Goal: Task Accomplishment & Management: Use online tool/utility

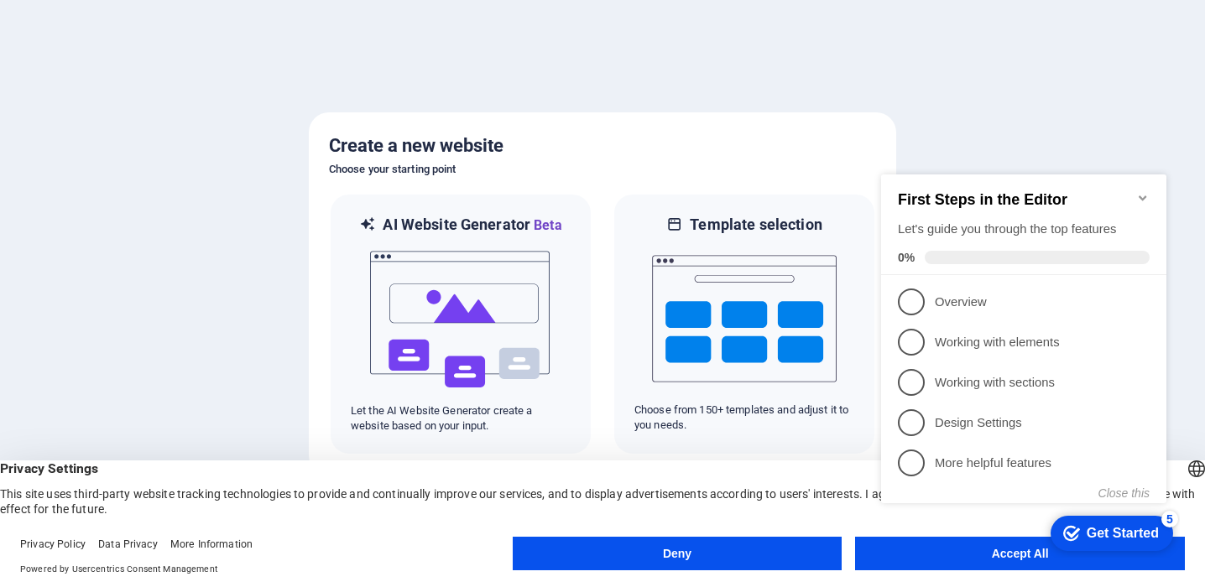
click div "checkmark Get Started 5 First Steps in the Editor Let's guide you through the t…"
click at [1139, 195] on icon "Minimize checklist" at bounding box center [1142, 197] width 13 height 13
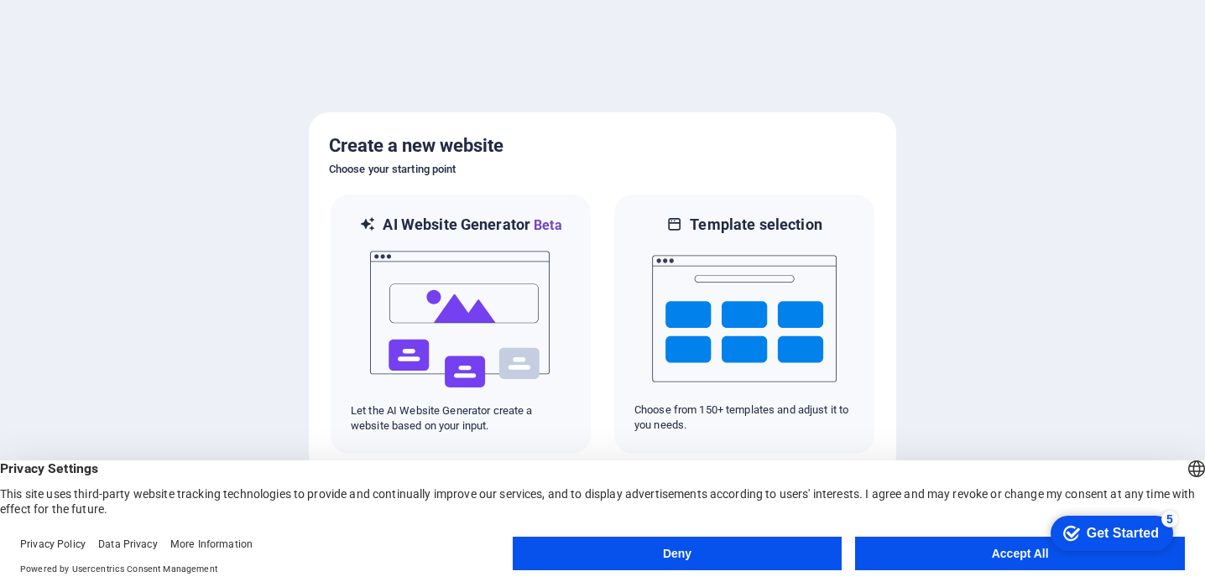
click at [992, 543] on button "Accept All" at bounding box center [1020, 554] width 330 height 34
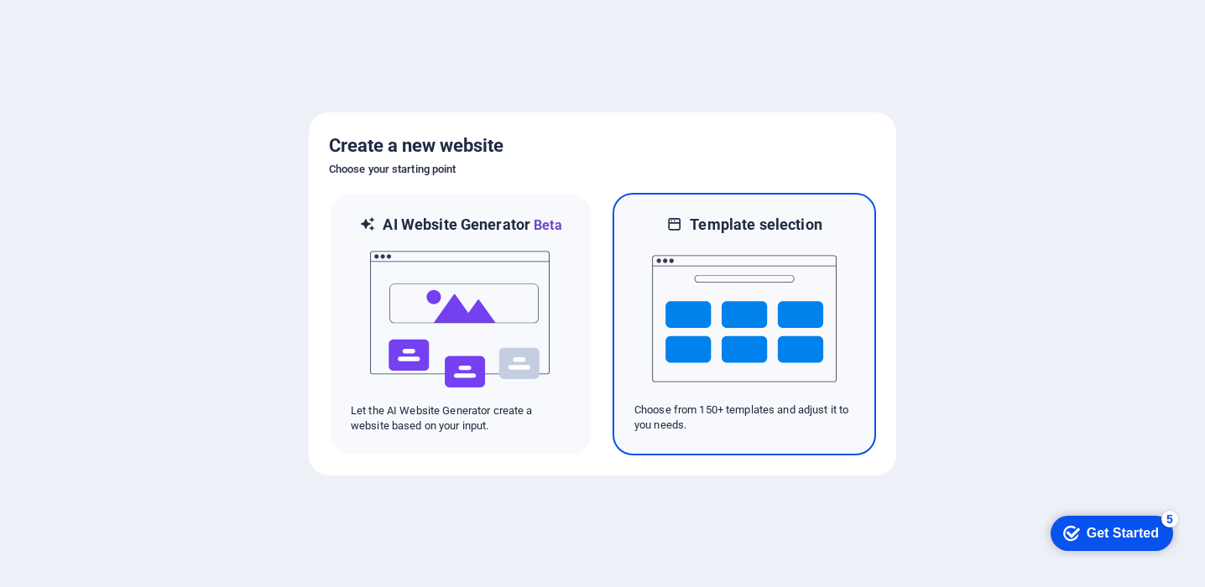
click at [666, 326] on img at bounding box center [744, 319] width 185 height 168
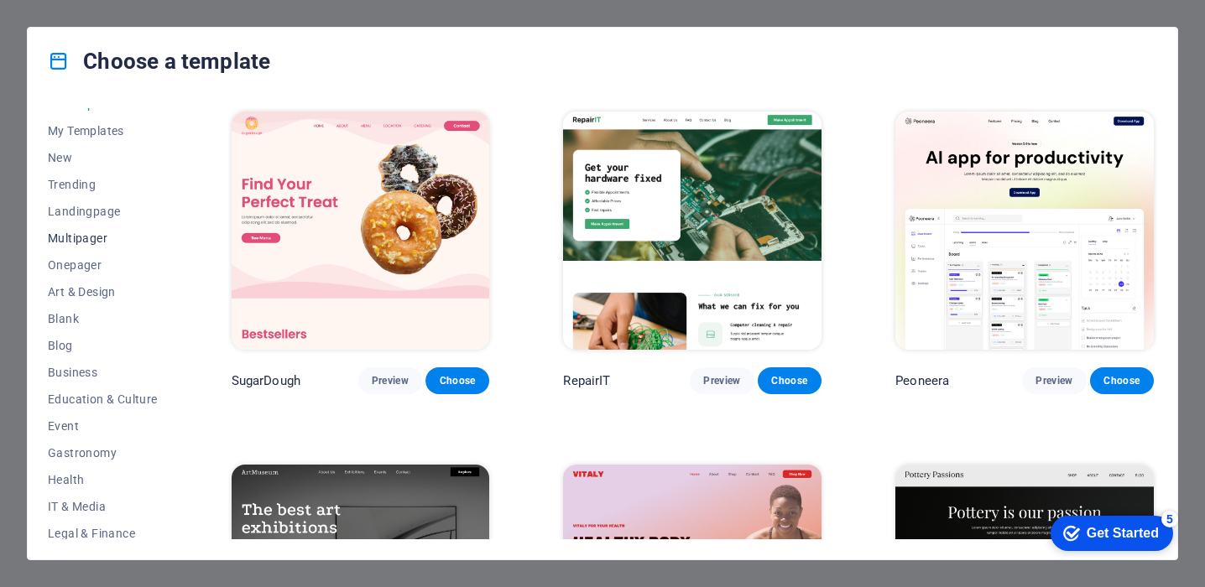
scroll to position [20, 0]
click at [108, 213] on span "Landingpage" at bounding box center [103, 208] width 110 height 13
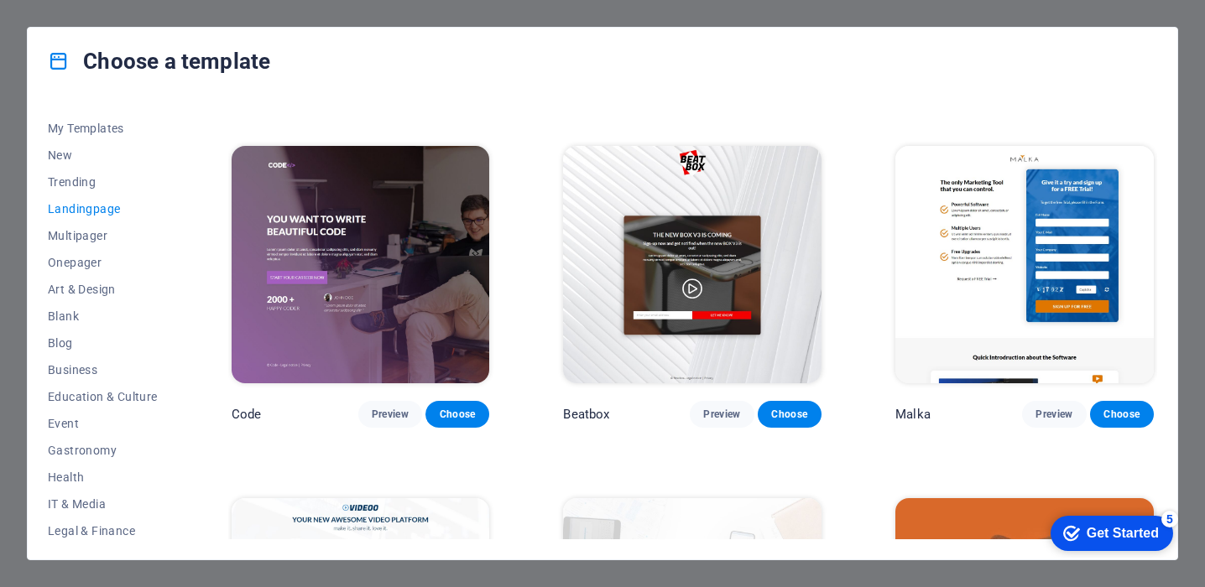
scroll to position [321, 0]
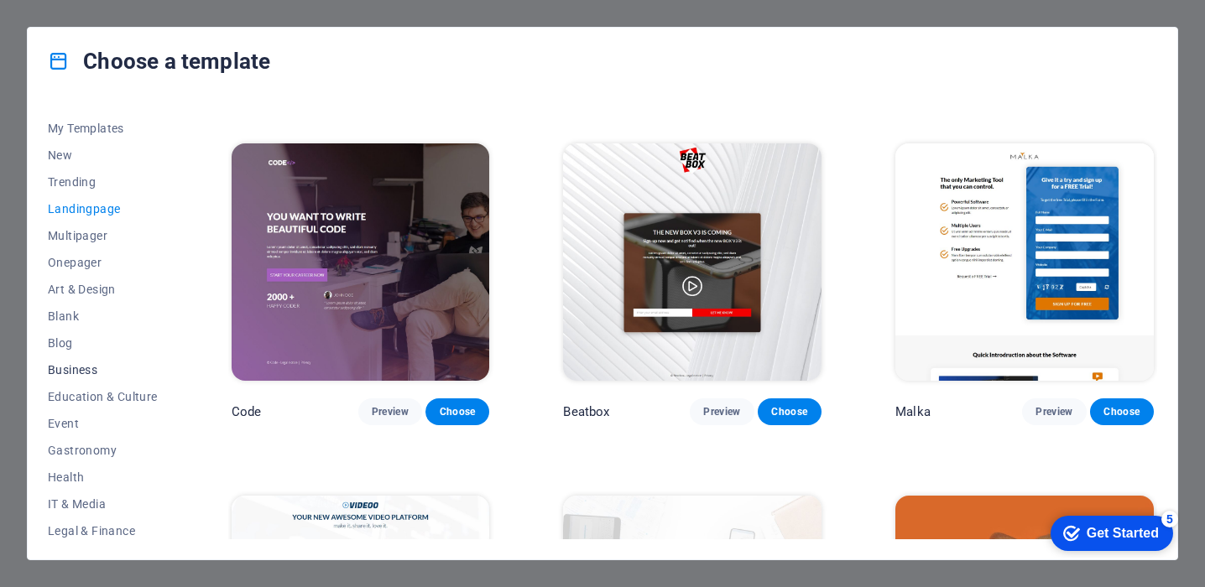
click at [81, 373] on span "Business" at bounding box center [103, 369] width 110 height 13
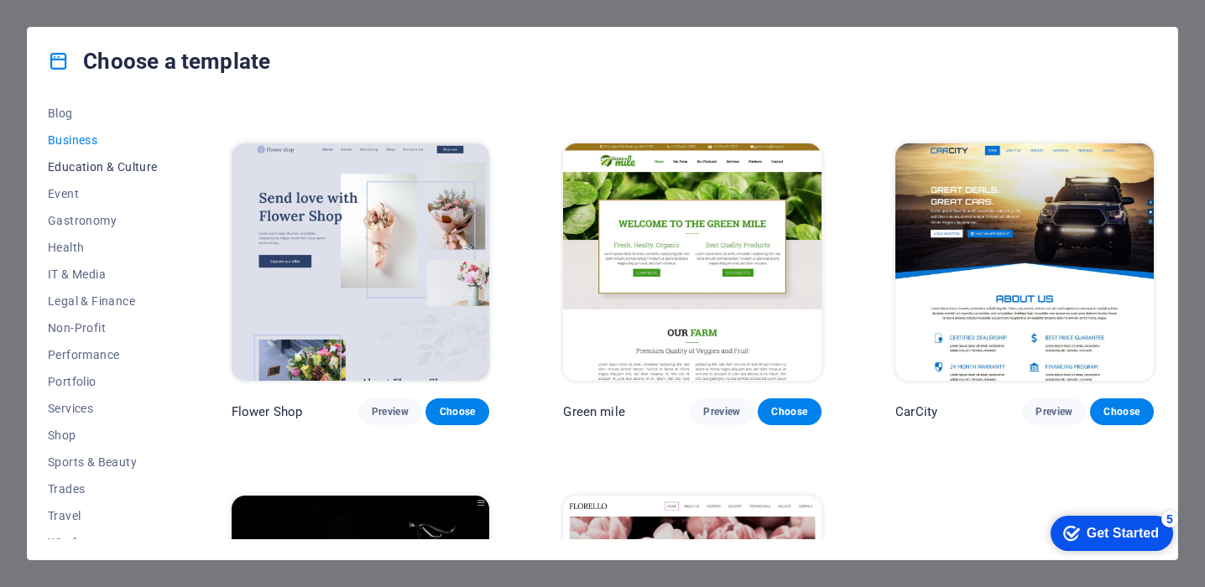
scroll to position [258, 0]
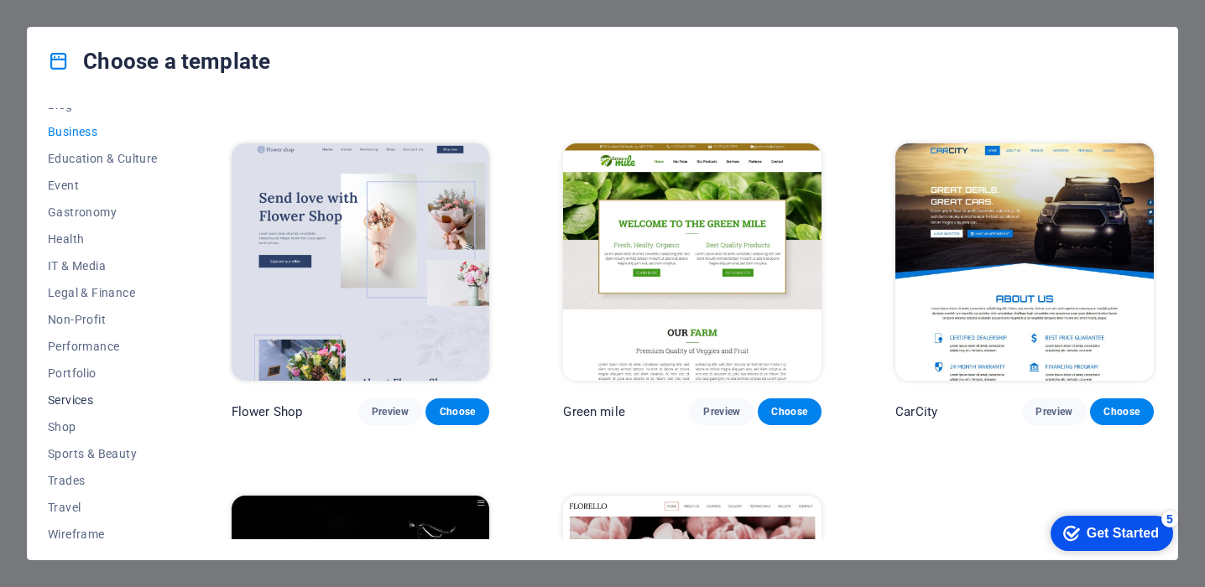
click at [100, 403] on span "Services" at bounding box center [103, 399] width 110 height 13
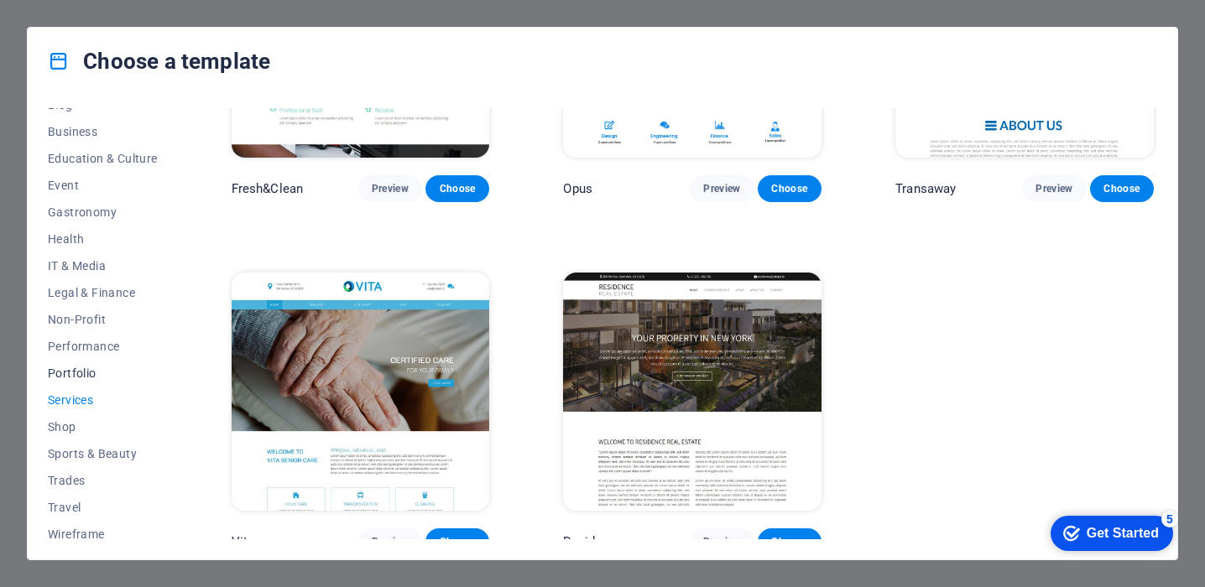
scroll to position [267, 0]
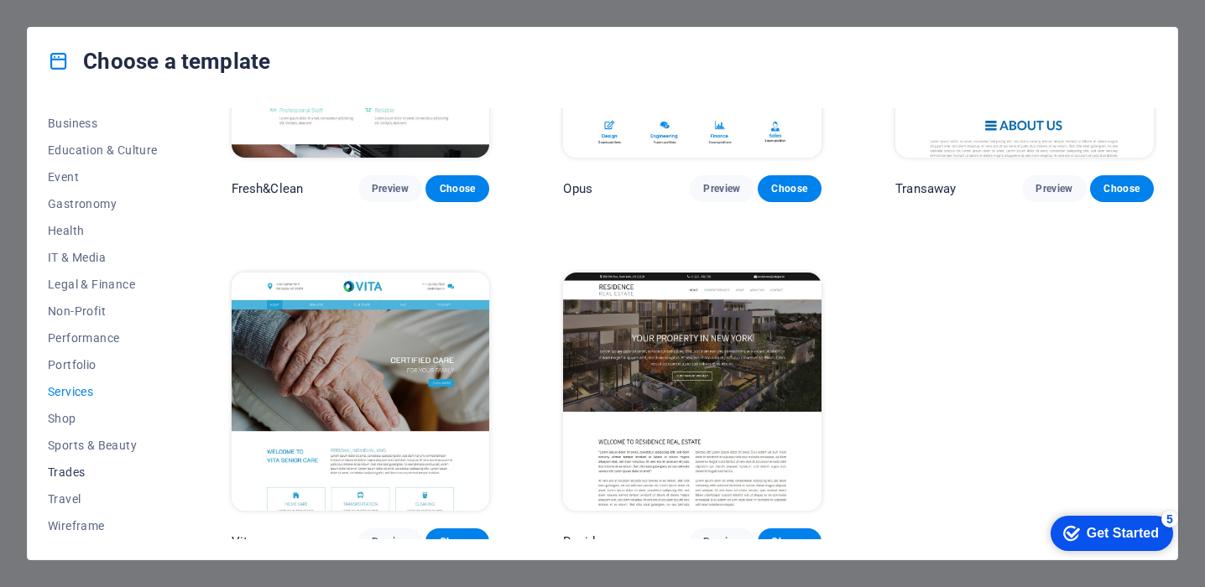
click at [75, 470] on span "Trades" at bounding box center [103, 472] width 110 height 13
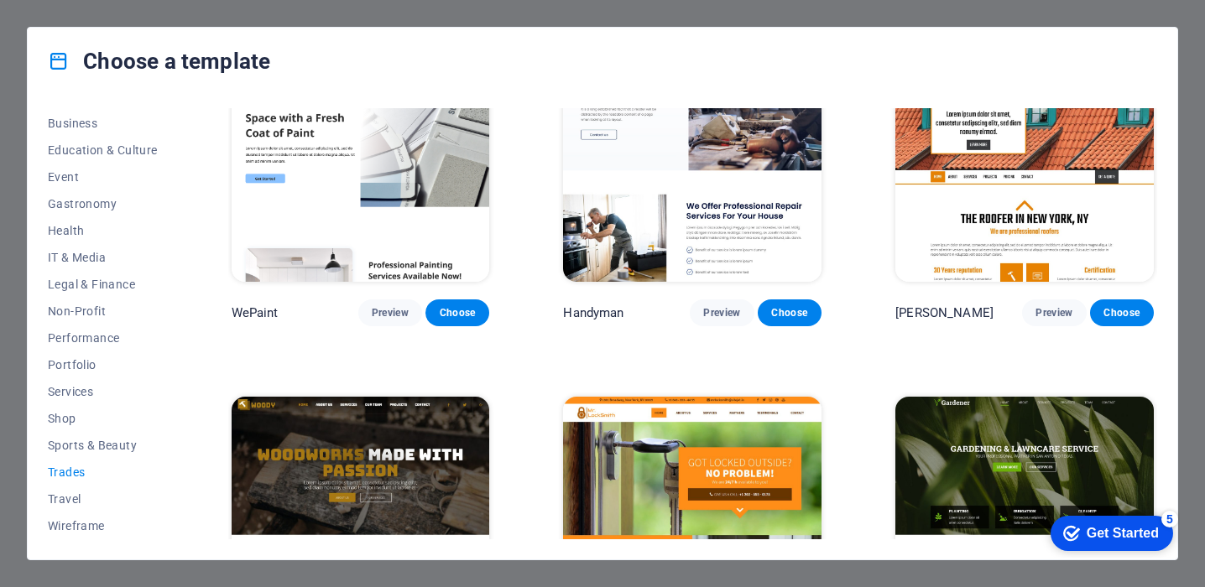
scroll to position [0, 0]
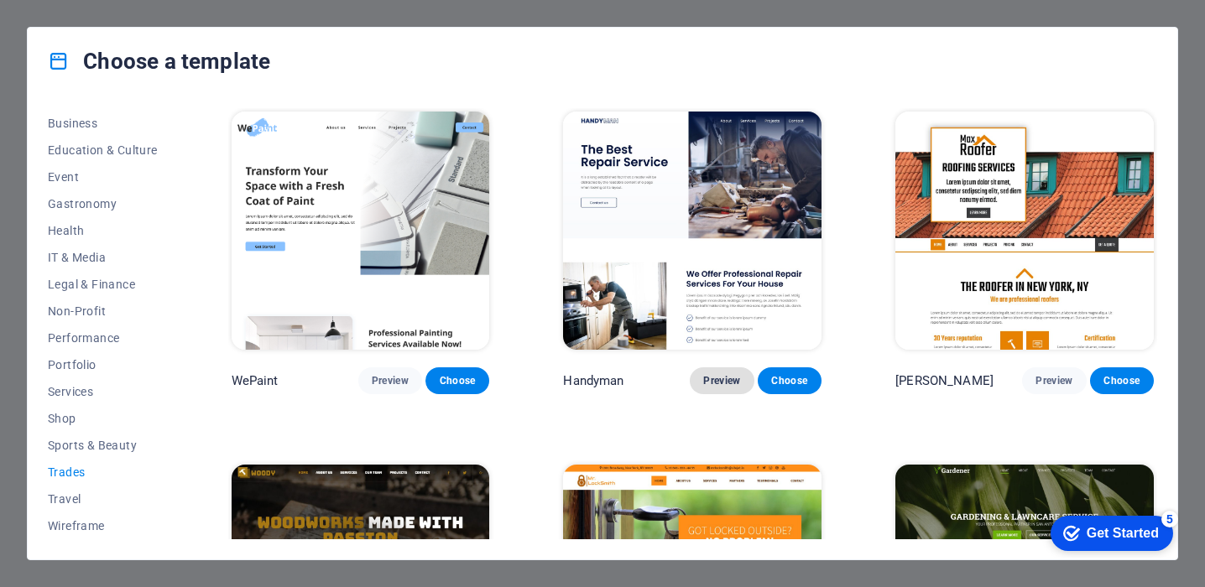
click at [719, 385] on button "Preview" at bounding box center [722, 380] width 64 height 27
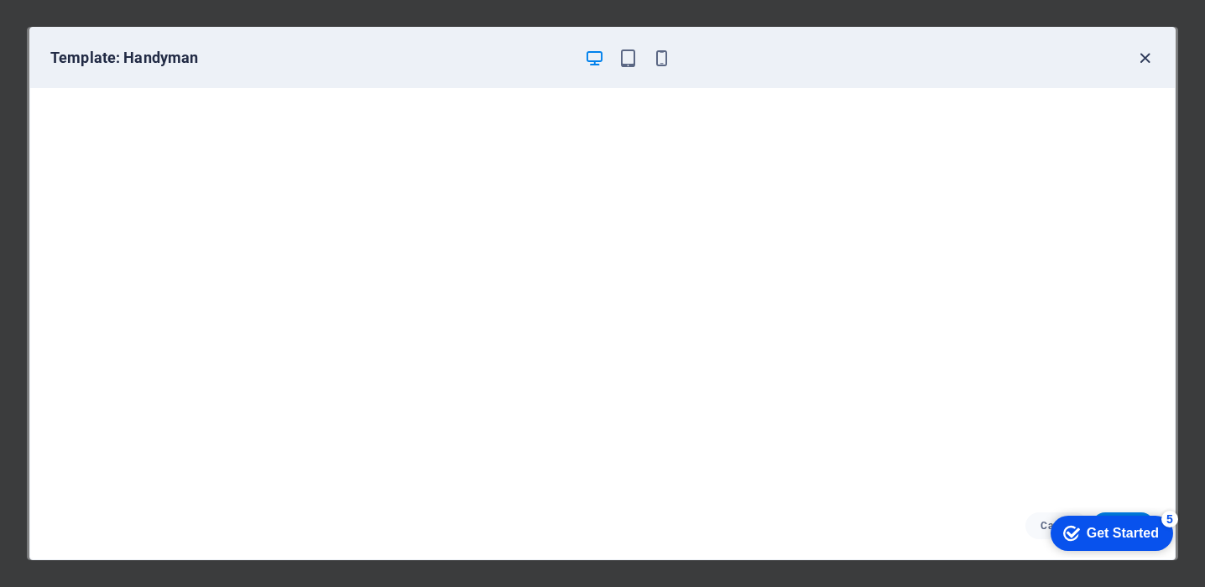
click at [1150, 55] on icon "button" at bounding box center [1144, 58] width 19 height 19
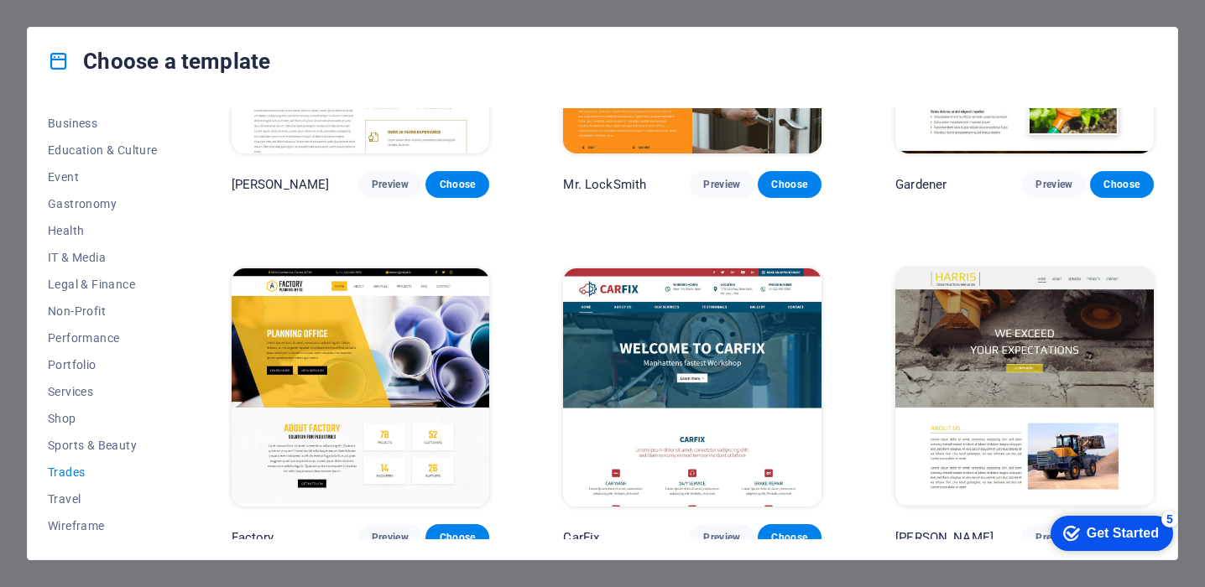
scroll to position [553, 0]
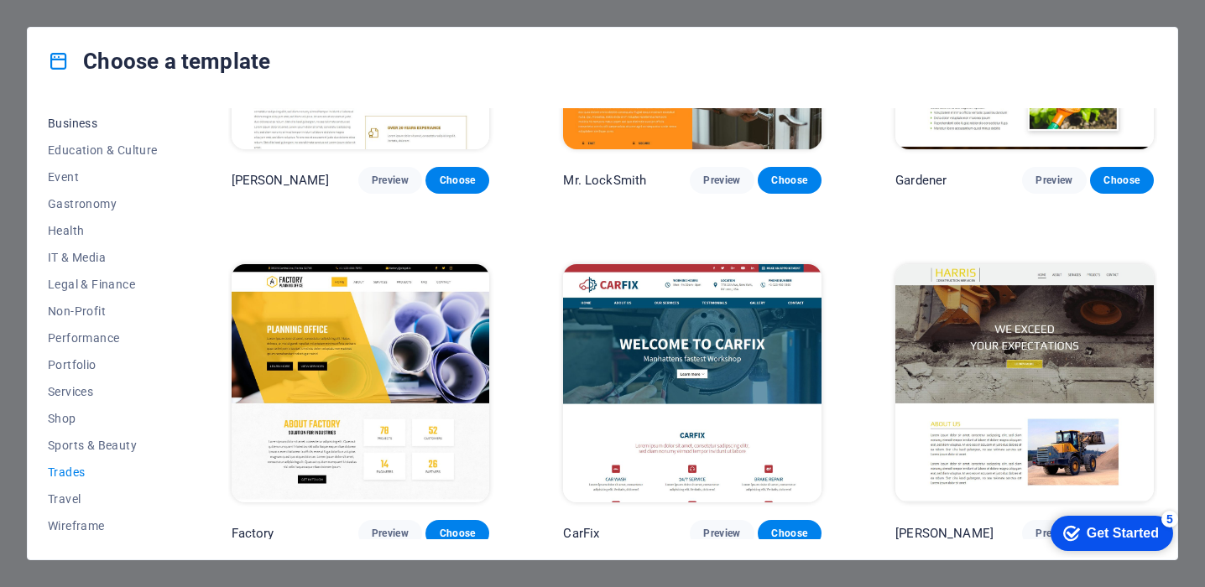
click at [102, 117] on span "Business" at bounding box center [103, 123] width 110 height 13
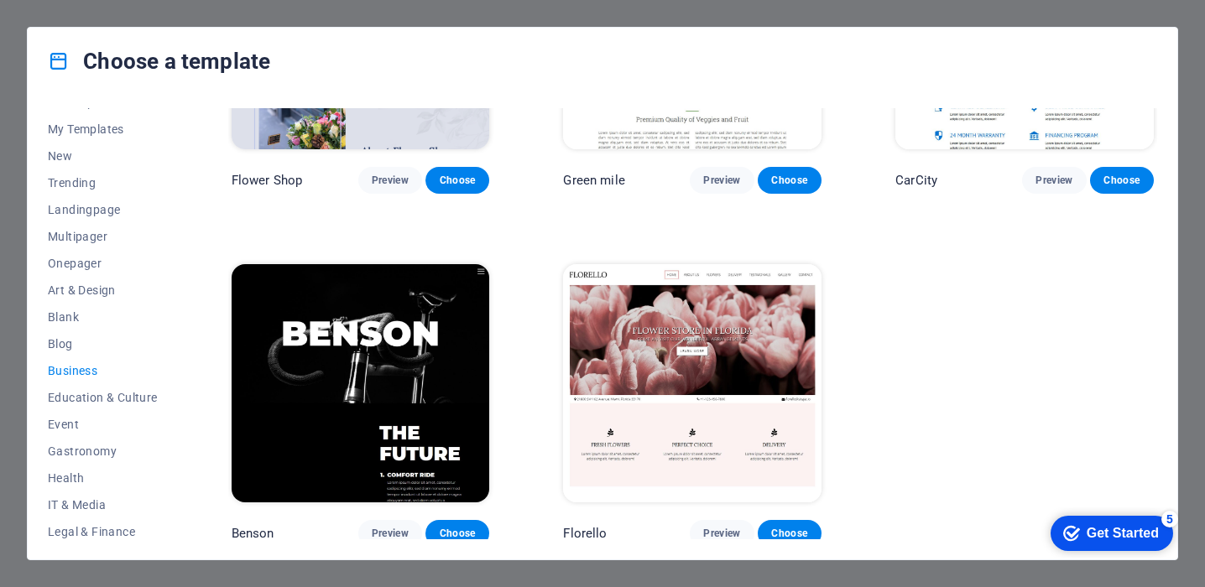
scroll to position [0, 0]
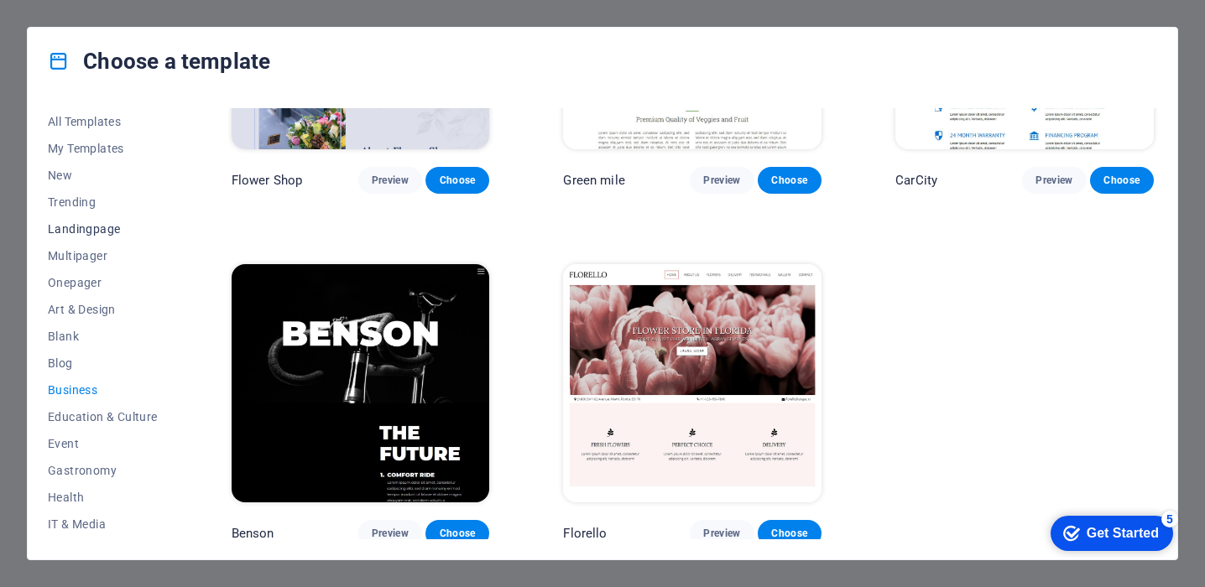
click at [100, 231] on span "Landingpage" at bounding box center [103, 228] width 110 height 13
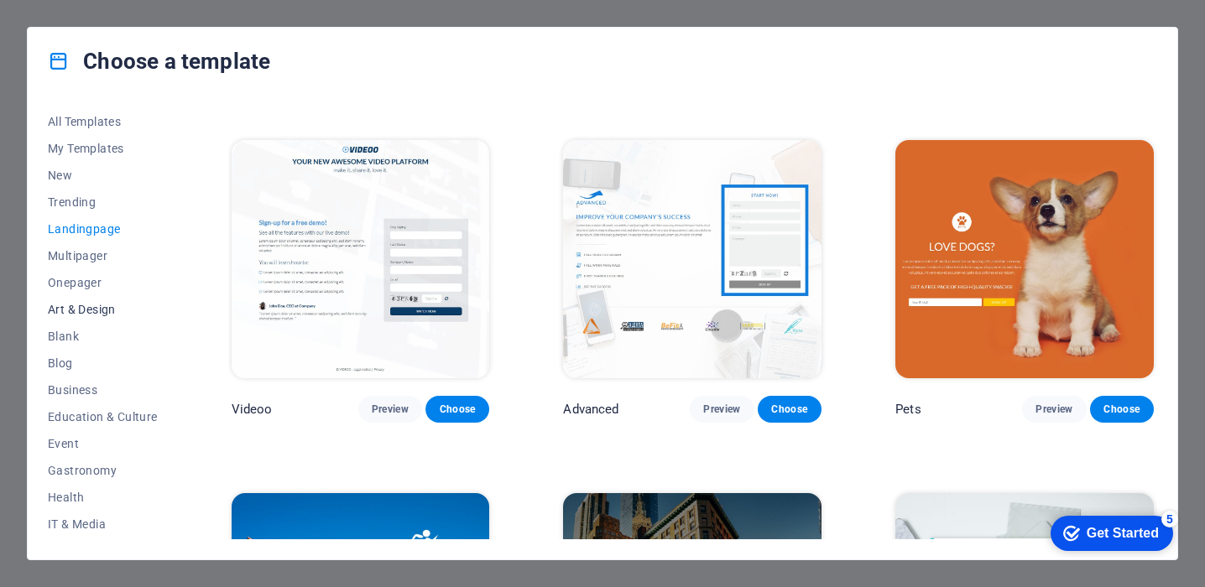
scroll to position [267, 0]
click at [74, 475] on span "Trades" at bounding box center [103, 472] width 110 height 13
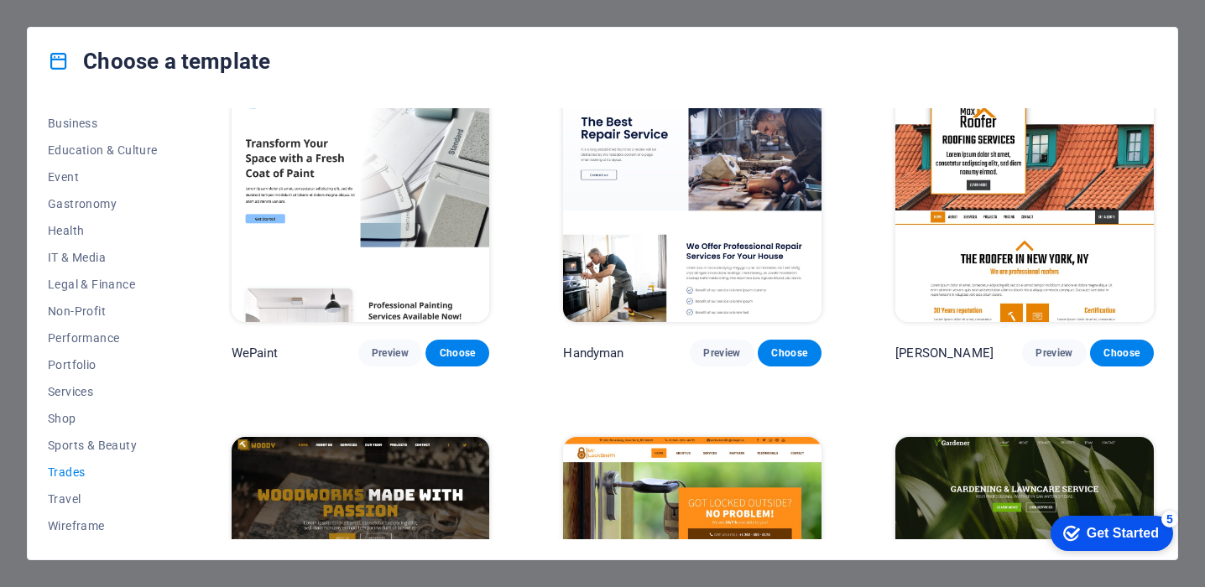
scroll to position [0, 0]
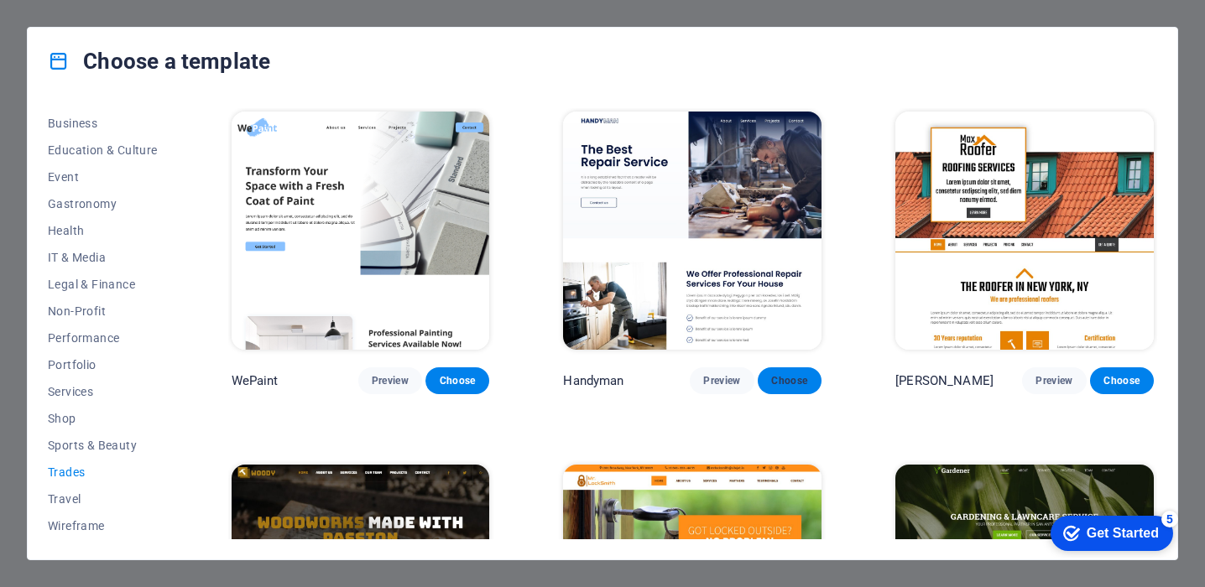
click at [780, 370] on button "Choose" at bounding box center [790, 380] width 64 height 27
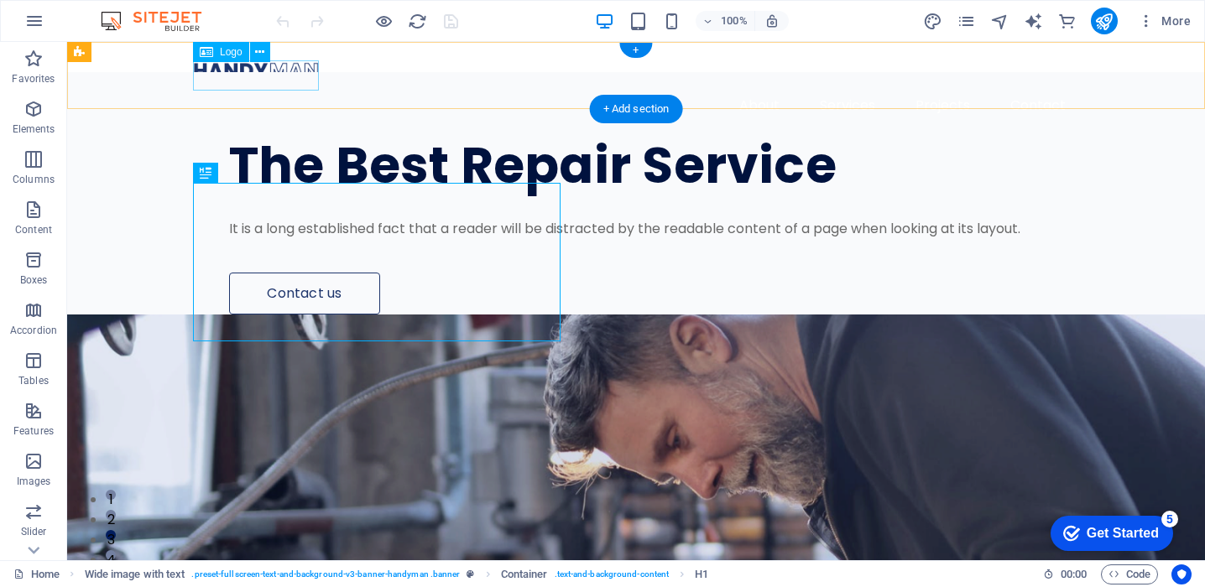
click at [307, 71] on div at bounding box center [636, 70] width 886 height 30
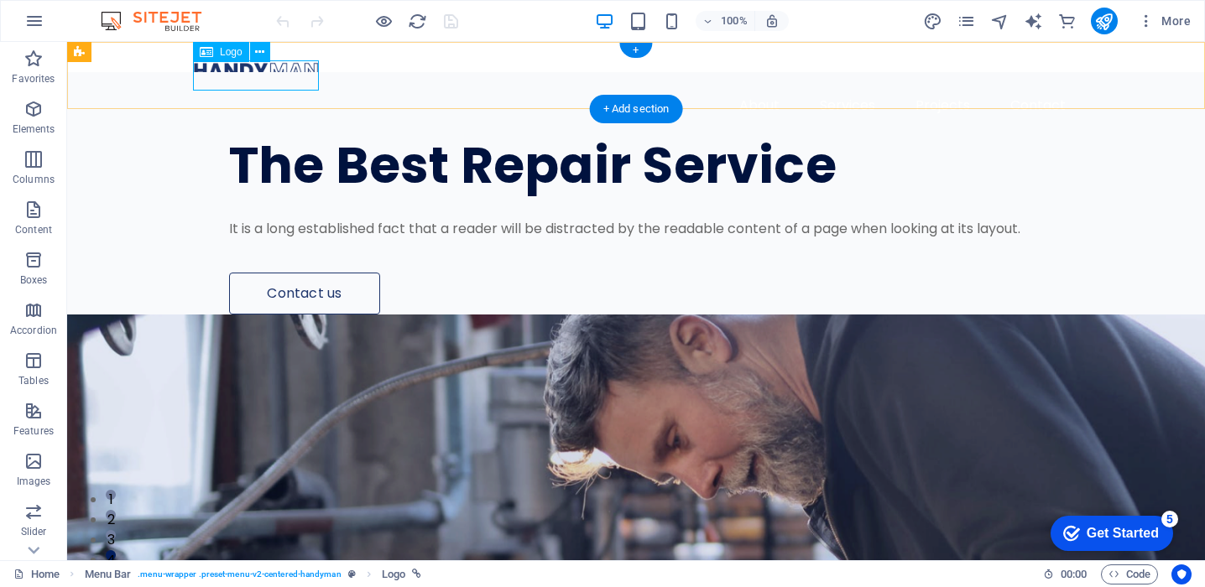
click at [312, 77] on div at bounding box center [636, 70] width 886 height 30
click at [227, 56] on span "Logo" at bounding box center [231, 52] width 23 height 10
click at [263, 55] on icon at bounding box center [259, 53] width 9 height 18
click at [758, 86] on nav "About Services Projects Contact" at bounding box center [636, 106] width 886 height 40
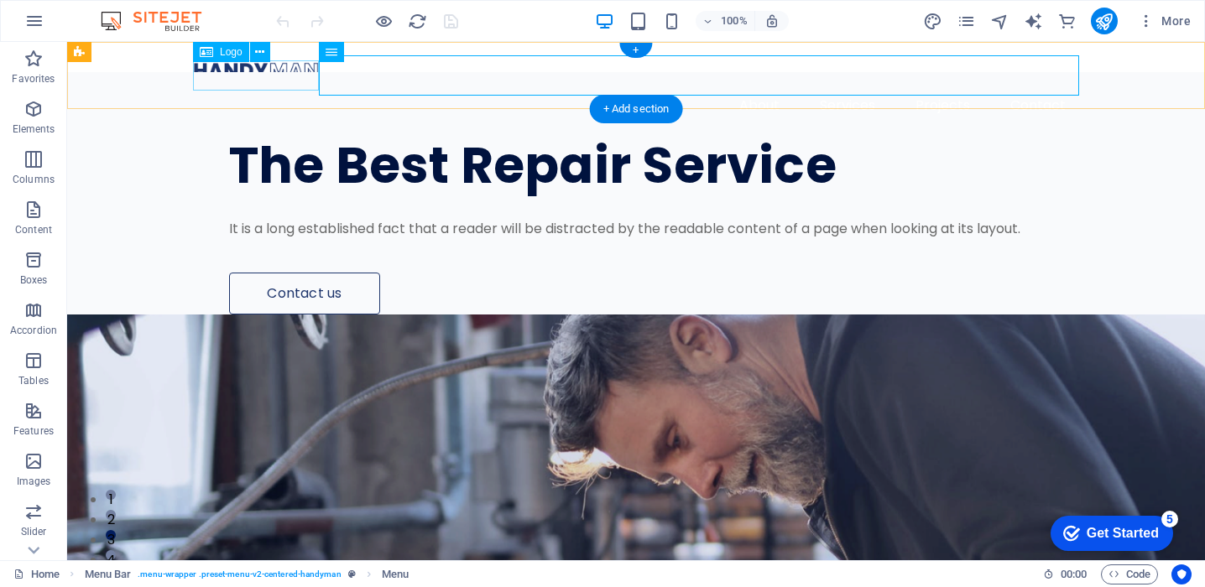
click at [296, 67] on div at bounding box center [636, 70] width 886 height 30
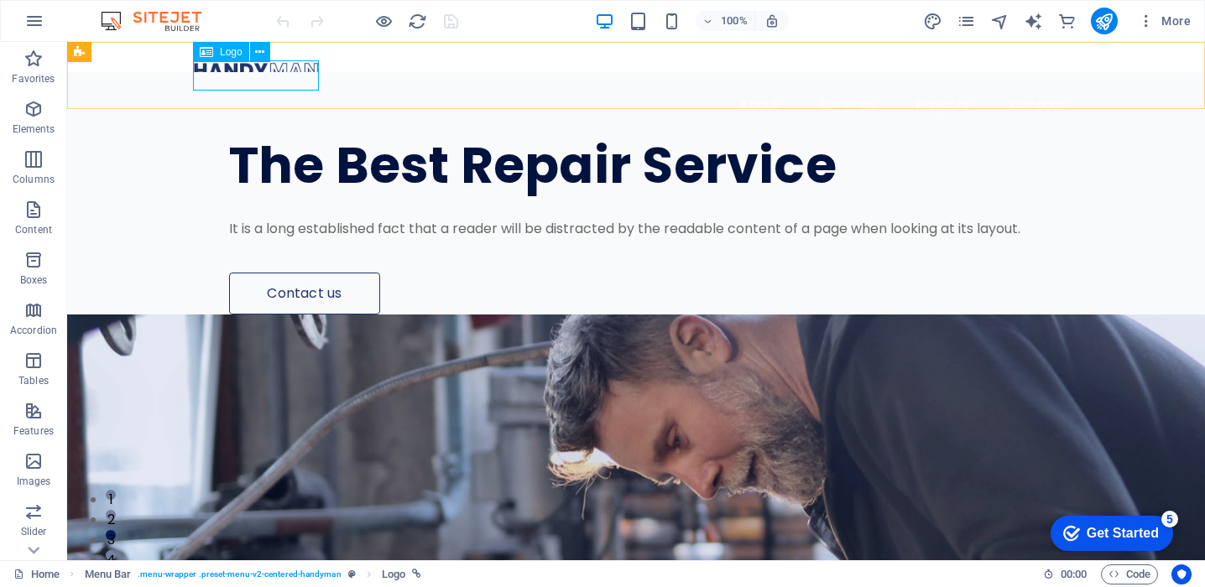
click at [228, 53] on span "Logo" at bounding box center [231, 52] width 23 height 10
click at [194, 51] on div "Logo" at bounding box center [221, 52] width 56 height 20
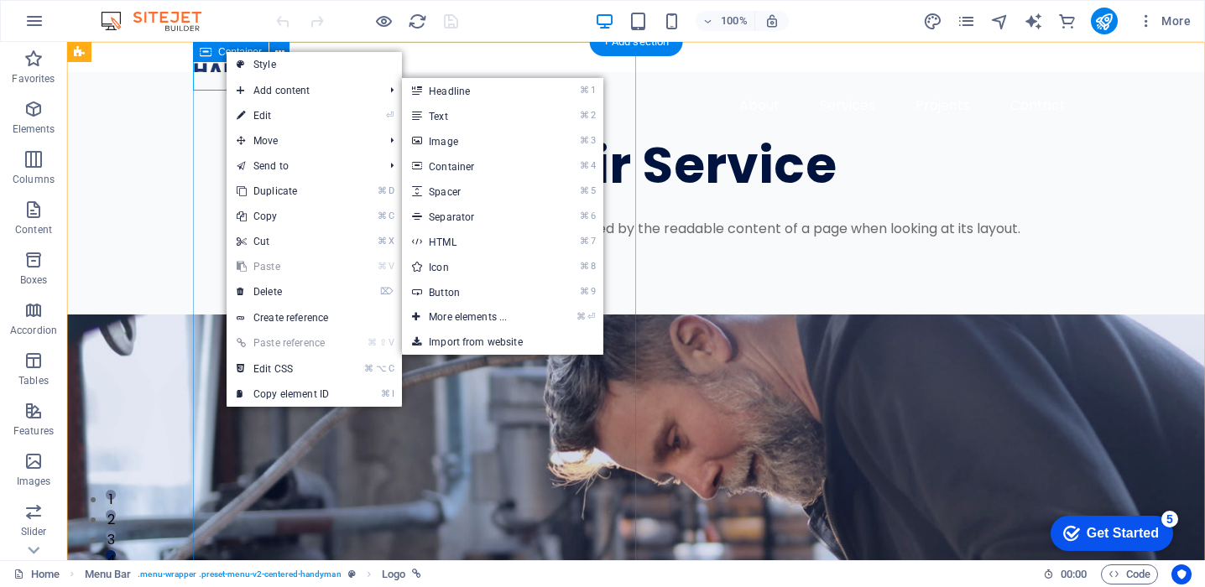
click at [199, 128] on div "The Best Repair Service It is a long established fact that a reader will be dis…" at bounding box center [699, 193] width 1012 height 242
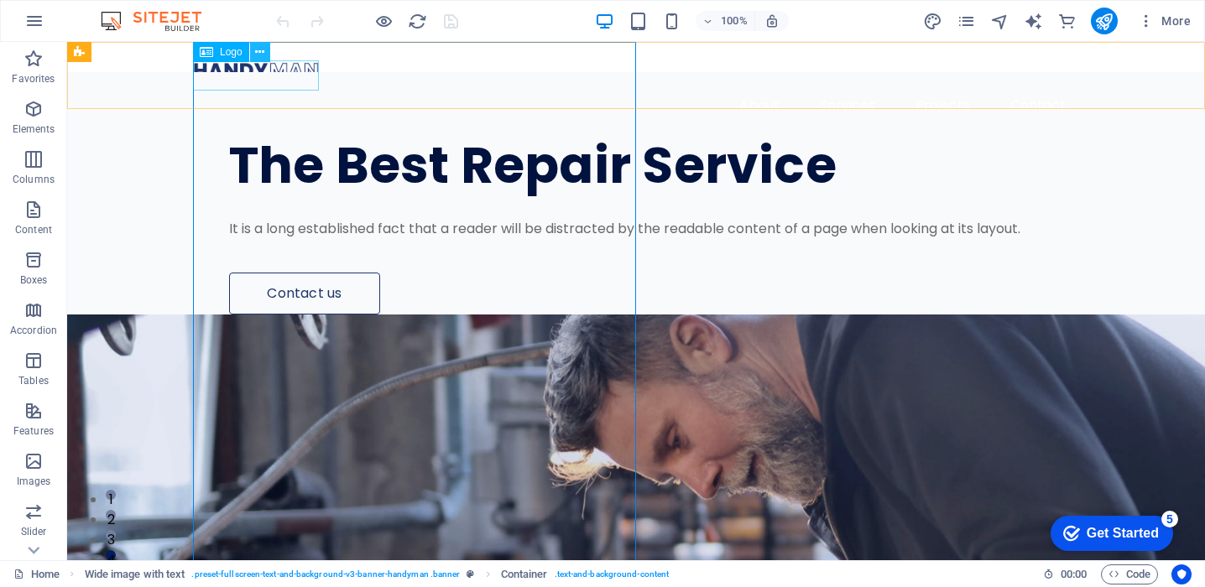
click at [263, 55] on icon at bounding box center [259, 53] width 9 height 18
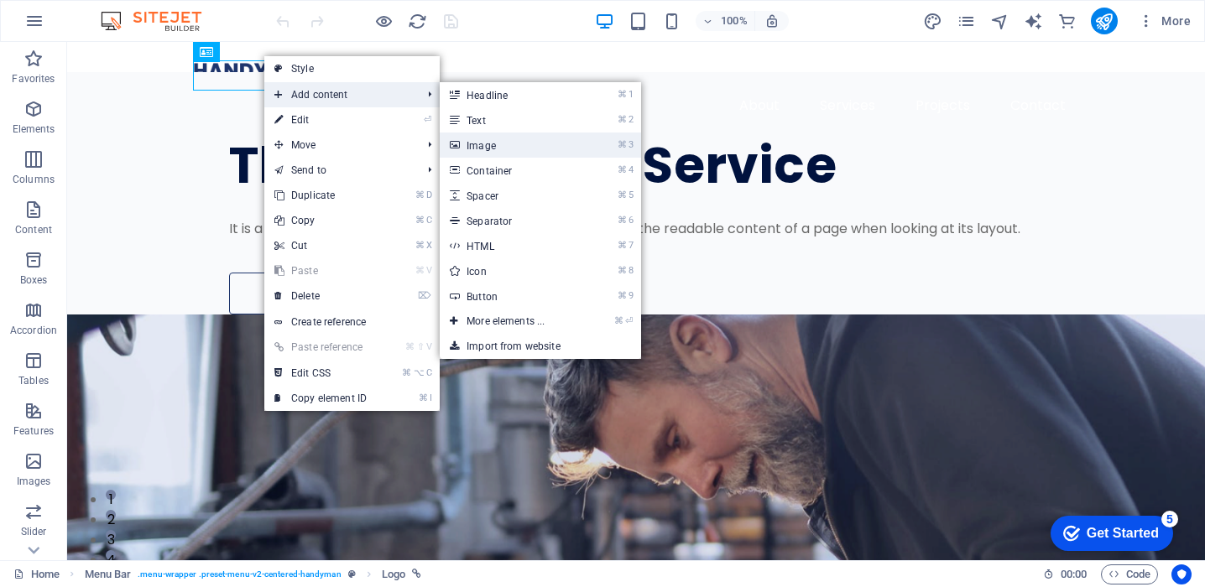
click at [510, 149] on link "⌘ 3 Image" at bounding box center [509, 145] width 138 height 25
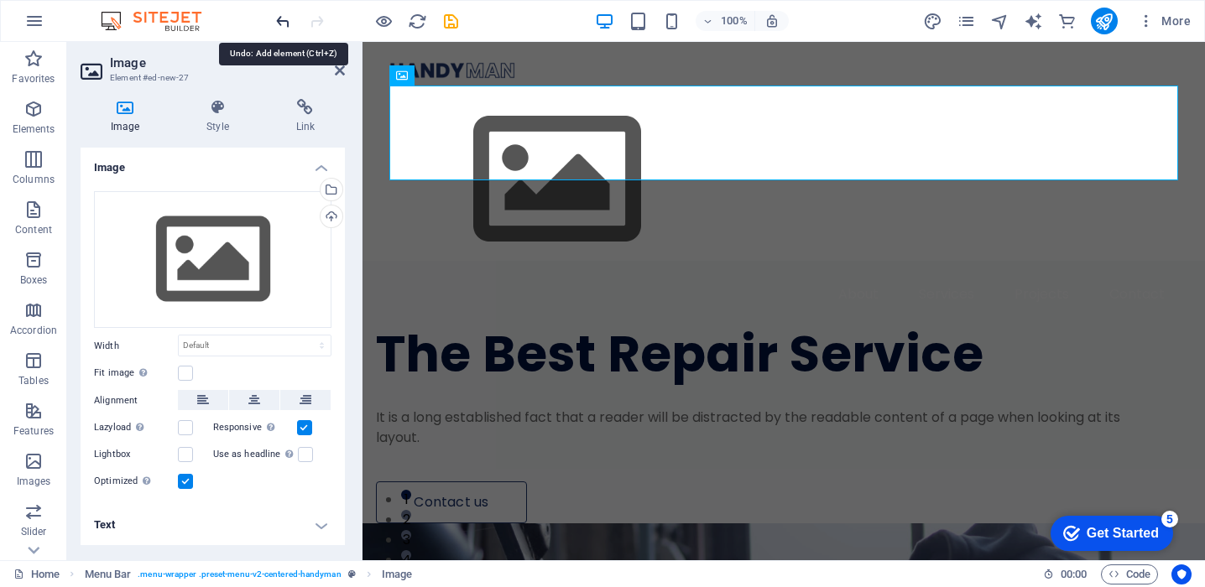
click at [278, 21] on icon "undo" at bounding box center [282, 21] width 19 height 19
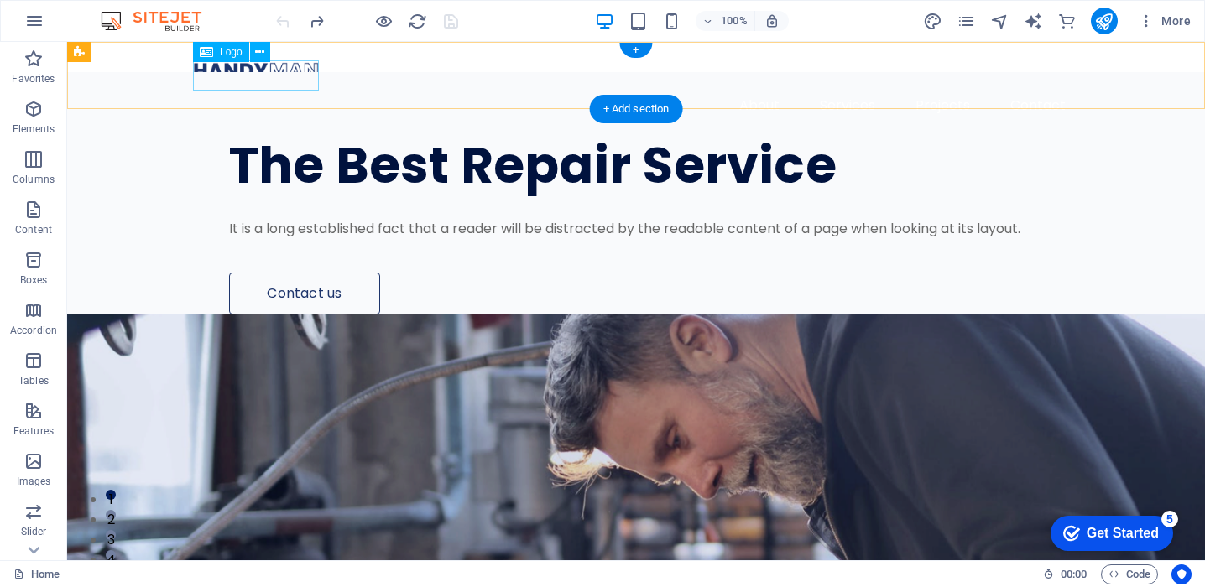
click at [259, 76] on div at bounding box center [636, 70] width 886 height 30
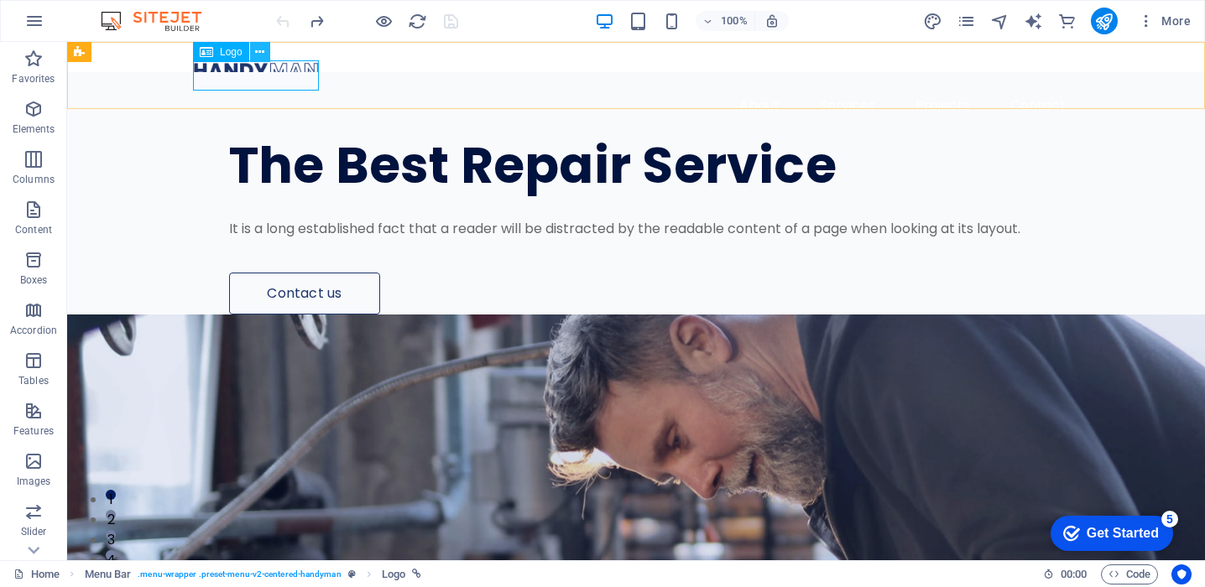
click at [260, 51] on icon at bounding box center [259, 53] width 9 height 18
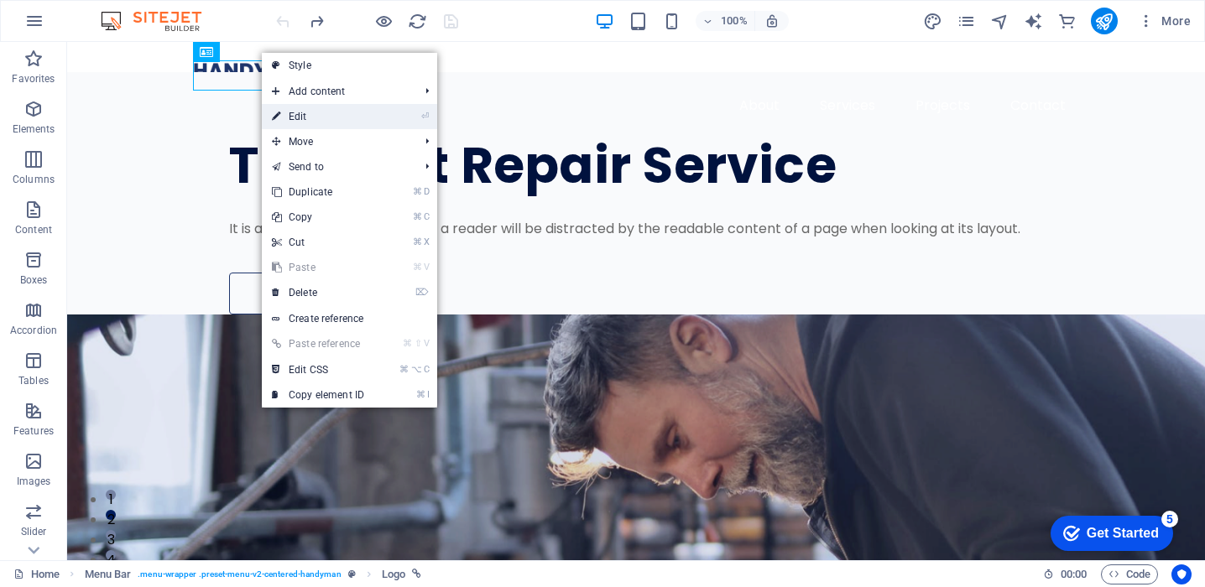
click at [324, 119] on link "⏎ Edit" at bounding box center [318, 116] width 112 height 25
select select "px"
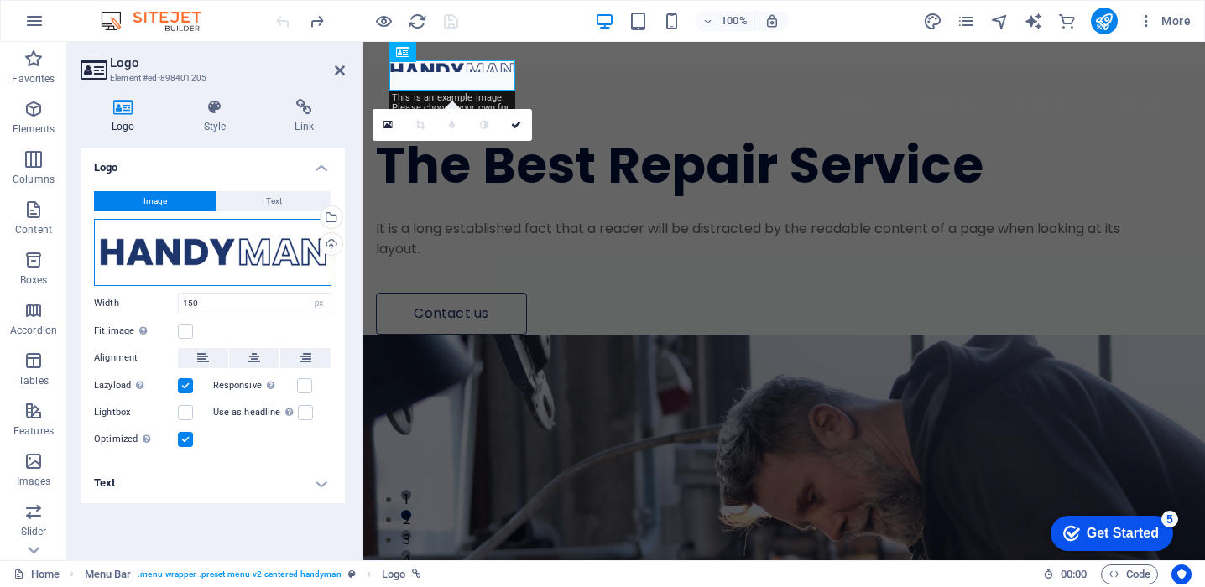
click at [287, 260] on div "Drag files here, click to choose files or select files from Files or our free s…" at bounding box center [212, 252] width 237 height 67
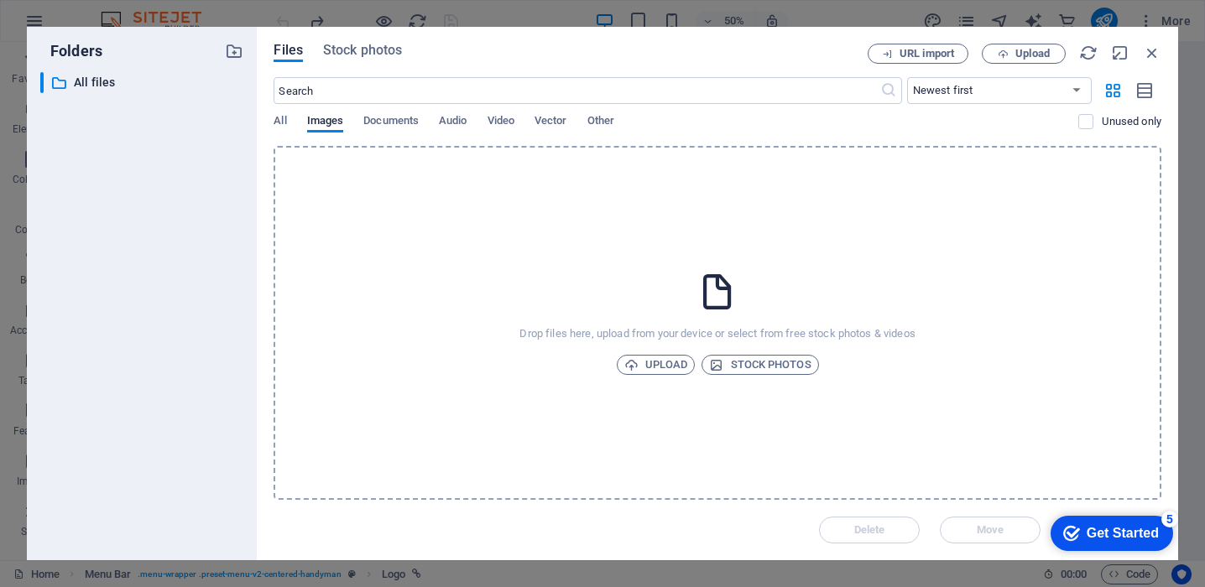
click at [288, 260] on div "Drop files here, upload from your device or select from free stock photos & vid…" at bounding box center [717, 323] width 888 height 354
click at [282, 118] on span "All" at bounding box center [279, 122] width 13 height 23
click at [674, 368] on span "Upload" at bounding box center [656, 365] width 64 height 20
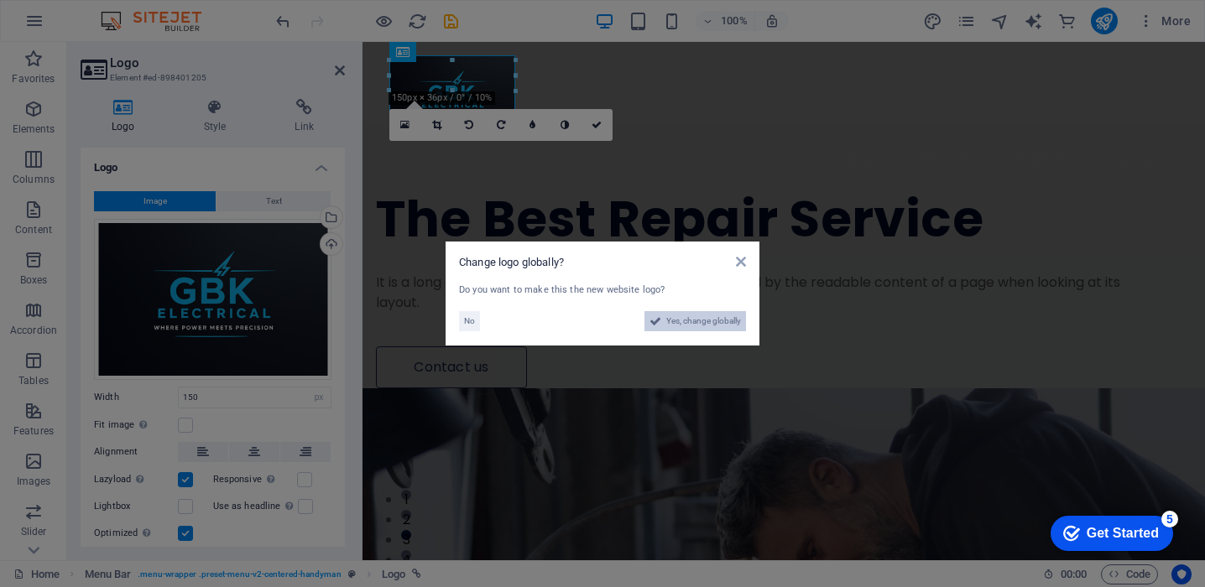
click at [701, 323] on span "Yes, change globally" at bounding box center [703, 321] width 75 height 20
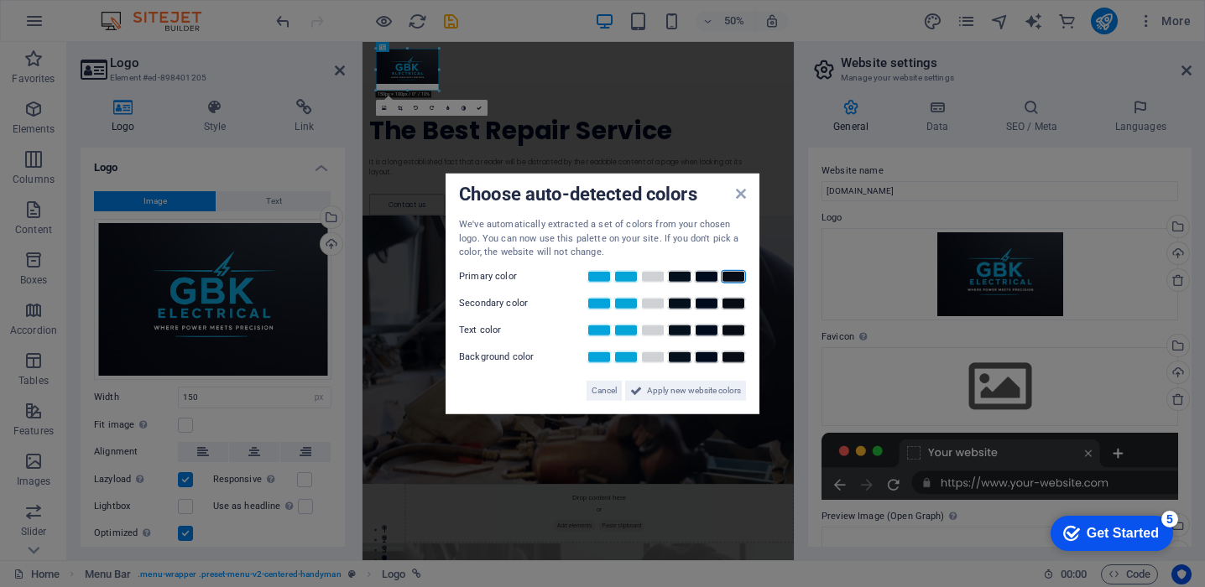
click at [730, 273] on link at bounding box center [733, 275] width 25 height 13
click at [730, 272] on link at bounding box center [733, 275] width 25 height 13
click at [733, 275] on link at bounding box center [733, 275] width 25 height 13
click at [626, 305] on link at bounding box center [625, 302] width 25 height 13
click at [656, 332] on link at bounding box center [652, 329] width 25 height 13
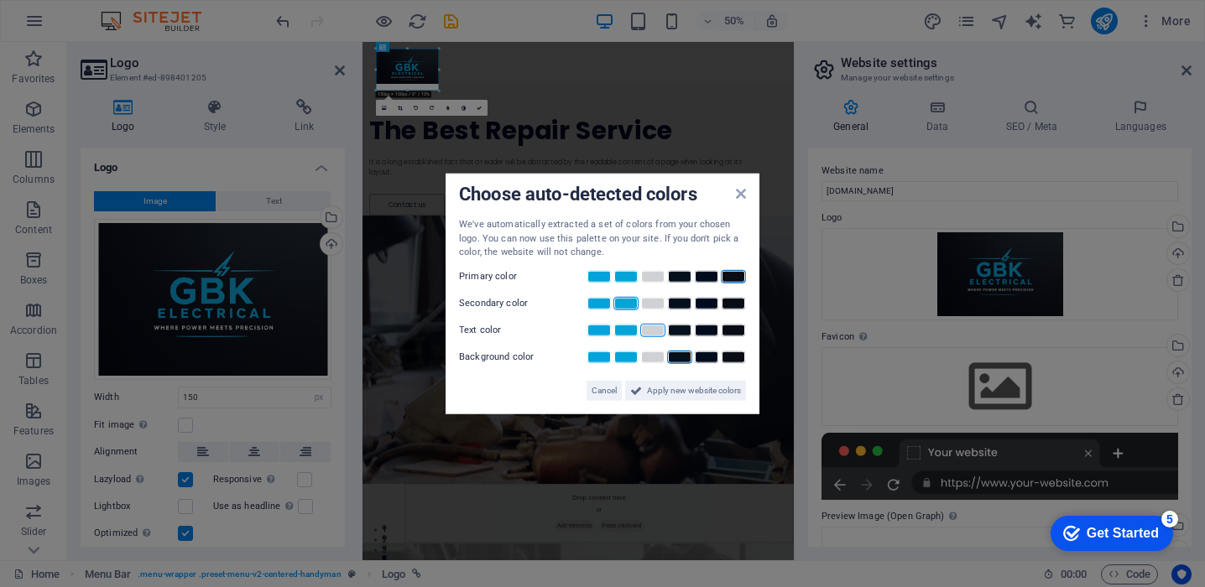
click at [683, 359] on link at bounding box center [679, 356] width 25 height 13
drag, startPoint x: 678, startPoint y: 394, endPoint x: 631, endPoint y: 706, distance: 314.8
click at [678, 394] on span "Apply new website colors" at bounding box center [694, 390] width 94 height 20
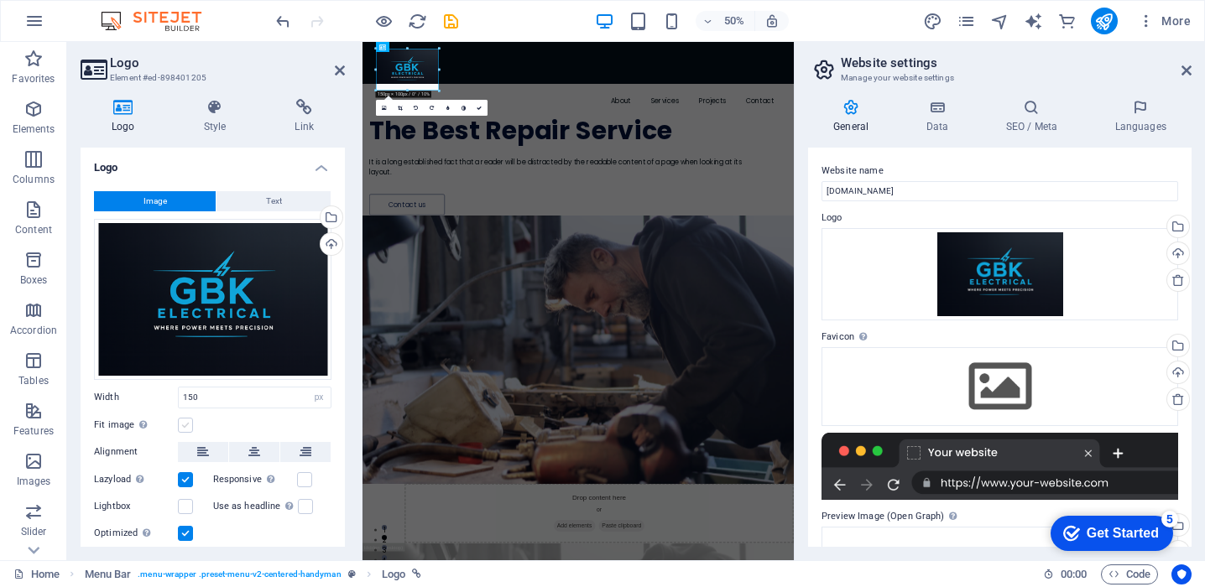
click at [182, 424] on label at bounding box center [185, 425] width 15 height 15
click at [0, 0] on input "Fit image Automatically fit image to a fixed width and height" at bounding box center [0, 0] width 0 height 0
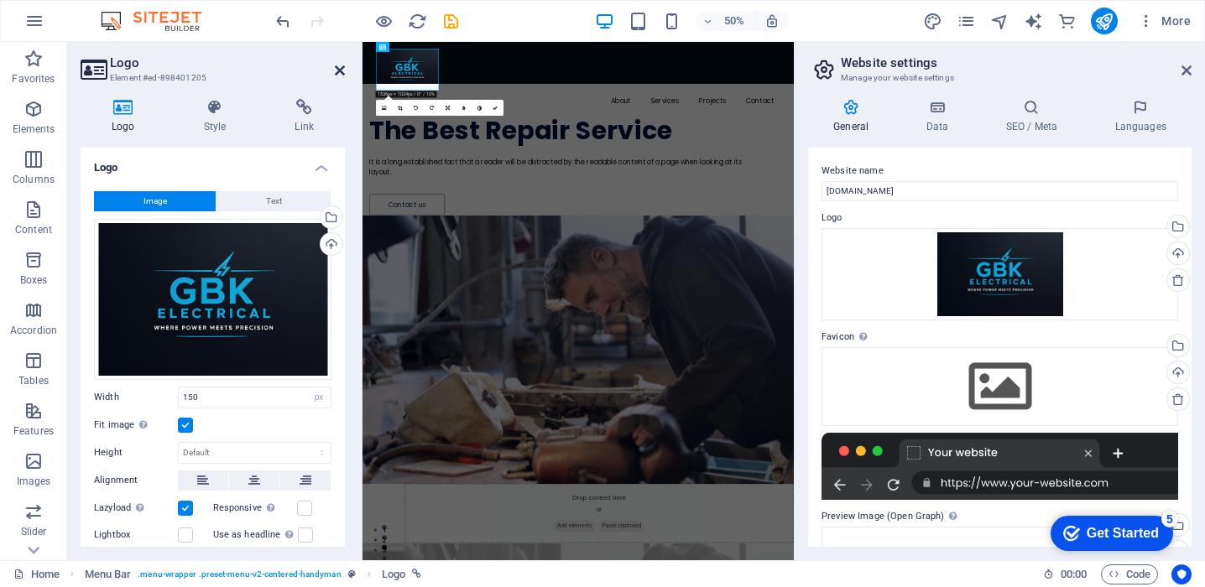
click at [337, 69] on icon at bounding box center [340, 70] width 10 height 13
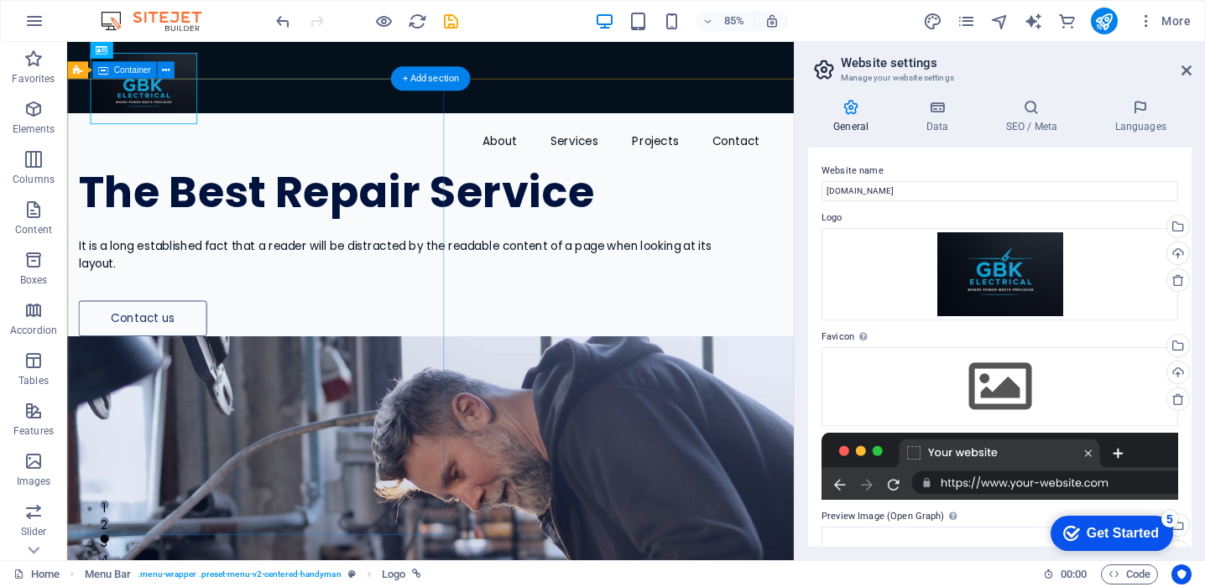
click at [331, 158] on div "The Best Repair Service It is a long established fact that a reader will be dis…" at bounding box center [494, 257] width 855 height 263
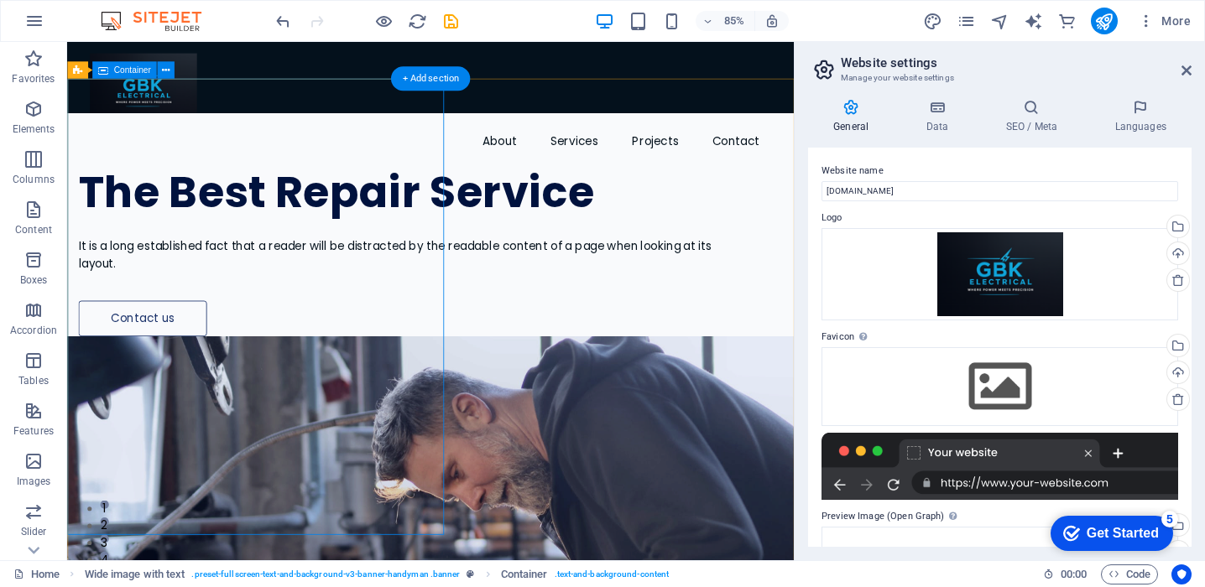
click at [280, 164] on div "The Best Repair Service It is a long established fact that a reader will be dis…" at bounding box center [494, 257] width 855 height 263
click at [201, 69] on icon at bounding box center [199, 70] width 8 height 15
select select "%"
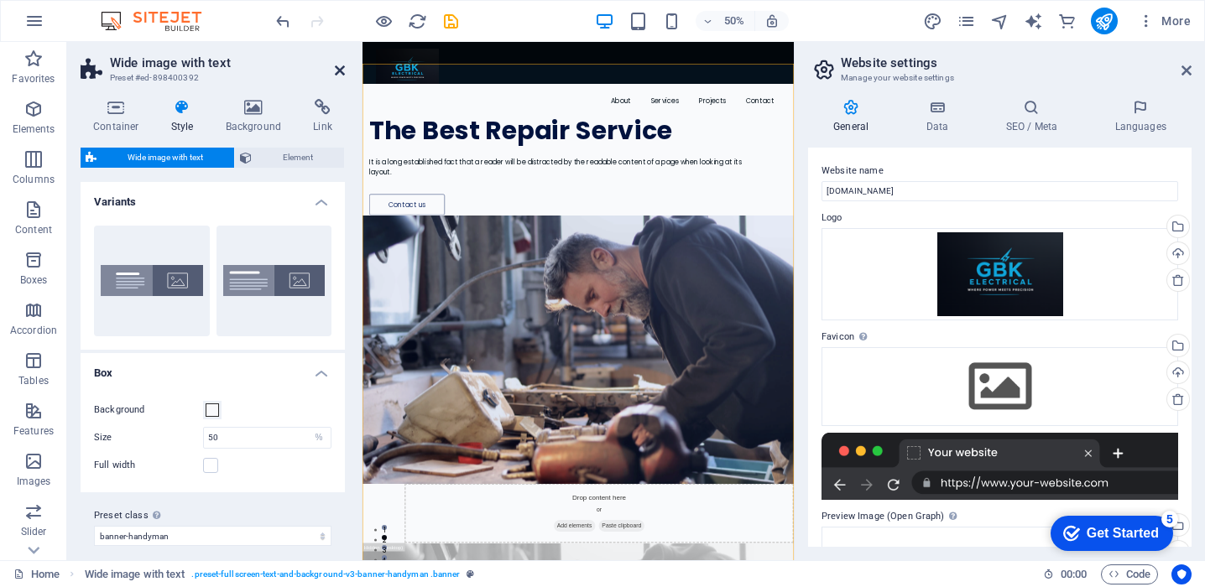
click at [338, 65] on icon at bounding box center [340, 70] width 10 height 13
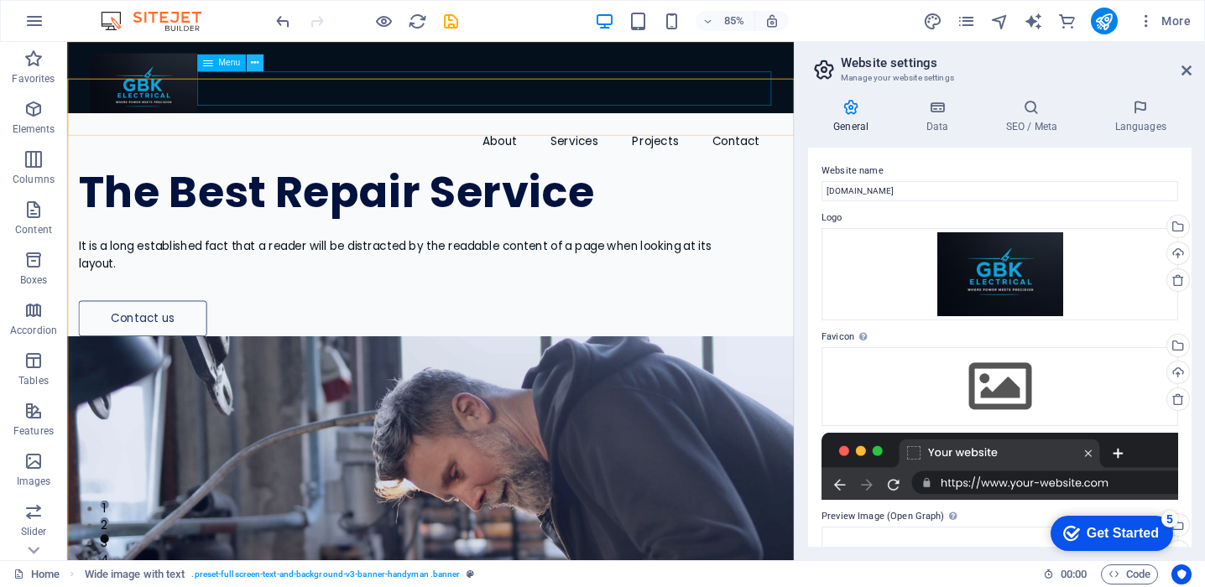
click at [255, 65] on icon at bounding box center [255, 63] width 8 height 15
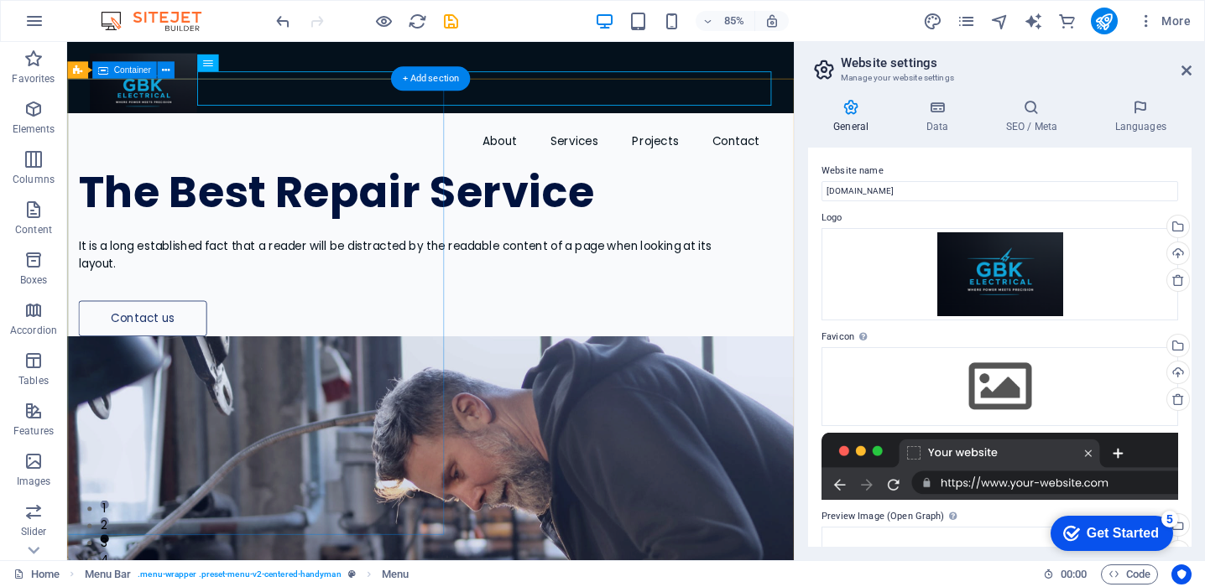
click at [257, 182] on div "The Best Repair Service It is a long established fact that a reader will be dis…" at bounding box center [494, 257] width 855 height 263
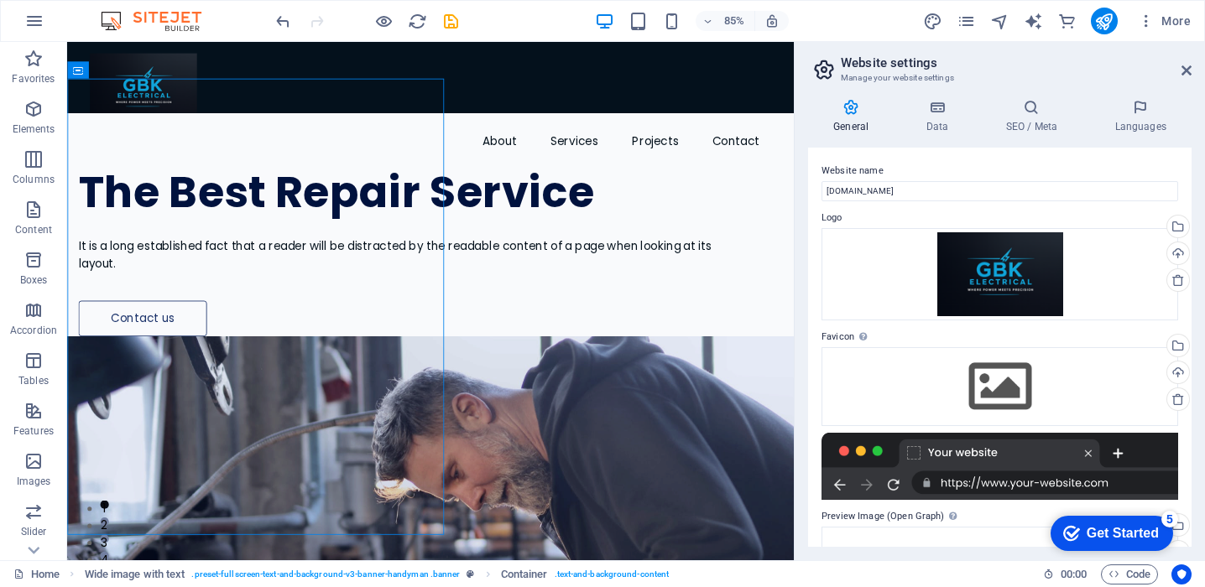
click at [879, 448] on div at bounding box center [999, 466] width 357 height 67
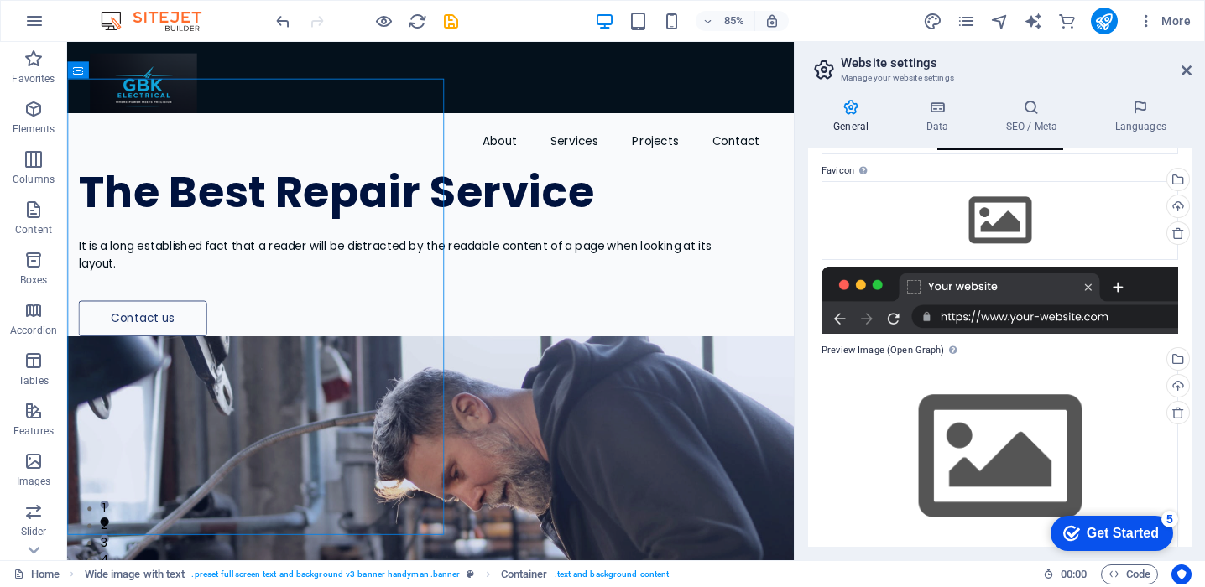
scroll to position [185, 0]
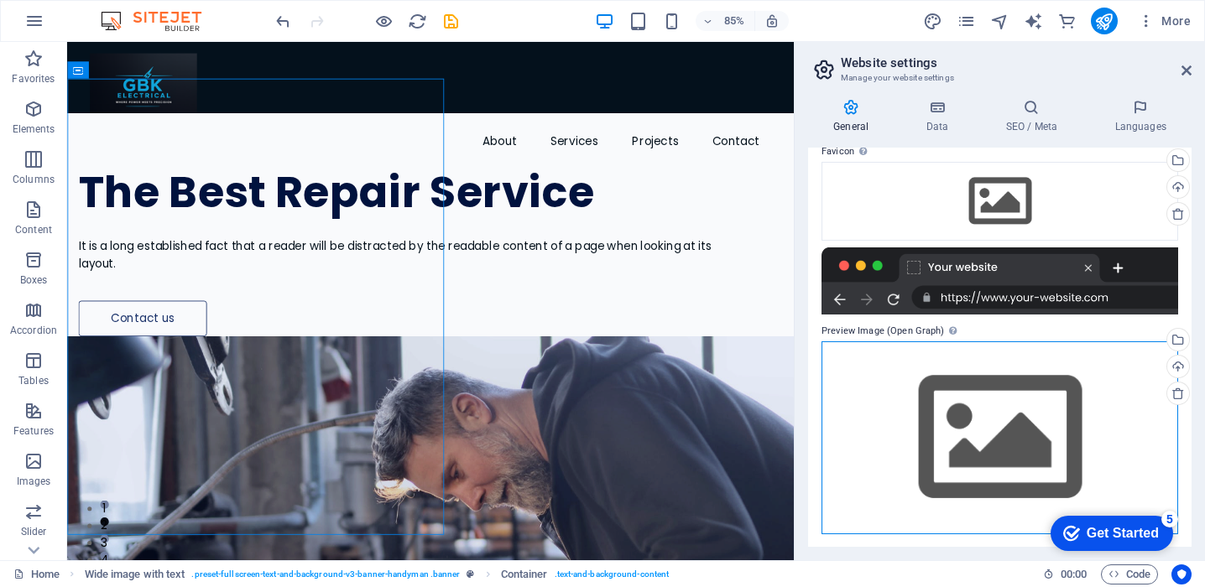
click at [945, 487] on div "Drag files here, click to choose files or select files from Files or our free s…" at bounding box center [999, 437] width 357 height 192
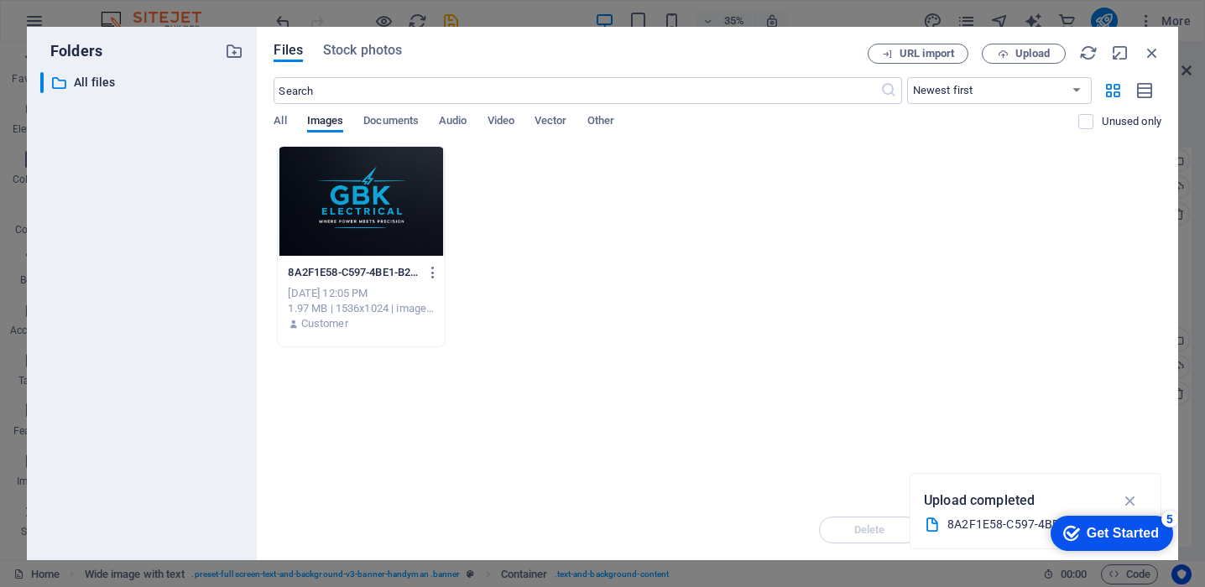
click at [419, 193] on div at bounding box center [361, 201] width 166 height 109
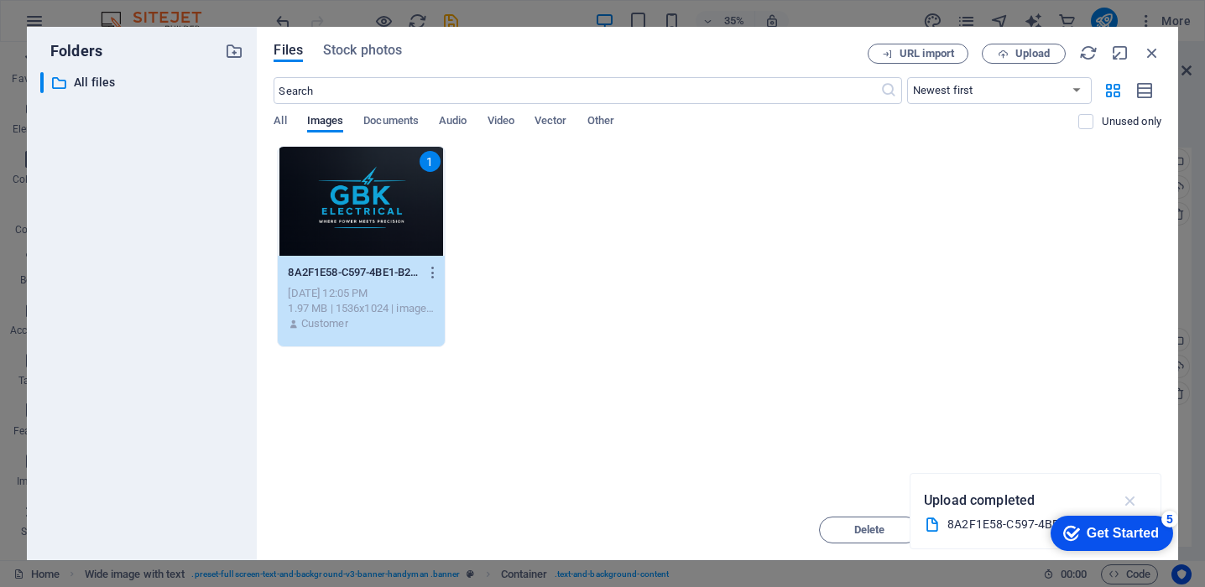
click at [1127, 499] on icon "button" at bounding box center [1130, 501] width 19 height 18
click at [1123, 539] on div "Get Started" at bounding box center [1122, 533] width 72 height 15
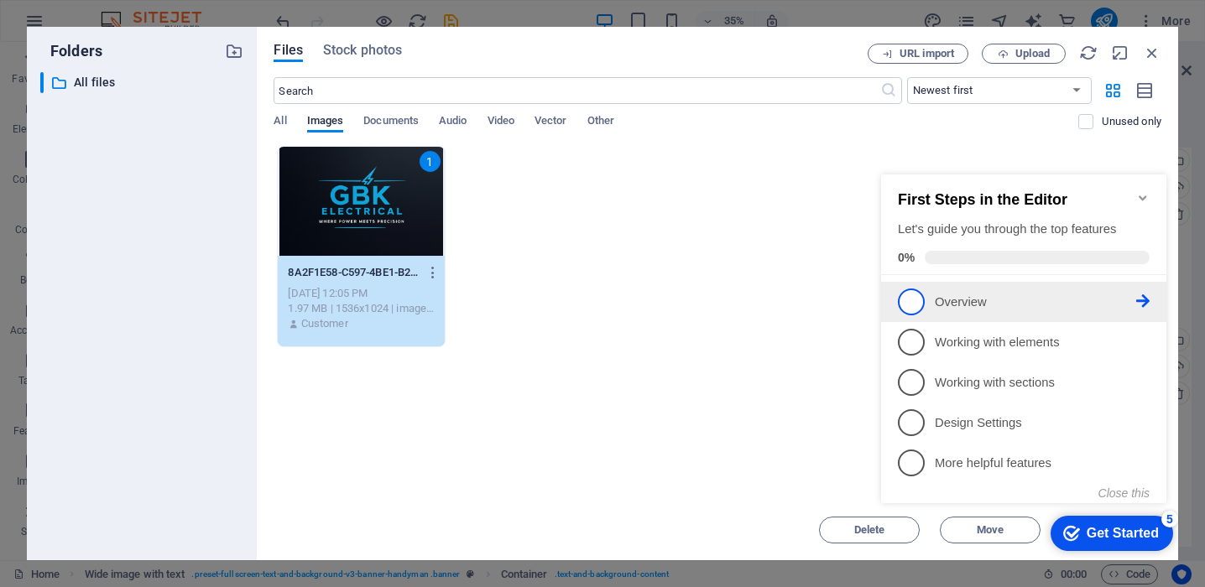
click at [967, 299] on p "Overview - incomplete" at bounding box center [1035, 303] width 201 height 18
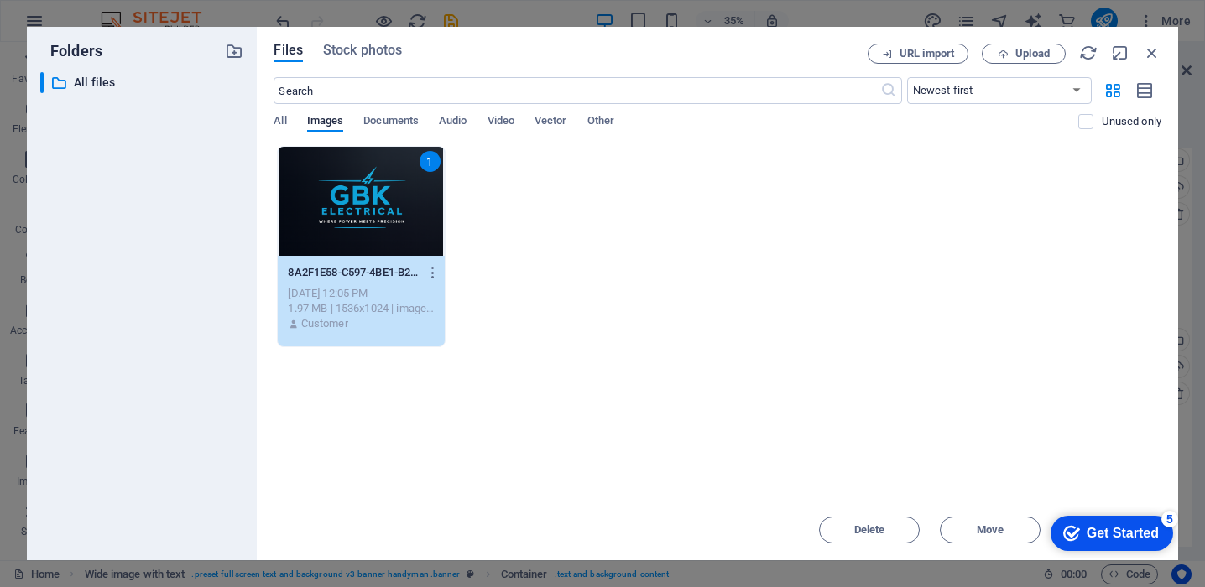
scroll to position [0, 0]
click at [1155, 49] on icon "button" at bounding box center [1152, 53] width 18 height 18
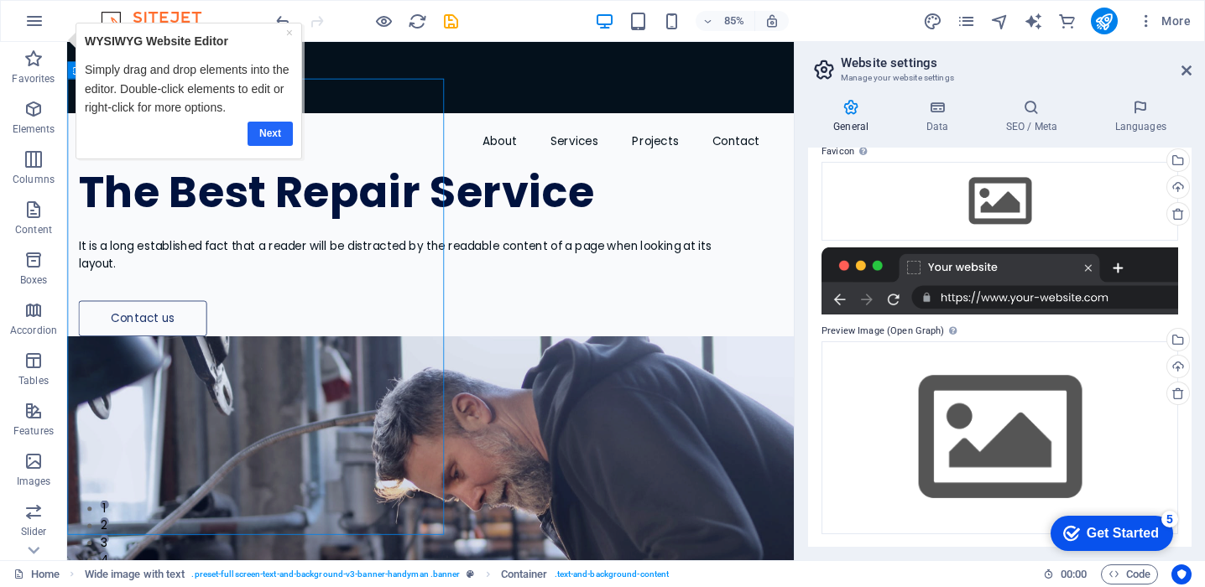
click at [280, 138] on link "Next" at bounding box center [269, 134] width 45 height 24
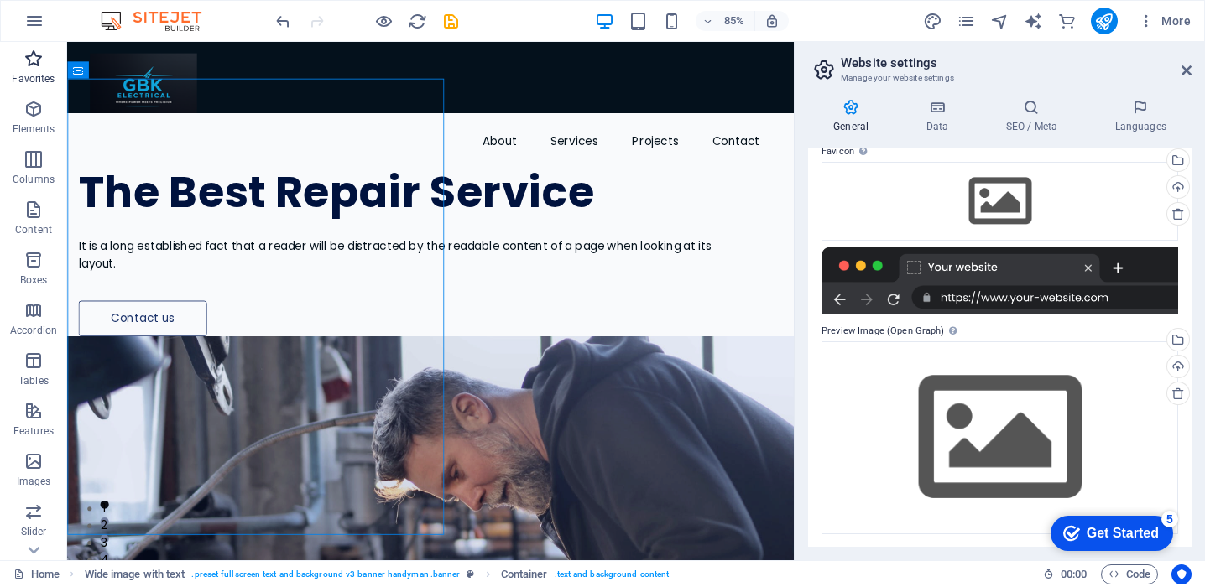
click at [49, 69] on span "Favorites" at bounding box center [33, 69] width 67 height 40
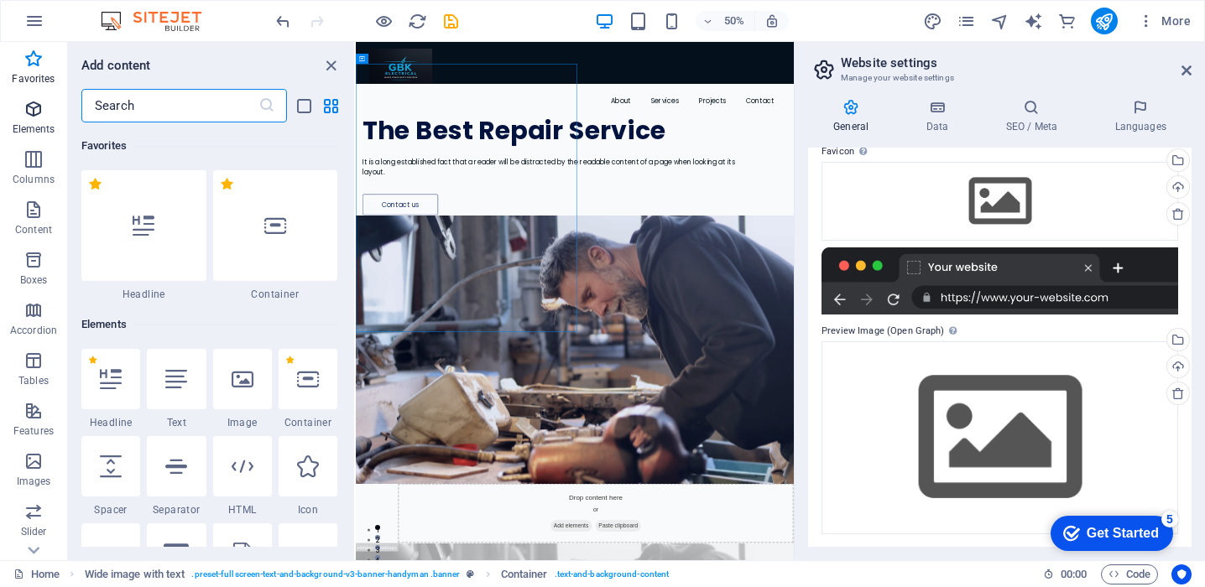
click at [45, 121] on span "Elements" at bounding box center [33, 119] width 67 height 40
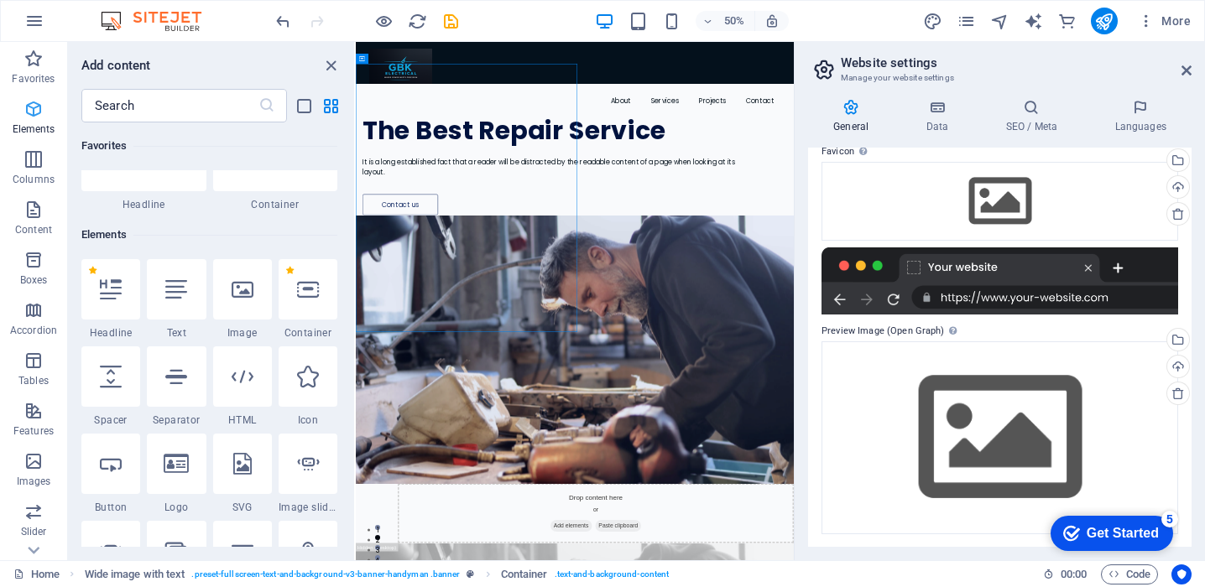
scroll to position [179, 0]
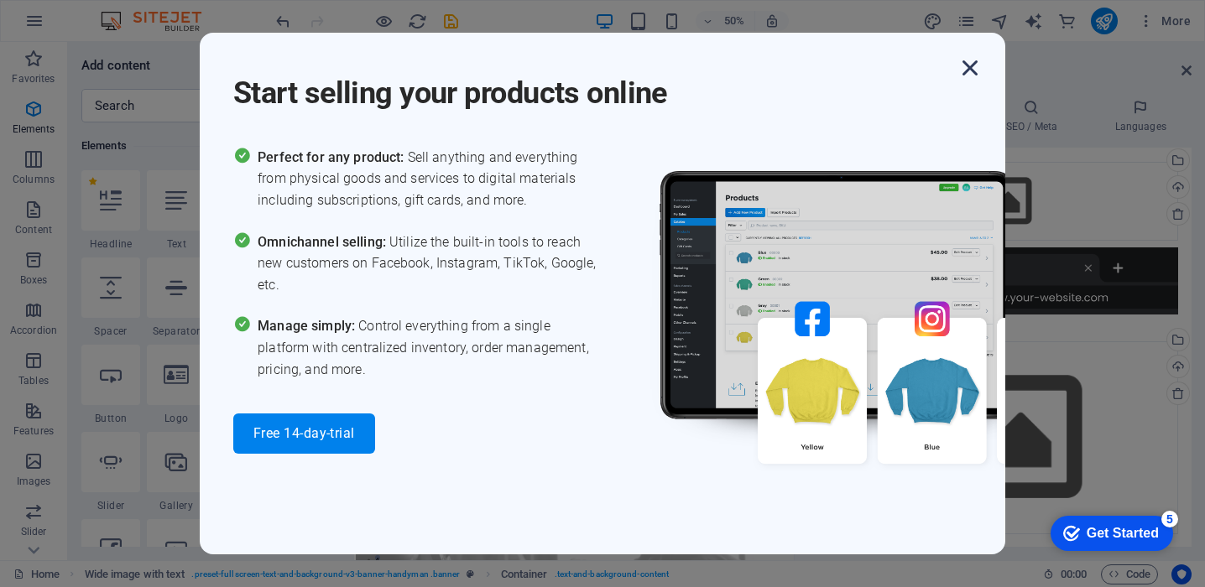
click at [974, 65] on icon "button" at bounding box center [970, 68] width 30 height 30
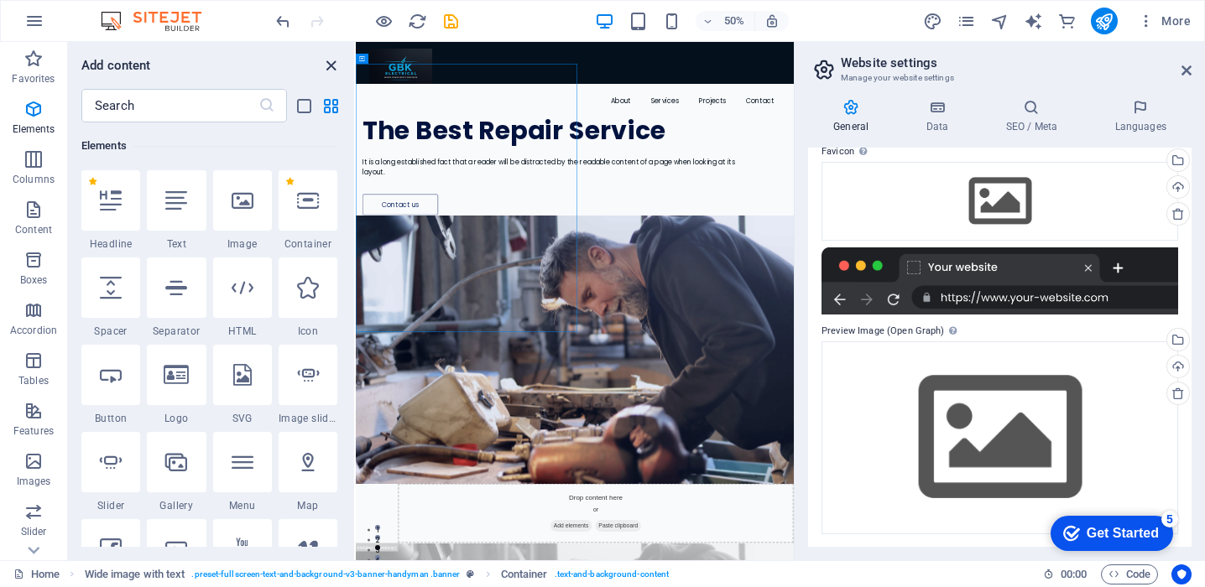
click at [328, 66] on icon "close panel" at bounding box center [330, 65] width 19 height 19
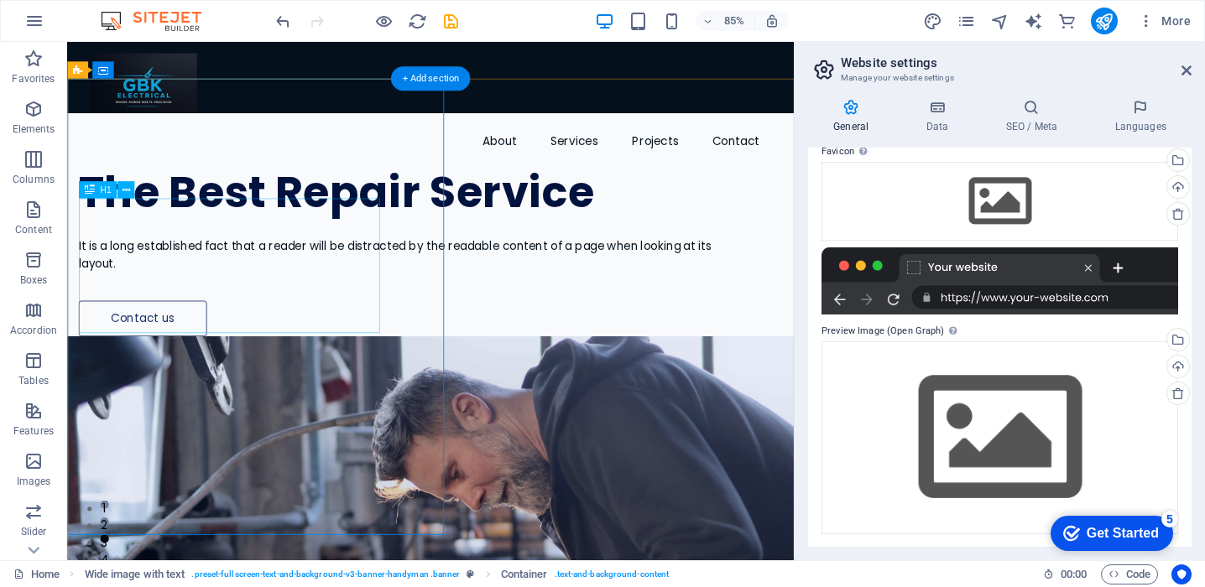
click at [234, 246] on div "The Best Repair Service" at bounding box center [464, 219] width 766 height 53
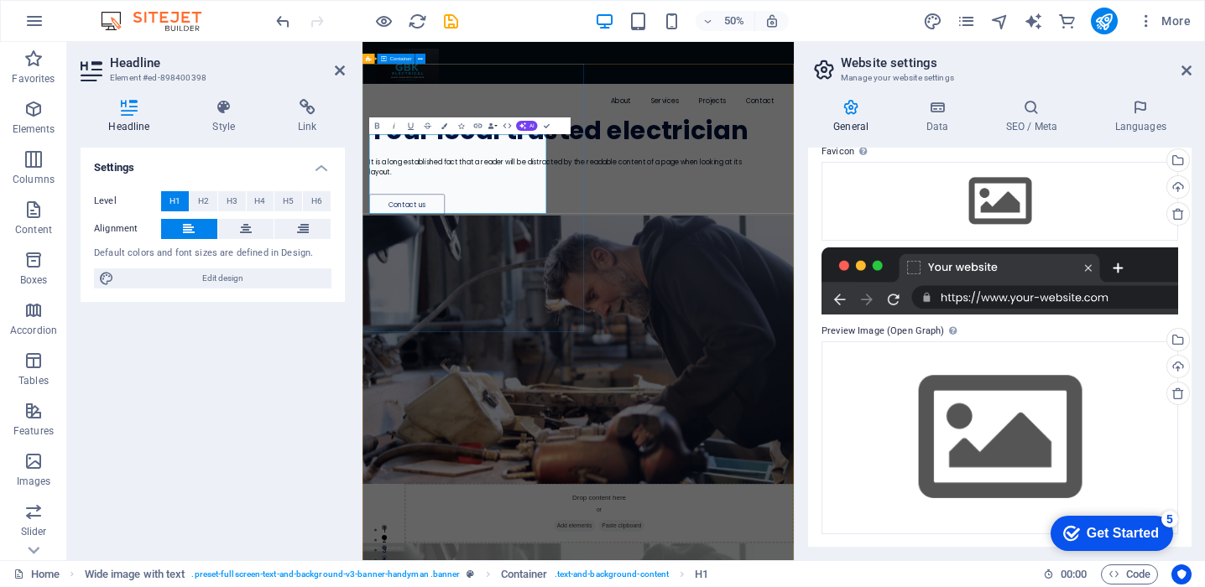
click at [695, 388] on div "​Your local trusted electrician It is a long established fact that a reader wil…" at bounding box center [793, 257] width 862 height 263
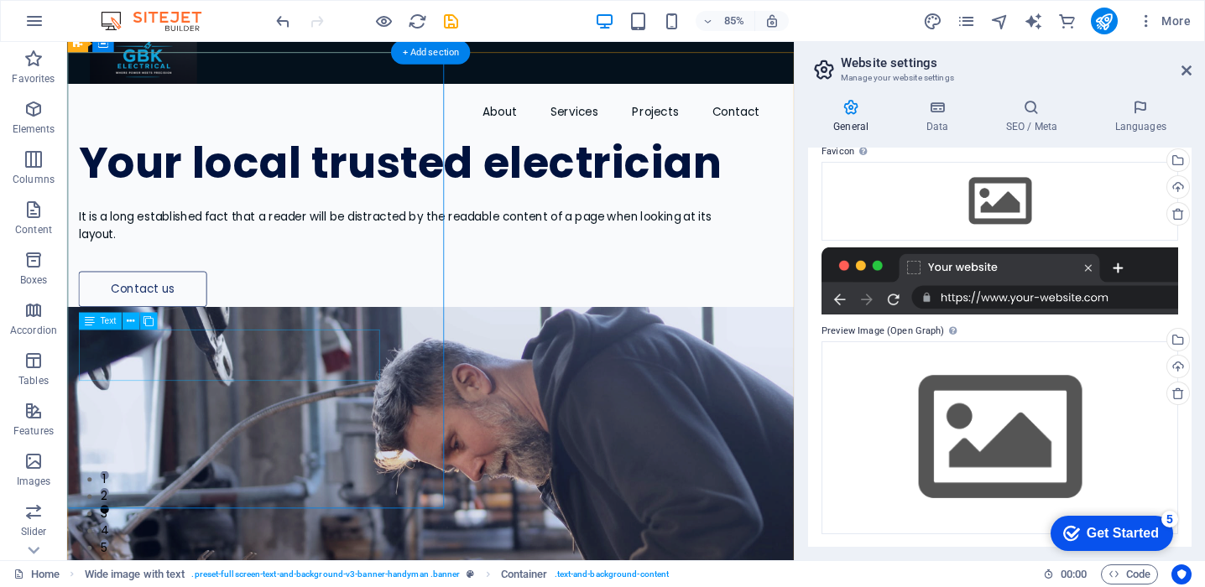
scroll to position [0, 0]
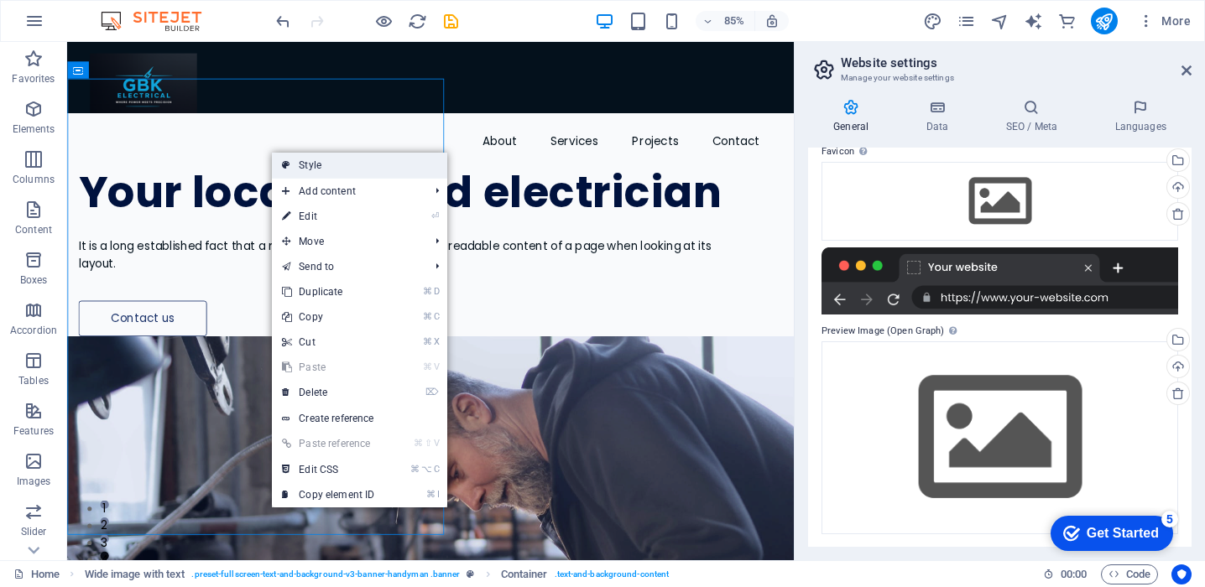
click at [387, 165] on link "Style" at bounding box center [359, 165] width 175 height 25
select select "%"
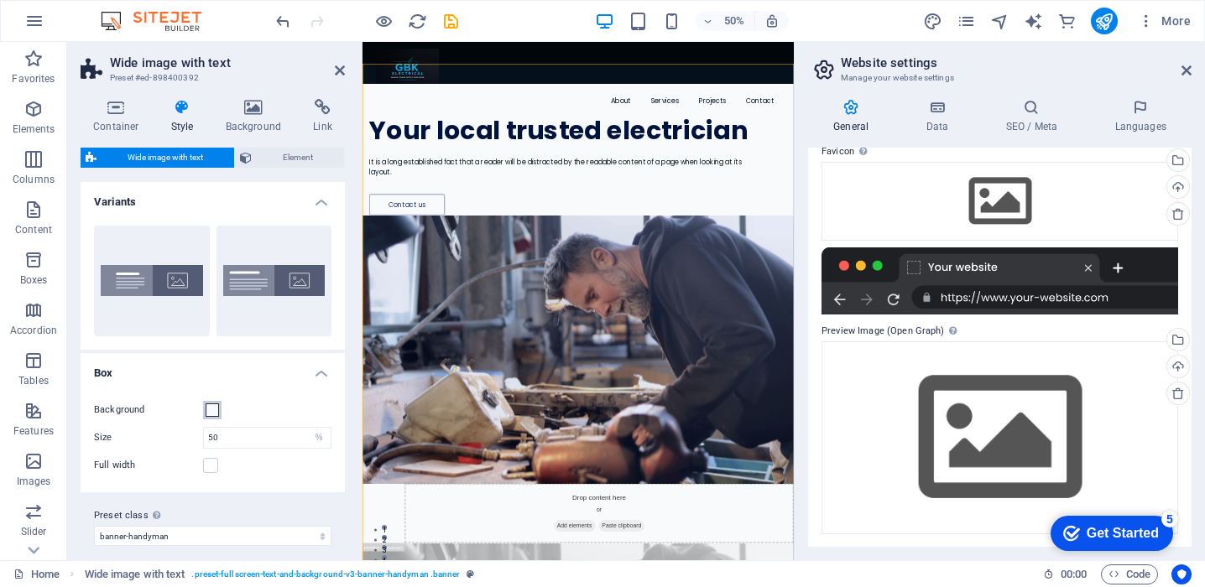
click at [209, 409] on span at bounding box center [212, 410] width 13 height 13
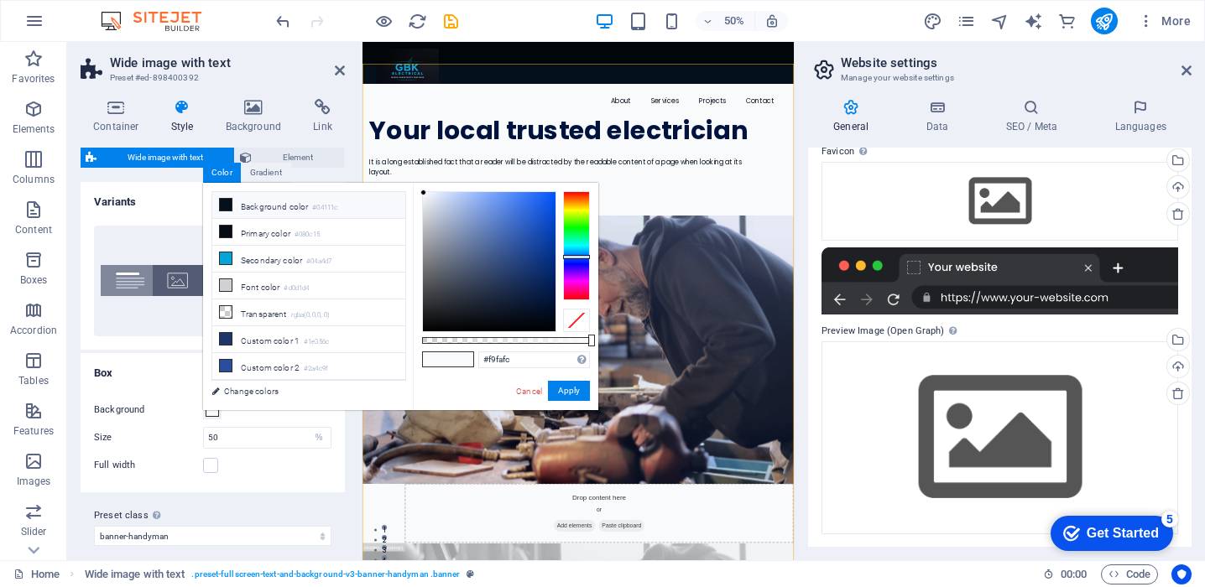
click at [287, 208] on li "Background color #04111c" at bounding box center [308, 205] width 193 height 27
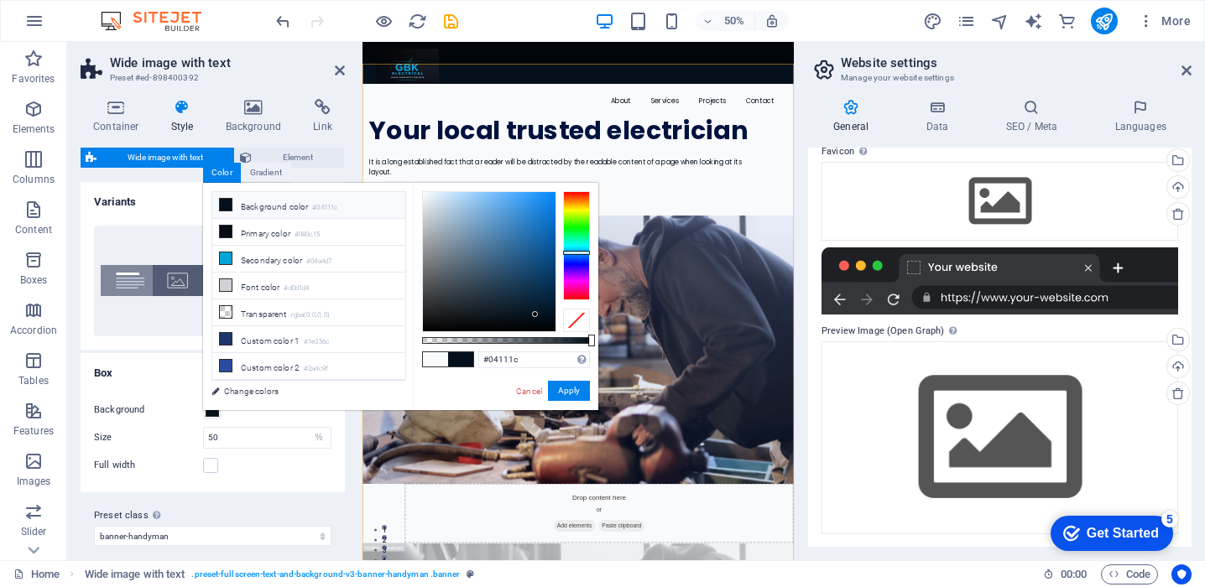
type input "#01080d"
click at [544, 323] on div at bounding box center [489, 261] width 133 height 139
click at [578, 388] on button "Apply" at bounding box center [569, 391] width 42 height 20
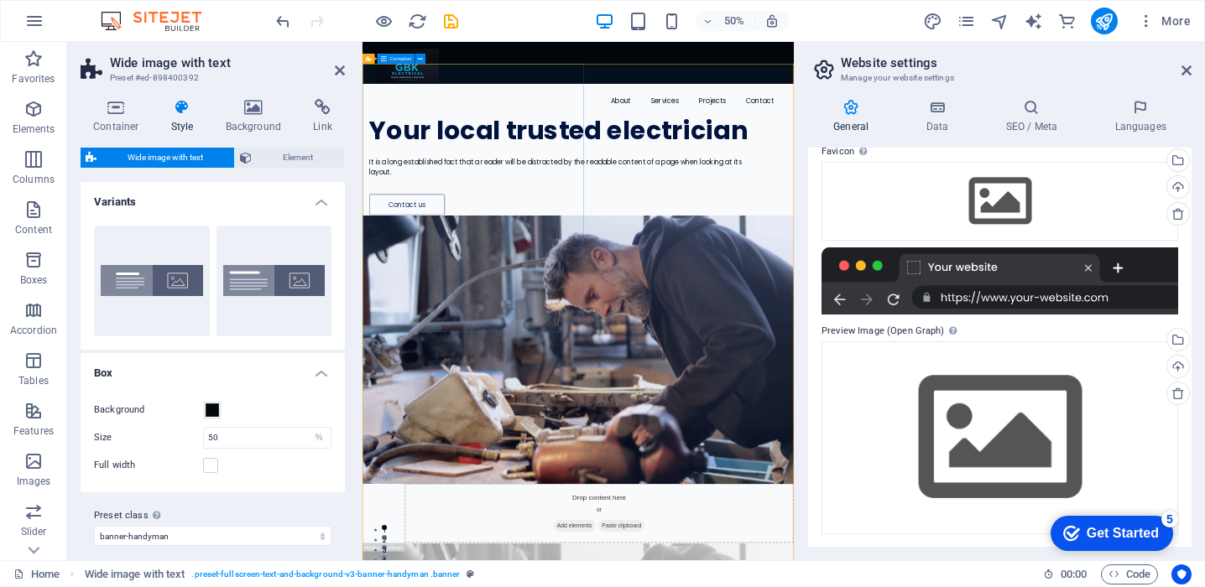
click at [750, 238] on div "Your local trusted electrician It is a long established fact that a reader will…" at bounding box center [793, 257] width 862 height 263
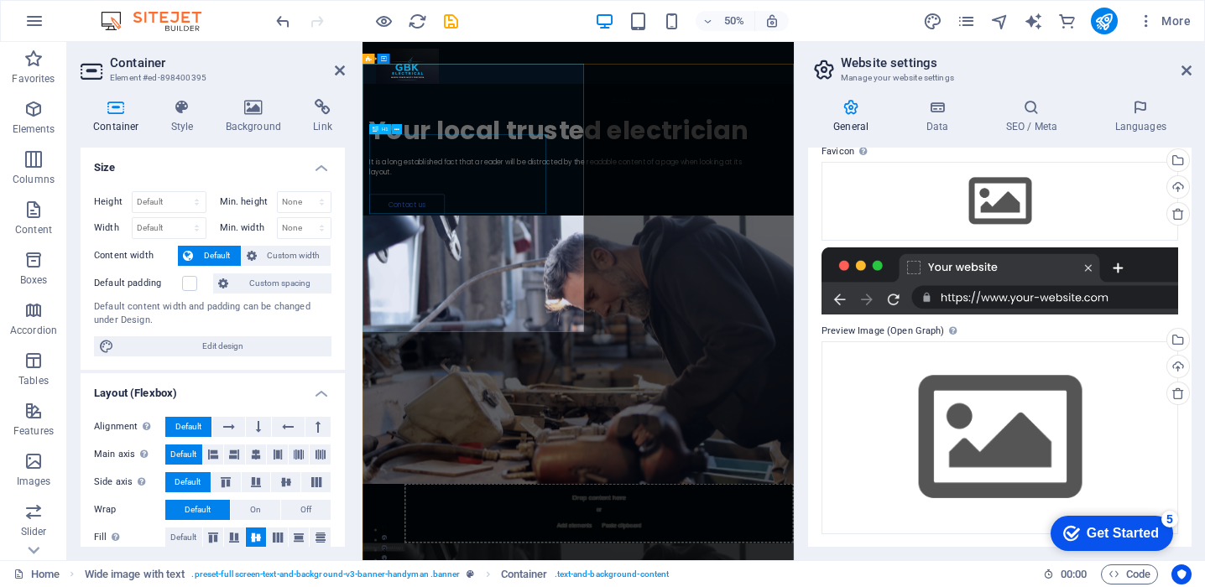
click at [606, 246] on div "Your local trusted electrician" at bounding box center [762, 219] width 773 height 53
click at [571, 246] on div "Your local trusted electrician" at bounding box center [762, 219] width 773 height 53
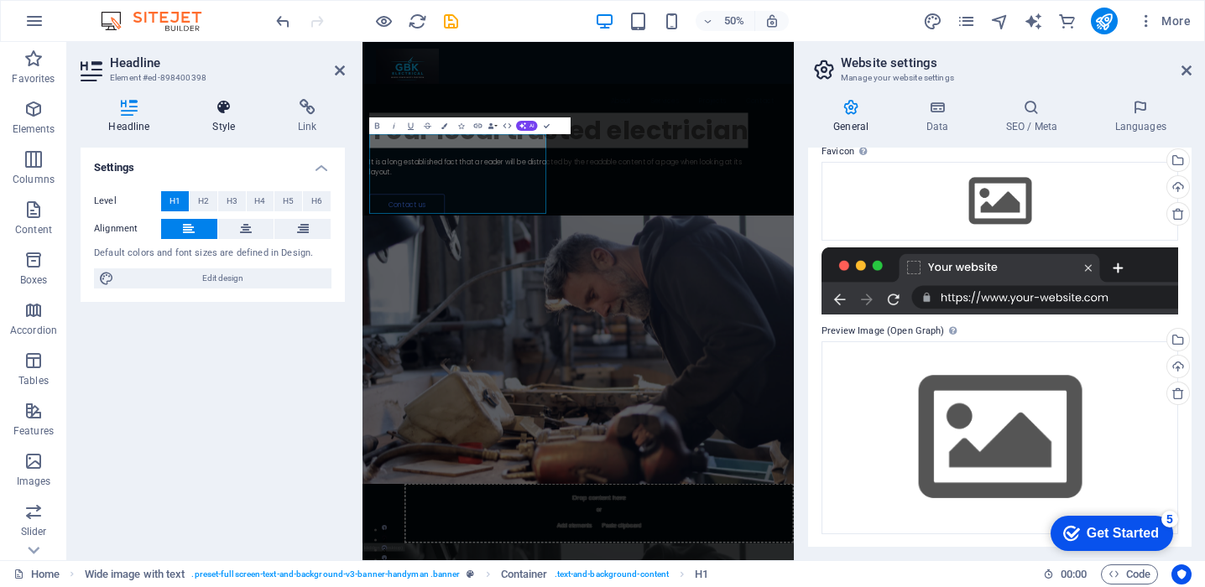
click at [221, 120] on h4 "Style" at bounding box center [228, 116] width 86 height 35
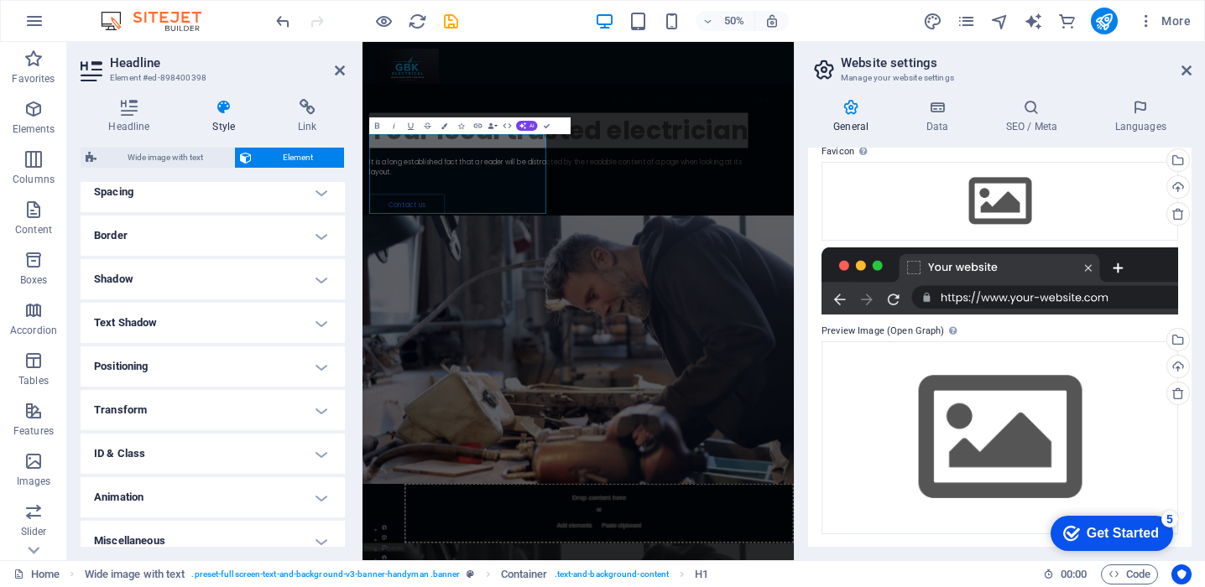
scroll to position [344, 0]
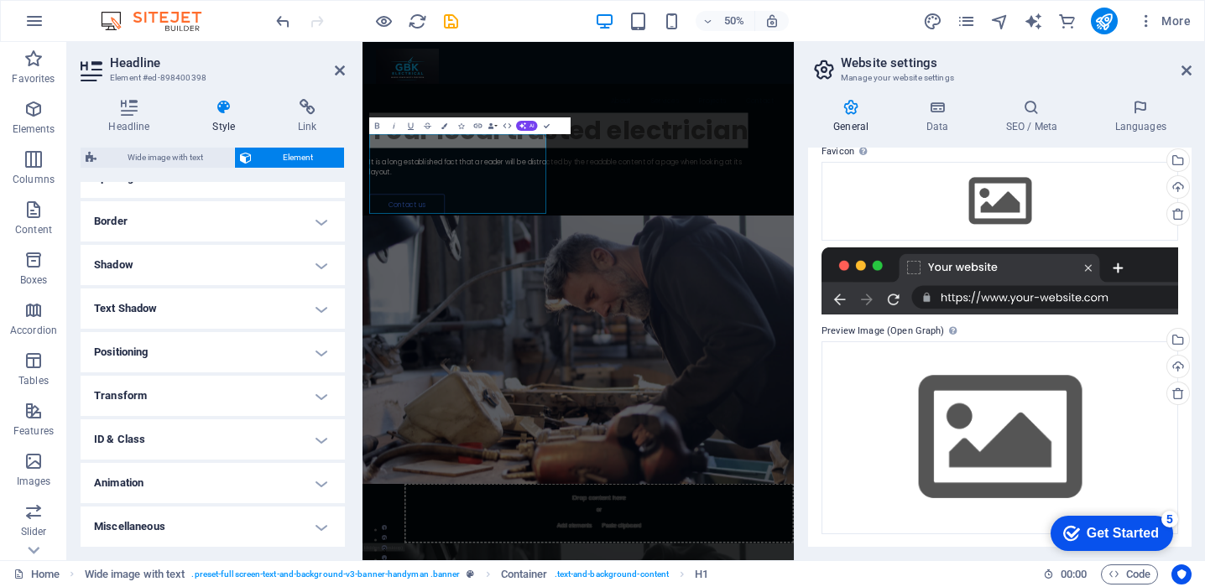
click at [275, 492] on h4 "Animation" at bounding box center [213, 483] width 264 height 40
click at [308, 477] on h4 "Animation" at bounding box center [213, 478] width 264 height 30
click at [141, 109] on icon at bounding box center [129, 107] width 97 height 17
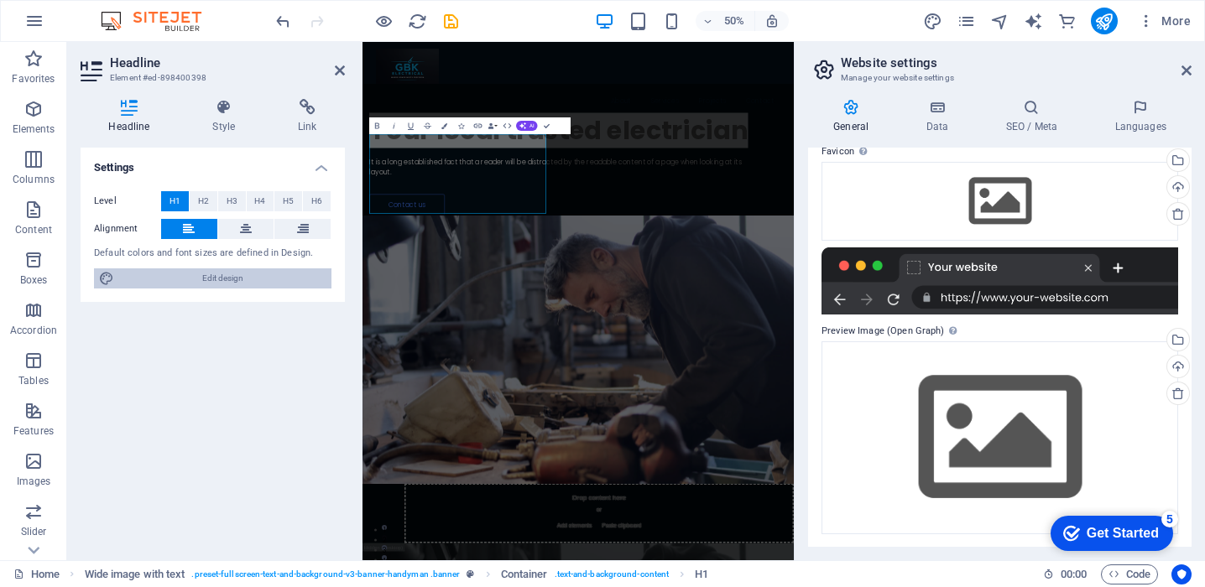
click at [209, 279] on span "Edit design" at bounding box center [222, 278] width 207 height 20
select select "px"
select select "400"
select select "px"
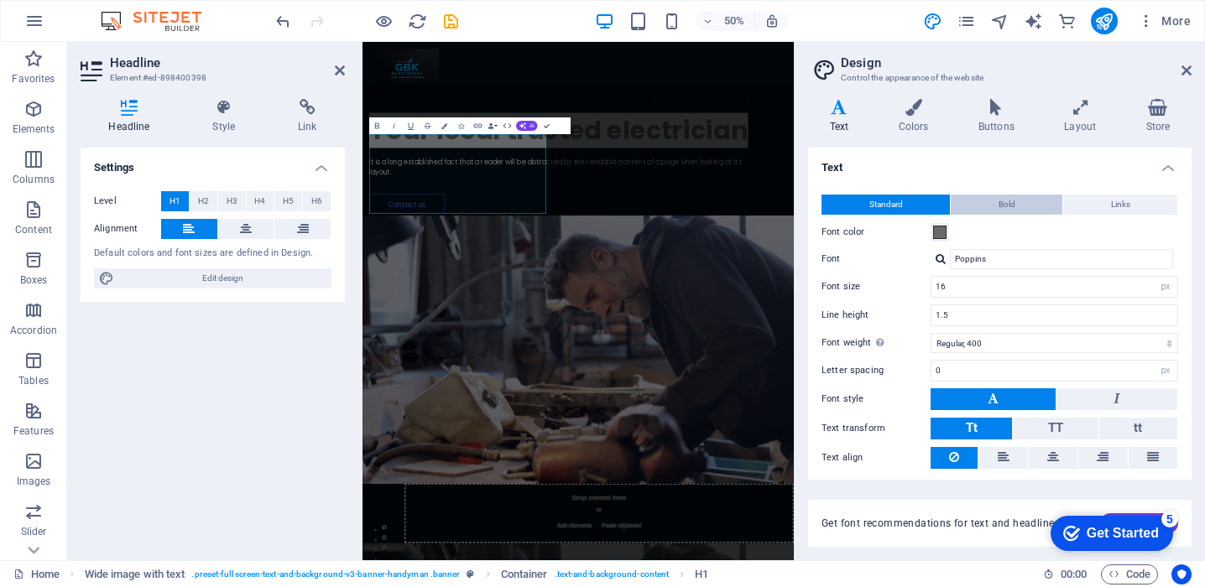
click at [1027, 210] on button "Bold" at bounding box center [1006, 205] width 112 height 20
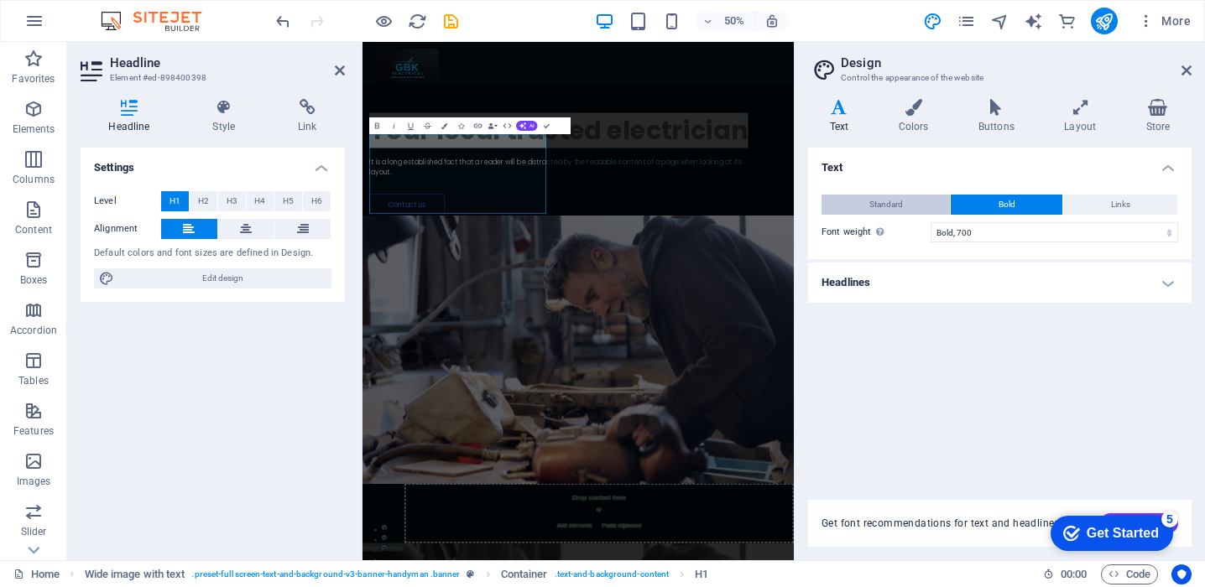
click at [926, 202] on button "Standard" at bounding box center [885, 205] width 128 height 20
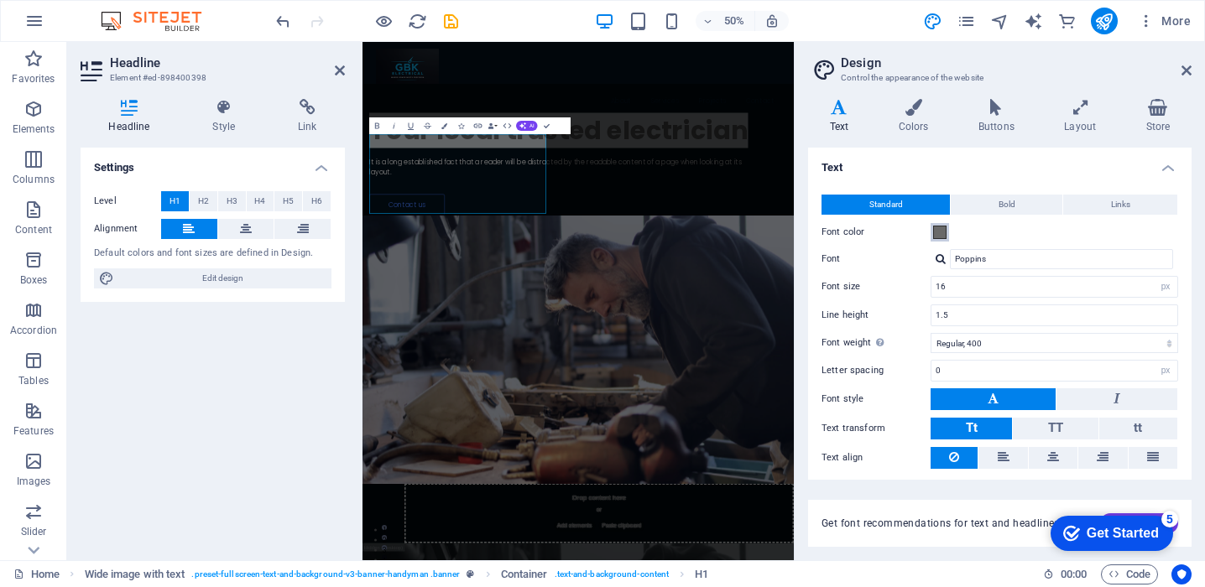
click at [945, 228] on span at bounding box center [939, 232] width 13 height 13
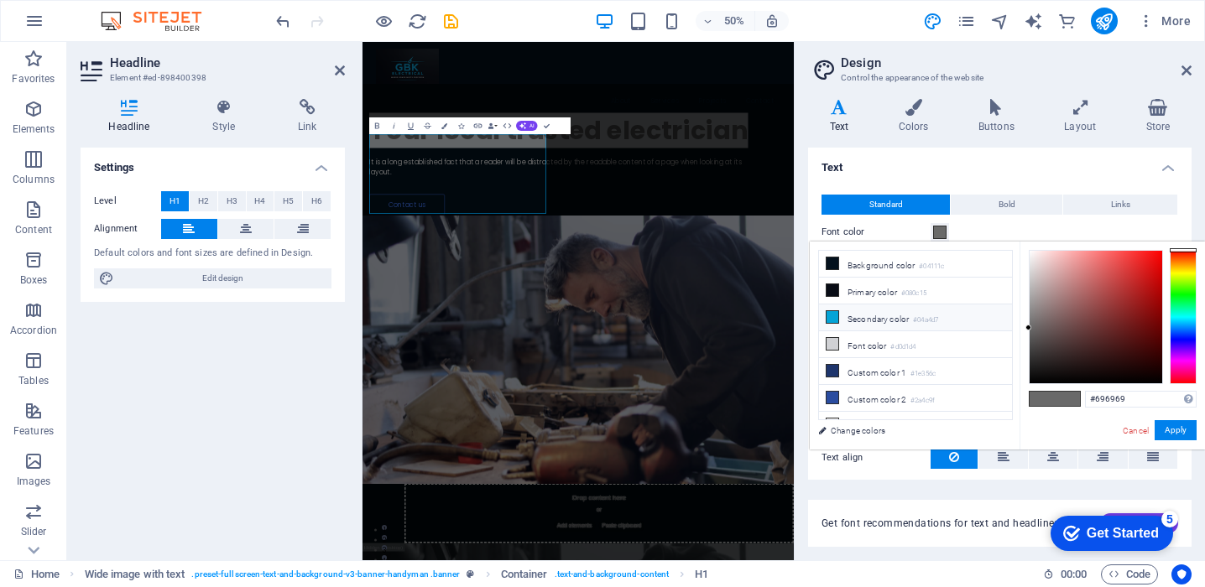
click at [880, 321] on li "Secondary color #04a4d7" at bounding box center [915, 318] width 193 height 27
type input "#04a4d7"
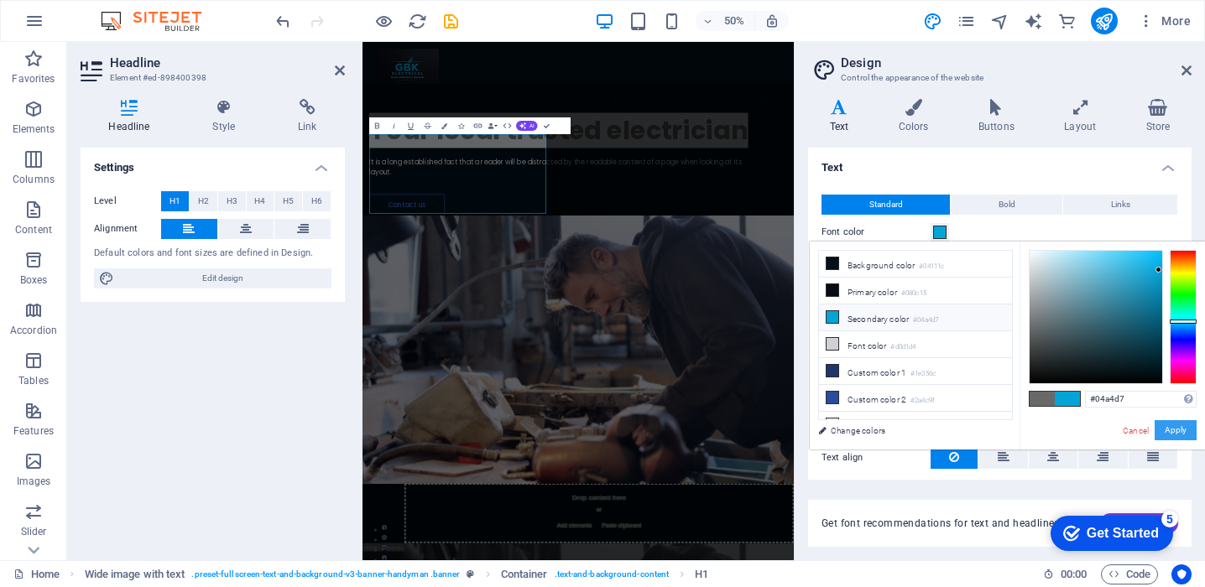
click at [1173, 431] on button "Apply" at bounding box center [1175, 430] width 42 height 20
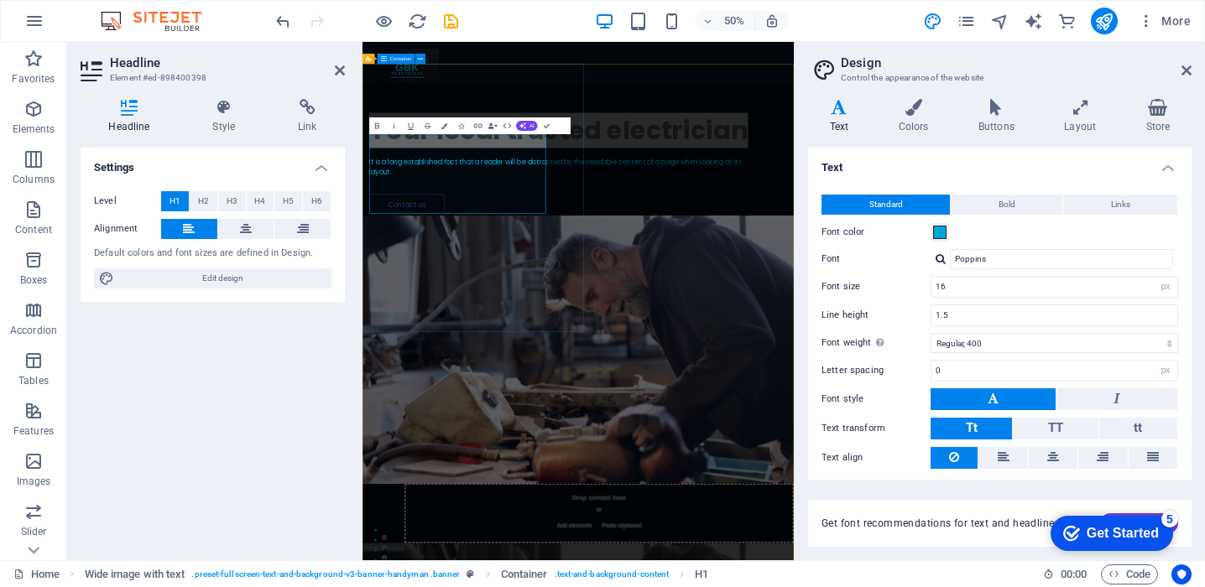
click at [693, 388] on div "Your local trusted electrician It is a long established fact that a reader will…" at bounding box center [793, 257] width 862 height 263
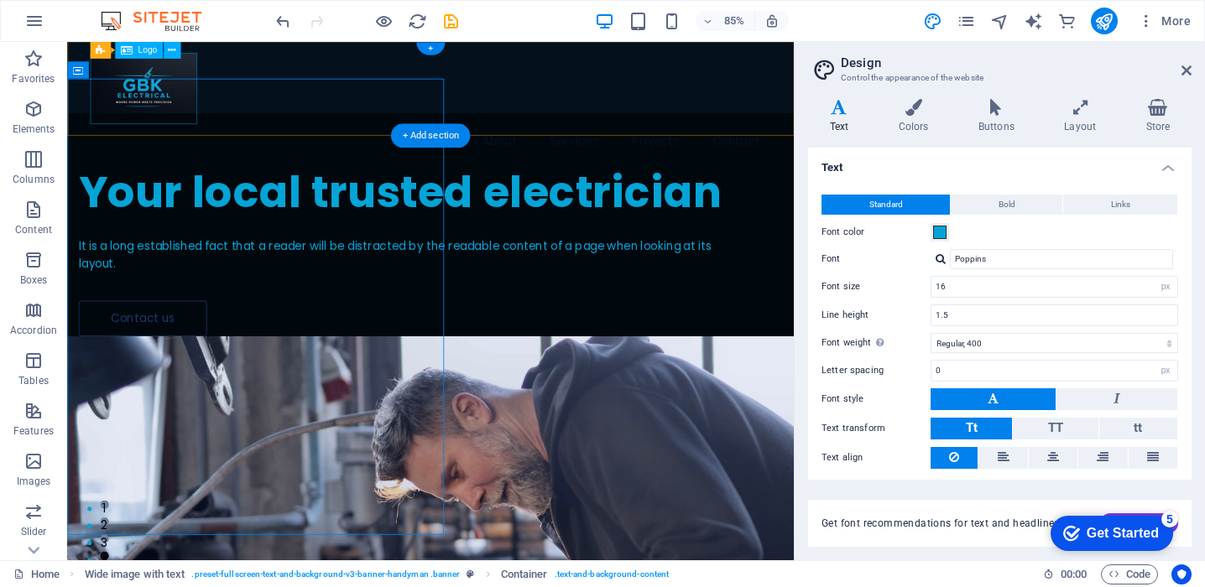
click at [211, 126] on div at bounding box center [494, 97] width 801 height 84
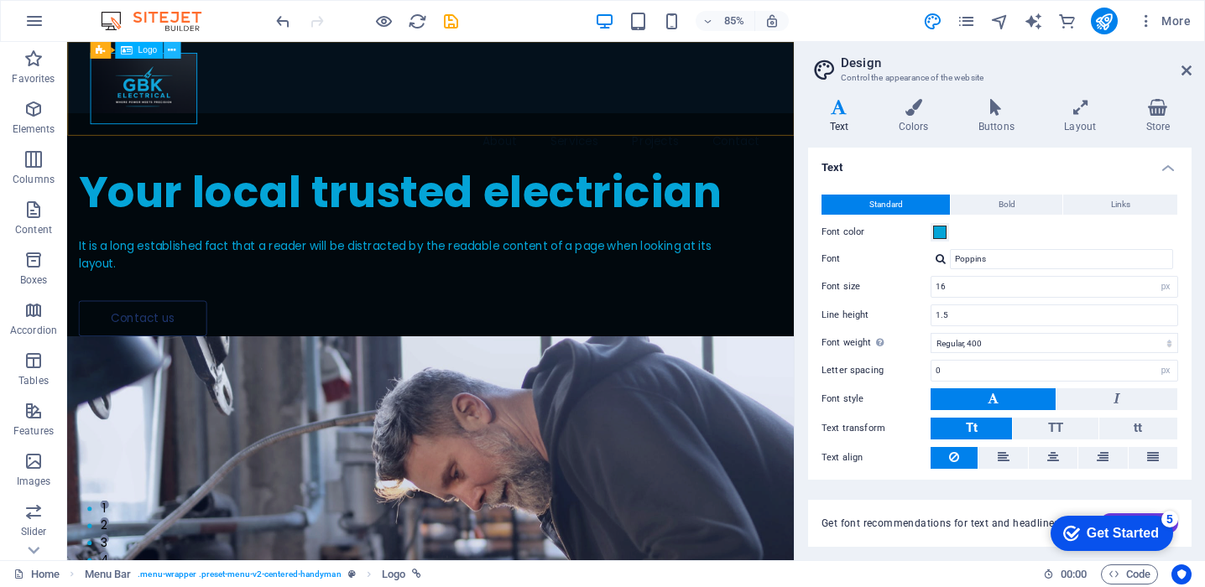
click at [171, 55] on icon at bounding box center [172, 50] width 8 height 15
click at [174, 122] on div at bounding box center [494, 97] width 801 height 84
select select "px"
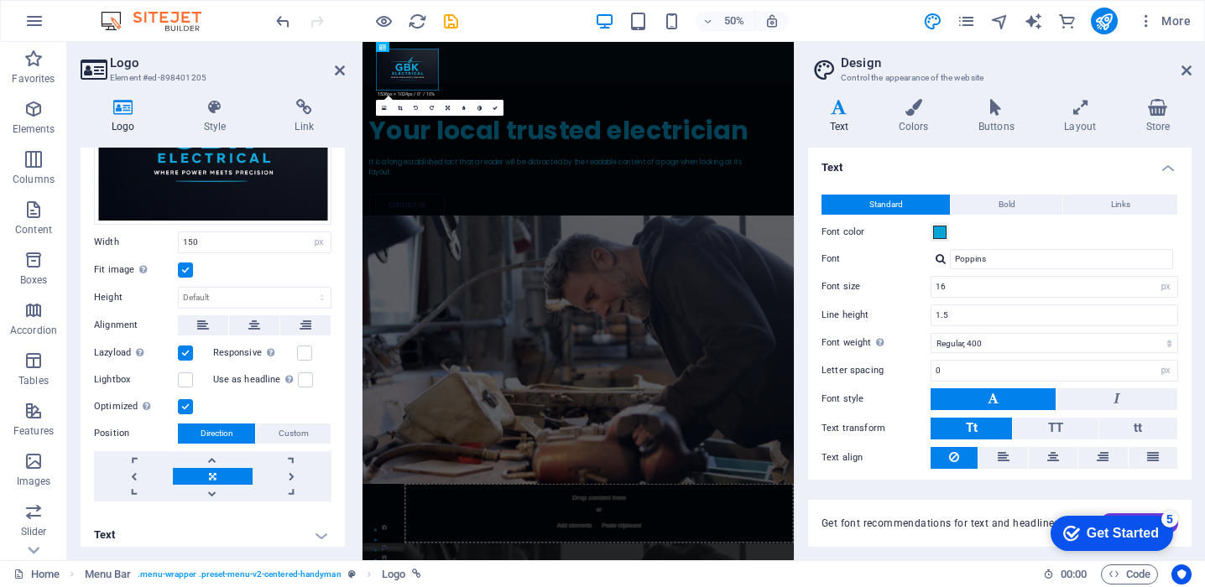
scroll to position [161, 0]
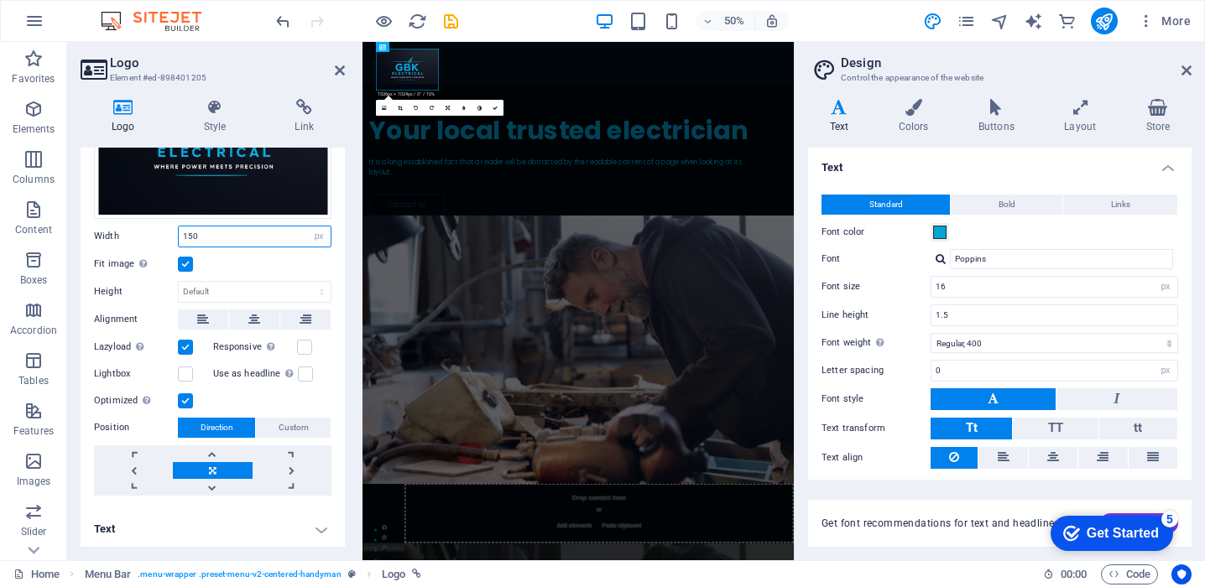
click at [279, 236] on input "150" at bounding box center [255, 237] width 152 height 20
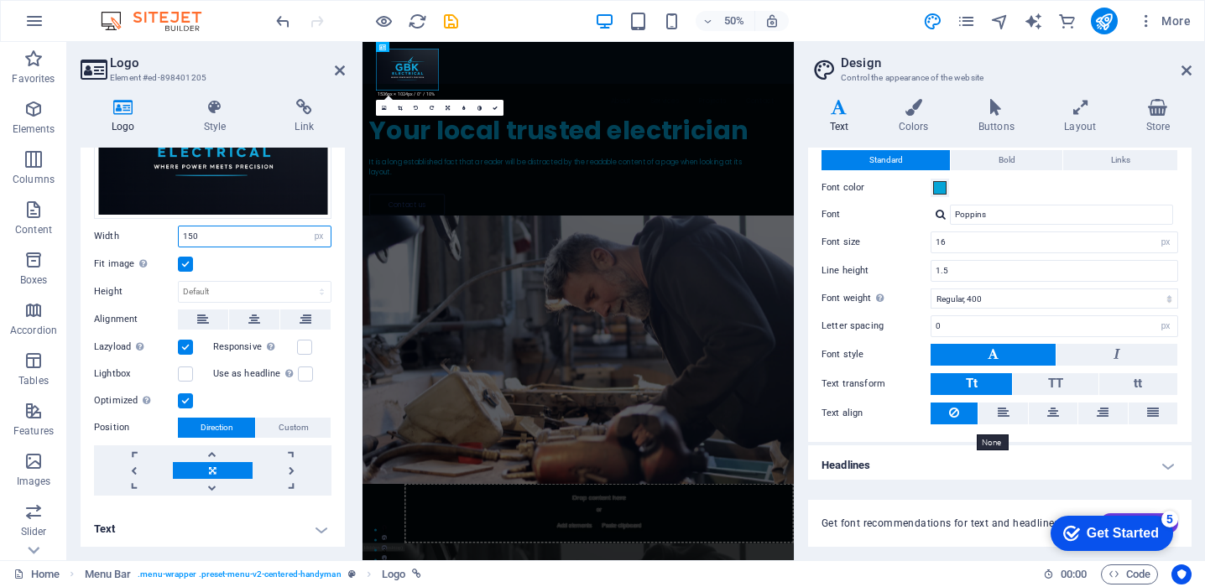
scroll to position [49, 0]
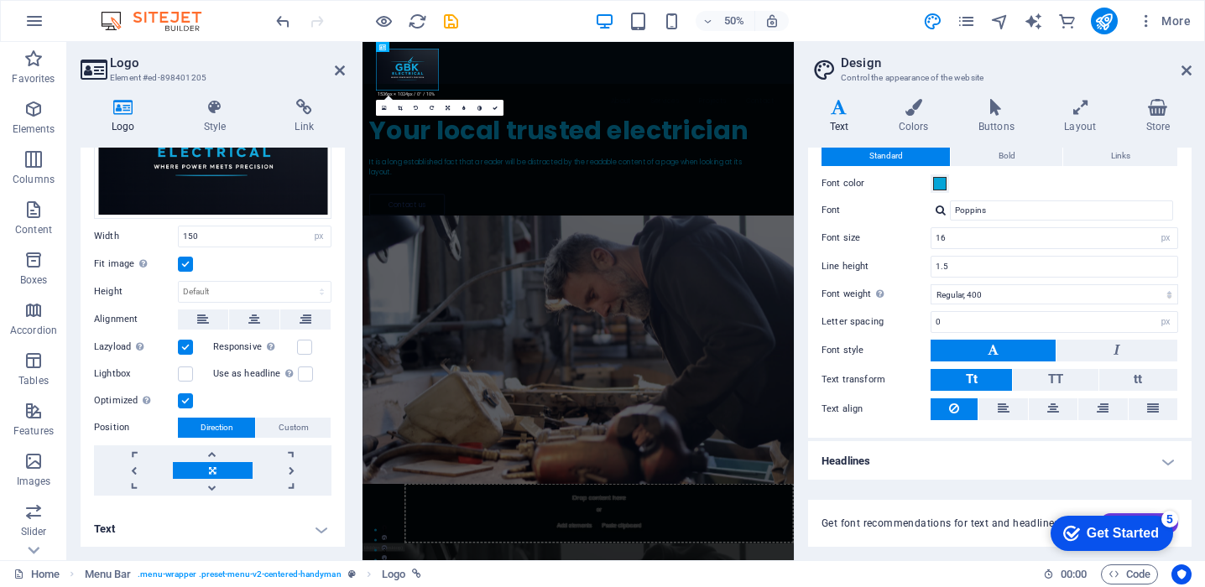
click at [1069, 447] on h4 "Headlines" at bounding box center [999, 461] width 383 height 40
click at [1163, 466] on h4 "Headlines" at bounding box center [999, 456] width 383 height 30
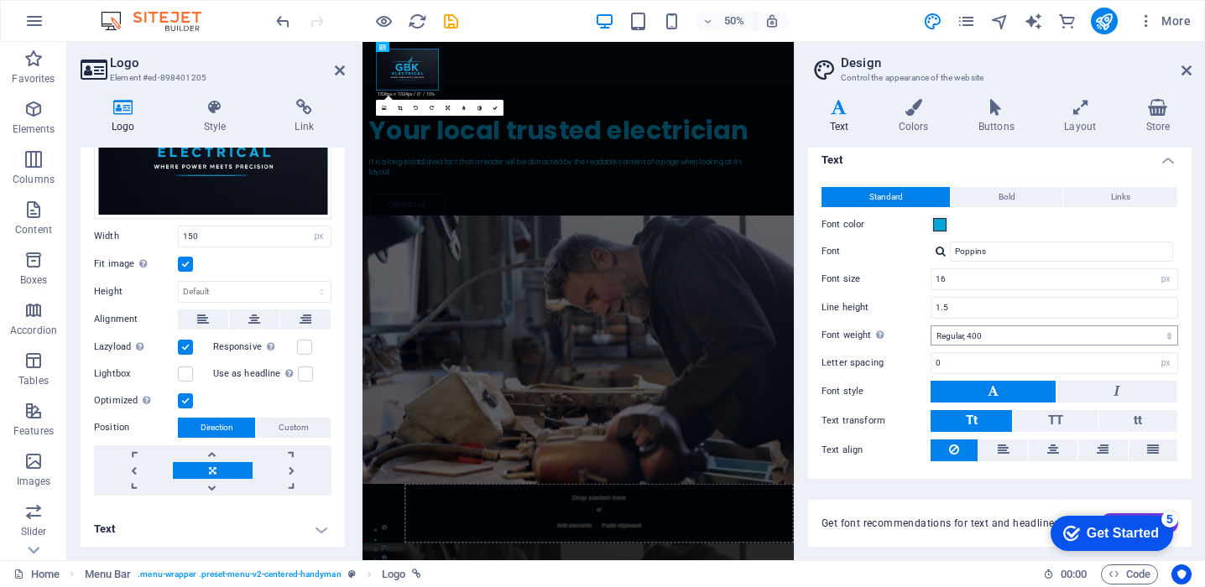
scroll to position [0, 0]
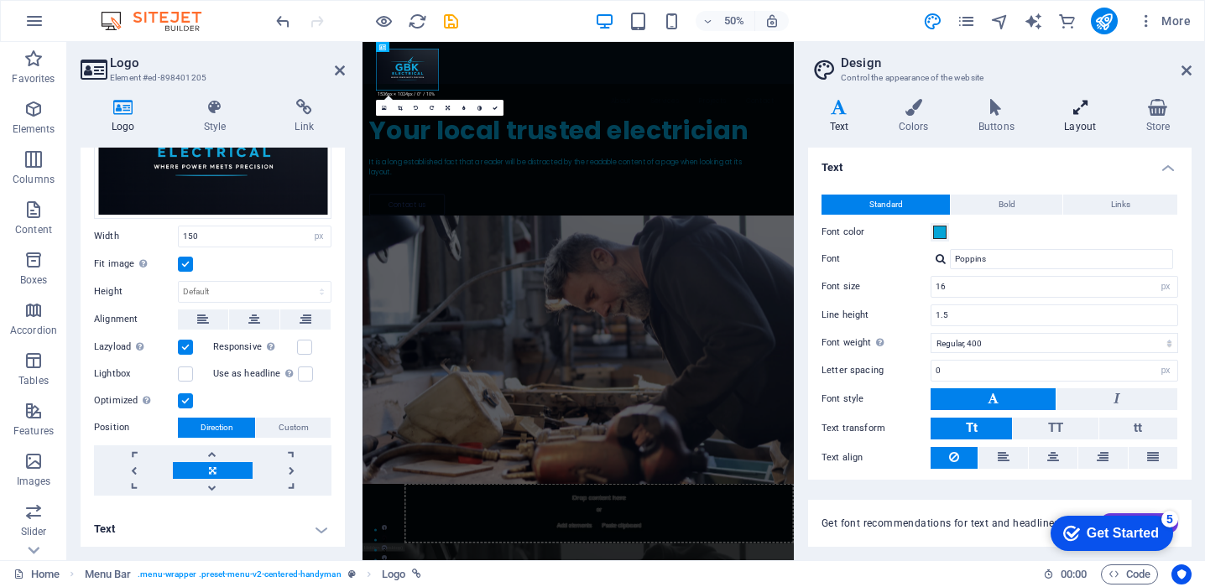
click at [1077, 120] on h4 "Layout" at bounding box center [1083, 116] width 81 height 35
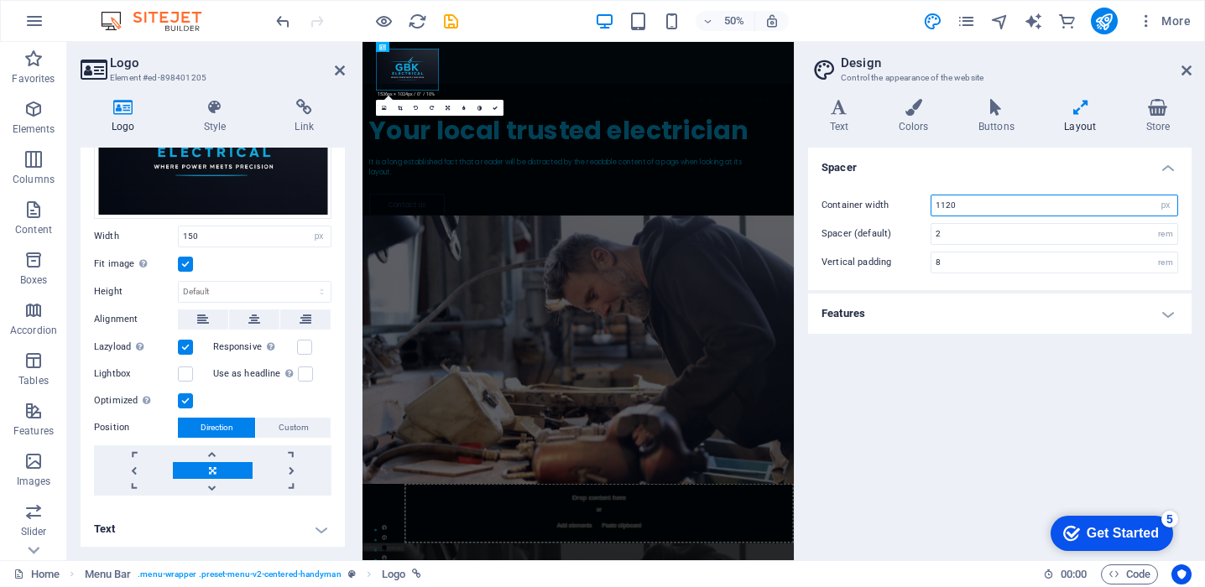
click at [1017, 202] on input "1120" at bounding box center [1054, 205] width 246 height 20
click at [1112, 372] on div "Spacer Container width 1200 rem px Spacer (default) 2 rem Vertical padding 8 re…" at bounding box center [999, 347] width 383 height 399
click at [992, 212] on input "1200" at bounding box center [1054, 205] width 246 height 20
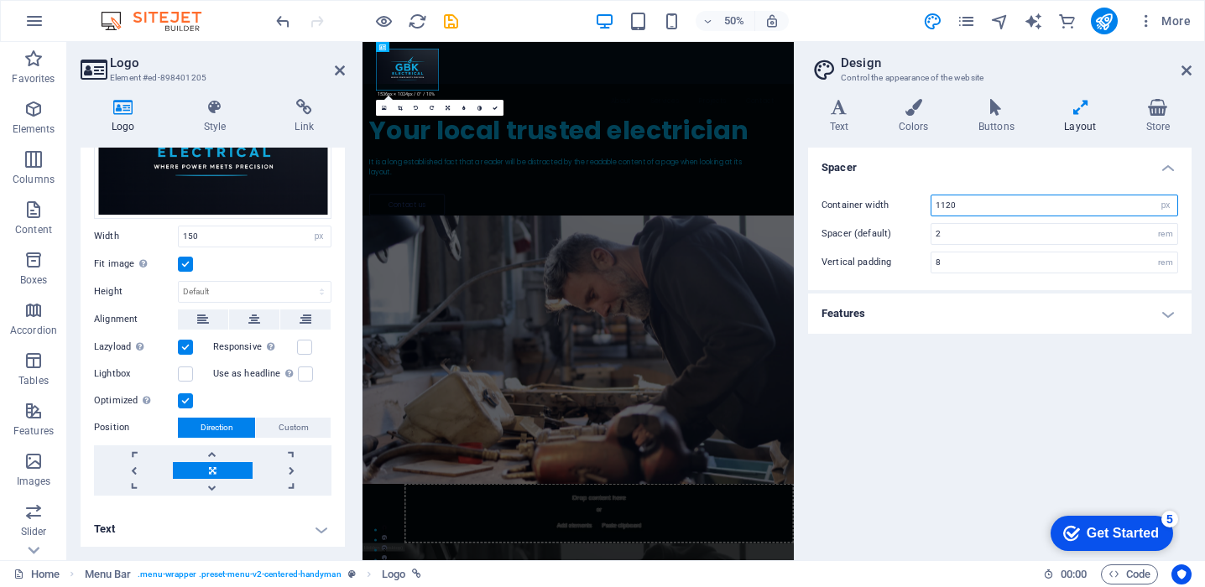
type input "1120"
click at [982, 366] on div "Spacer Container width 1120 rem px Spacer (default) 2 rem Vertical padding 8 re…" at bounding box center [999, 347] width 383 height 399
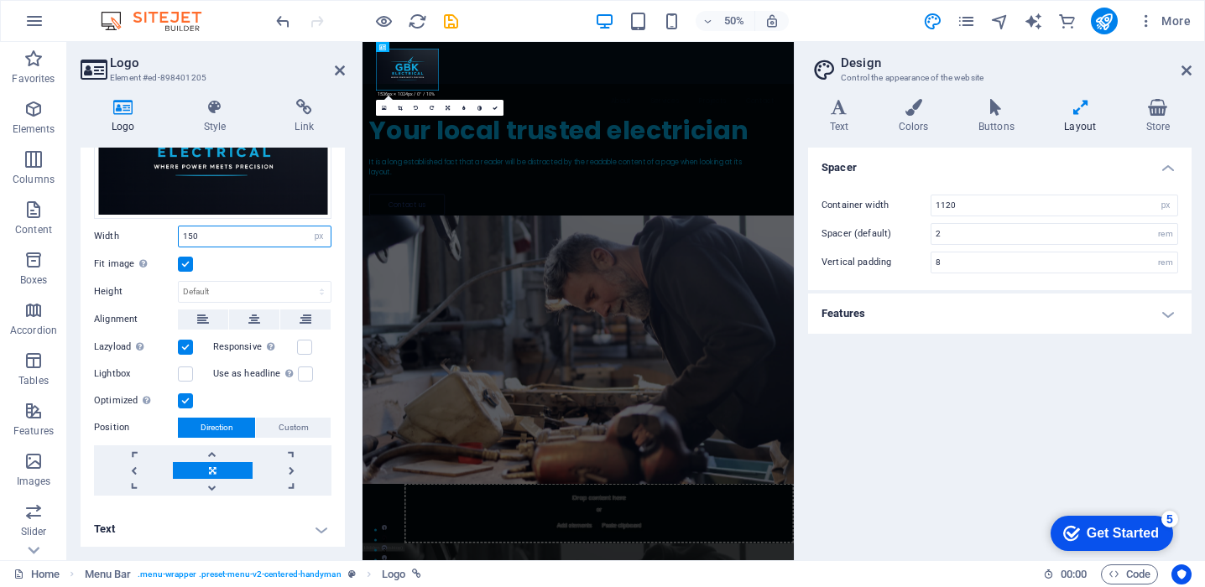
click at [248, 237] on input "150" at bounding box center [255, 237] width 152 height 20
type input "1"
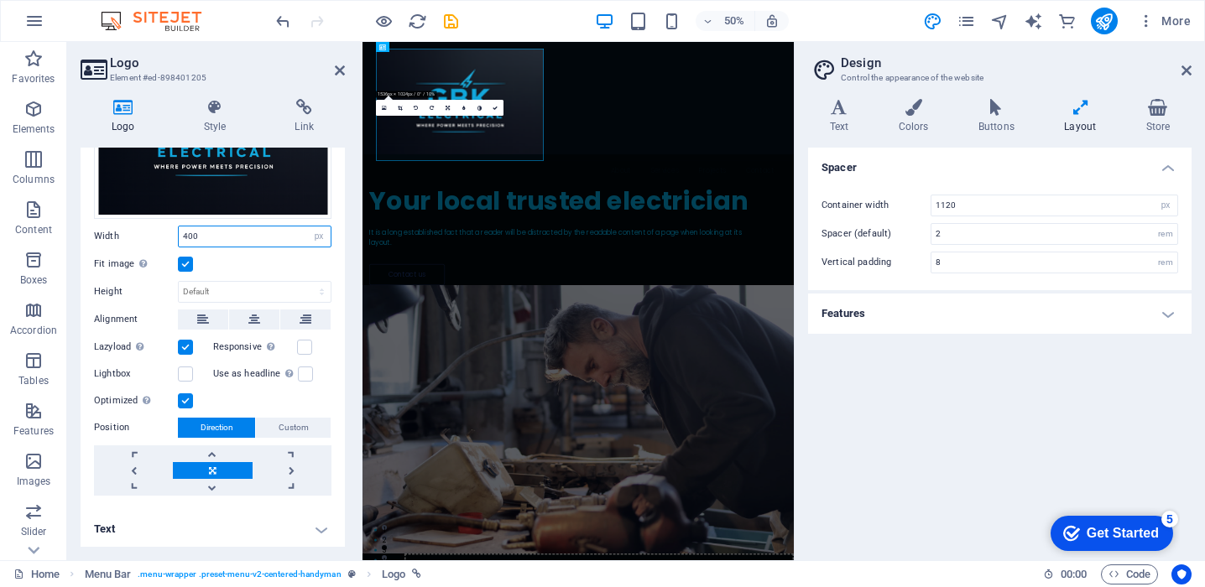
type input "400"
click at [872, 416] on div "Spacer Container width 1120 rem px Spacer (default) 2 rem Vertical padding 8 re…" at bounding box center [999, 347] width 383 height 399
click at [657, 231] on div at bounding box center [793, 167] width 809 height 224
click at [752, 454] on div "Your local trusted electrician It is a long established fact that a reader will…" at bounding box center [793, 397] width 862 height 263
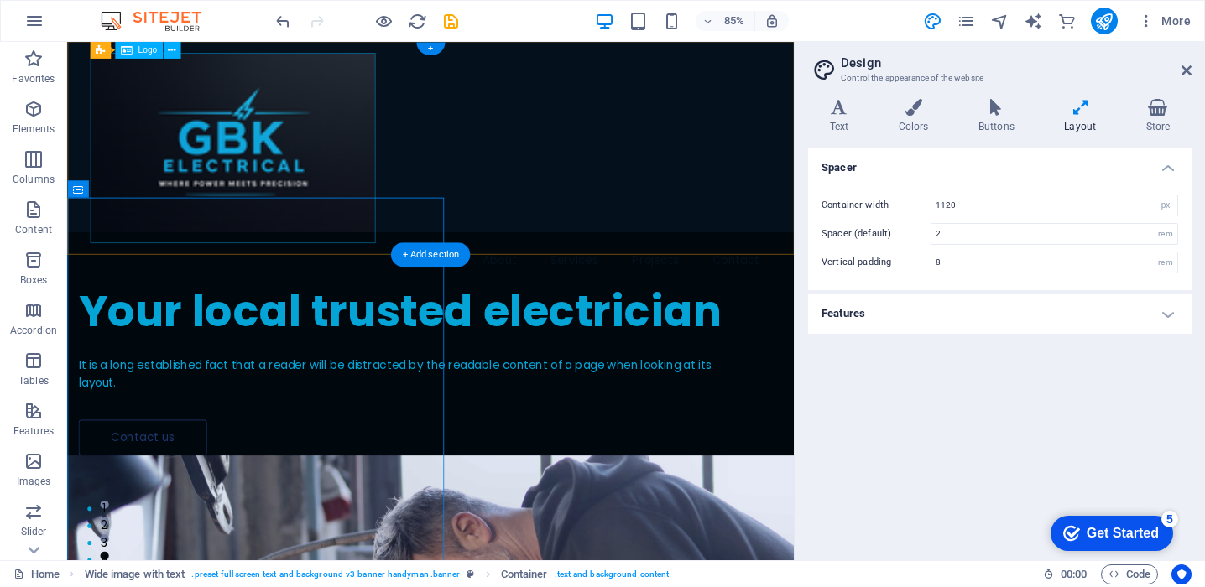
click at [379, 147] on div at bounding box center [494, 167] width 801 height 224
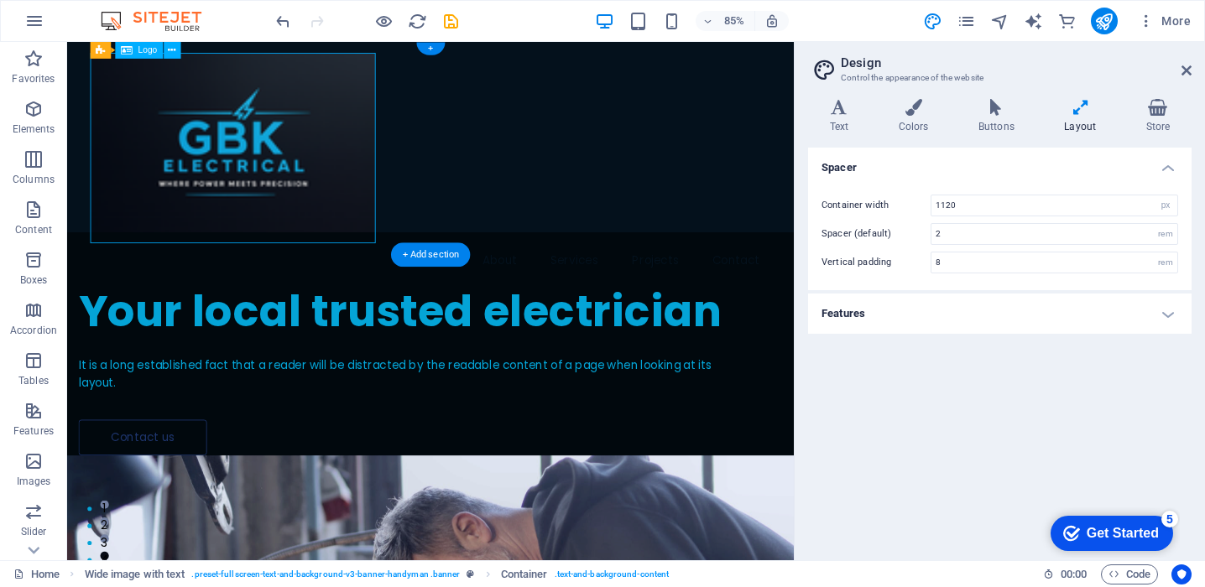
click at [379, 147] on div at bounding box center [494, 167] width 801 height 224
select select "px"
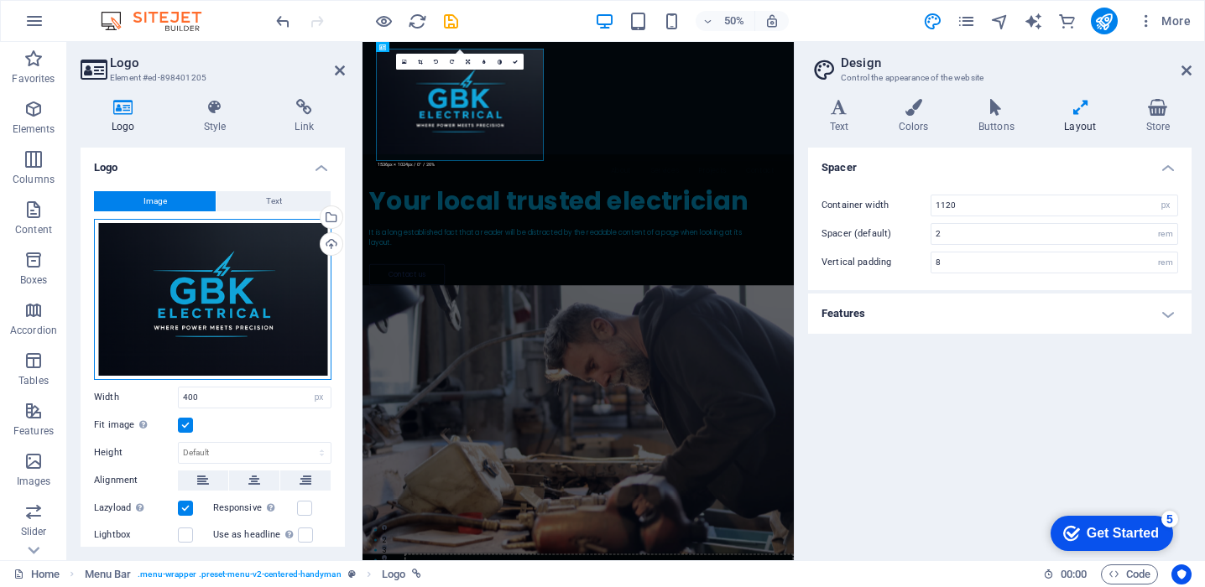
click at [265, 279] on div "Drag files here, click to choose files or select files from Files or our free s…" at bounding box center [212, 299] width 237 height 161
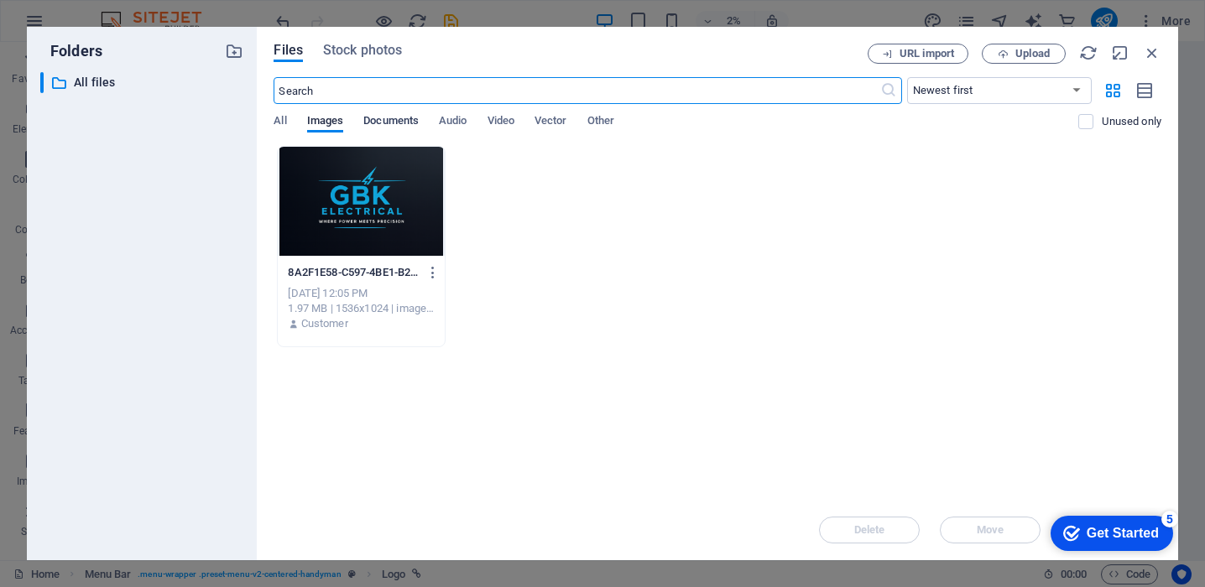
click at [398, 119] on span "Documents" at bounding box center [390, 122] width 55 height 23
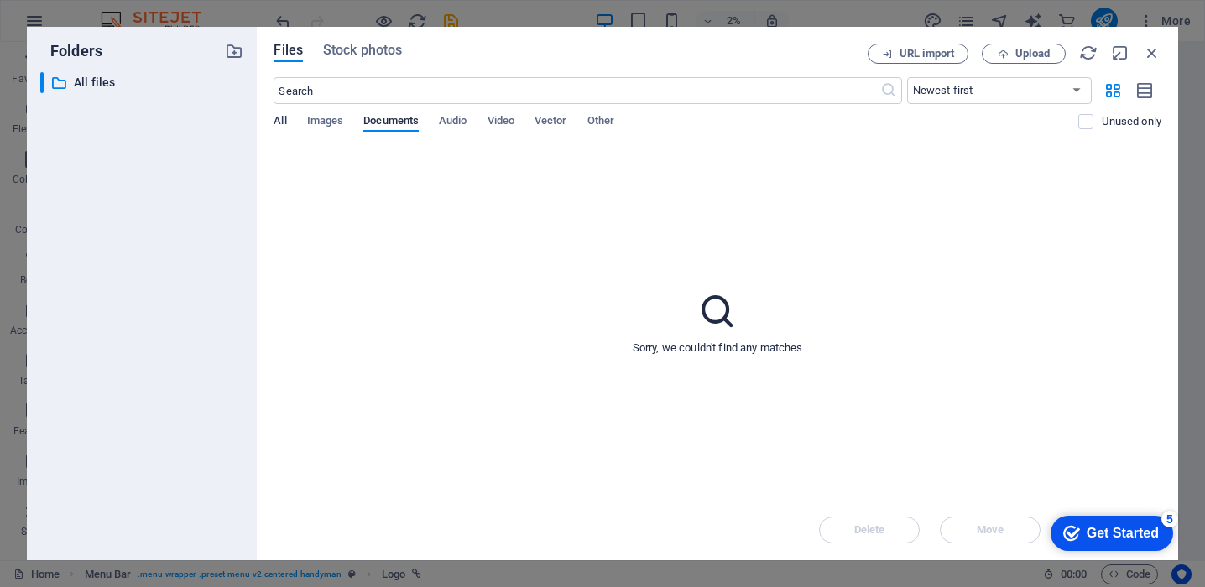
click at [281, 120] on span "All" at bounding box center [279, 122] width 13 height 23
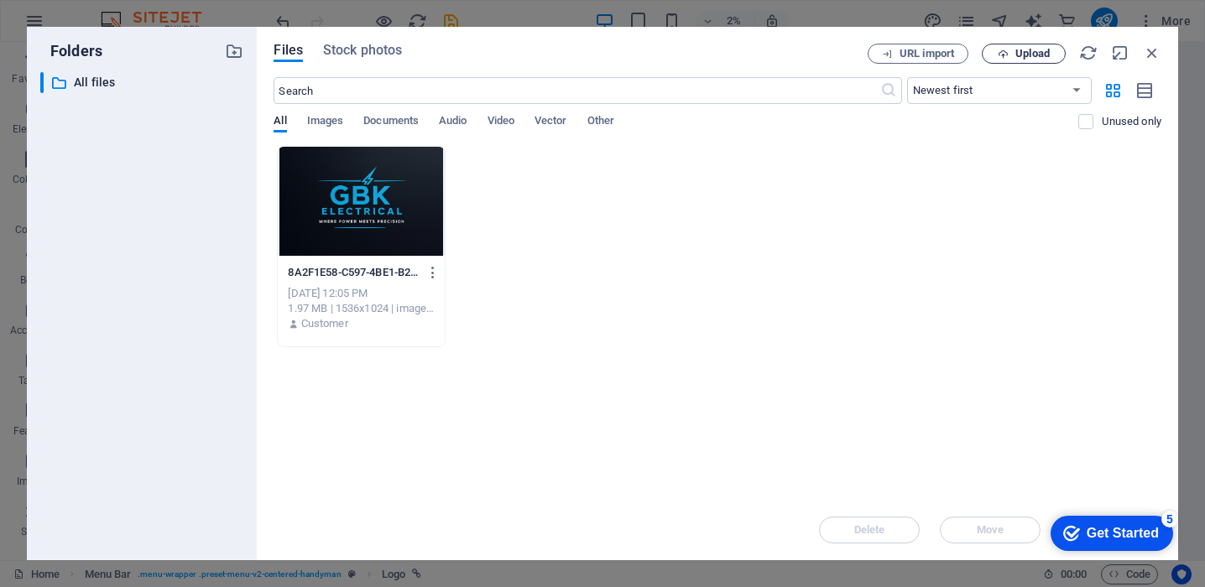
click at [1025, 53] on span "Upload" at bounding box center [1032, 54] width 34 height 10
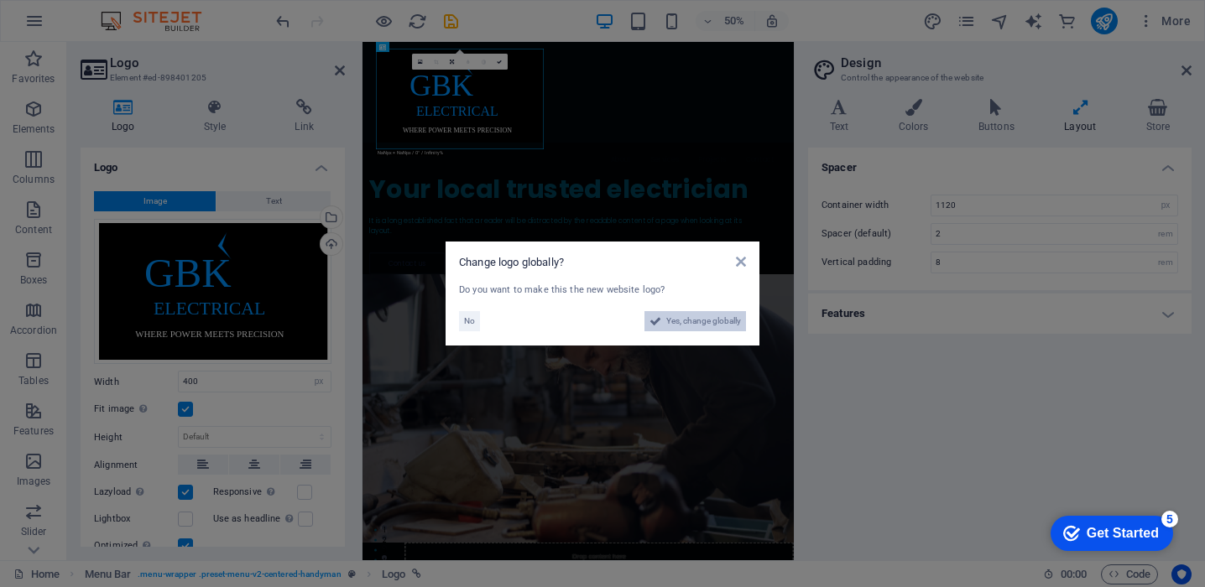
click at [727, 321] on span "Yes, change globally" at bounding box center [703, 321] width 75 height 20
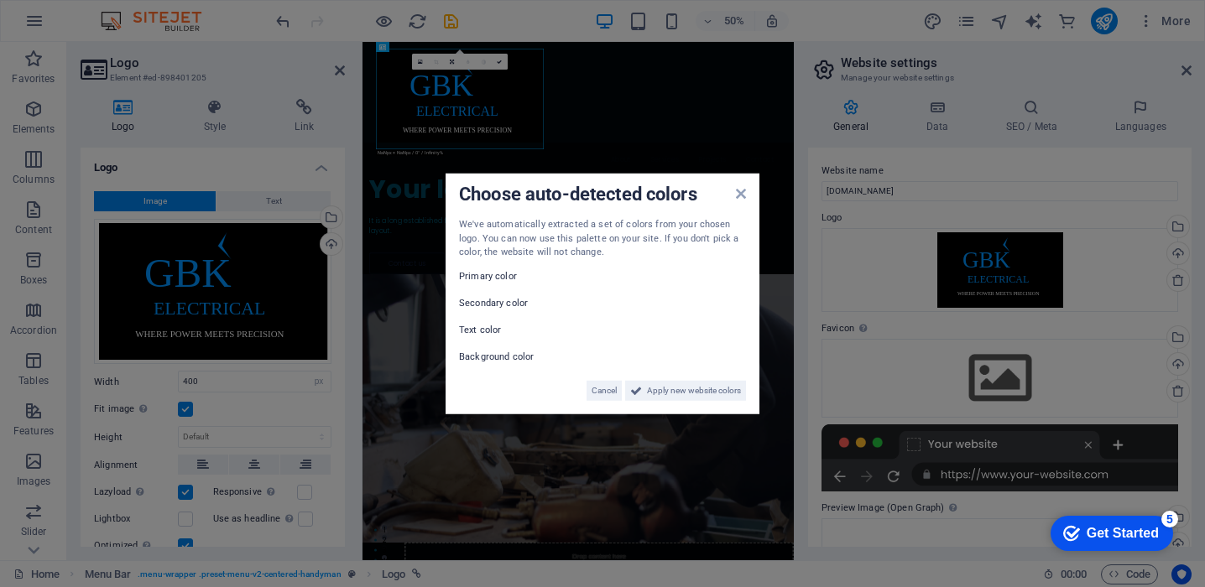
click at [652, 281] on div "Primary color" at bounding box center [602, 276] width 287 height 20
click at [620, 396] on button "Cancel" at bounding box center [603, 390] width 35 height 20
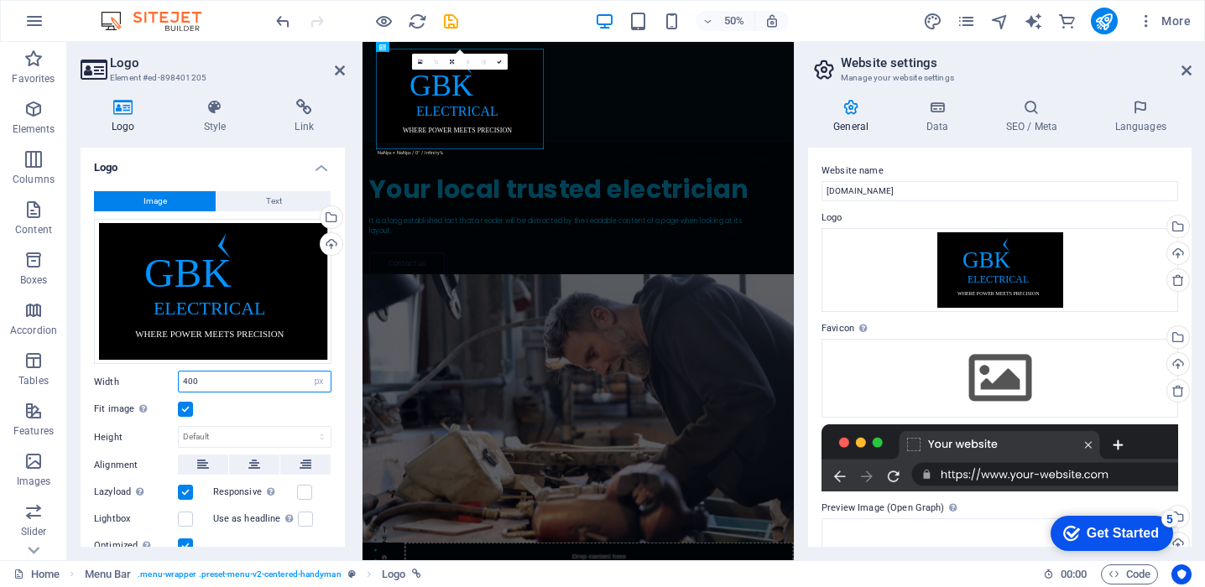
click at [266, 380] on input "400" at bounding box center [255, 382] width 152 height 20
type input "4"
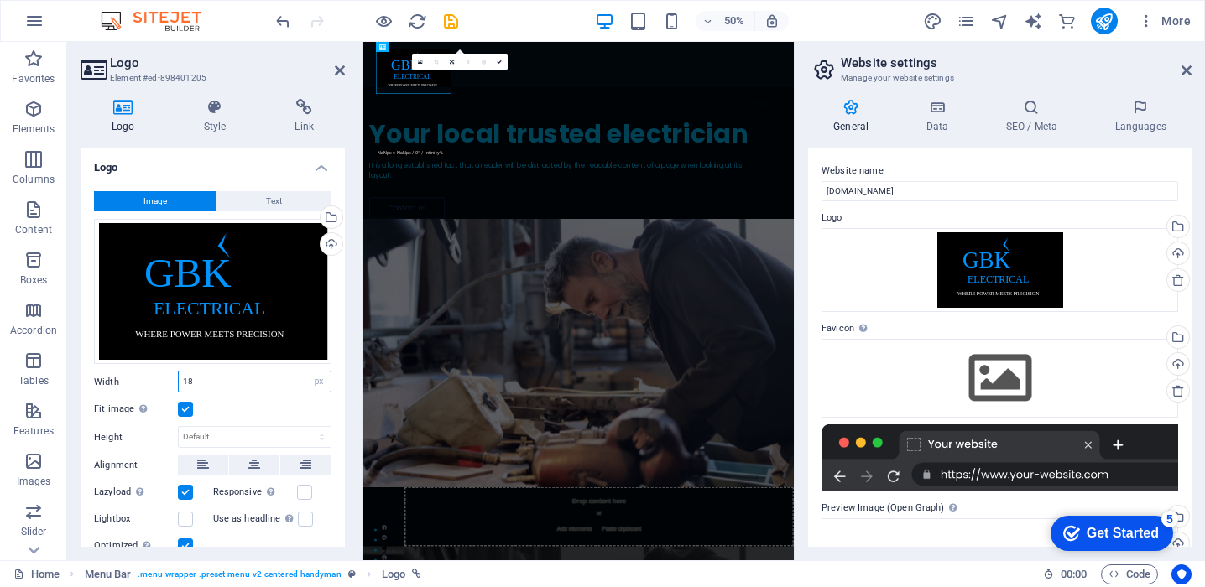
type input "1"
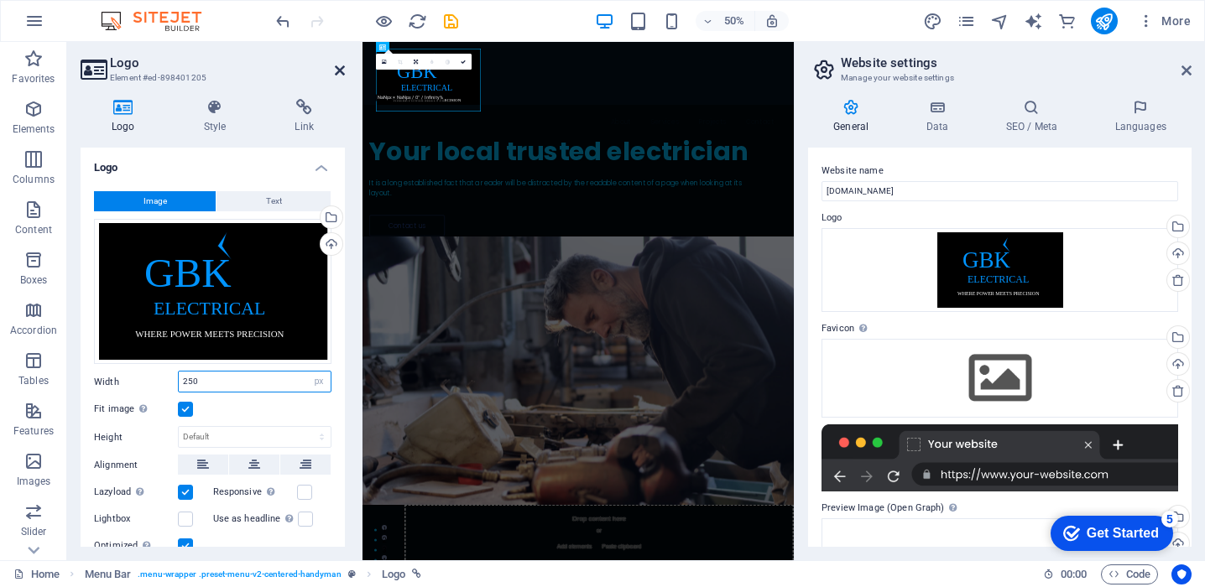
type input "250"
click at [338, 69] on icon at bounding box center [340, 70] width 10 height 13
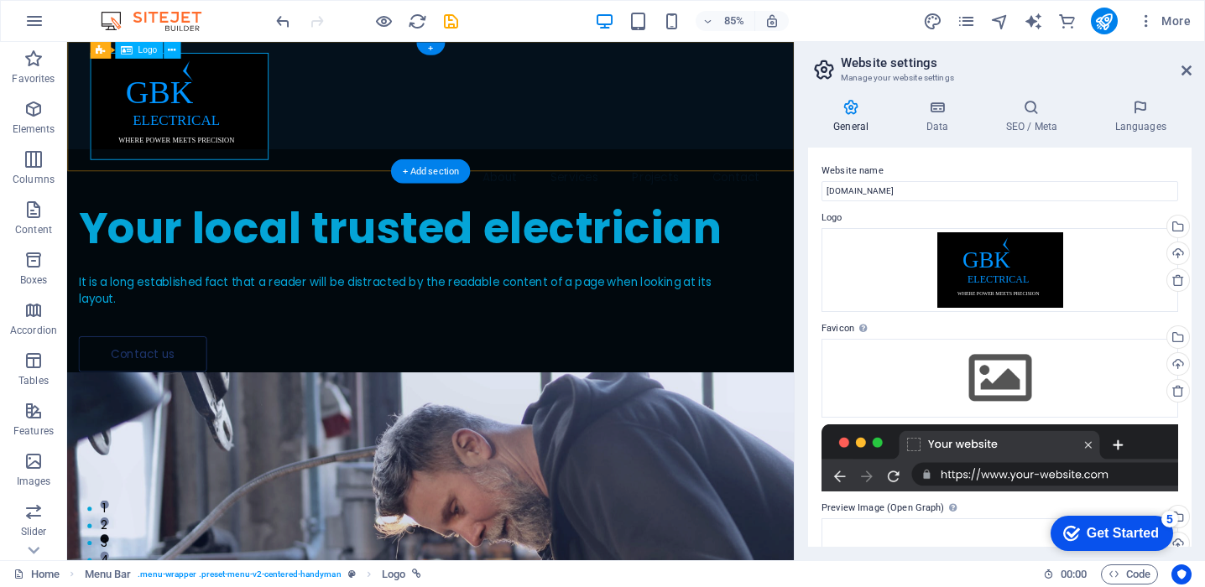
click at [231, 151] on div at bounding box center [494, 118] width 801 height 126
select select "px"
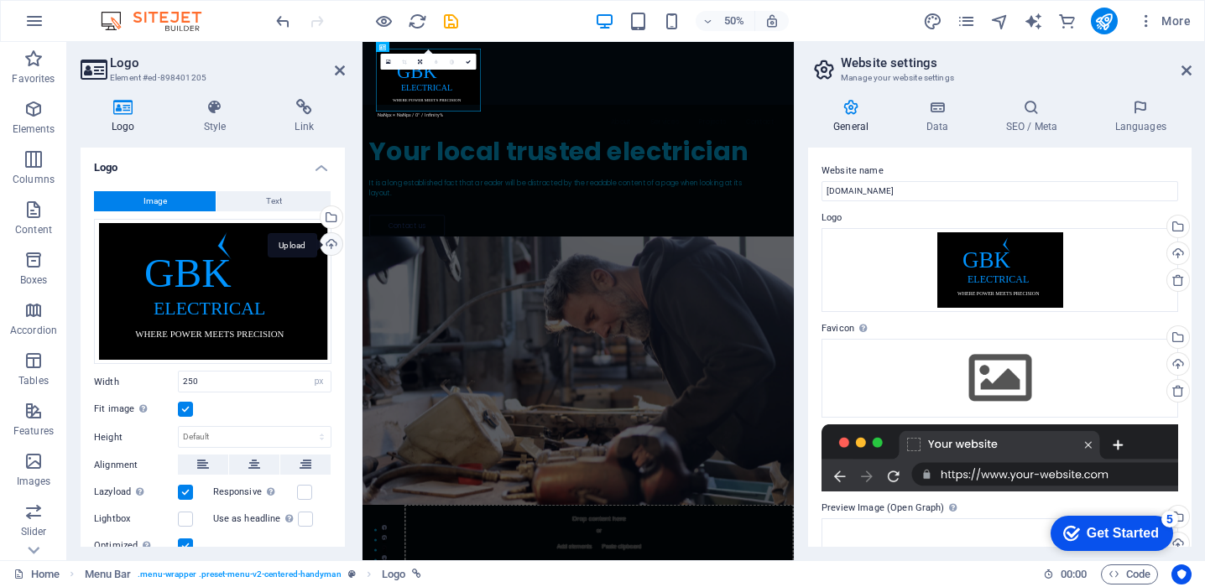
click at [325, 243] on div "Upload" at bounding box center [329, 245] width 25 height 25
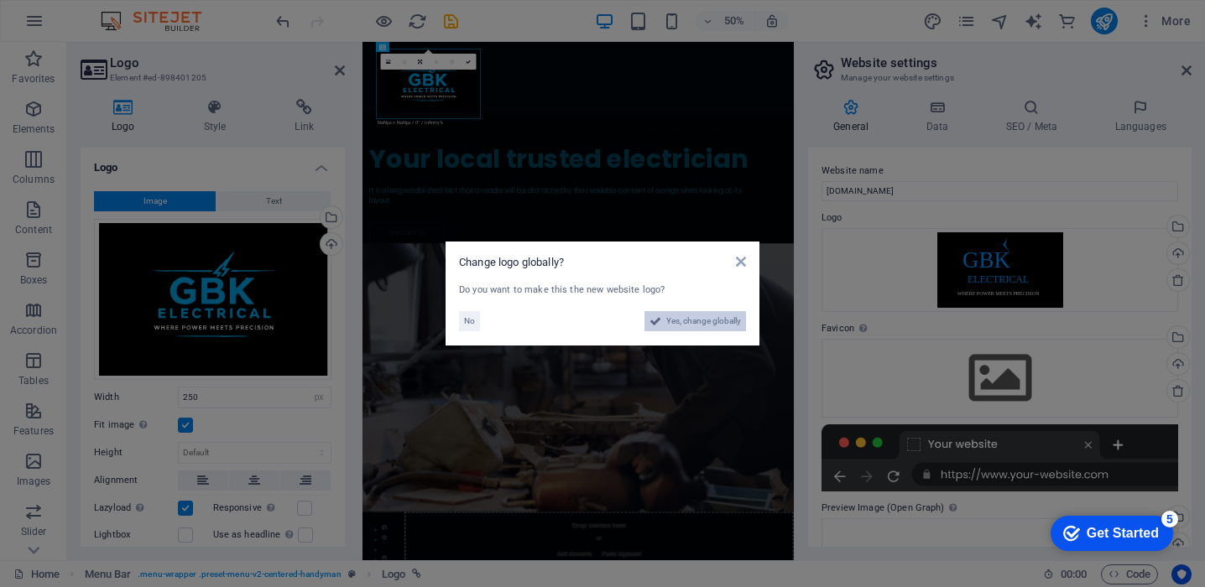
click at [682, 324] on span "Yes, change globally" at bounding box center [703, 321] width 75 height 20
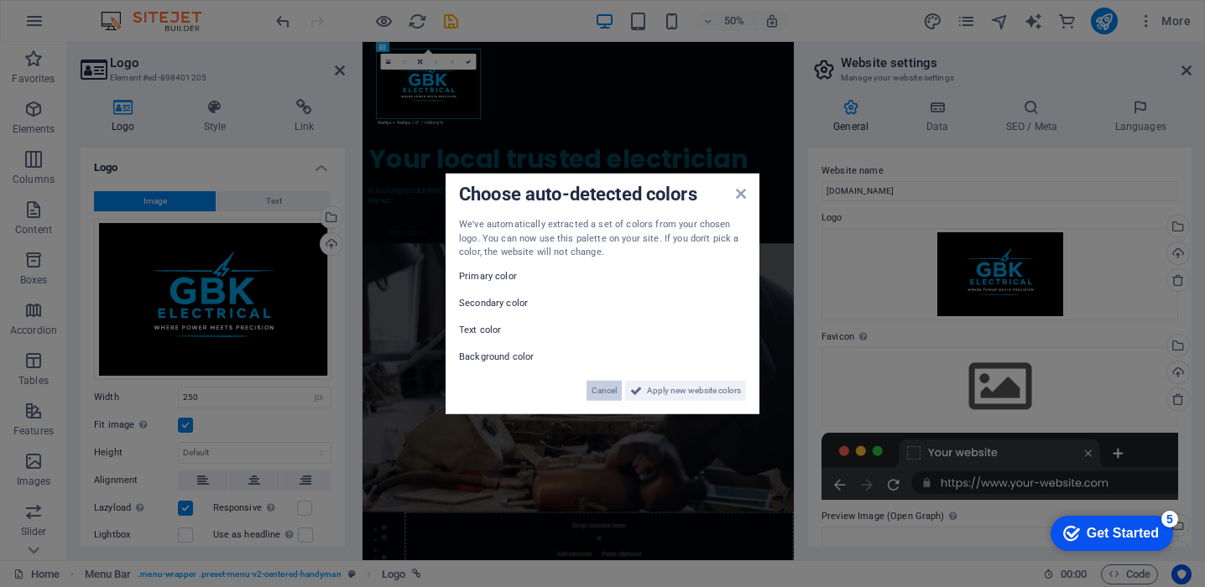
click at [611, 388] on span "Cancel" at bounding box center [603, 390] width 25 height 20
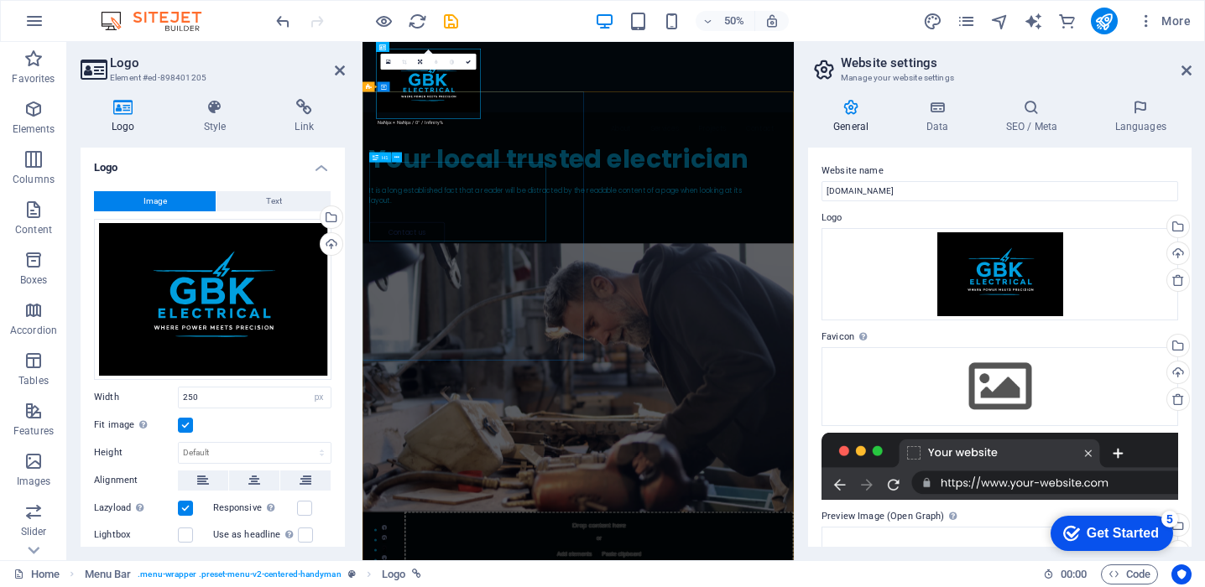
click at [683, 302] on div "Your local trusted electrician" at bounding box center [762, 275] width 773 height 53
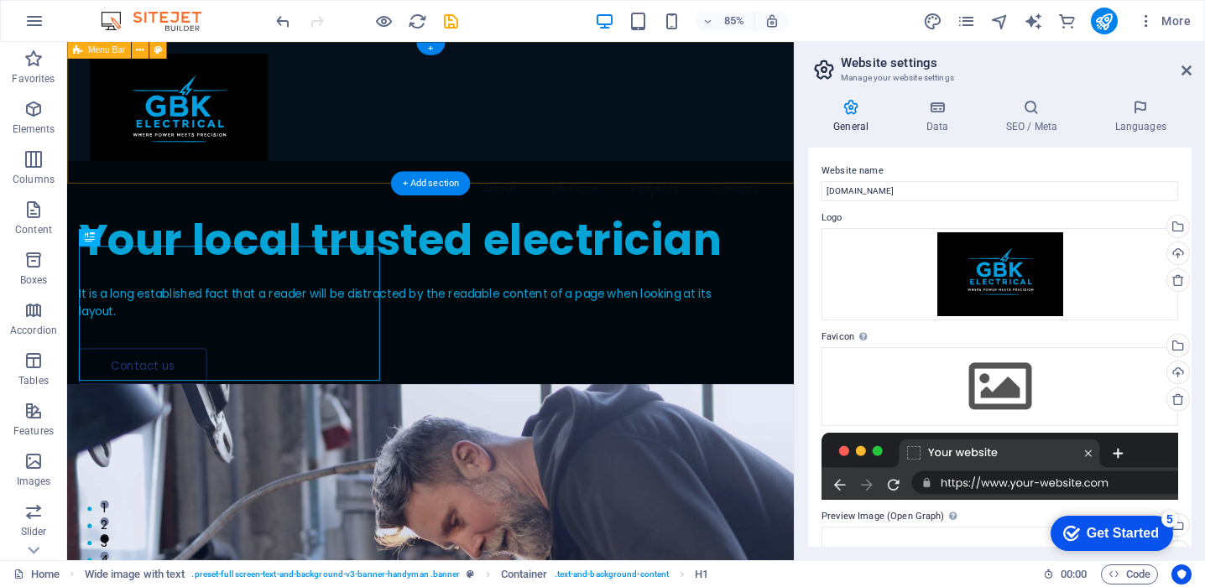
click at [416, 93] on div "About Services Projects Contact" at bounding box center [494, 145] width 855 height 207
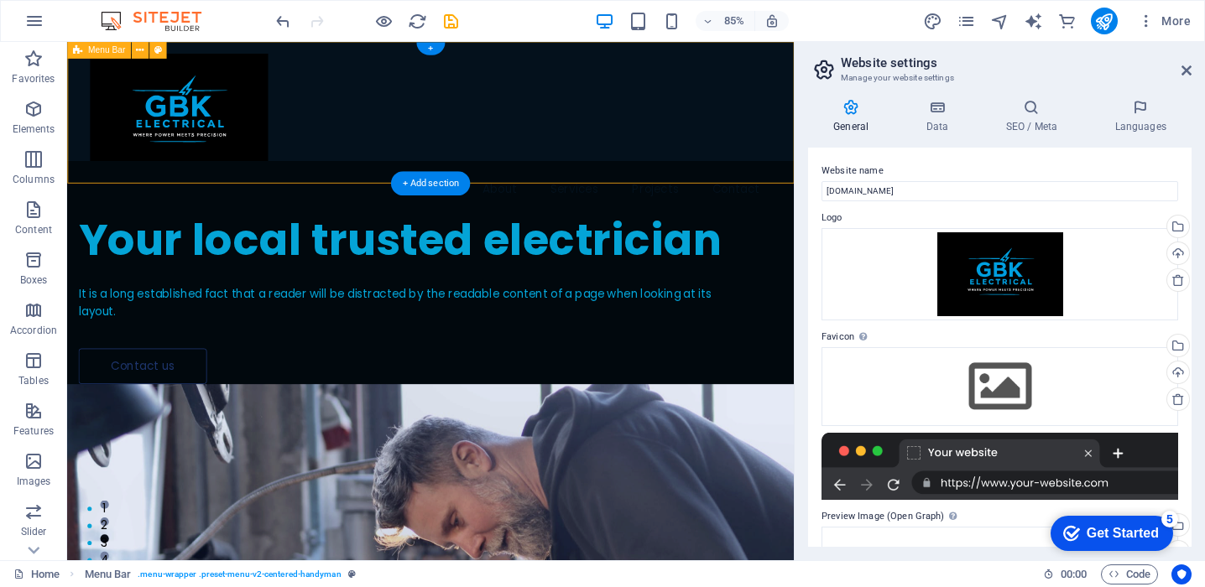
click at [416, 93] on div "About Services Projects Contact" at bounding box center [494, 145] width 855 height 207
select select "rem"
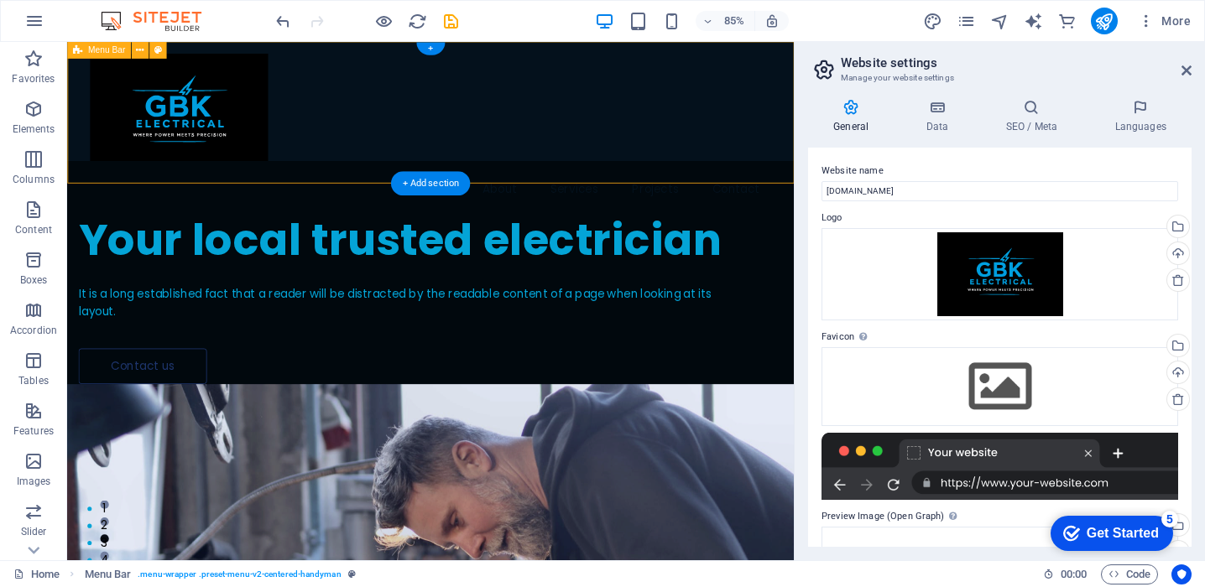
select select "rem"
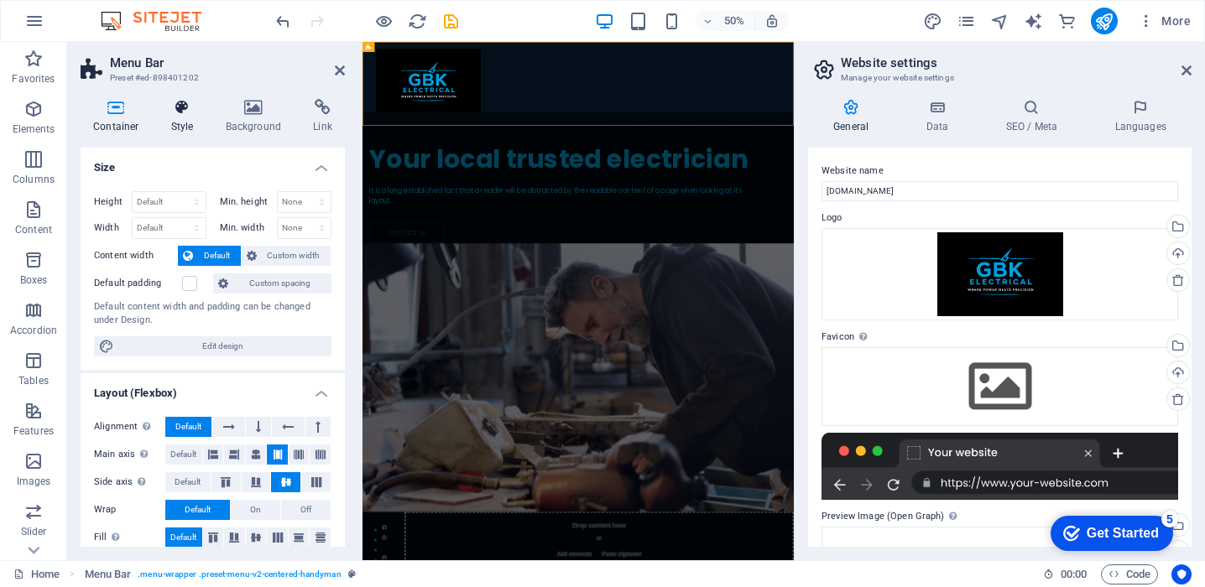
click at [195, 108] on icon at bounding box center [183, 107] width 48 height 17
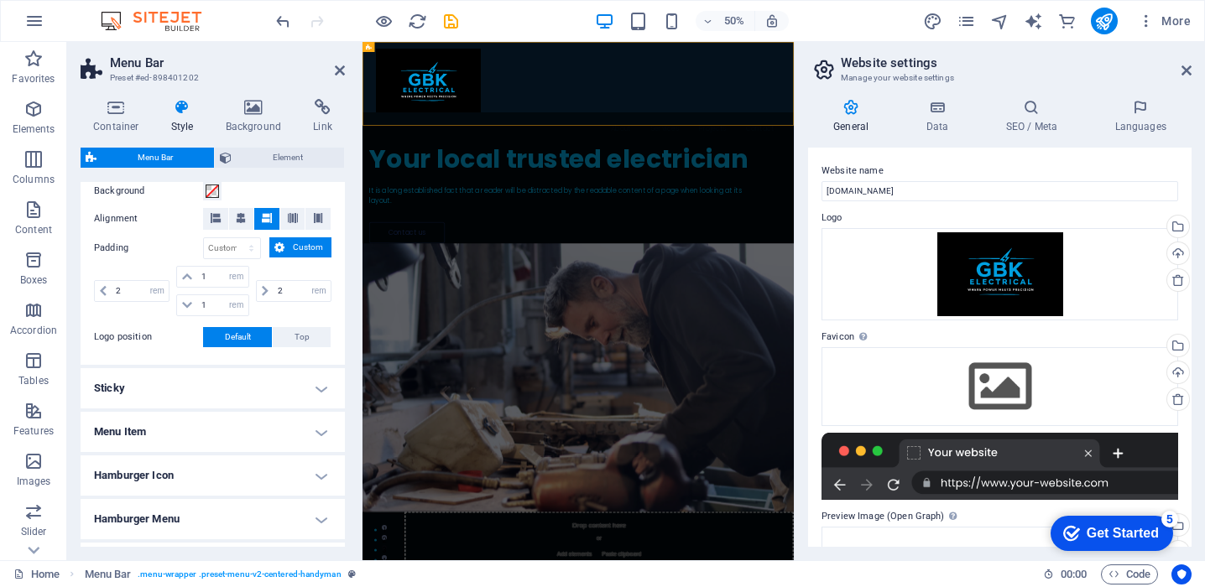
scroll to position [435, 0]
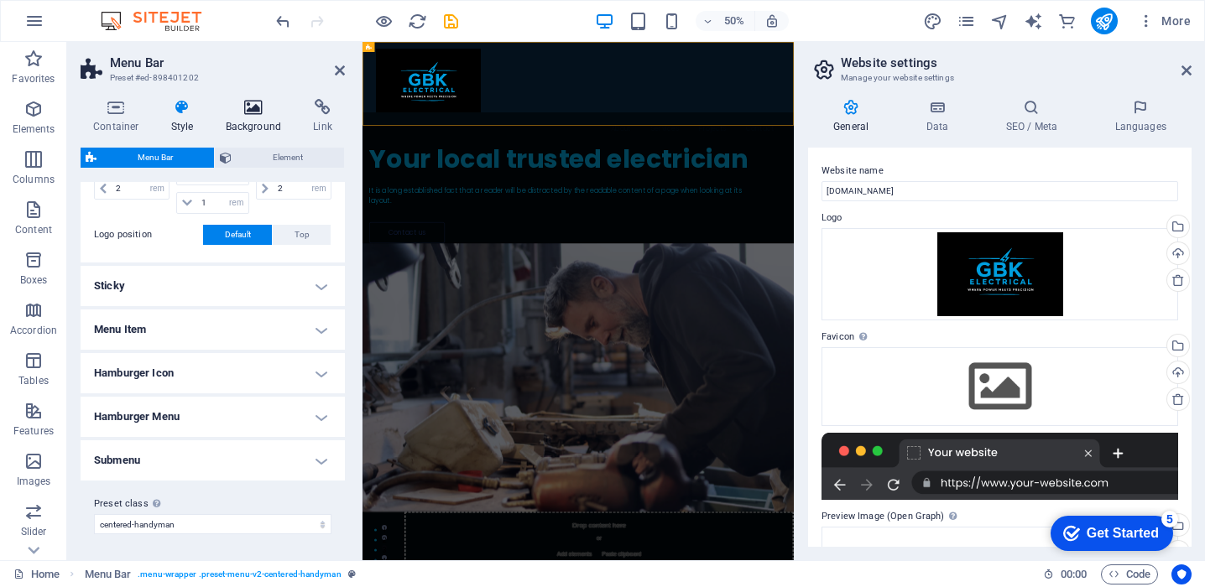
click at [245, 127] on h4 "Background" at bounding box center [257, 116] width 88 height 35
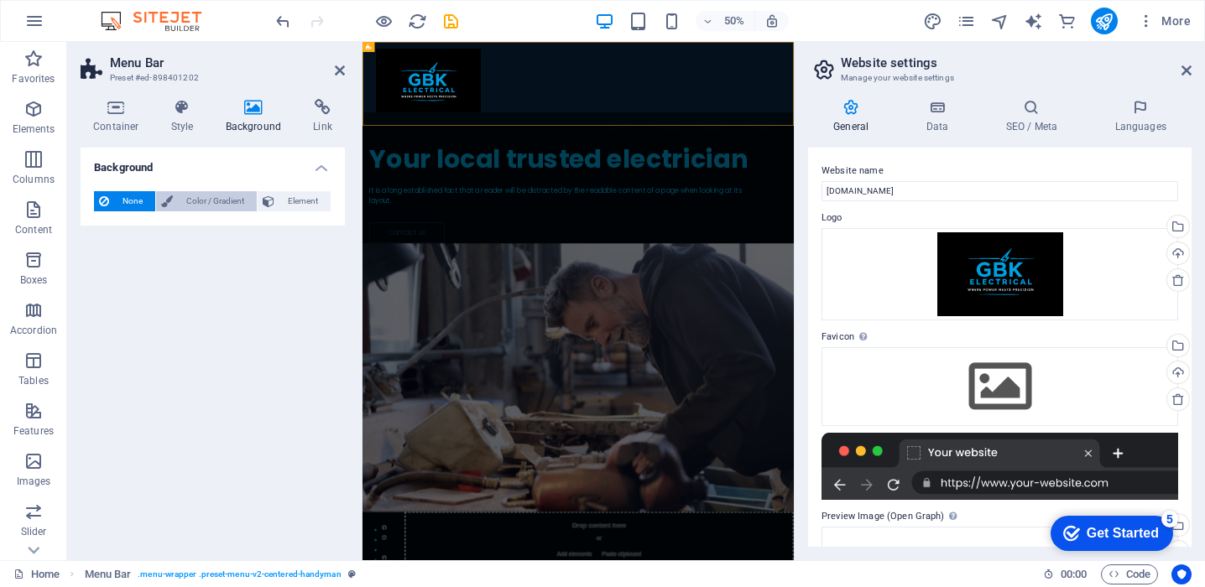
click at [227, 206] on span "Color / Gradient" at bounding box center [215, 201] width 74 height 20
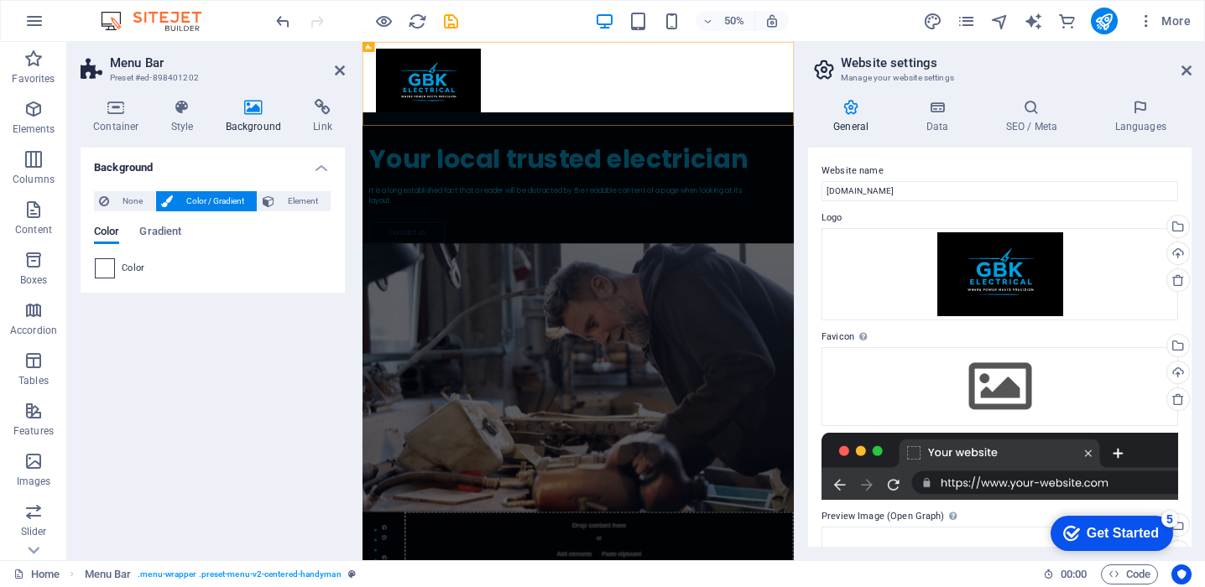
click at [99, 261] on span at bounding box center [105, 268] width 18 height 18
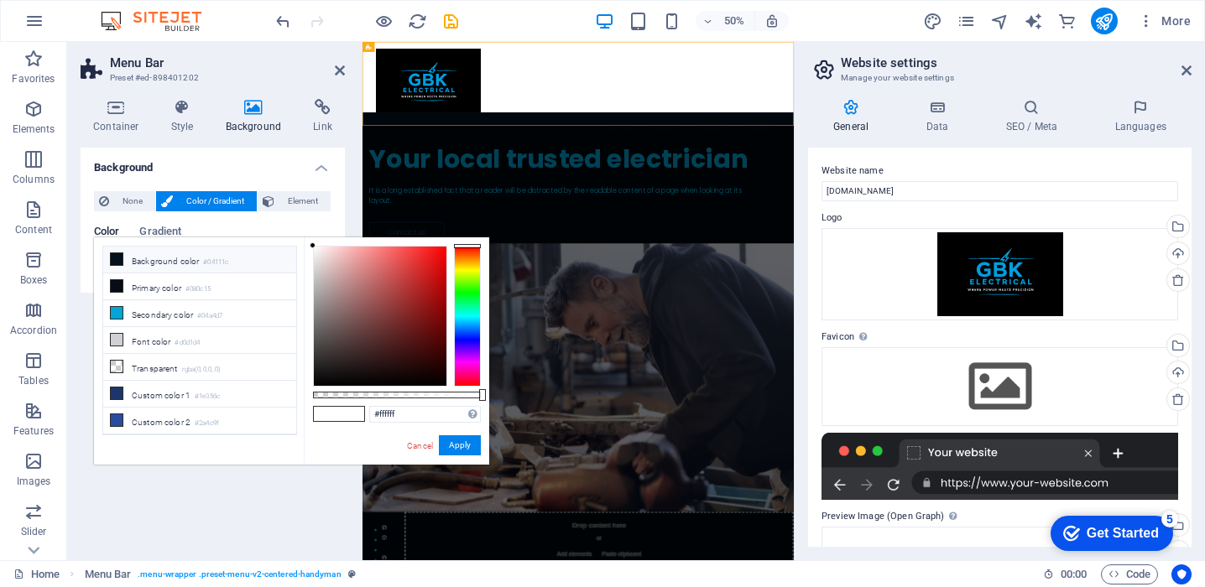
click at [138, 263] on li "Background color #04111c" at bounding box center [199, 260] width 193 height 27
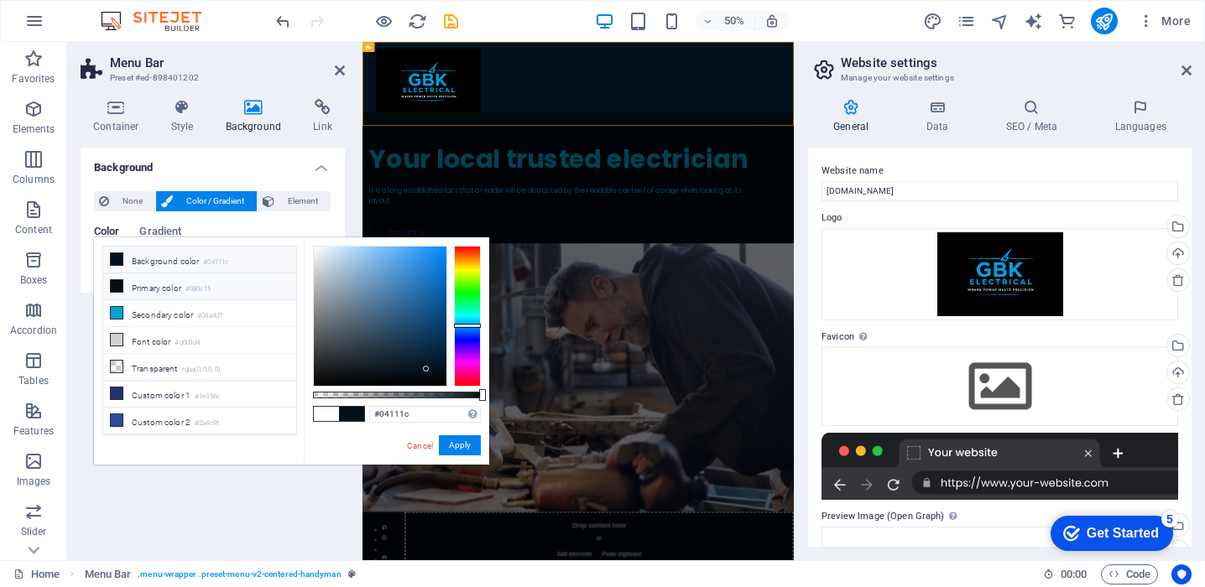
click at [148, 289] on li "Primary color #080c15" at bounding box center [199, 286] width 193 height 27
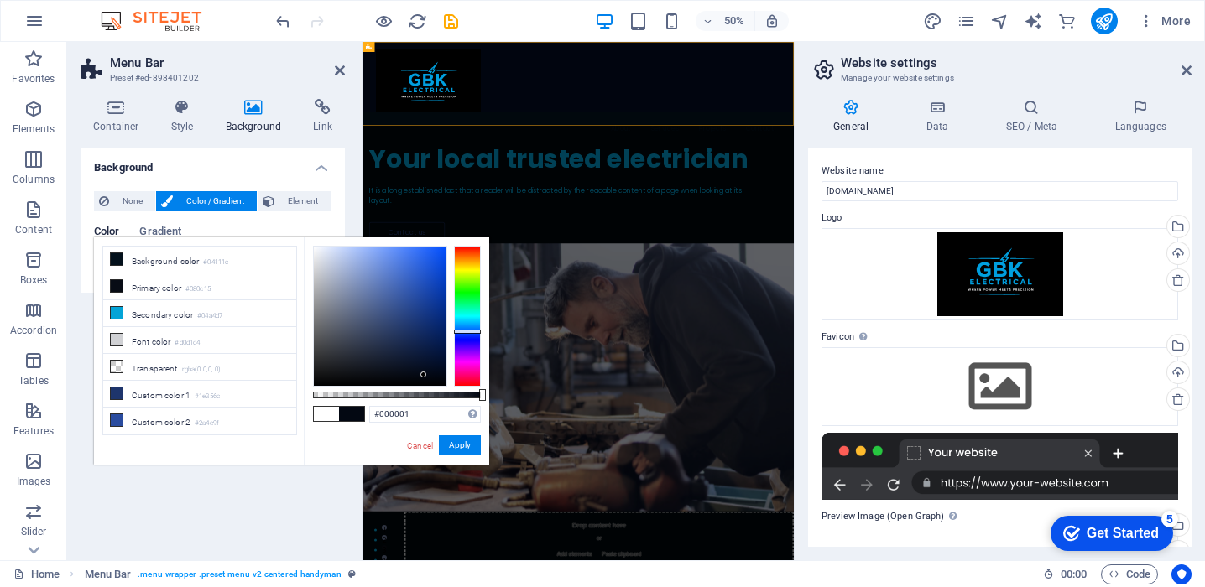
type input "#000000"
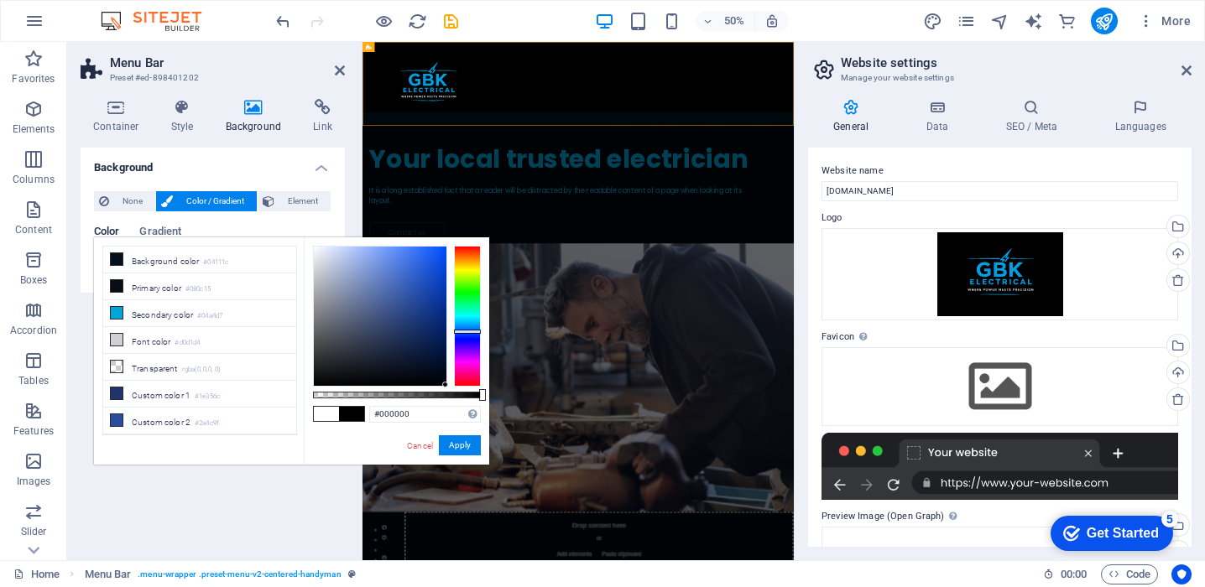
drag, startPoint x: 393, startPoint y: 372, endPoint x: 548, endPoint y: 431, distance: 165.9
click at [548, 431] on body "[DOMAIN_NAME] Home Favorites Elements Columns Content Boxes Accordion Tables Fe…" at bounding box center [602, 293] width 1205 height 587
click at [469, 449] on button "Apply" at bounding box center [460, 445] width 42 height 20
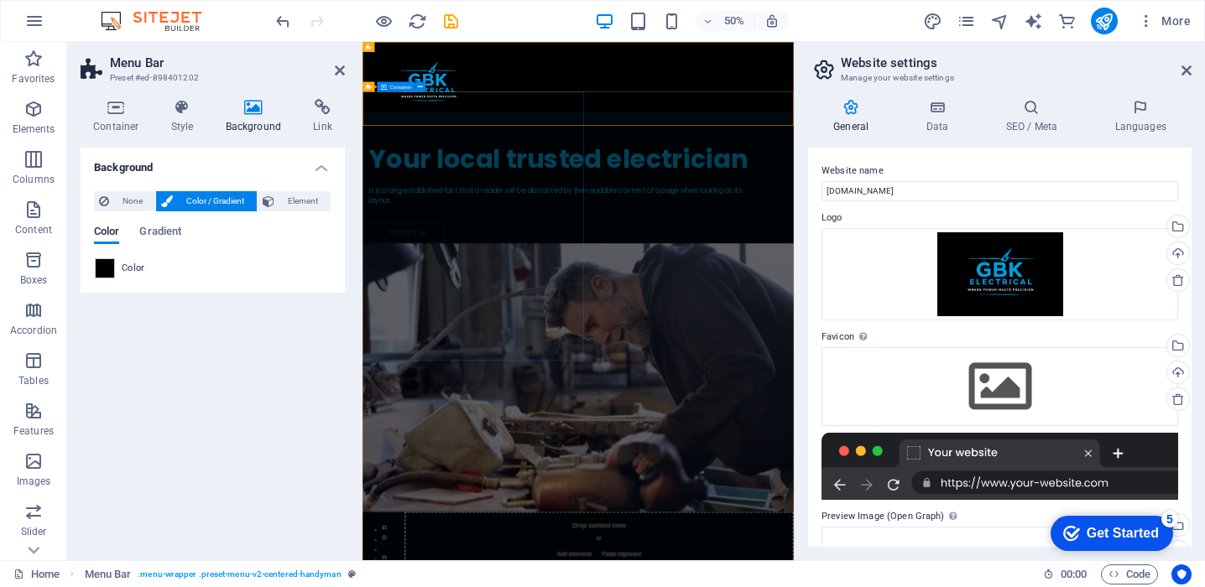
click at [673, 445] on div "Your local trusted electrician It is a long established fact that a reader will…" at bounding box center [793, 313] width 862 height 263
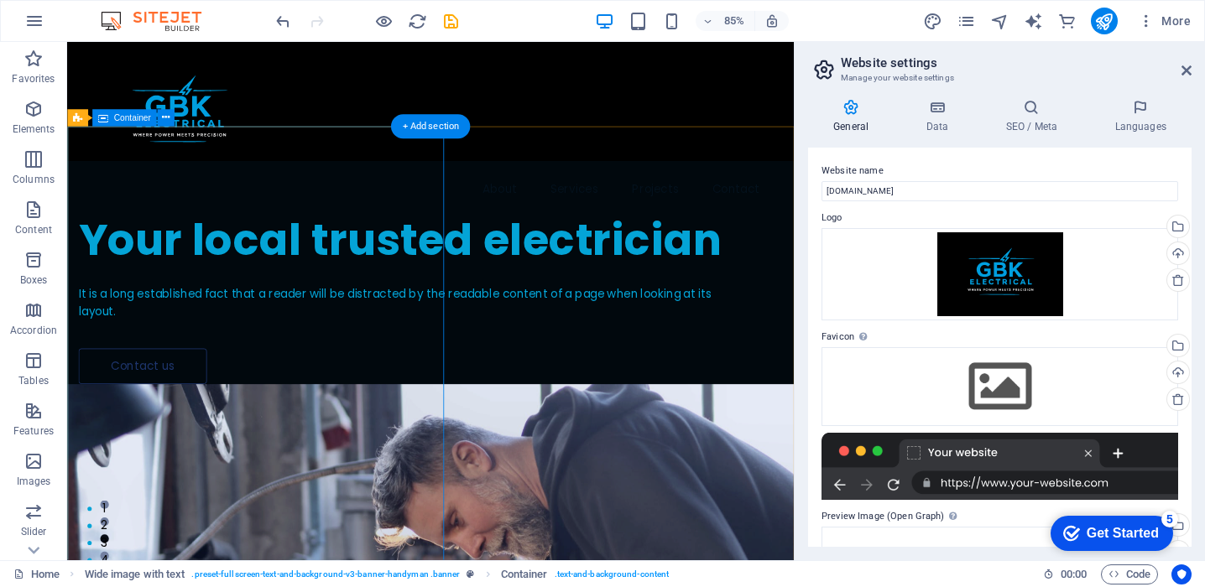
click at [450, 331] on div "Your local trusted electrician It is a long established fact that a reader will…" at bounding box center [494, 313] width 855 height 263
click at [435, 317] on div "Your local trusted electrician It is a long established fact that a reader will…" at bounding box center [494, 313] width 855 height 263
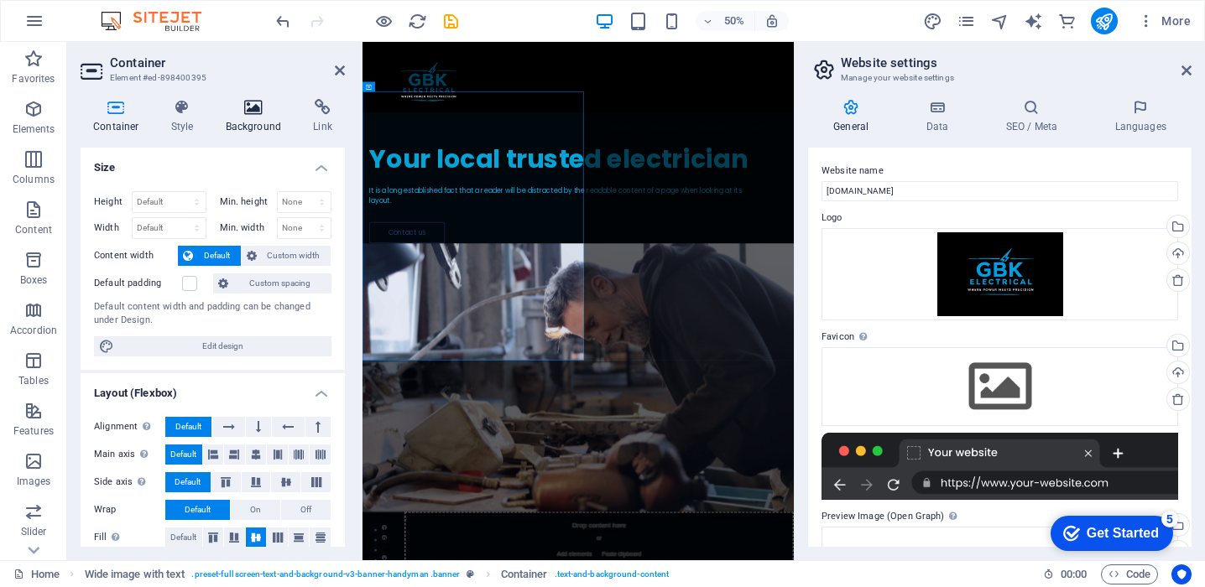
click at [248, 120] on h4 "Background" at bounding box center [257, 116] width 88 height 35
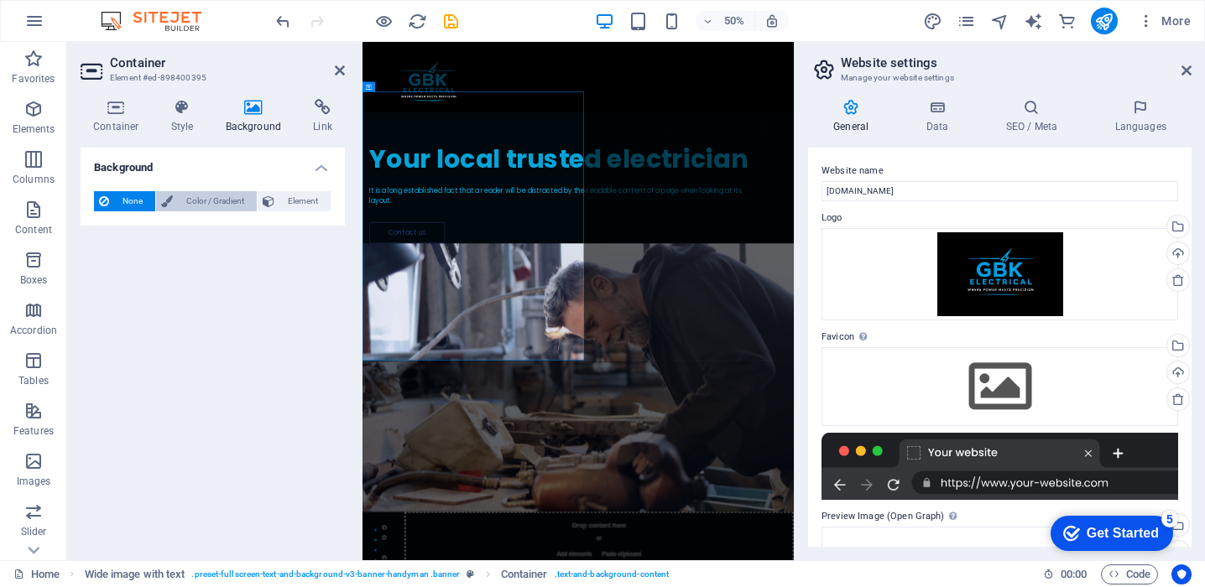
click at [220, 198] on span "Color / Gradient" at bounding box center [215, 201] width 74 height 20
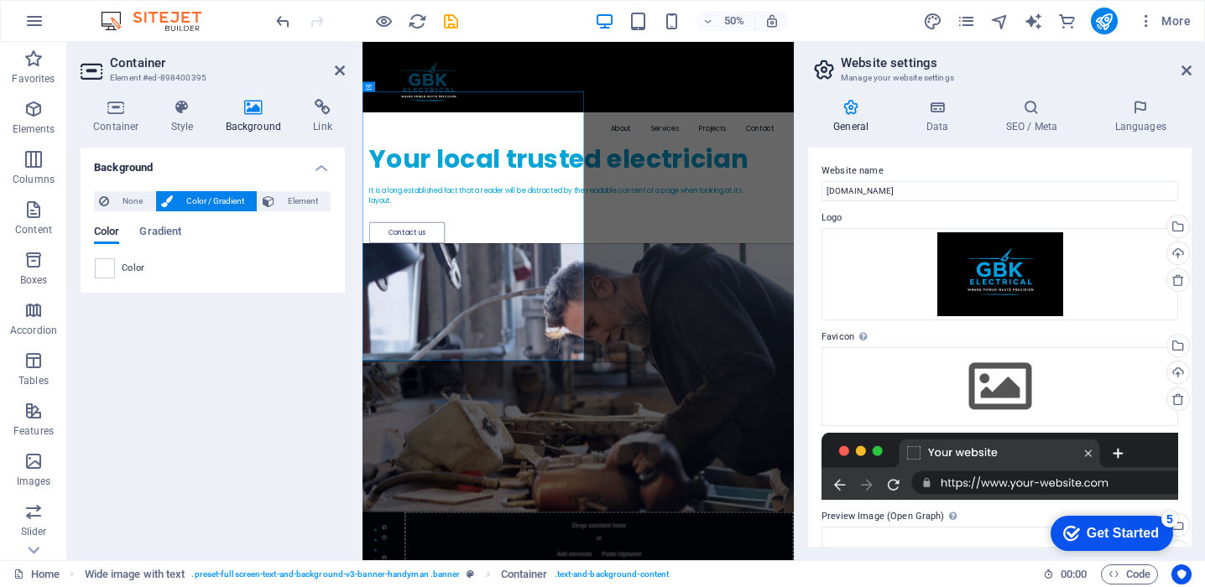
click at [134, 271] on span "Color" at bounding box center [133, 268] width 23 height 13
click at [102, 268] on span at bounding box center [105, 268] width 18 height 18
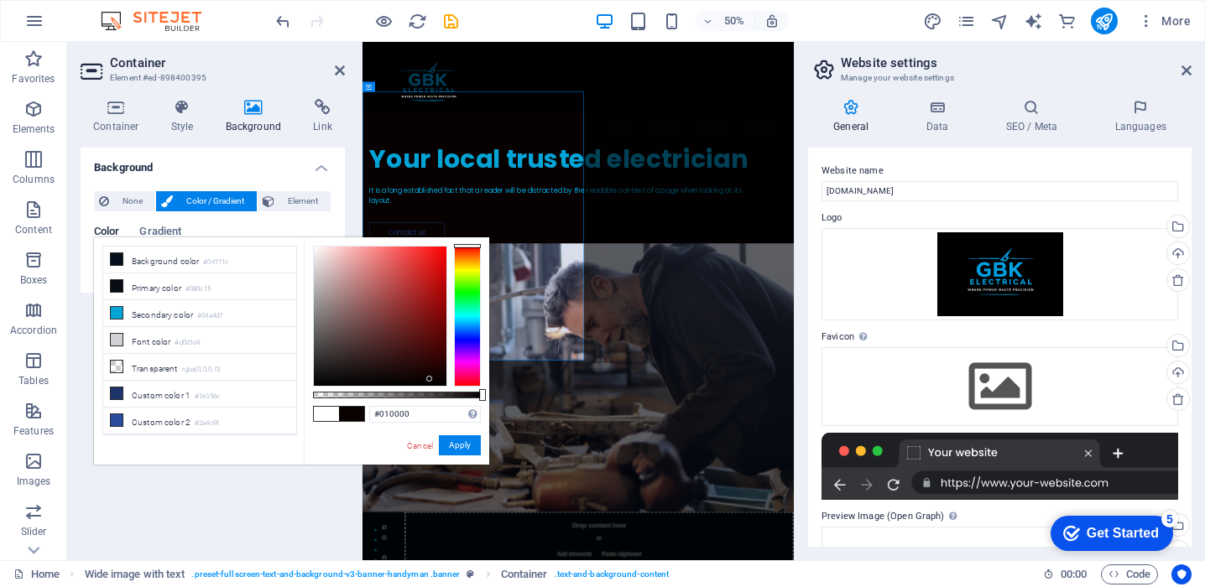
type input "#000000"
drag, startPoint x: 420, startPoint y: 377, endPoint x: 481, endPoint y: 419, distance: 73.5
click at [481, 419] on div "#000000 Supported formats #0852ed rgb(8, 82, 237) rgba(8, 82, 237, 90%) hsv(221…" at bounding box center [396, 472] width 185 height 471
click at [471, 446] on button "Apply" at bounding box center [460, 445] width 42 height 20
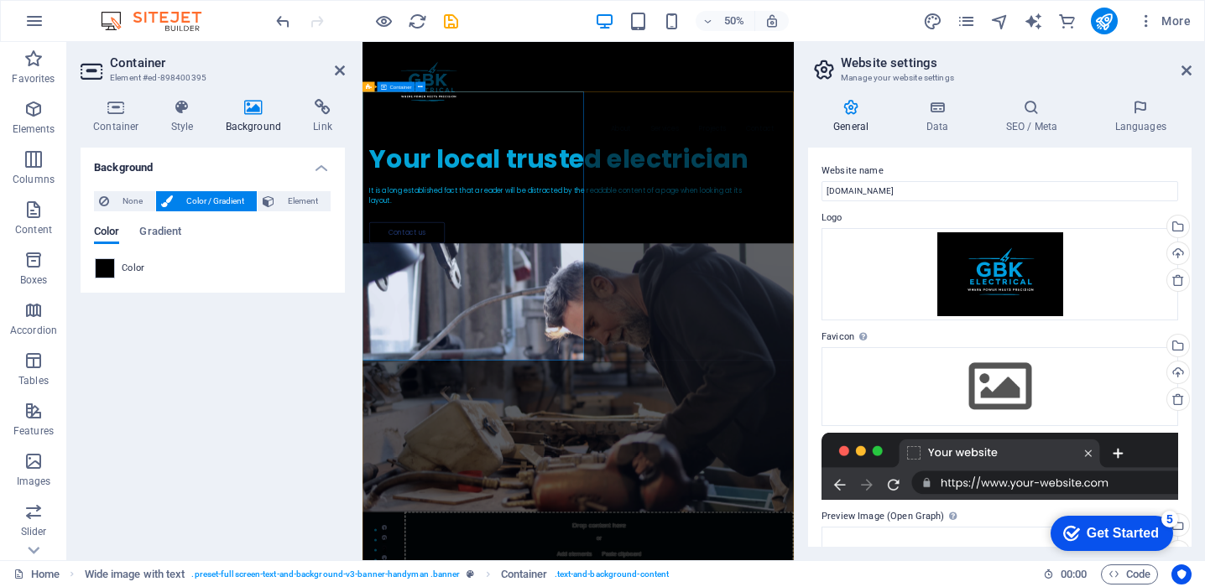
click at [683, 445] on div "Your local trusted electrician It is a long established fact that a reader will…" at bounding box center [793, 313] width 862 height 263
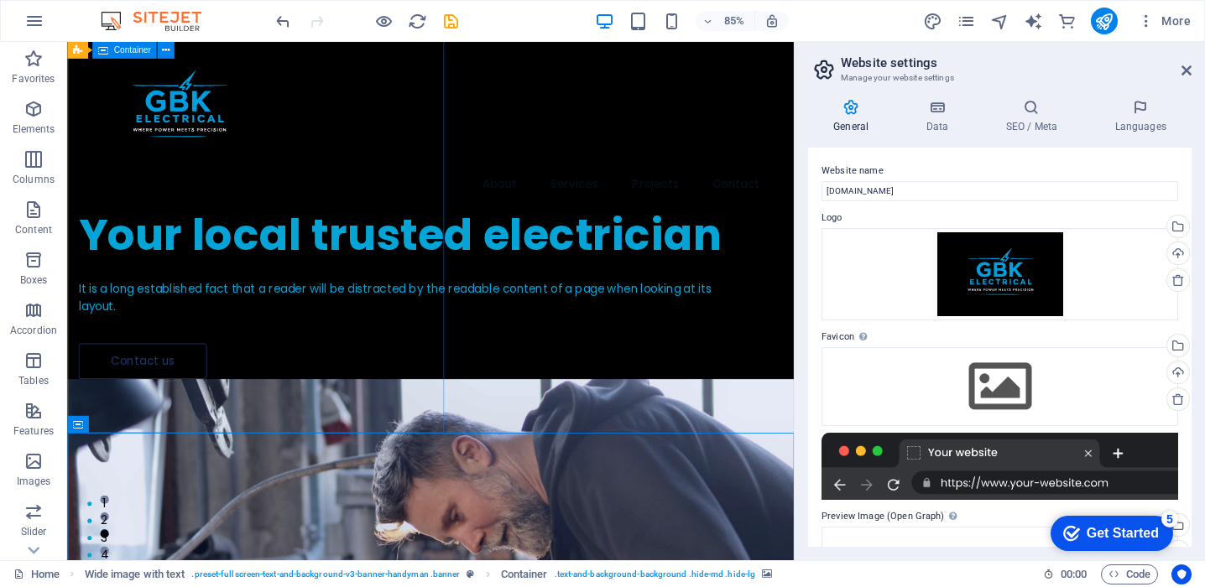
scroll to position [0, 0]
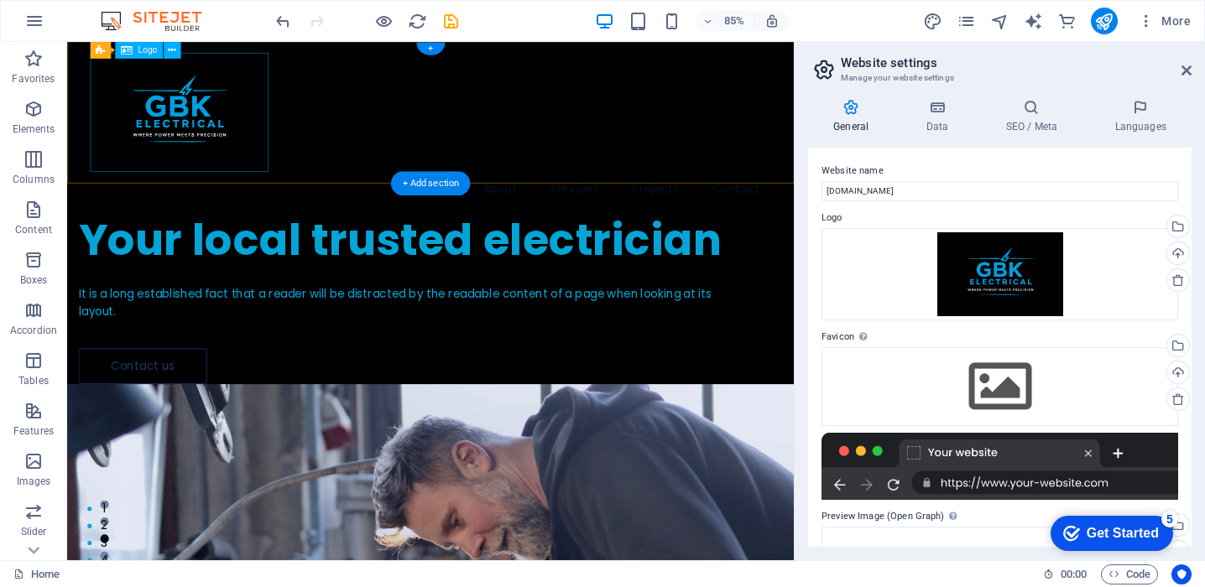
click at [241, 143] on div at bounding box center [494, 125] width 801 height 140
select select "px"
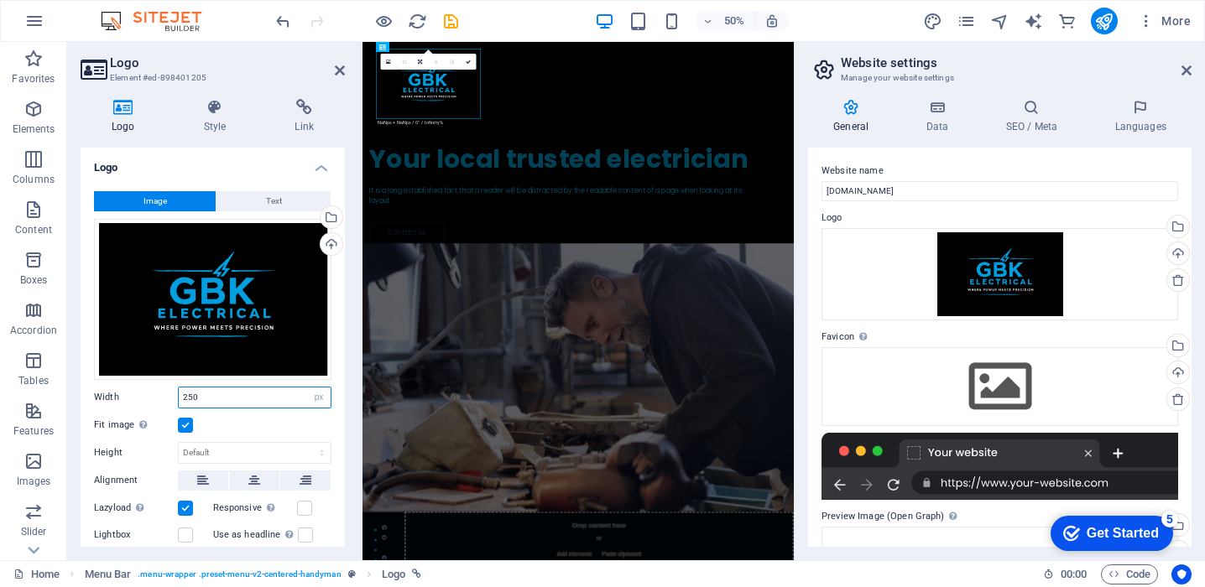
click at [230, 396] on input "250" at bounding box center [255, 398] width 152 height 20
type input "2"
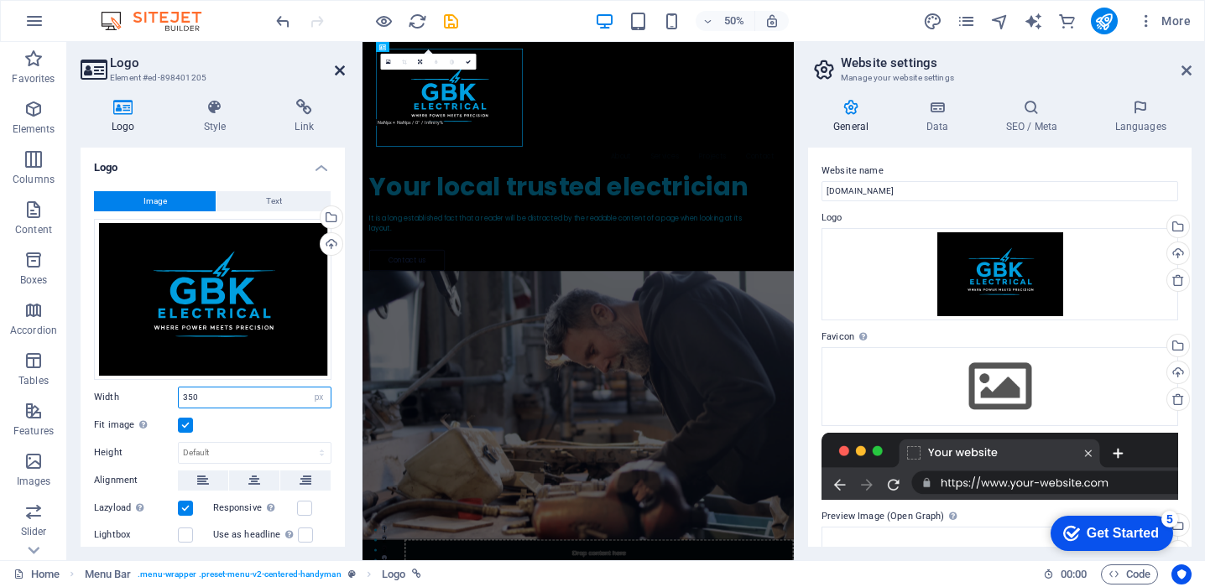
type input "350"
click at [341, 70] on icon at bounding box center [340, 70] width 10 height 13
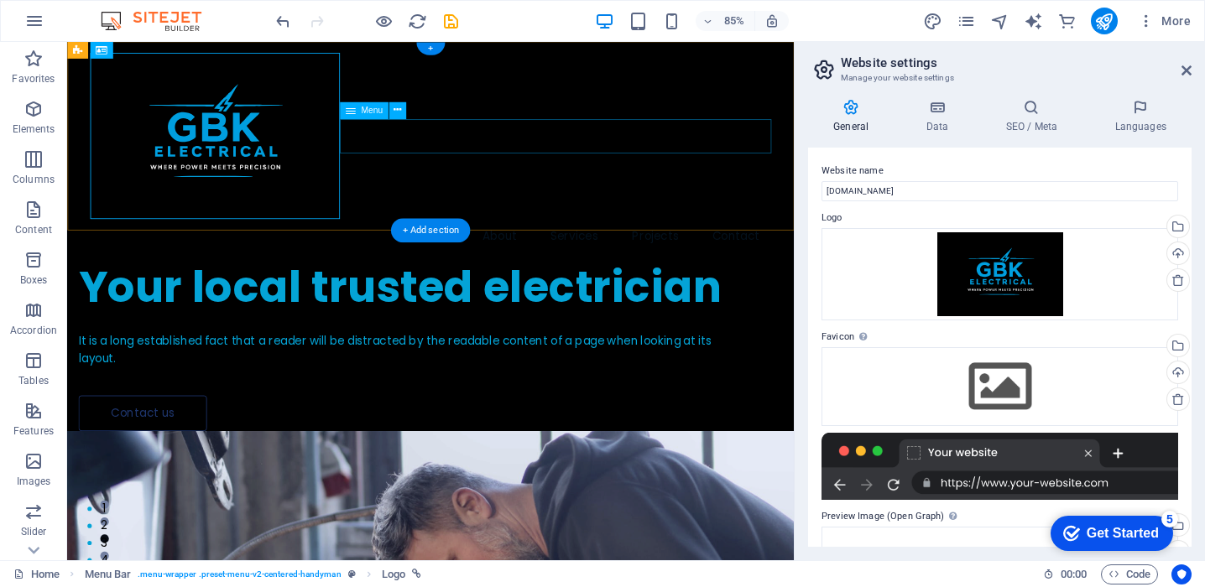
click at [570, 251] on nav "About Services Projects Contact" at bounding box center [494, 271] width 801 height 40
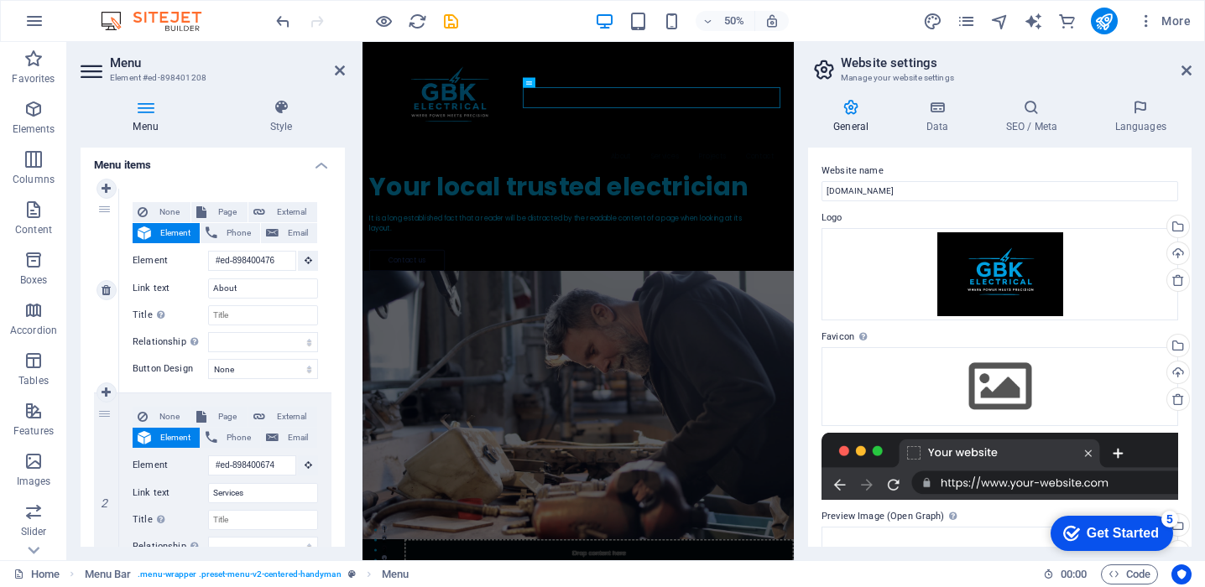
scroll to position [91, 0]
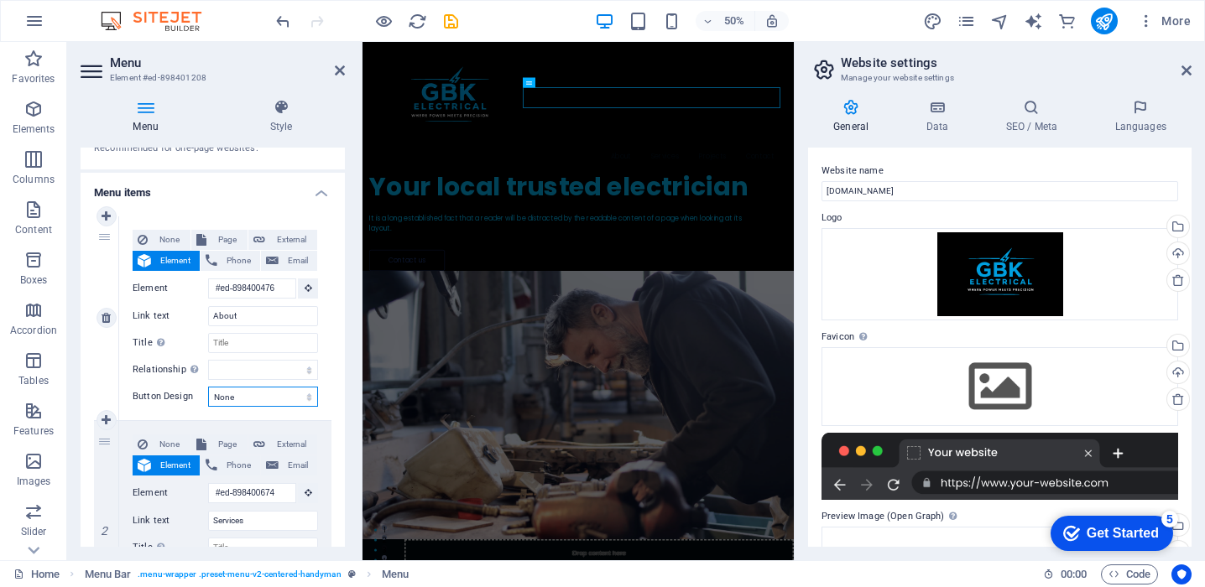
click at [306, 395] on select "None Default Primary Secondary" at bounding box center [263, 397] width 110 height 20
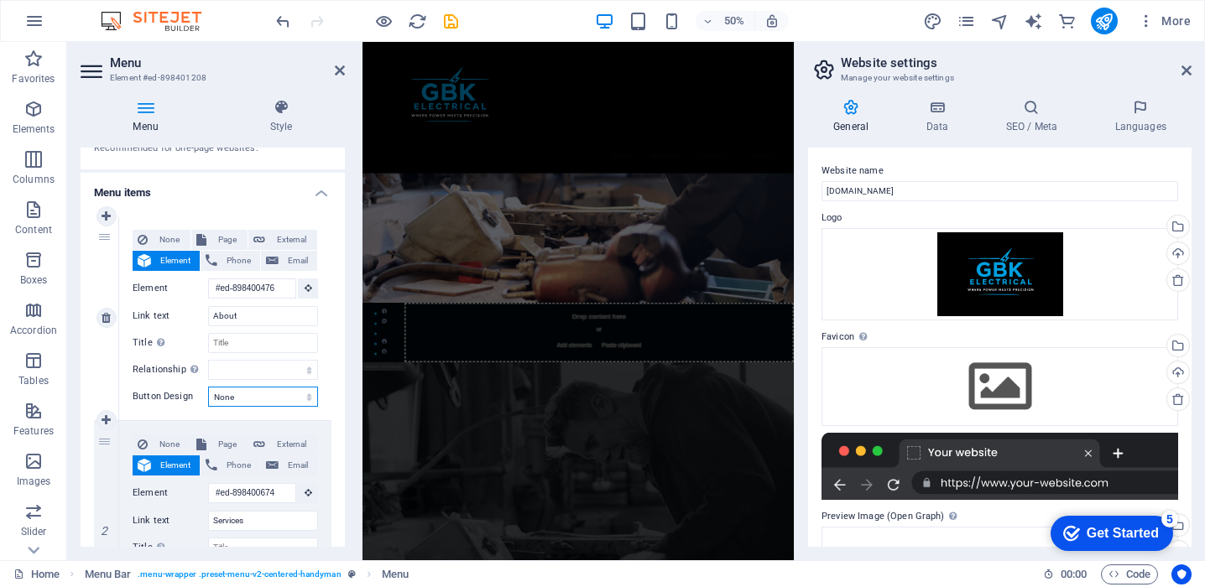
scroll to position [327, 0]
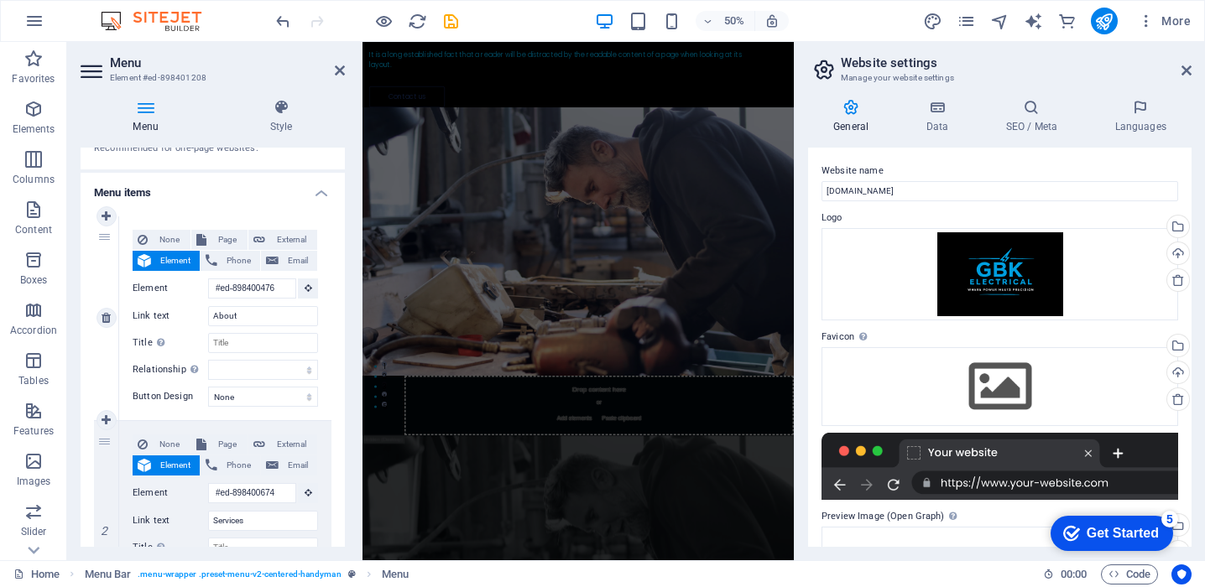
click at [195, 315] on label "Link text" at bounding box center [171, 316] width 76 height 20
click at [208, 315] on input "About" at bounding box center [263, 316] width 110 height 20
click at [273, 112] on icon at bounding box center [281, 107] width 128 height 17
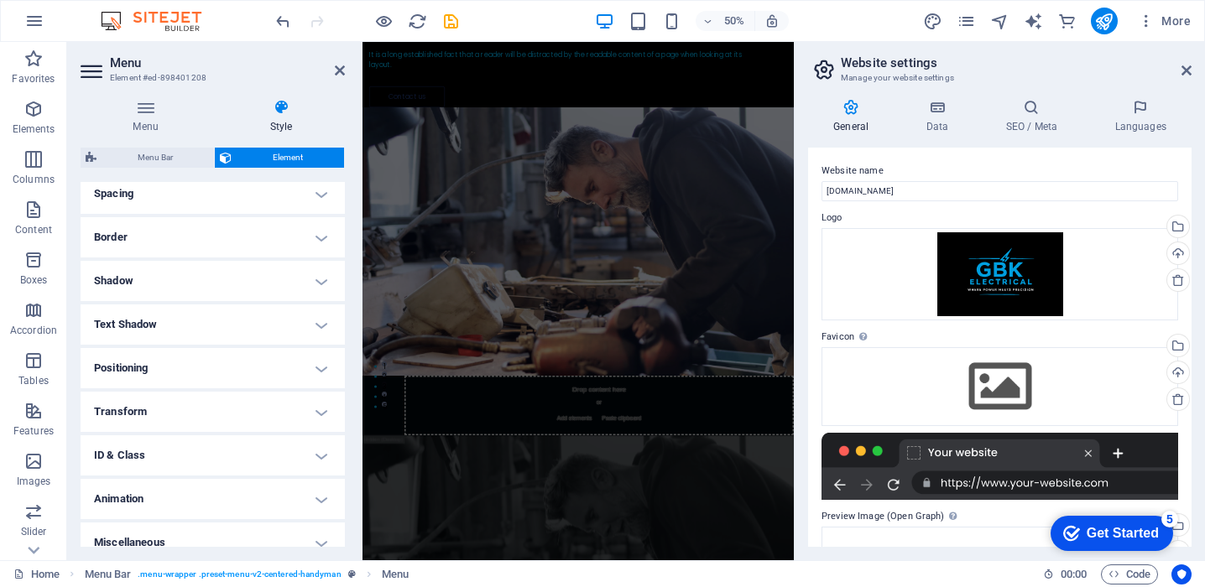
scroll to position [344, 0]
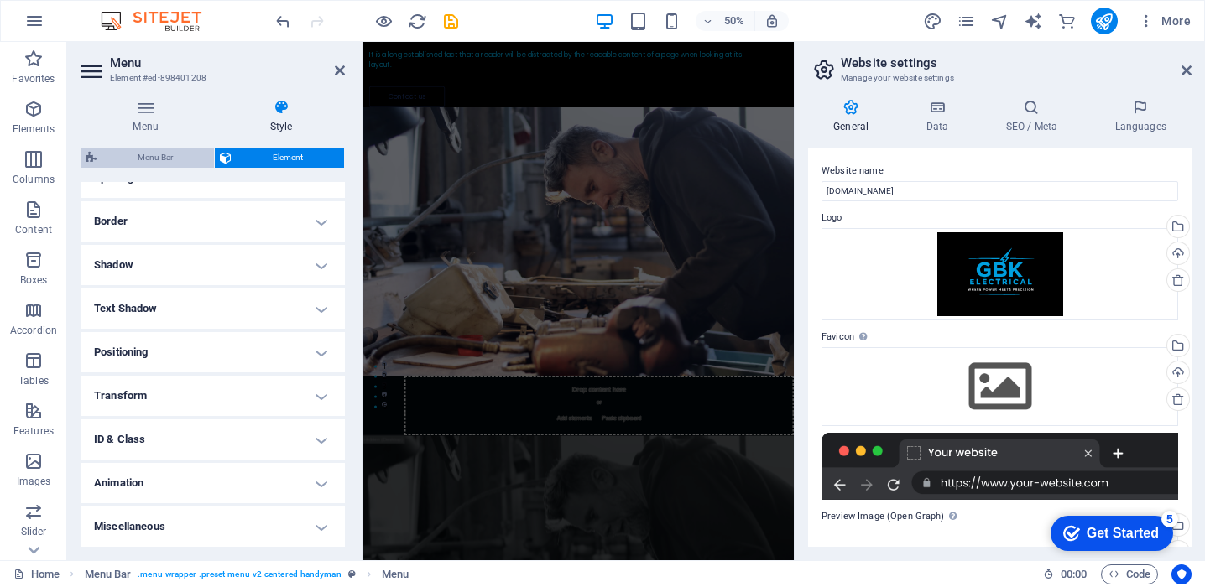
click at [175, 159] on span "Menu Bar" at bounding box center [155, 158] width 107 height 20
select select "rem"
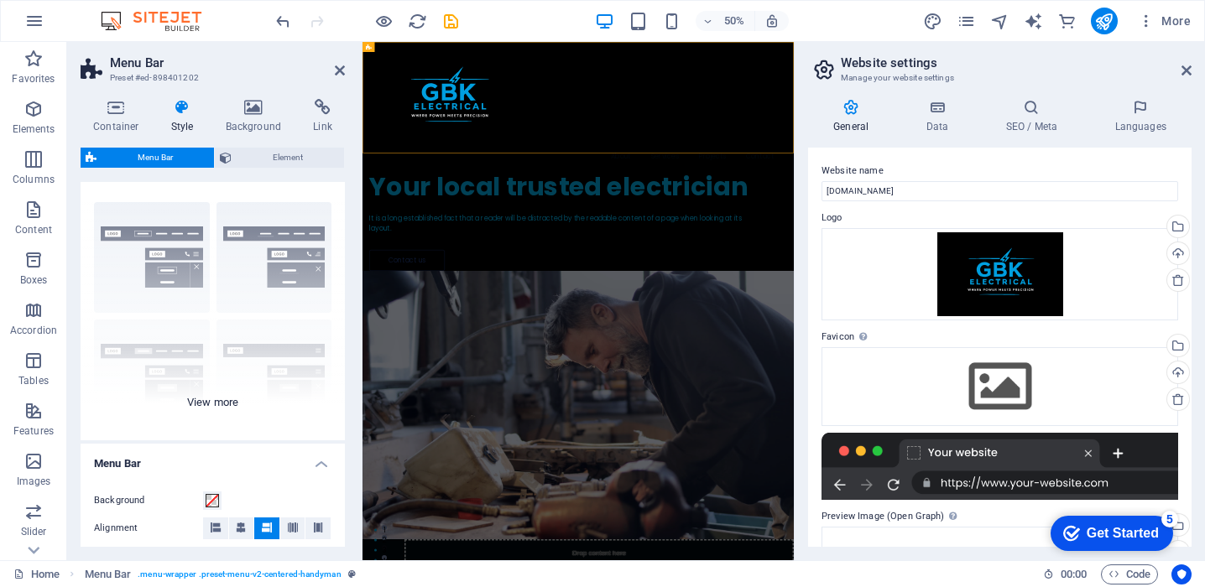
scroll to position [26, 0]
click at [205, 399] on div "Border Centered Default Fixed Loki Trigger Wide XXL" at bounding box center [213, 312] width 264 height 252
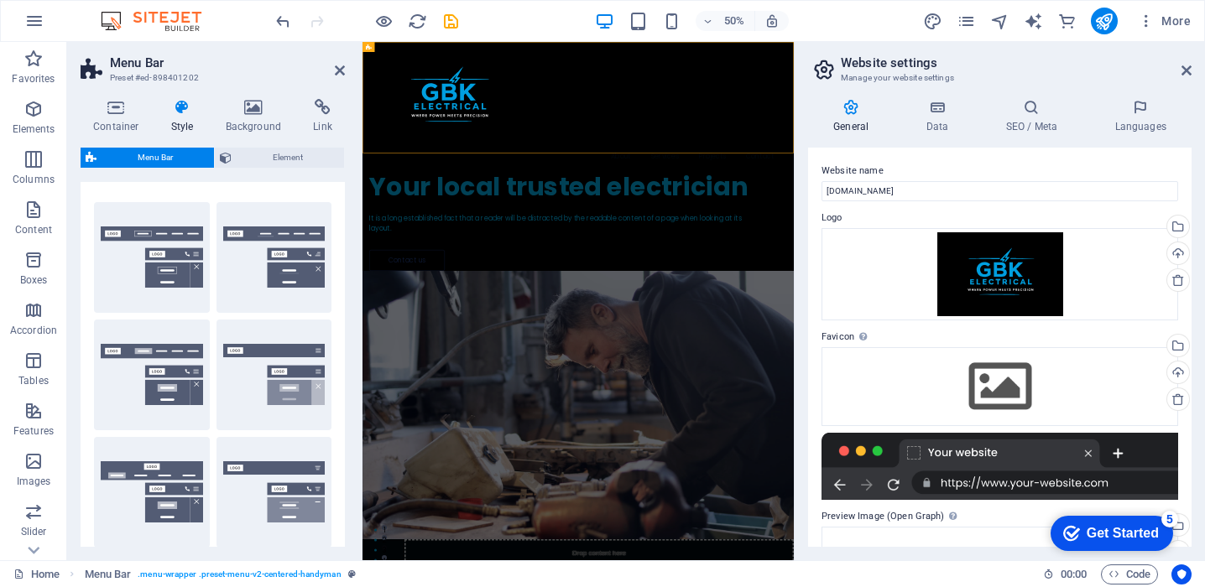
scroll to position [0, 0]
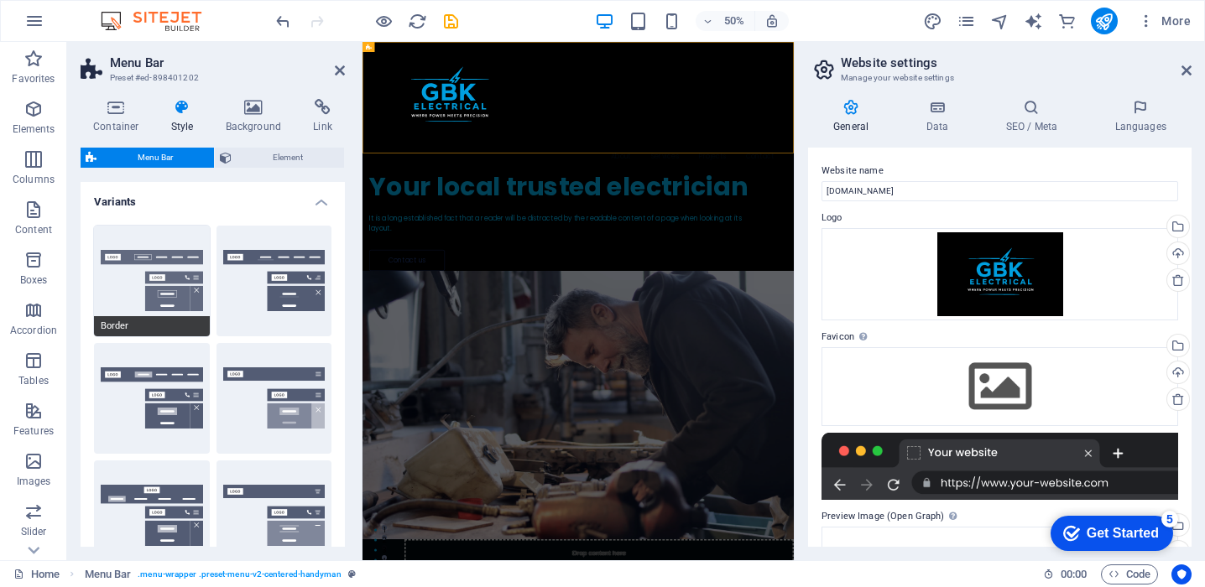
click at [162, 284] on button "Border" at bounding box center [152, 281] width 116 height 111
type input "1"
select select "rem"
type input "1"
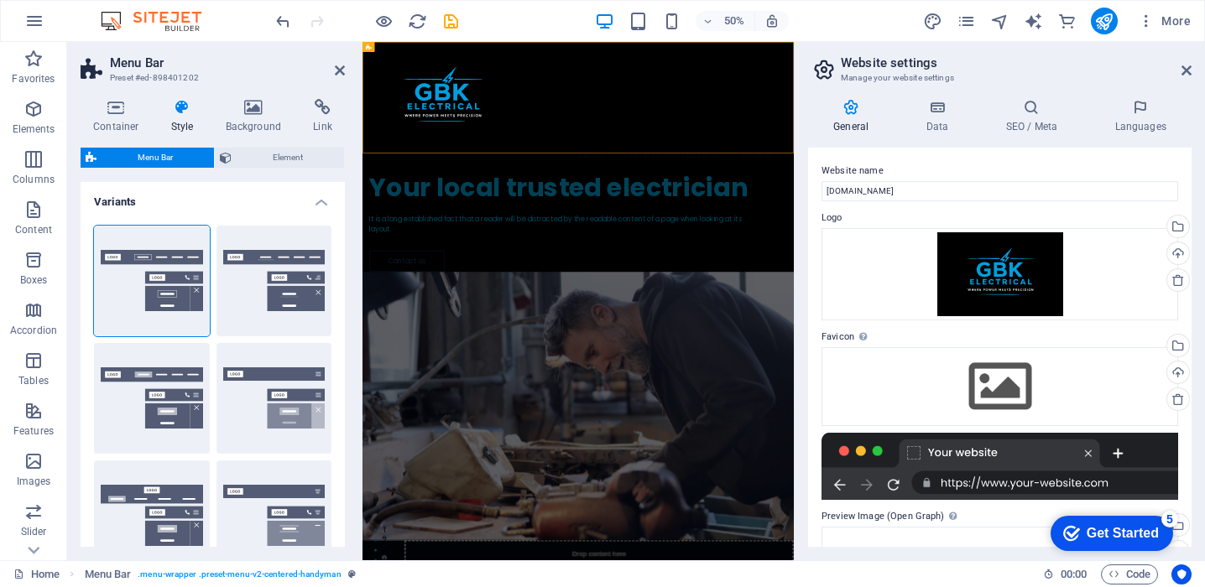
click at [338, 62] on h2 "Menu Bar" at bounding box center [227, 62] width 235 height 15
click at [335, 69] on icon at bounding box center [340, 70] width 10 height 13
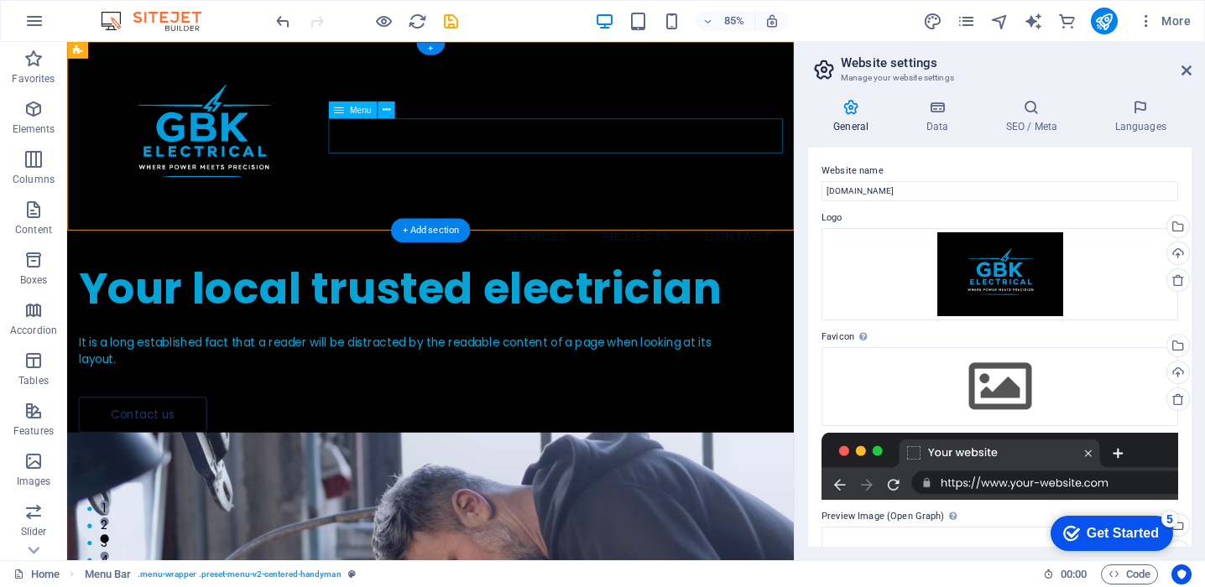
click at [594, 251] on nav "About Services Projects Contact" at bounding box center [495, 272] width 828 height 42
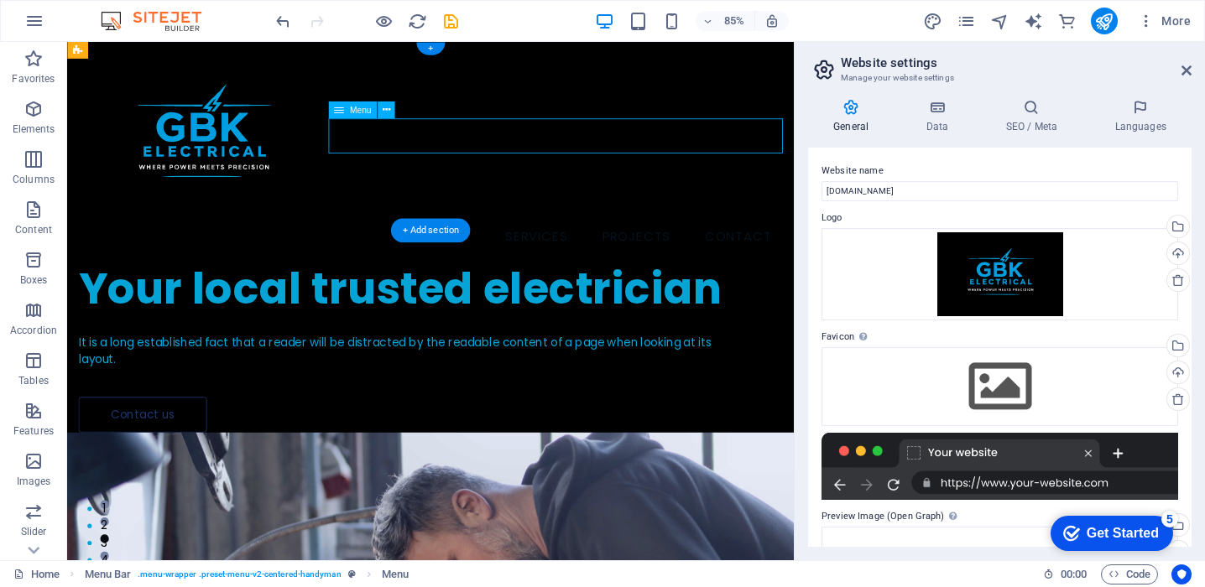
click at [594, 251] on nav "About Services Projects Contact" at bounding box center [495, 272] width 828 height 42
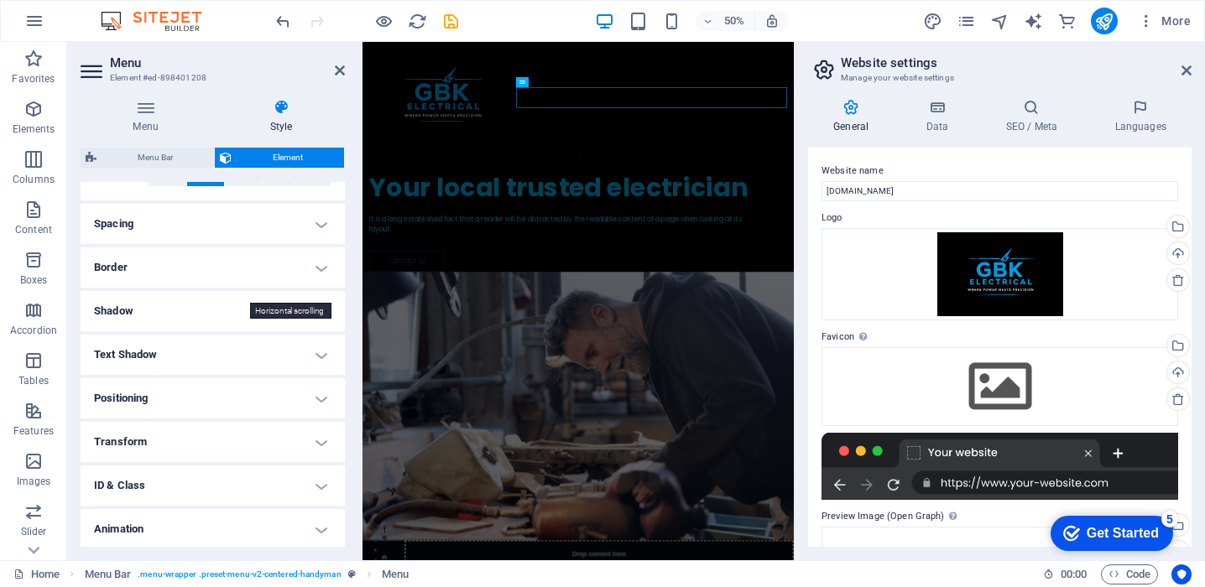
scroll to position [299, 0]
click at [311, 350] on h4 "Text Shadow" at bounding box center [213, 354] width 264 height 40
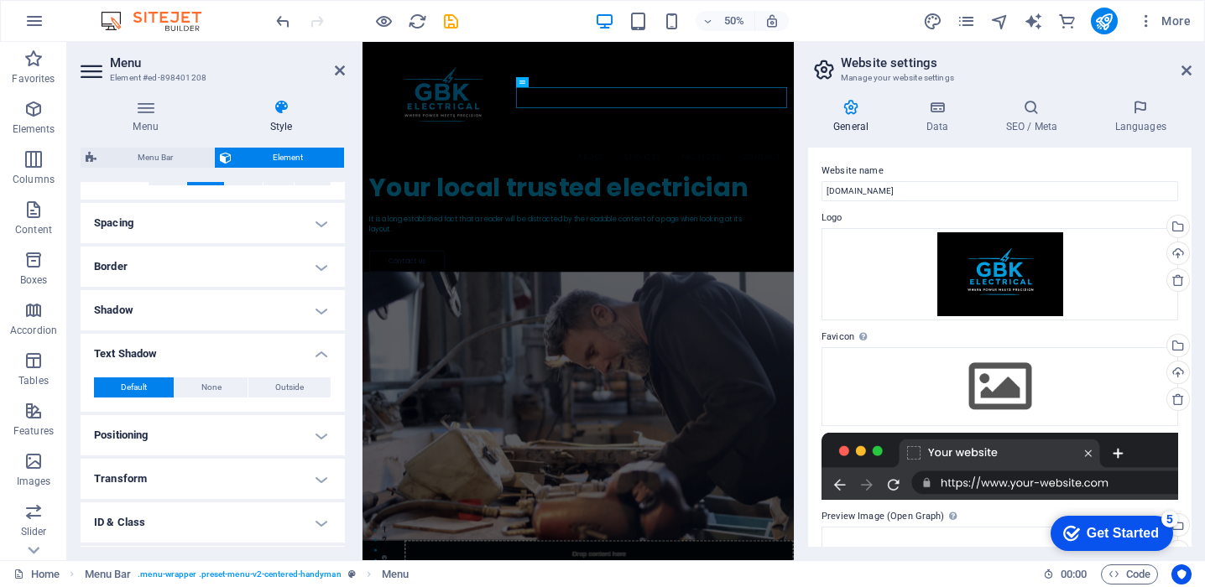
click at [311, 350] on h4 "Text Shadow" at bounding box center [213, 349] width 264 height 30
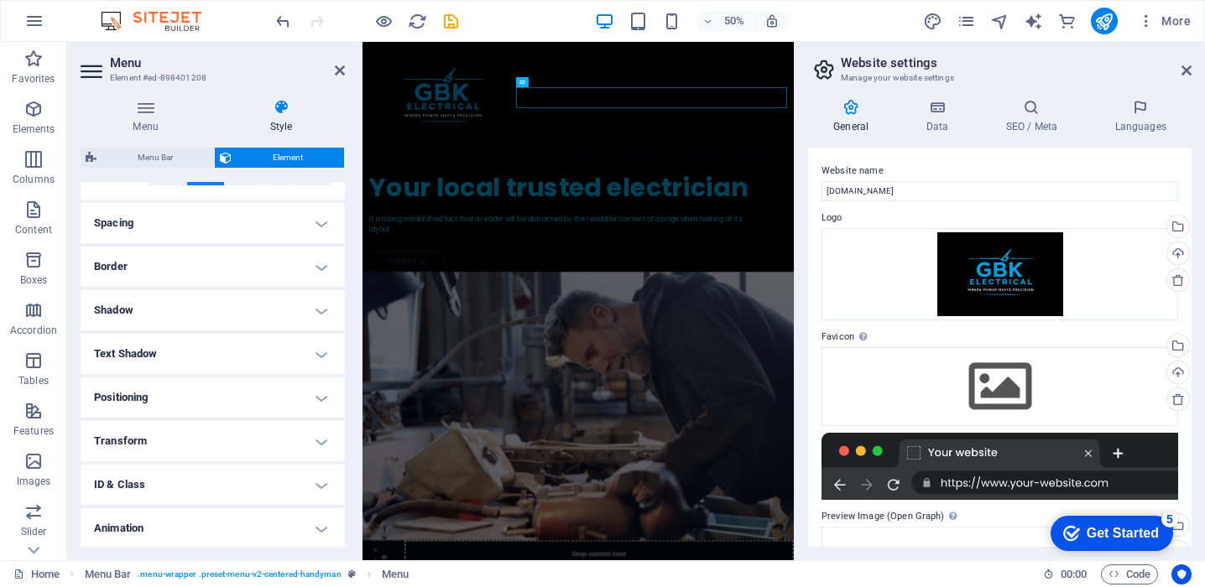
scroll to position [344, 0]
click at [307, 446] on h4 "ID & Class" at bounding box center [213, 439] width 264 height 40
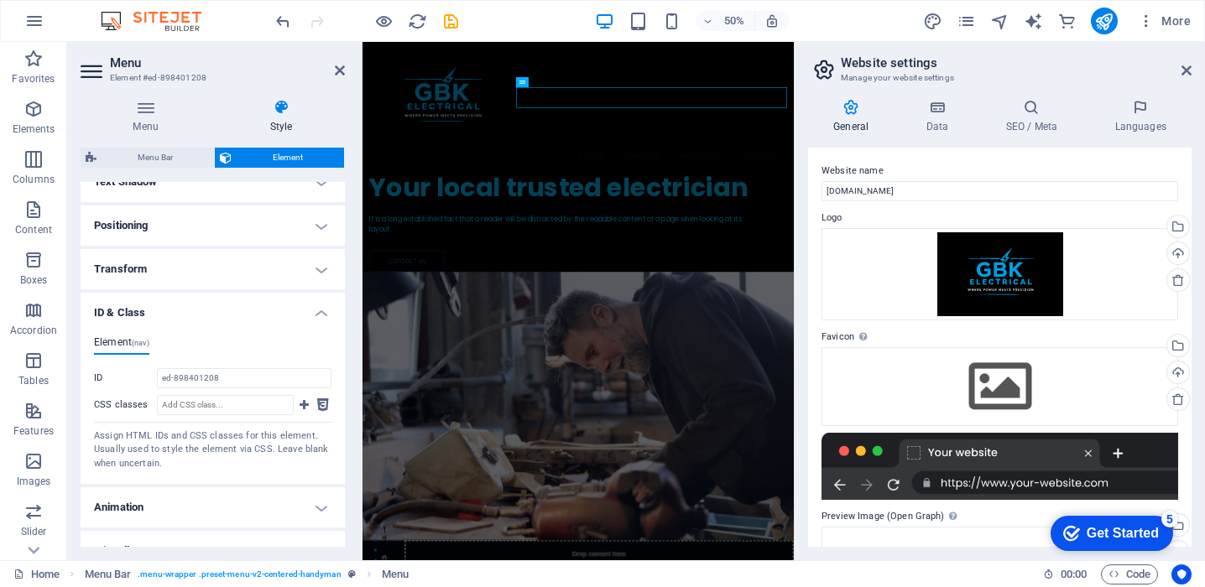
scroll to position [495, 0]
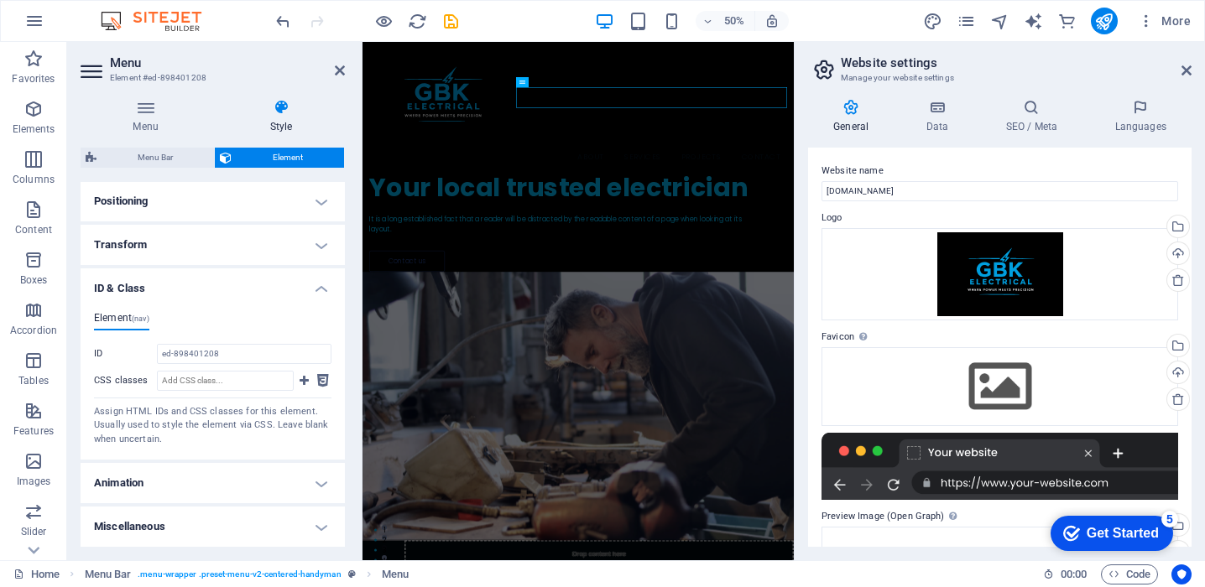
click at [306, 290] on h4 "ID & Class" at bounding box center [213, 283] width 264 height 30
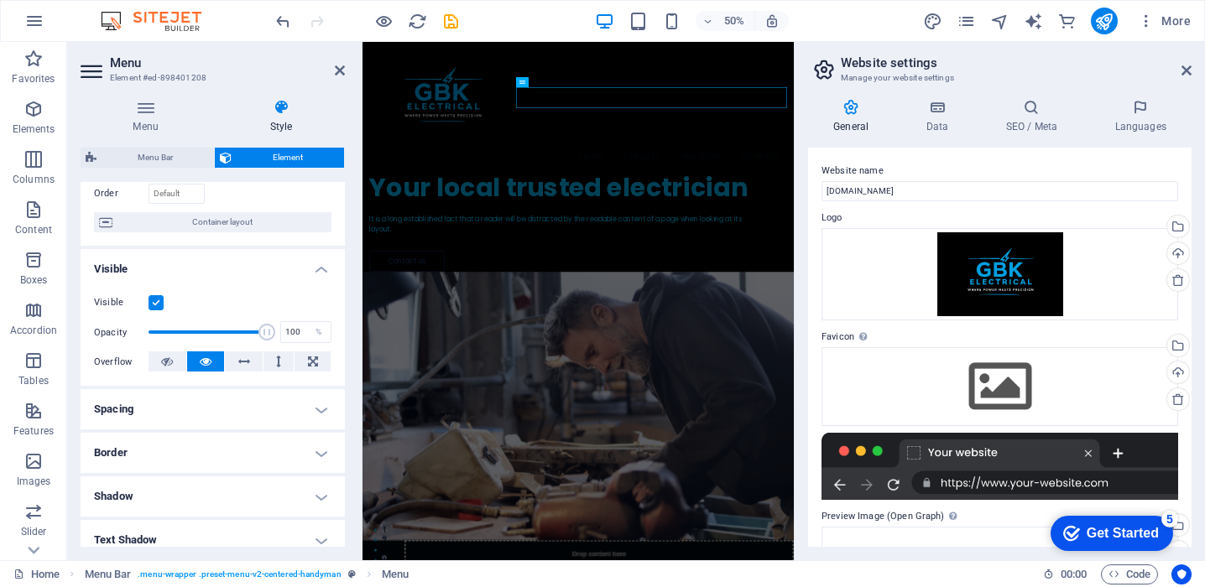
scroll to position [0, 0]
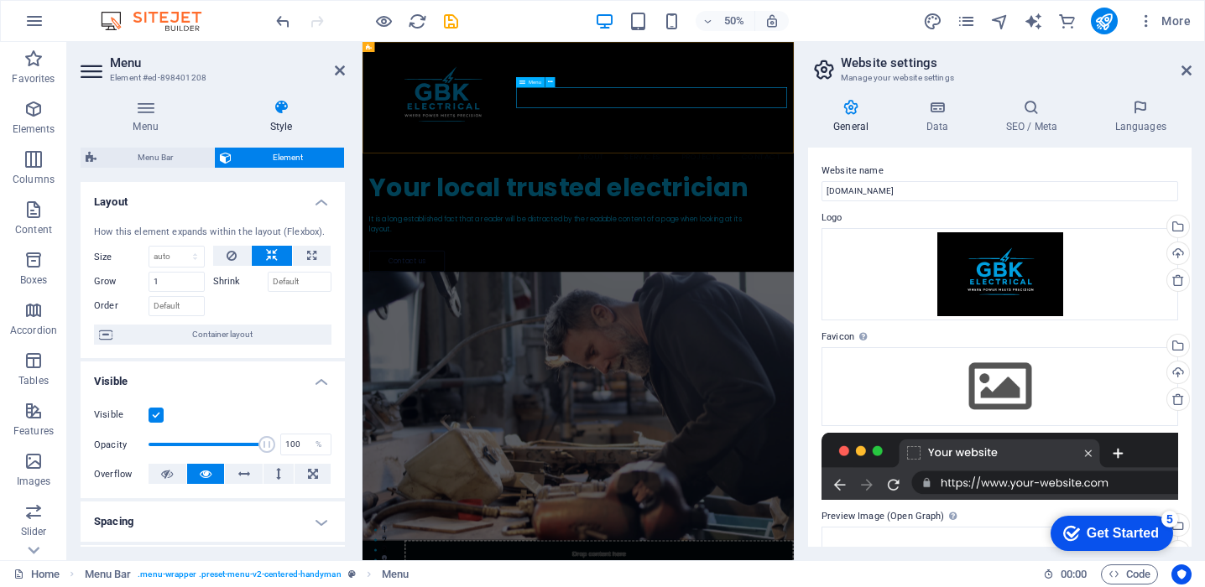
click at [797, 251] on nav "About Services Projects Contact" at bounding box center [794, 272] width 836 height 42
click at [164, 122] on h4 "Menu" at bounding box center [149, 116] width 137 height 35
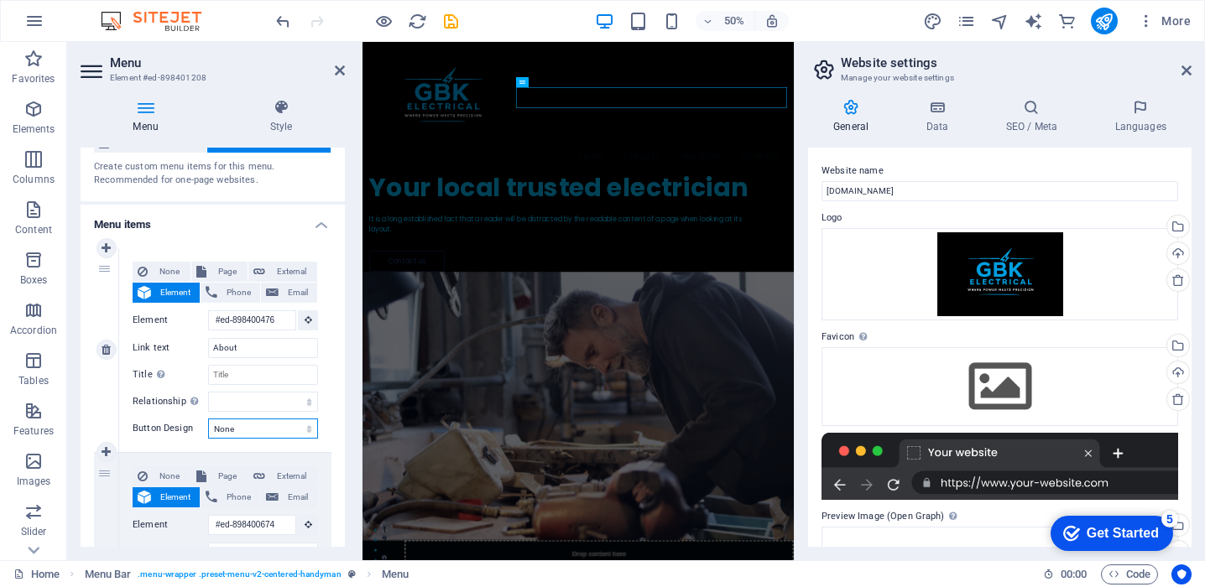
click at [257, 429] on select "None Default Primary Secondary" at bounding box center [263, 429] width 110 height 20
click at [104, 245] on icon at bounding box center [106, 248] width 9 height 12
select select
type input "#ed-898400476"
type input "About"
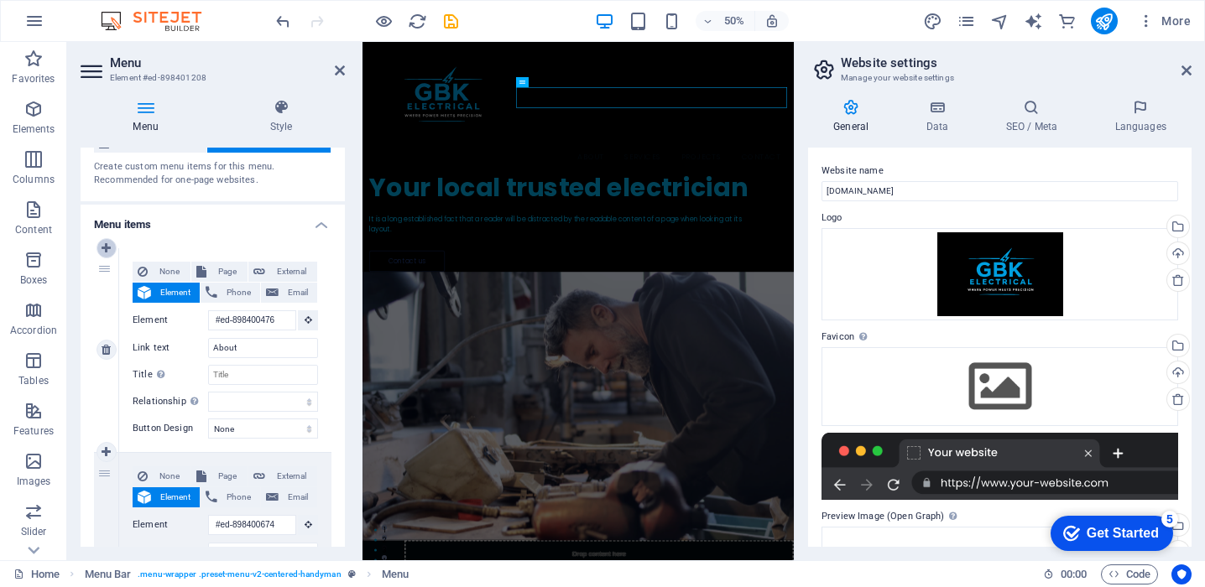
select select
type input "#ed-898400674"
type input "Services"
select select
type input "#ed-898400896"
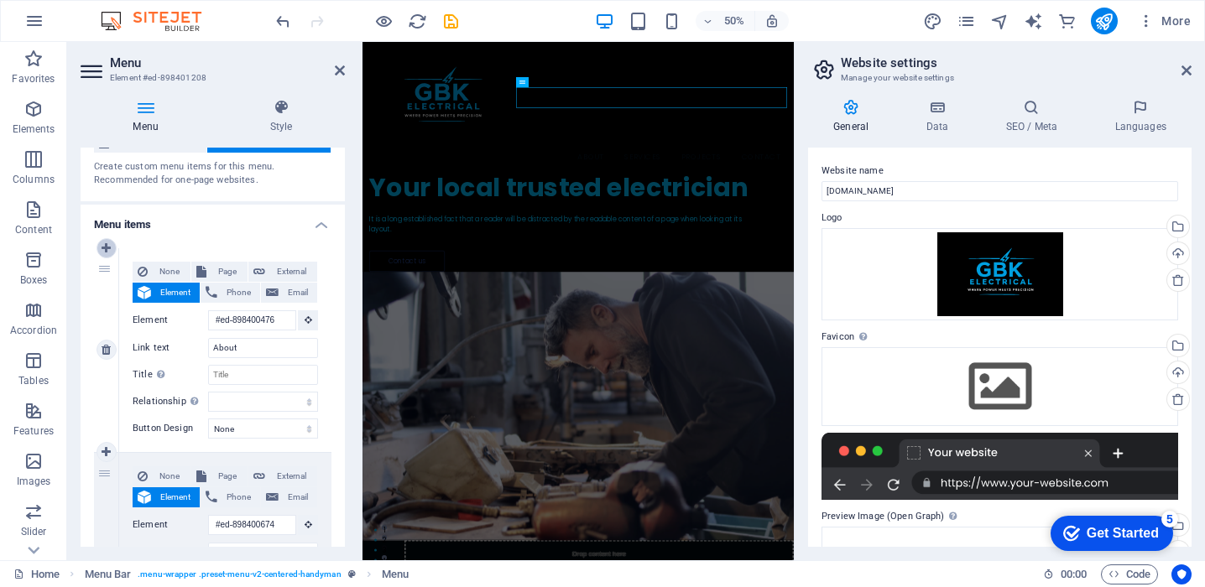
type input "Projects"
select select
click at [112, 351] on link at bounding box center [106, 350] width 20 height 20
type input "#ed-898400476"
type input "About"
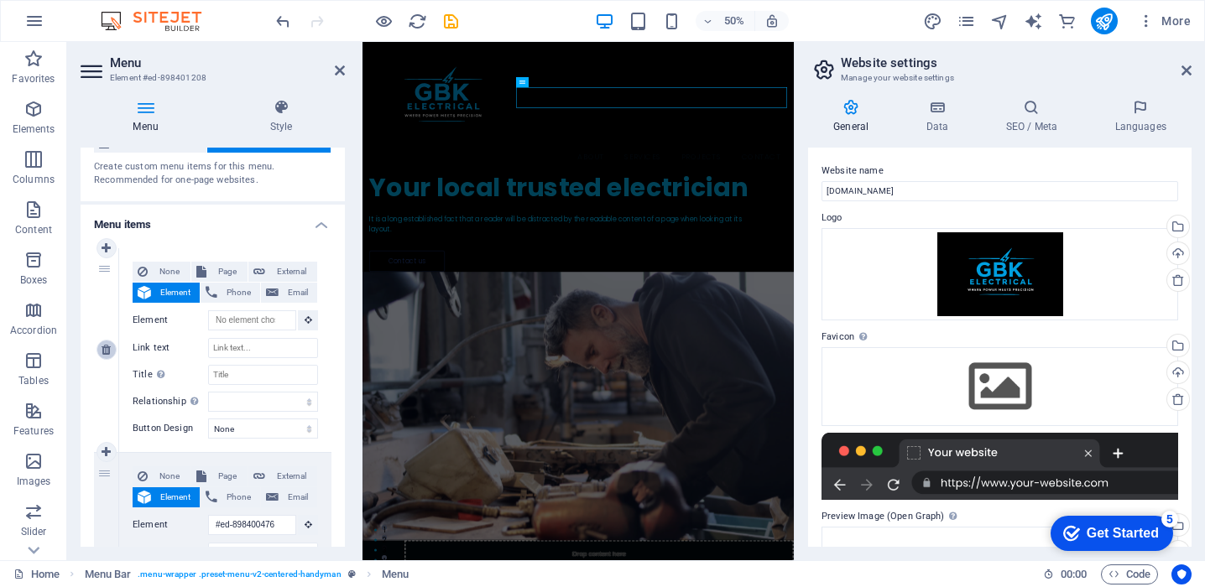
select select
type input "#ed-898400674"
type input "Services"
select select
type input "#ed-898400896"
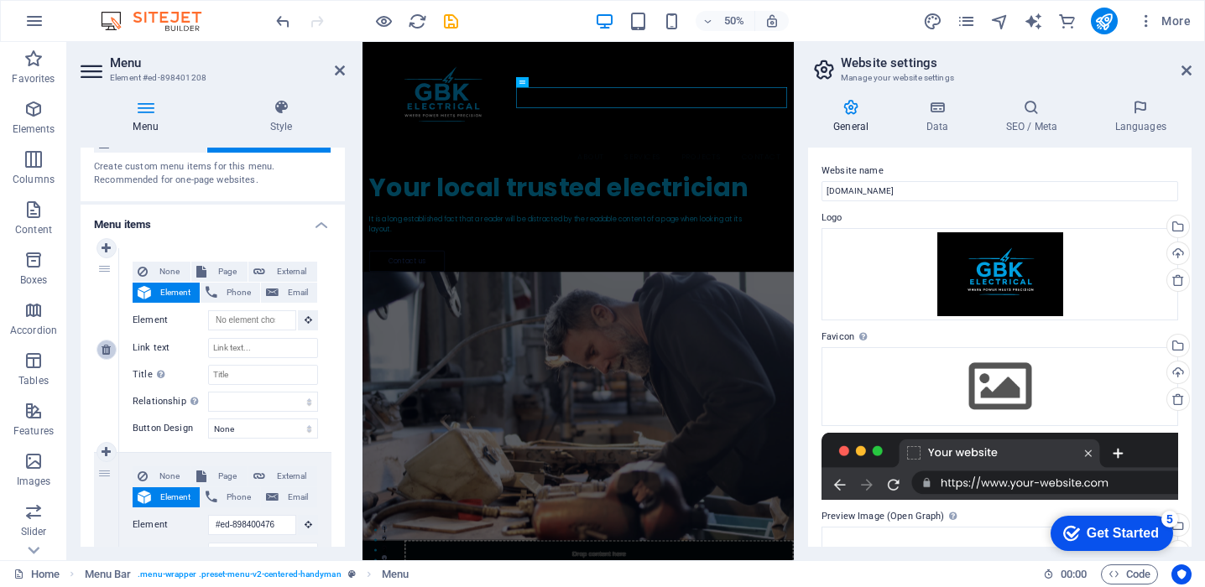
type input "Projects"
select select
type input "#ed-898400638"
type input "Contact"
select select
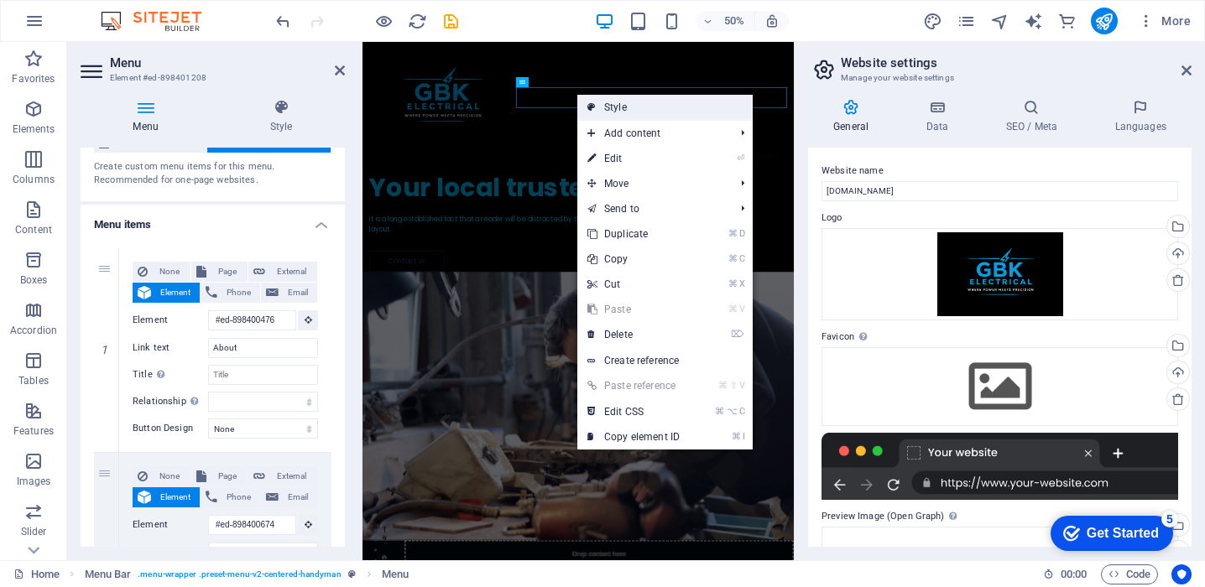
click at [617, 113] on link "Style" at bounding box center [664, 107] width 175 height 25
select select "rem"
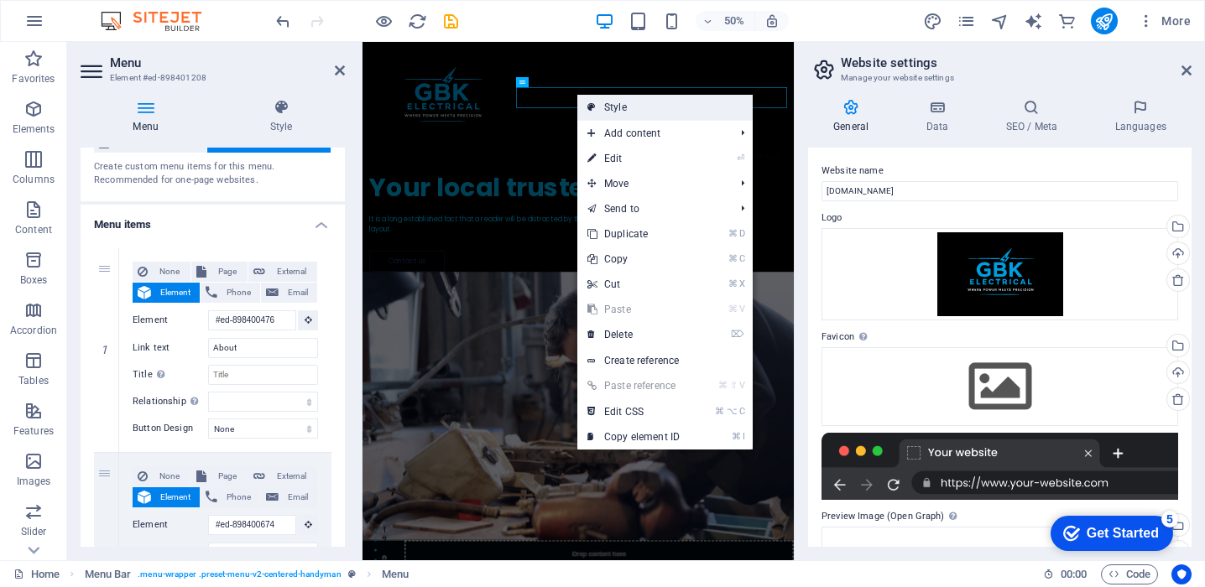
select select "rem"
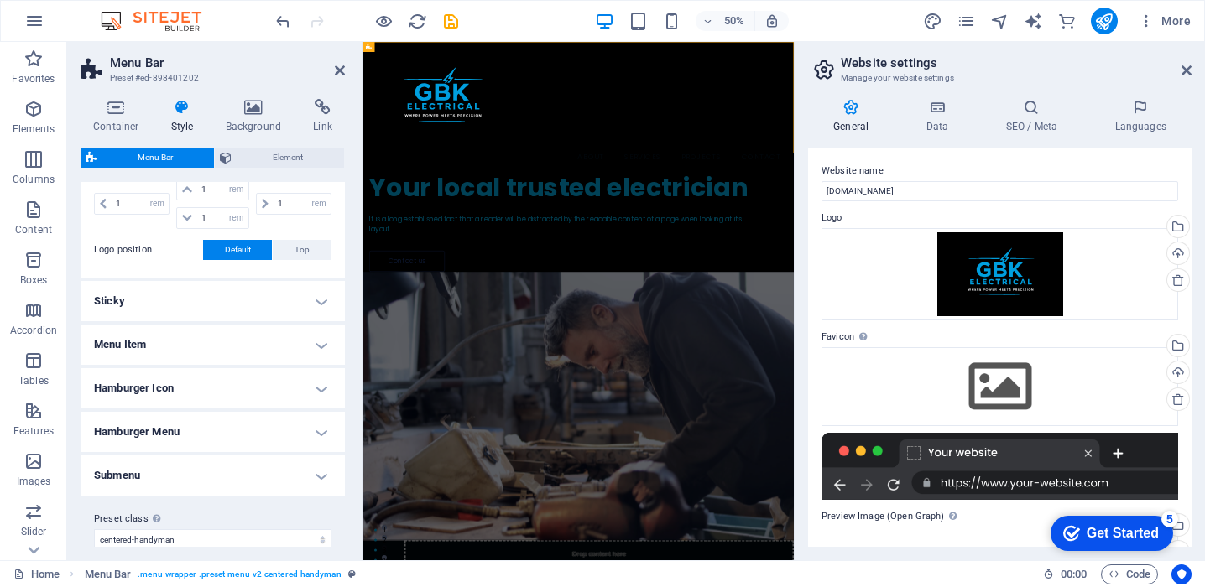
scroll to position [674, 0]
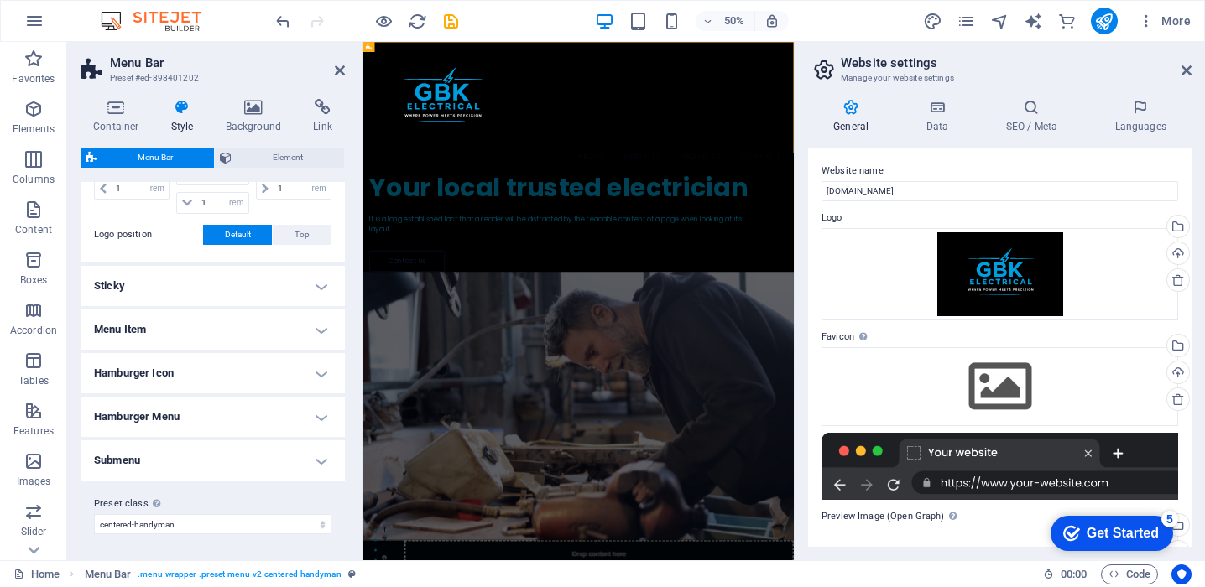
click at [310, 299] on h4 "Sticky" at bounding box center [213, 286] width 264 height 40
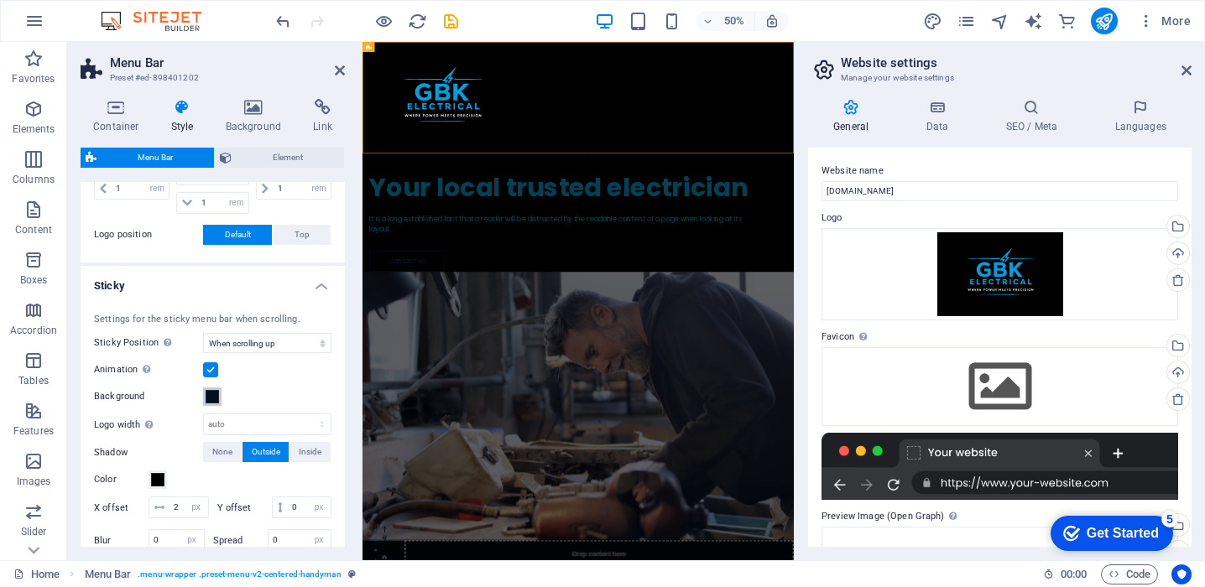
click at [212, 394] on span at bounding box center [212, 396] width 13 height 13
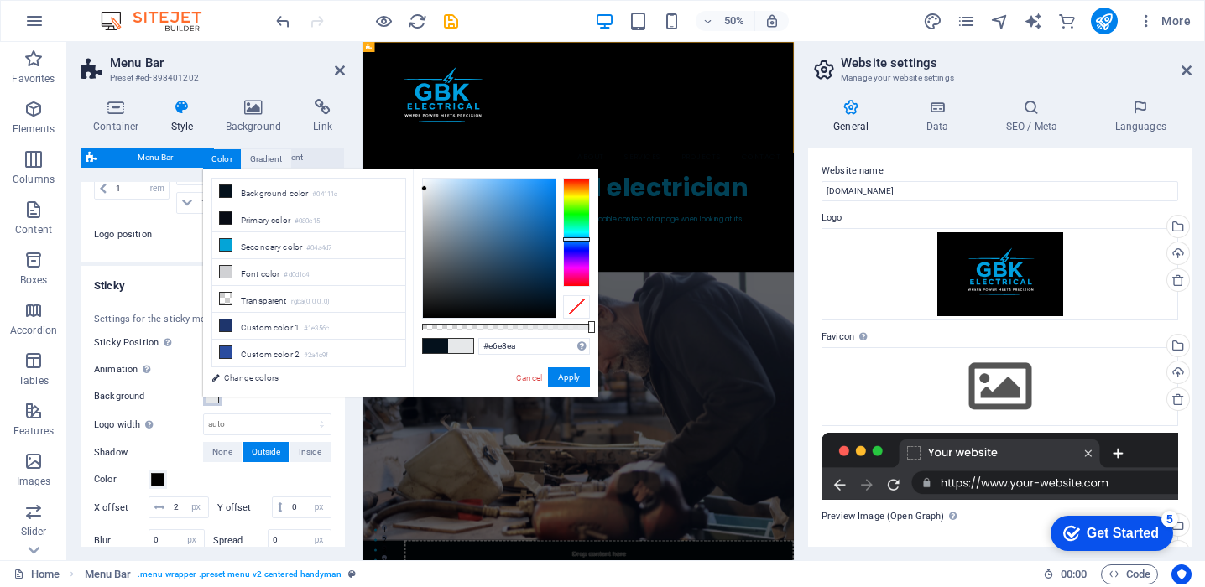
drag, startPoint x: 465, startPoint y: 290, endPoint x: 424, endPoint y: 189, distance: 109.2
click at [424, 189] on div at bounding box center [489, 248] width 133 height 139
click at [577, 379] on button "Apply" at bounding box center [569, 377] width 42 height 20
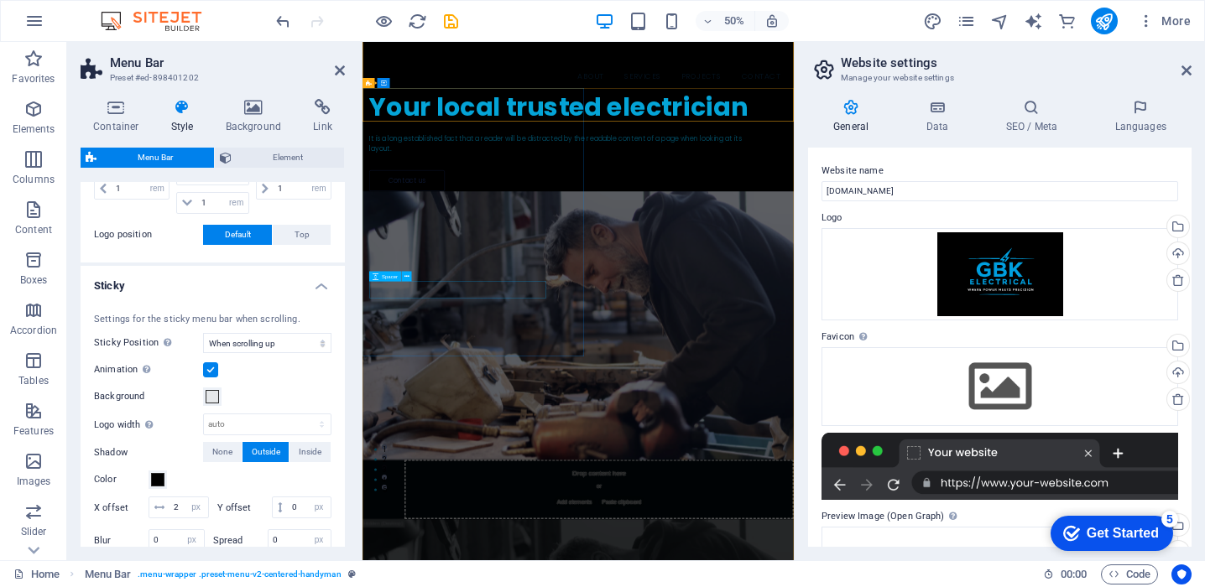
scroll to position [0, 0]
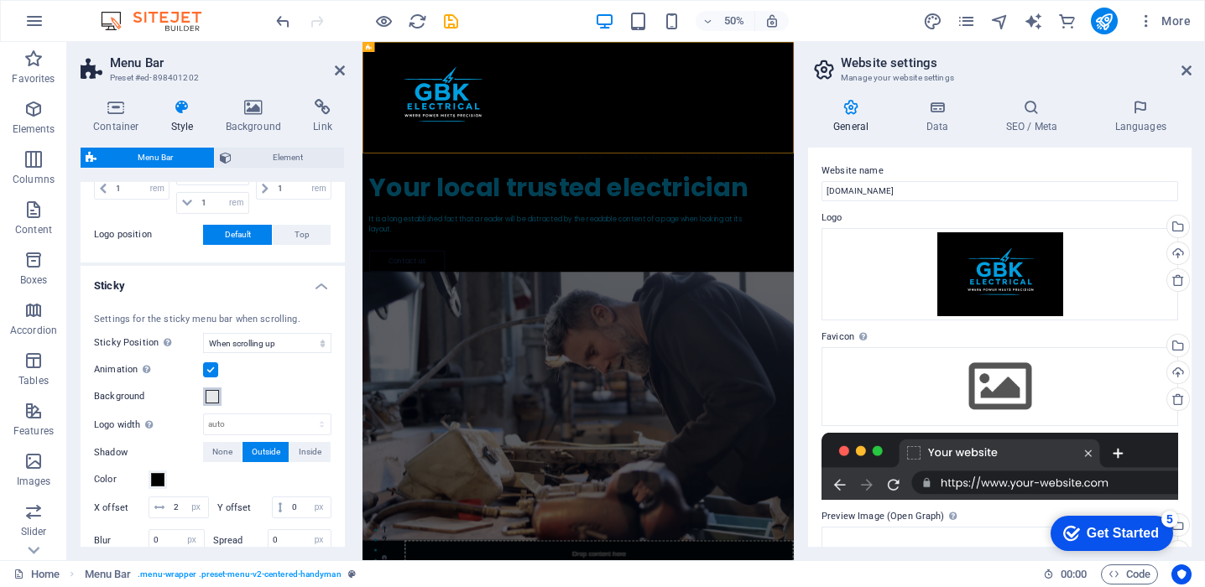
click at [213, 392] on span at bounding box center [212, 396] width 13 height 13
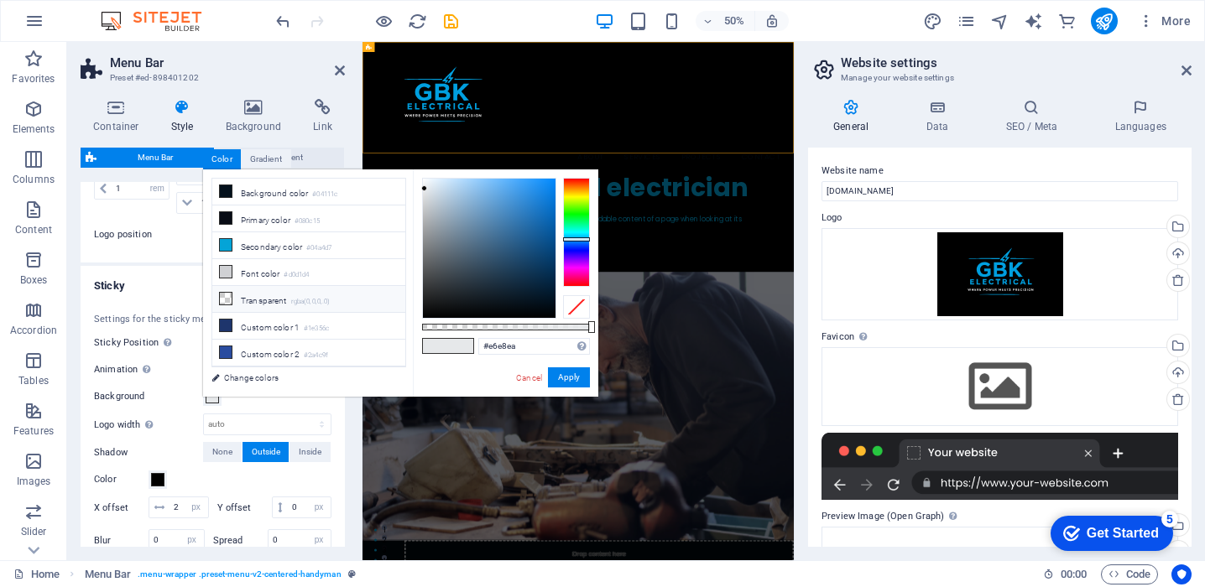
click at [336, 300] on li "Transparent rgba(0,0,0,.0)" at bounding box center [308, 299] width 193 height 27
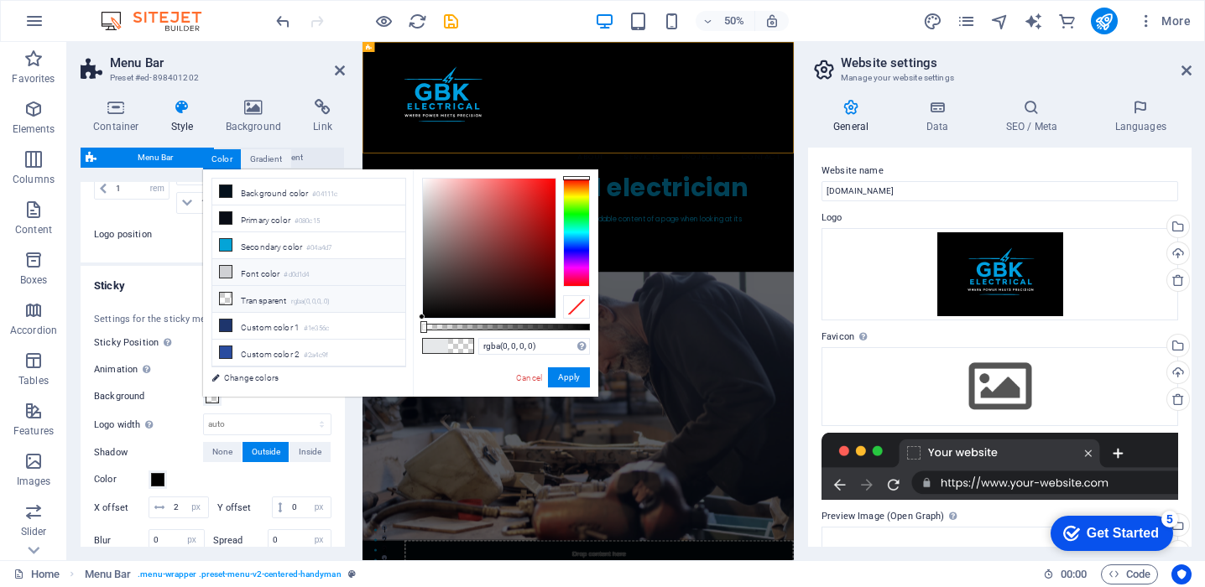
click at [341, 266] on li "Font color #d0d1d4" at bounding box center [308, 272] width 193 height 27
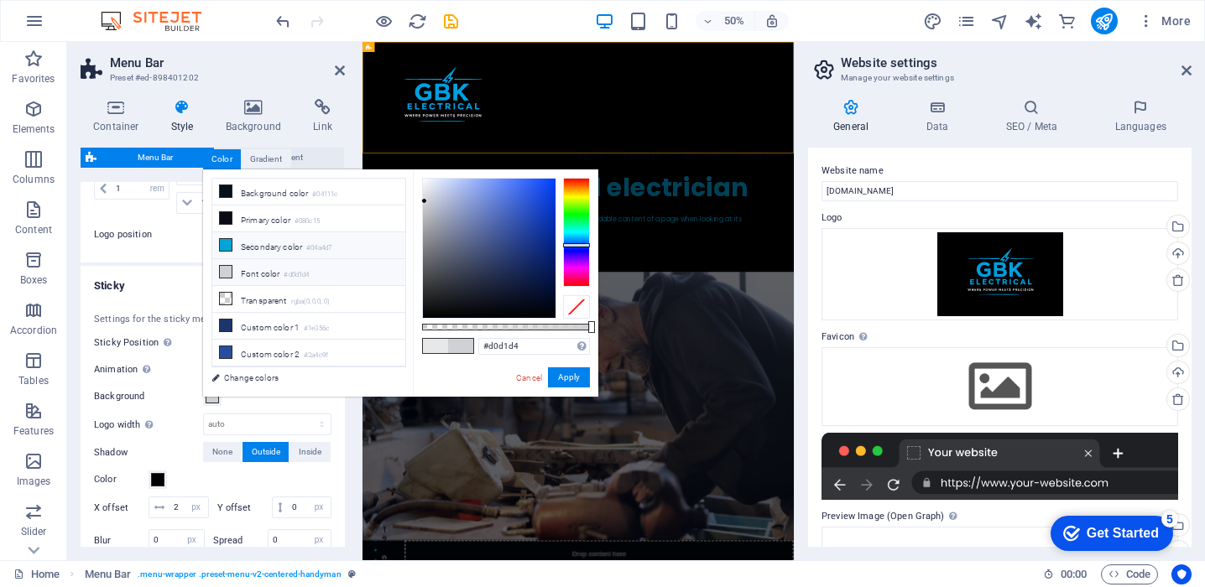
click at [349, 245] on li "Secondary color #04a4d7" at bounding box center [308, 245] width 193 height 27
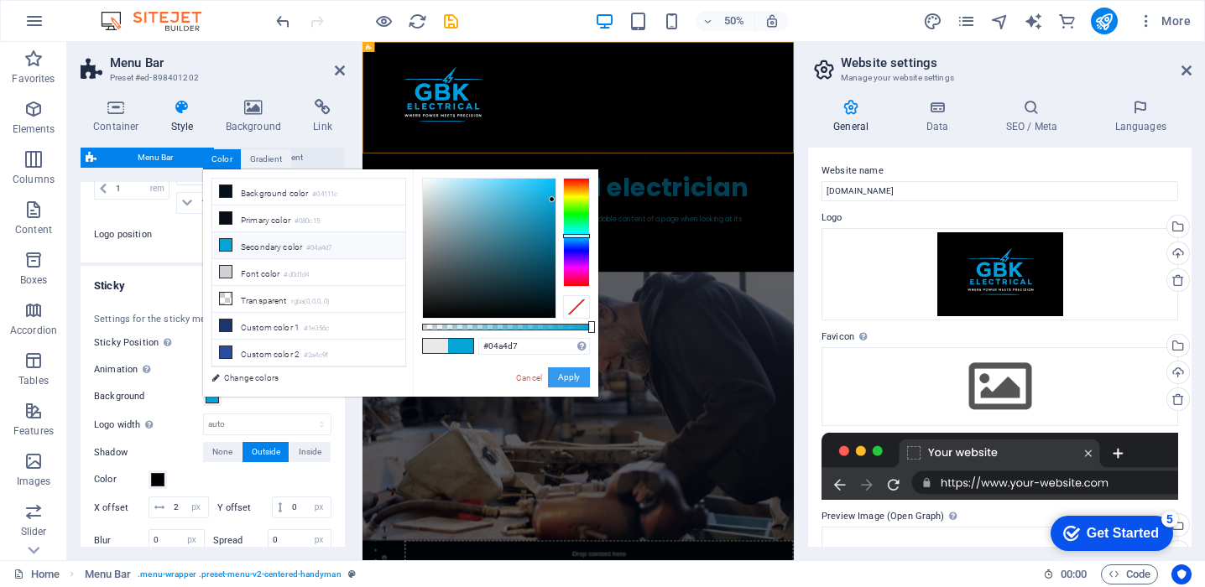
click at [565, 384] on button "Apply" at bounding box center [569, 377] width 42 height 20
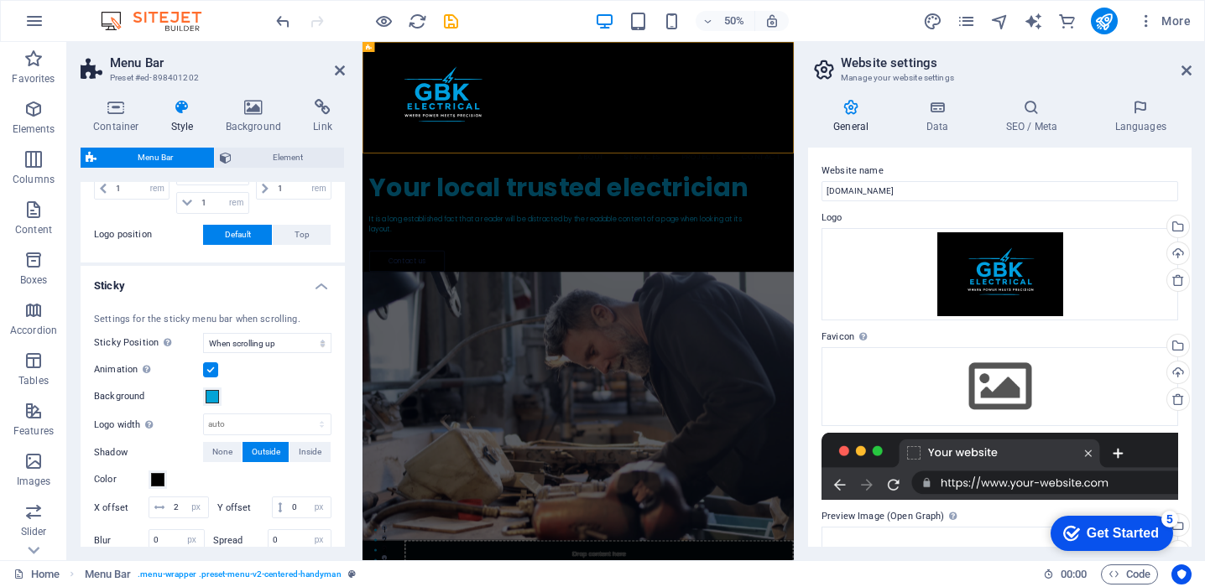
click at [211, 372] on label at bounding box center [210, 369] width 15 height 15
click at [0, 0] on input "Animation Sets a smooth transition when sticky menu appears" at bounding box center [0, 0] width 0 height 0
click at [210, 369] on label at bounding box center [210, 369] width 15 height 15
click at [0, 0] on input "Animation Sets a smooth transition when sticky menu appears" at bounding box center [0, 0] width 0 height 0
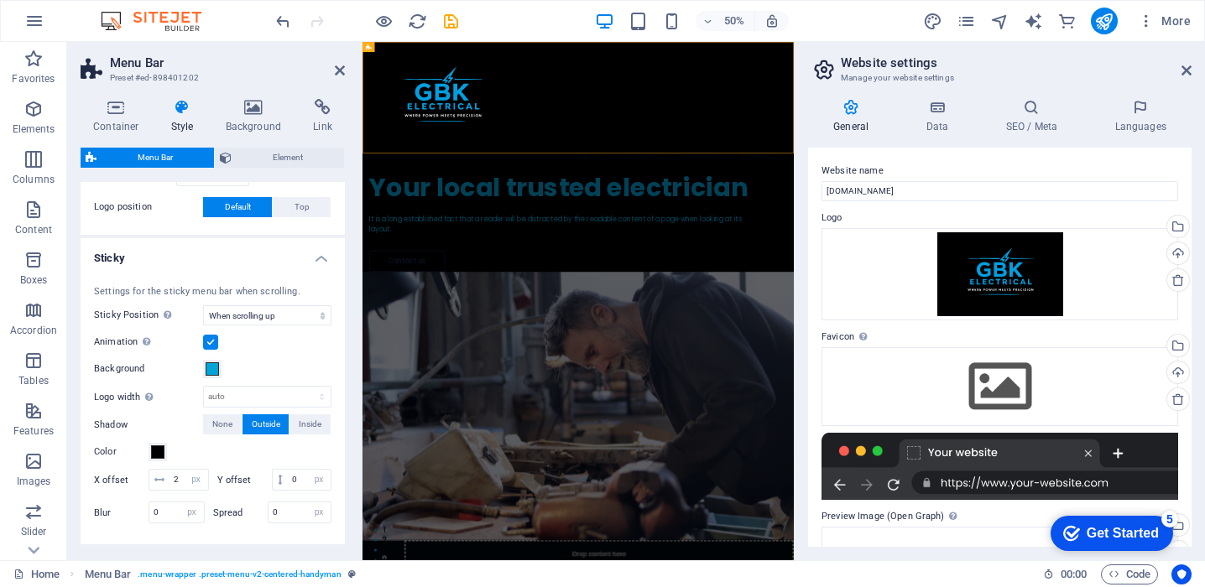
scroll to position [710, 0]
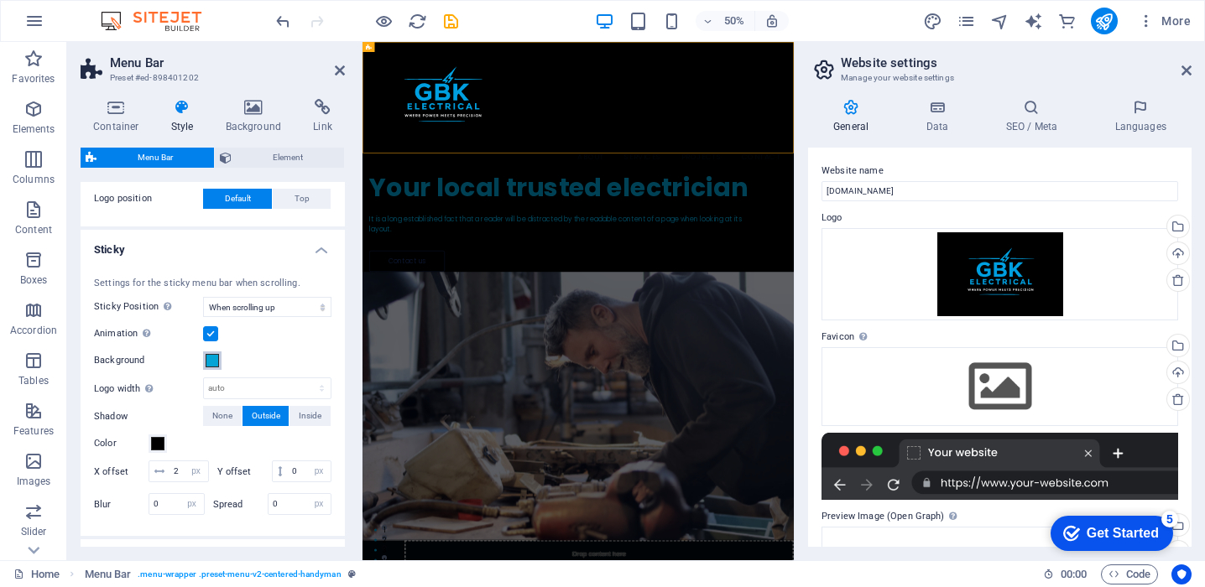
click at [213, 364] on span at bounding box center [212, 360] width 13 height 13
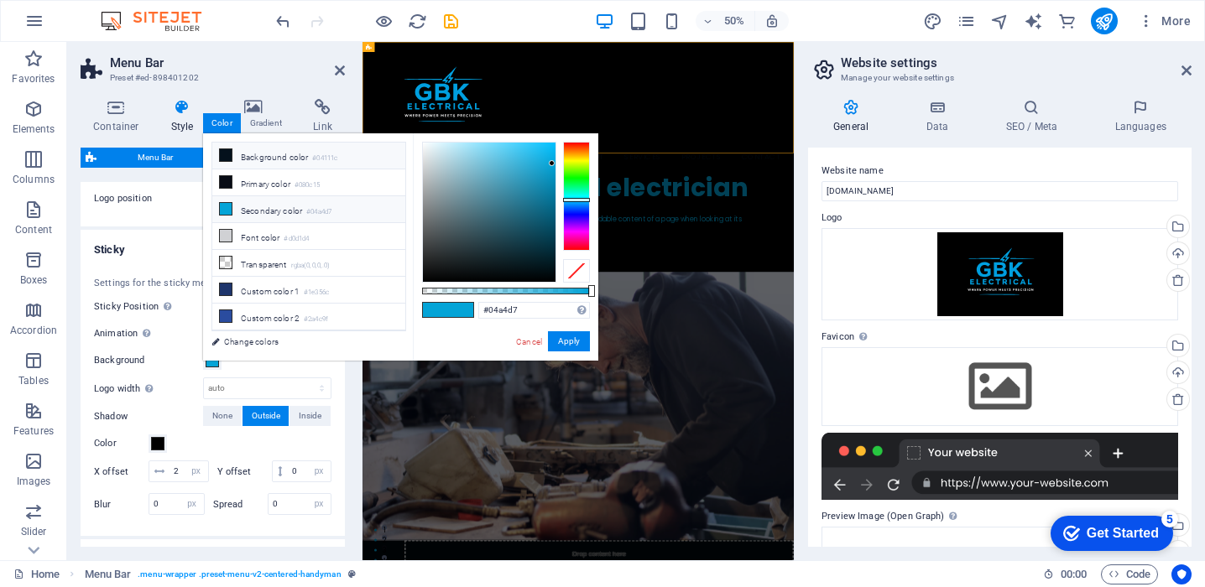
click at [313, 154] on li "Background color #04111c" at bounding box center [308, 156] width 193 height 27
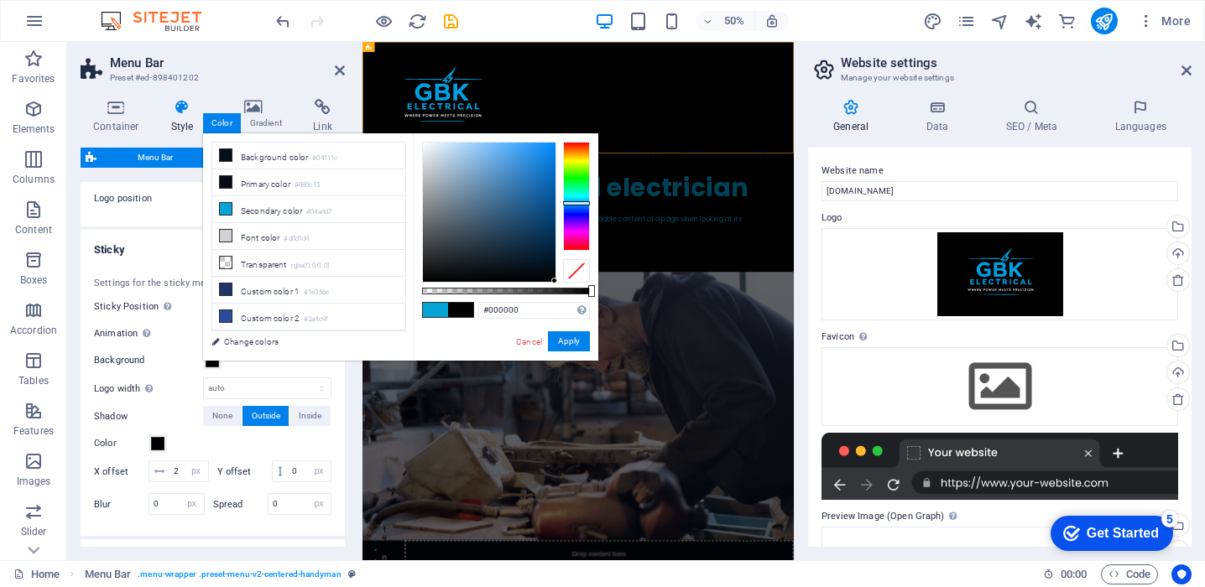
drag, startPoint x: 535, startPoint y: 266, endPoint x: 579, endPoint y: 295, distance: 52.6
click at [579, 295] on div "#000000 Supported formats #0852ed rgb(8, 82, 237) rgba(8, 82, 237, 90%) hsv(221…" at bounding box center [505, 368] width 185 height 471
click at [359, 154] on li "Background color #04111c" at bounding box center [308, 156] width 193 height 27
type input "#000000"
drag, startPoint x: 534, startPoint y: 266, endPoint x: 567, endPoint y: 296, distance: 44.5
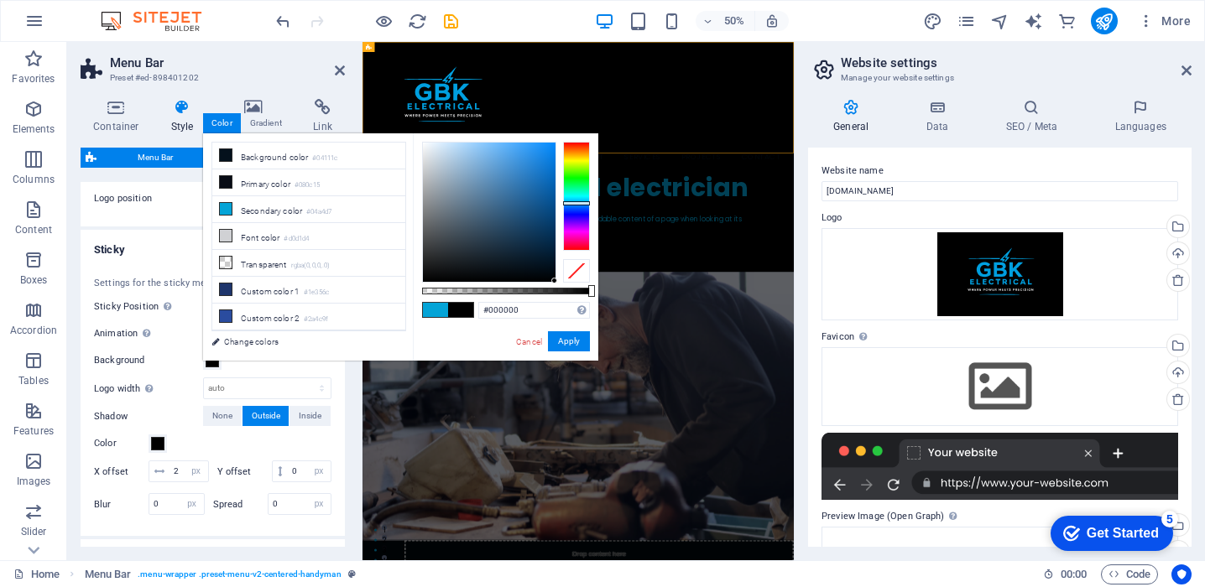
click at [567, 296] on div "#000000 Supported formats #0852ed rgb(8, 82, 237) rgba(8, 82, 237, 90%) hsv(221…" at bounding box center [505, 368] width 185 height 471
click at [577, 338] on button "Apply" at bounding box center [569, 341] width 42 height 20
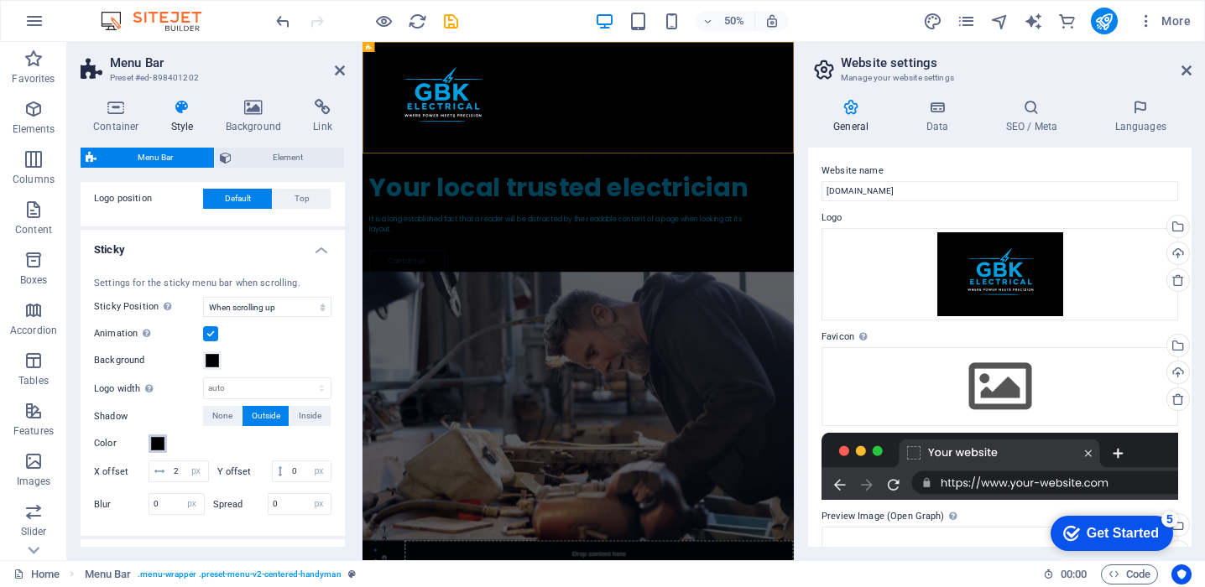
click at [158, 447] on span at bounding box center [157, 443] width 13 height 13
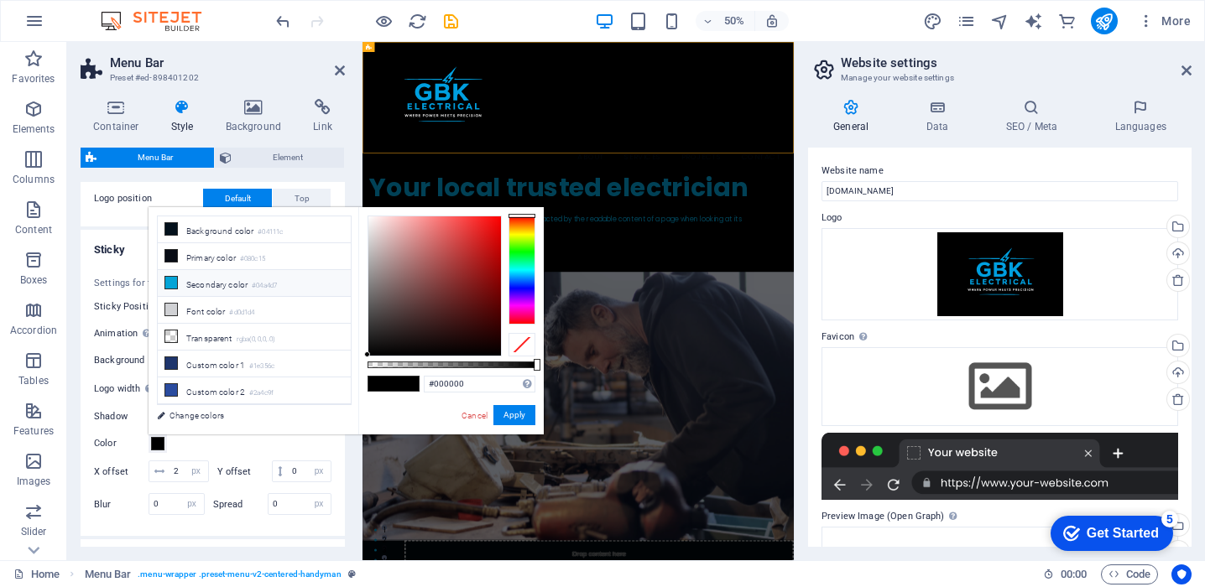
click at [266, 289] on small "#04a4d7" at bounding box center [264, 286] width 25 height 12
type input "#04a4d7"
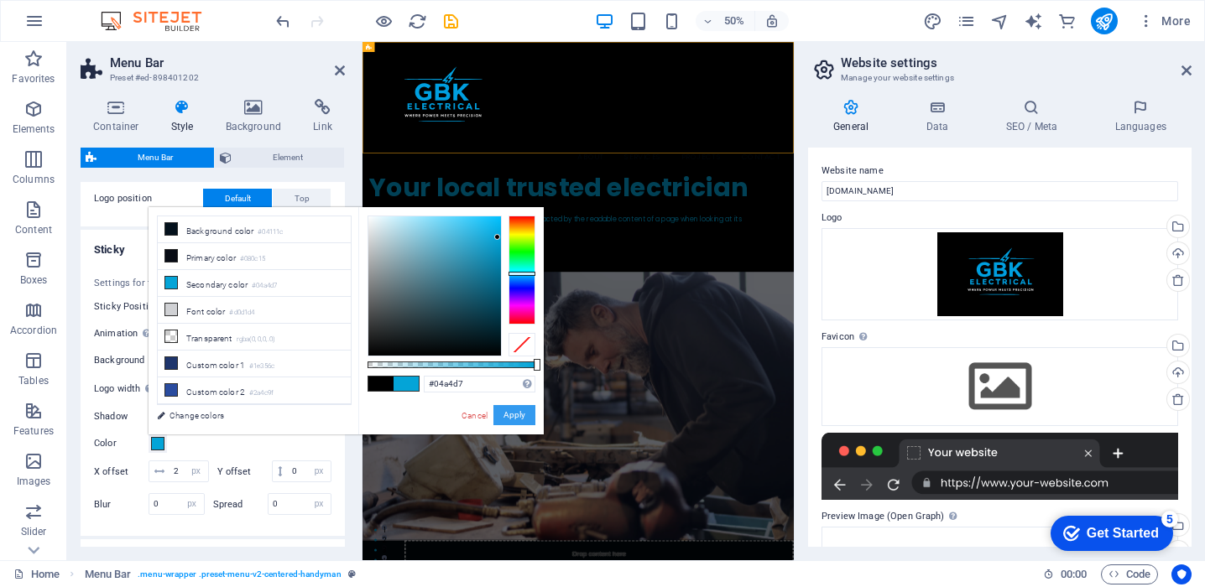
click at [522, 418] on button "Apply" at bounding box center [514, 415] width 42 height 20
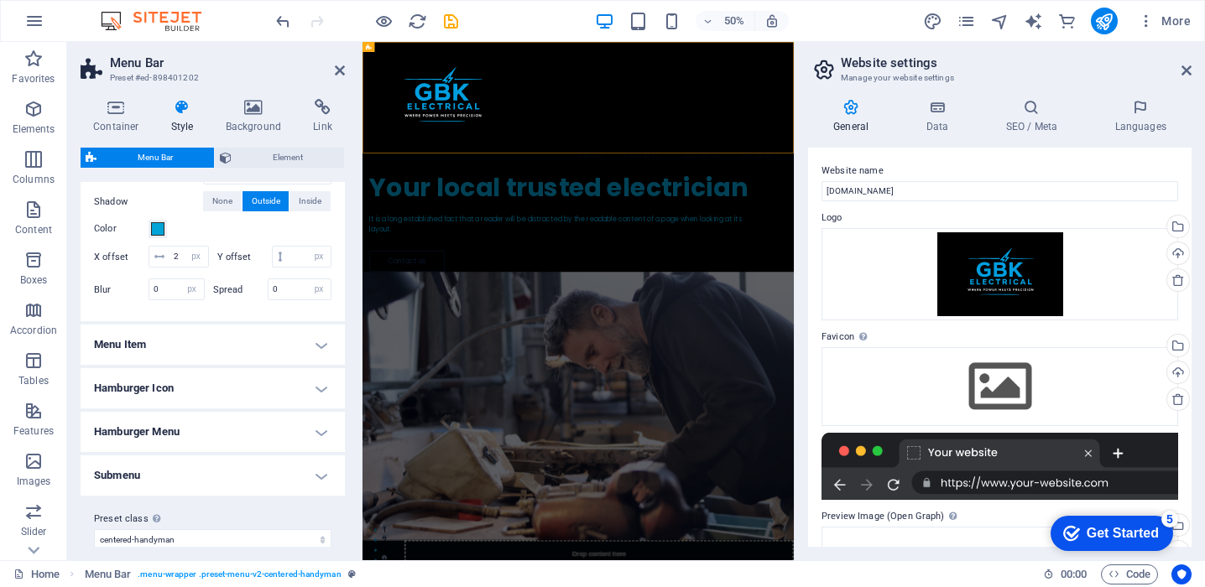
scroll to position [940, 0]
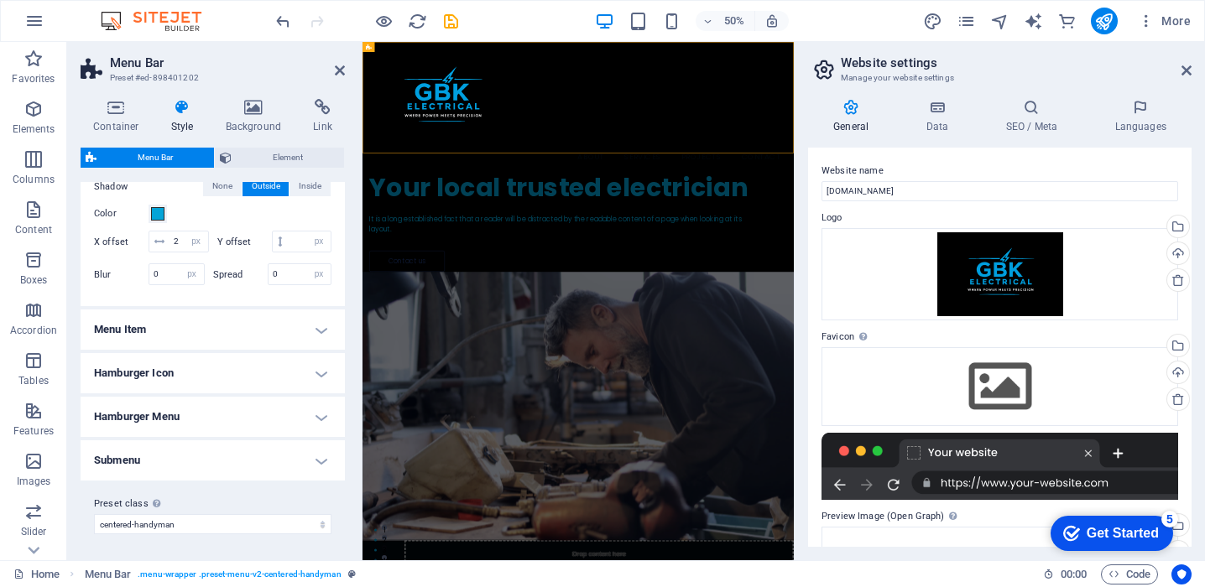
click at [299, 320] on h4 "Menu Item" at bounding box center [213, 330] width 264 height 40
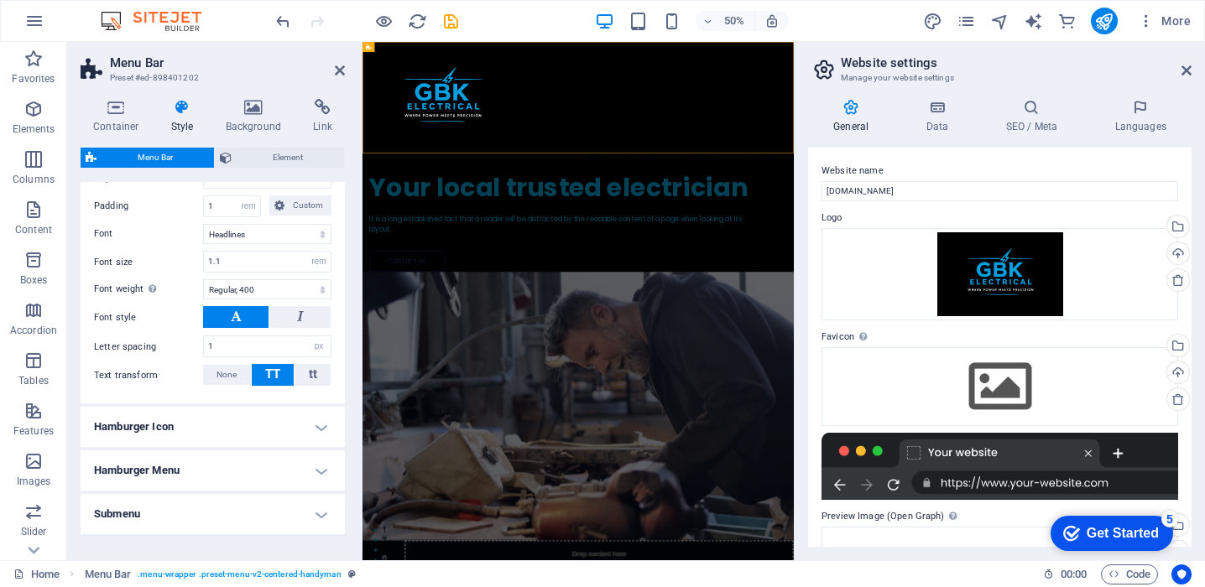
scroll to position [1374, 0]
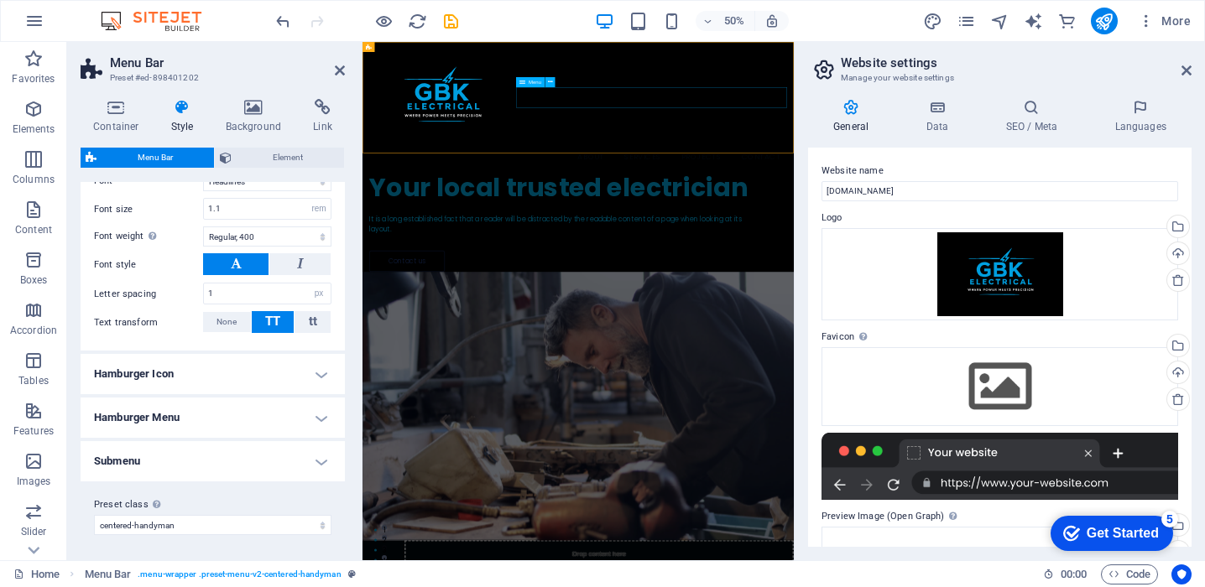
click at [884, 251] on nav "About Services Projects Contact" at bounding box center [794, 272] width 836 height 42
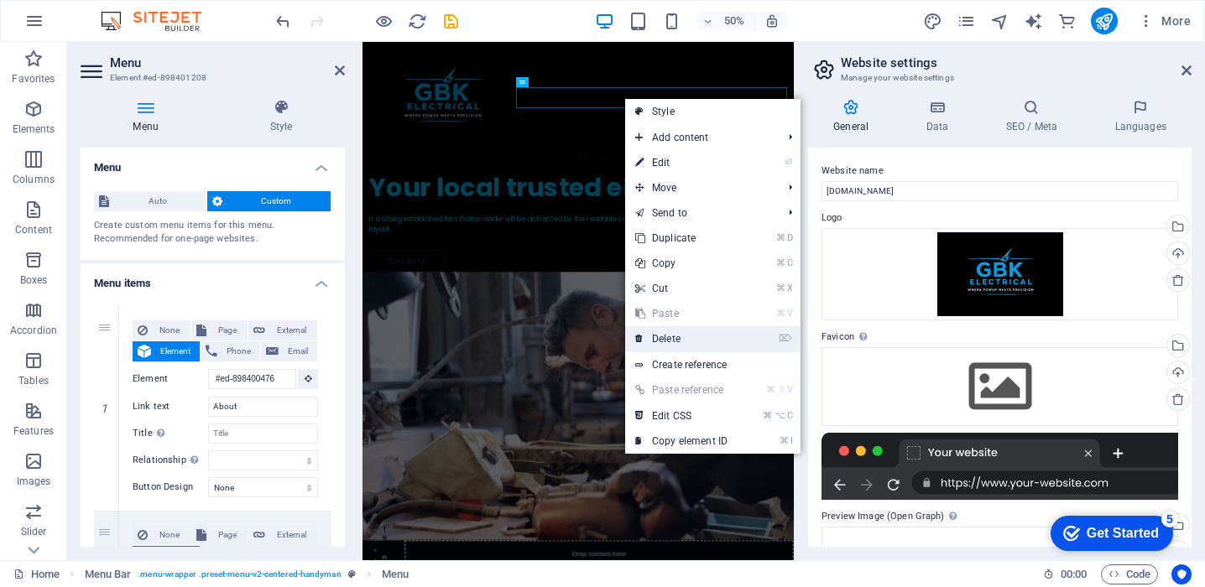
click at [692, 341] on link "⌦ Delete" at bounding box center [681, 338] width 112 height 25
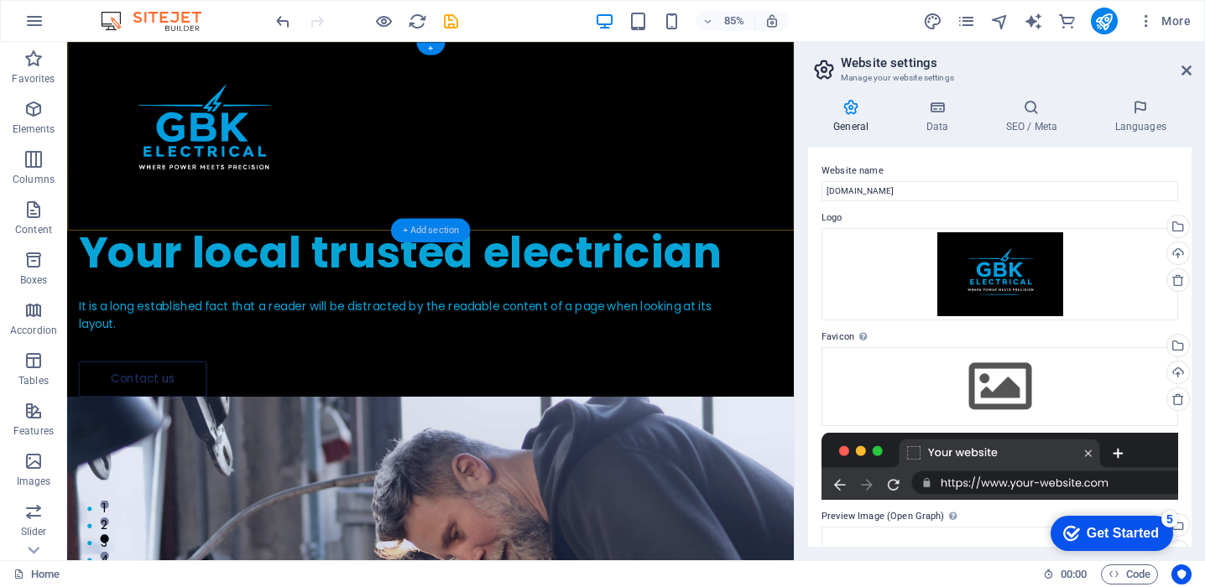
click at [449, 233] on div "+ Add section" at bounding box center [430, 231] width 79 height 24
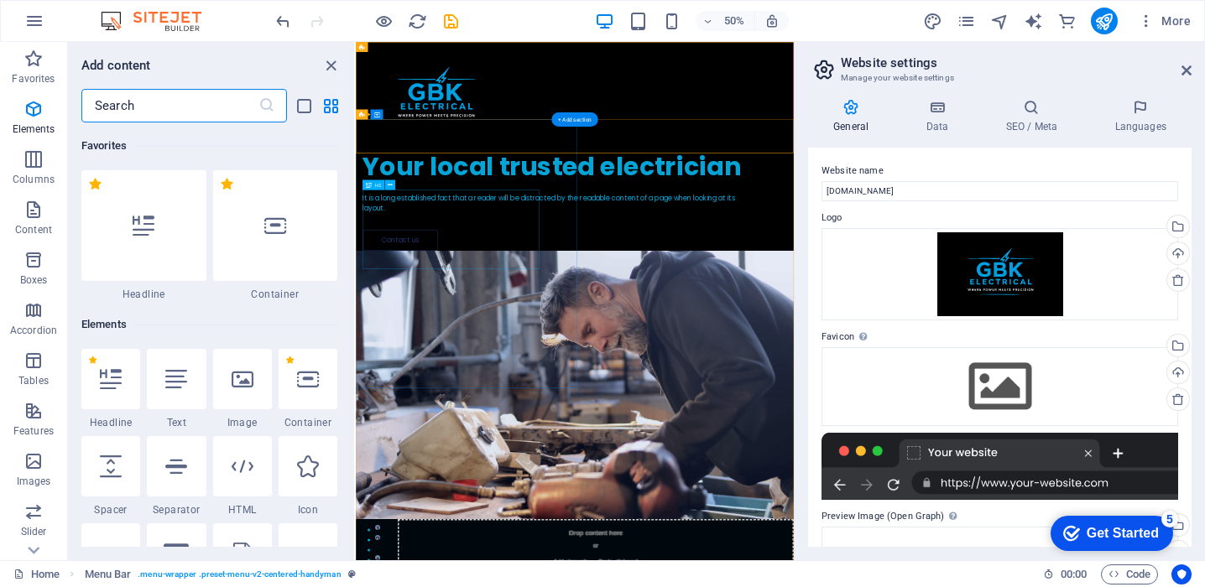
scroll to position [2935, 0]
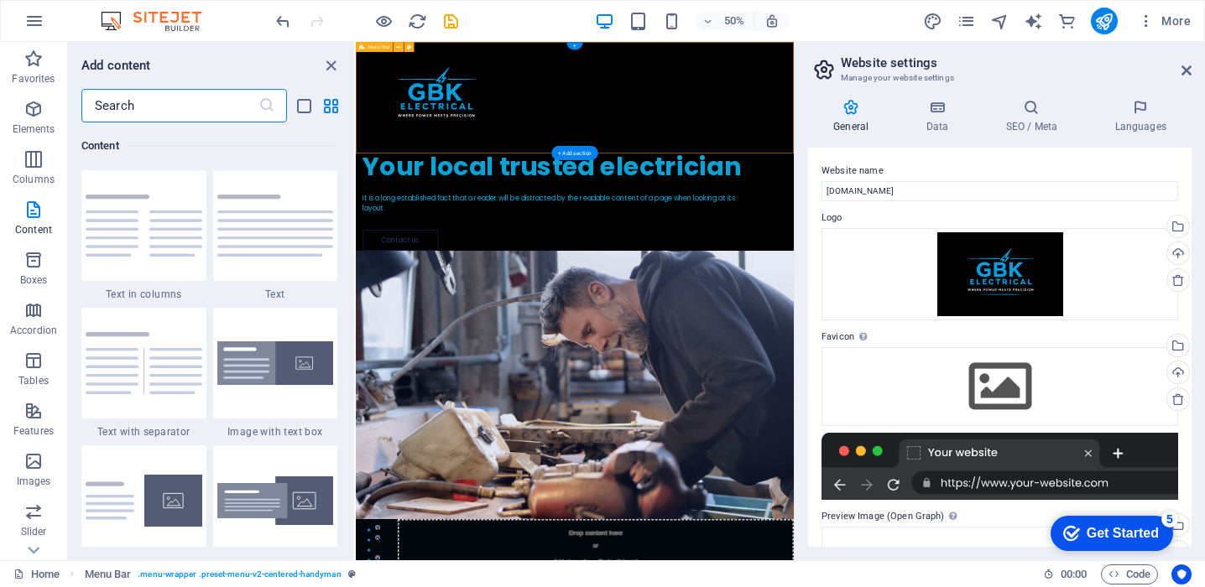
click at [857, 163] on div at bounding box center [794, 153] width 876 height 222
select select "rem"
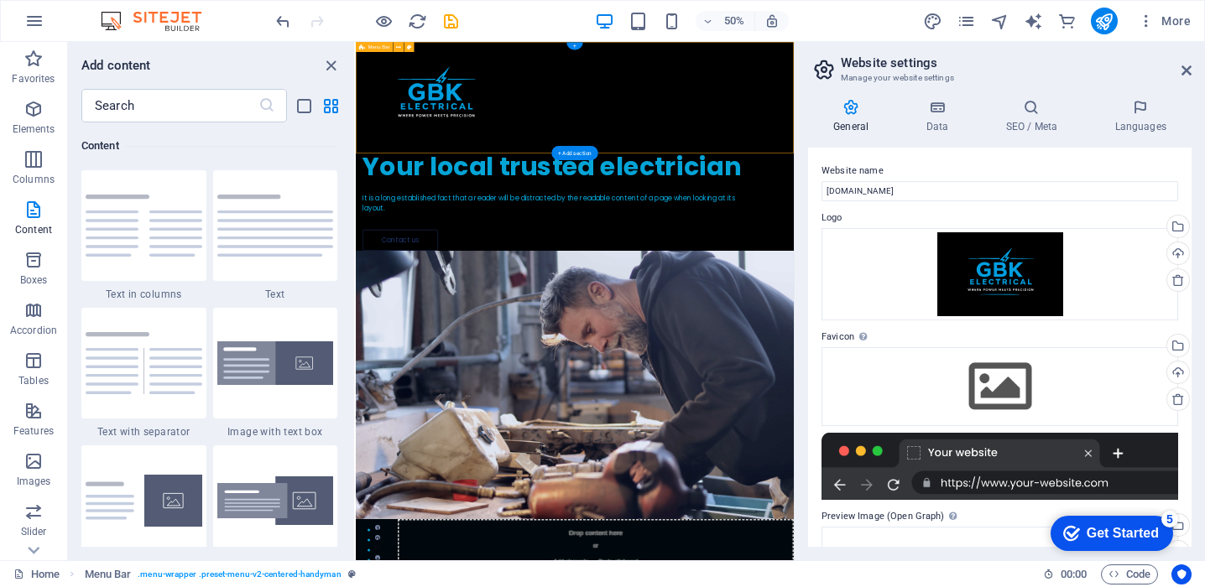
select select "rem"
select select "sticky_reverse"
select select "px"
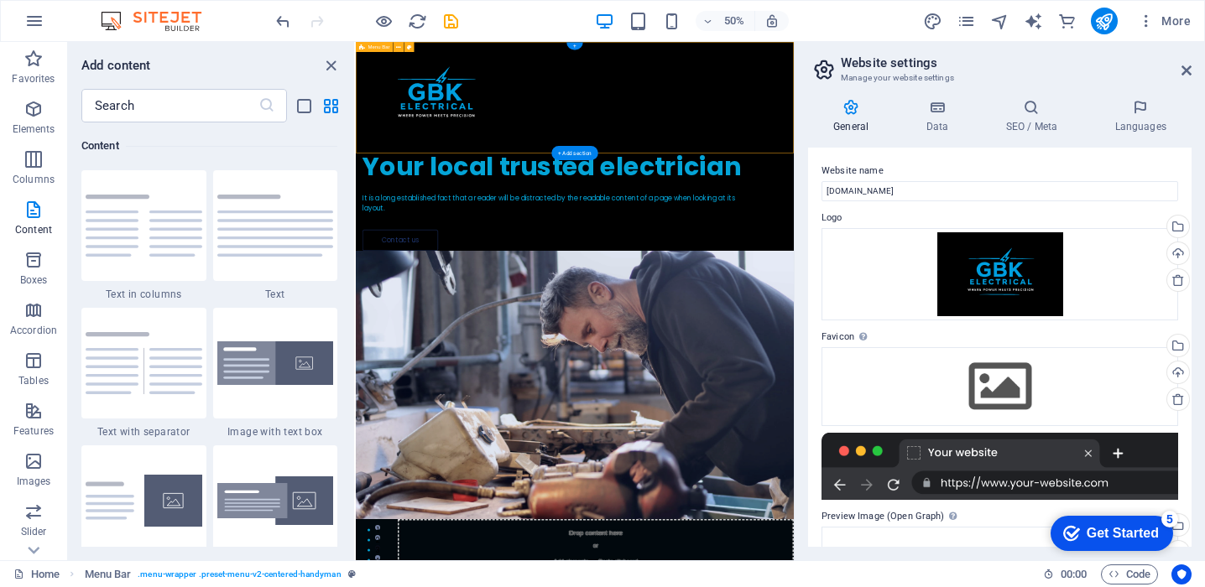
select select "px"
select select "hover_border"
select select "px"
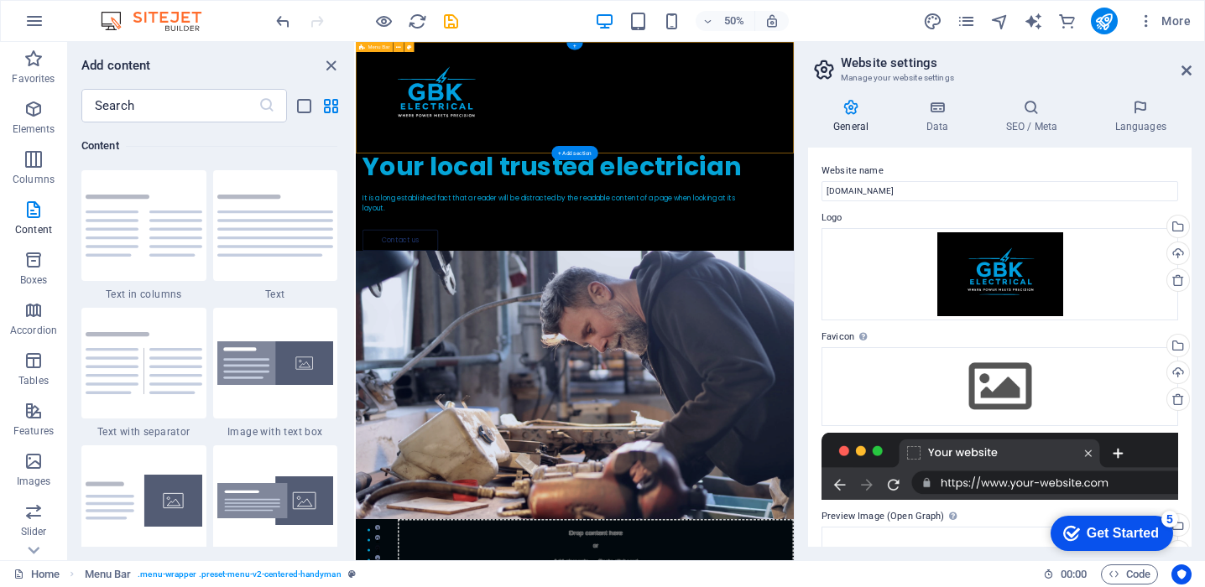
select select "px"
select select "rem"
select select "link-special-font"
select select "rem"
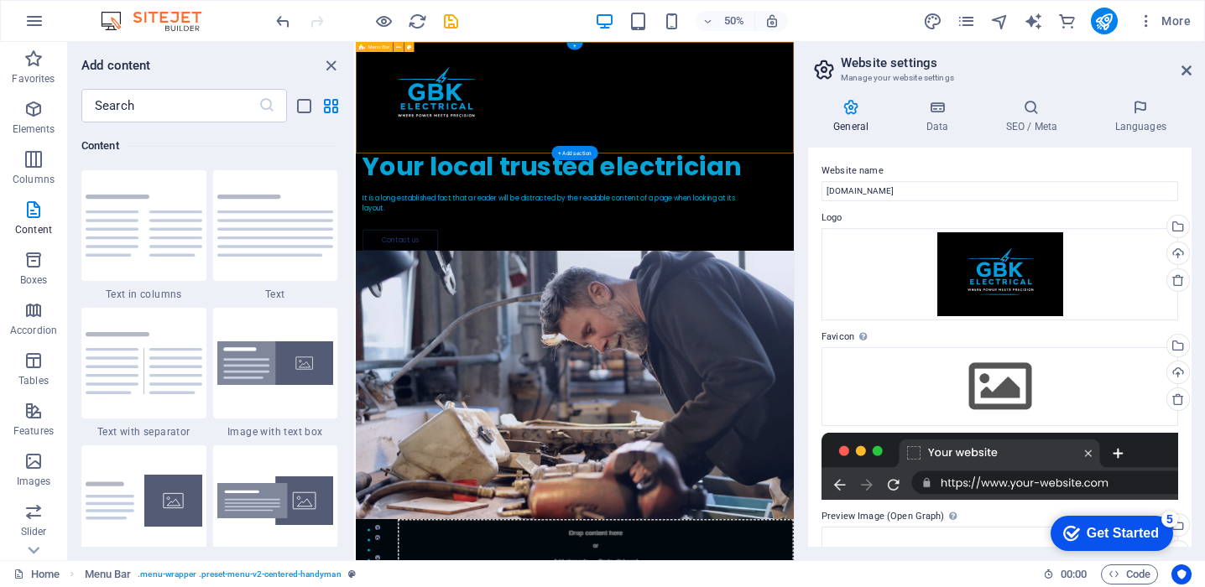
select select "400"
select select "px"
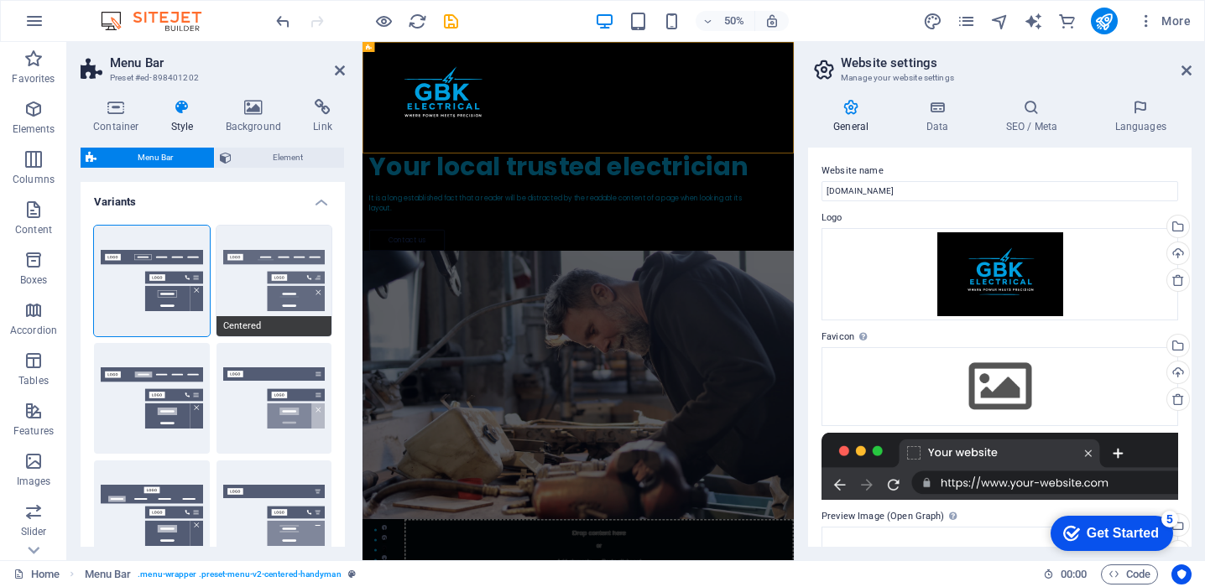
click at [264, 299] on button "Centered" at bounding box center [274, 281] width 116 height 111
select select "sticky_menu"
type input "0"
select select "hover_border_bottom"
type input "1"
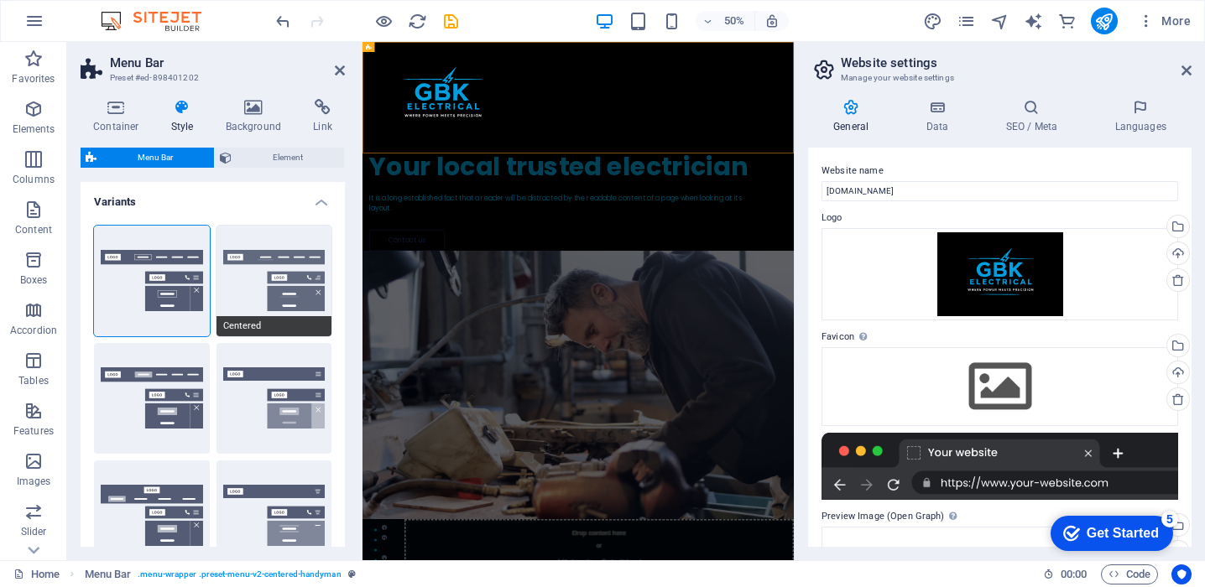
type input "0"
type input "2"
select select "DISABLED_OPTION_VALUE"
type input "0"
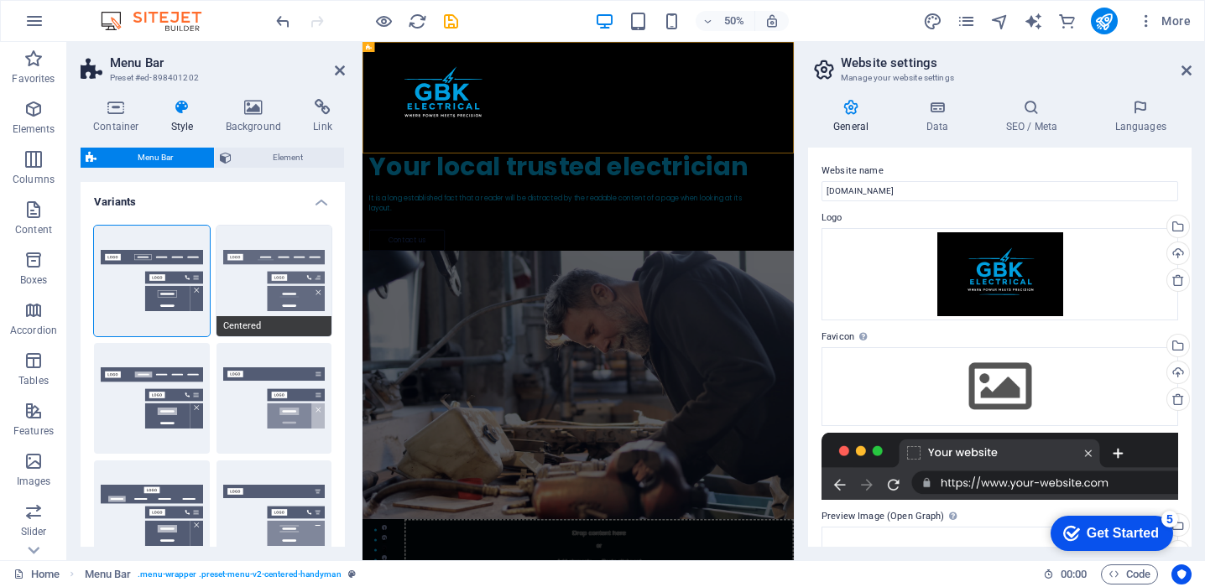
select select "link-special-font"
type input "1.5"
select select "rem"
select select
type input "2"
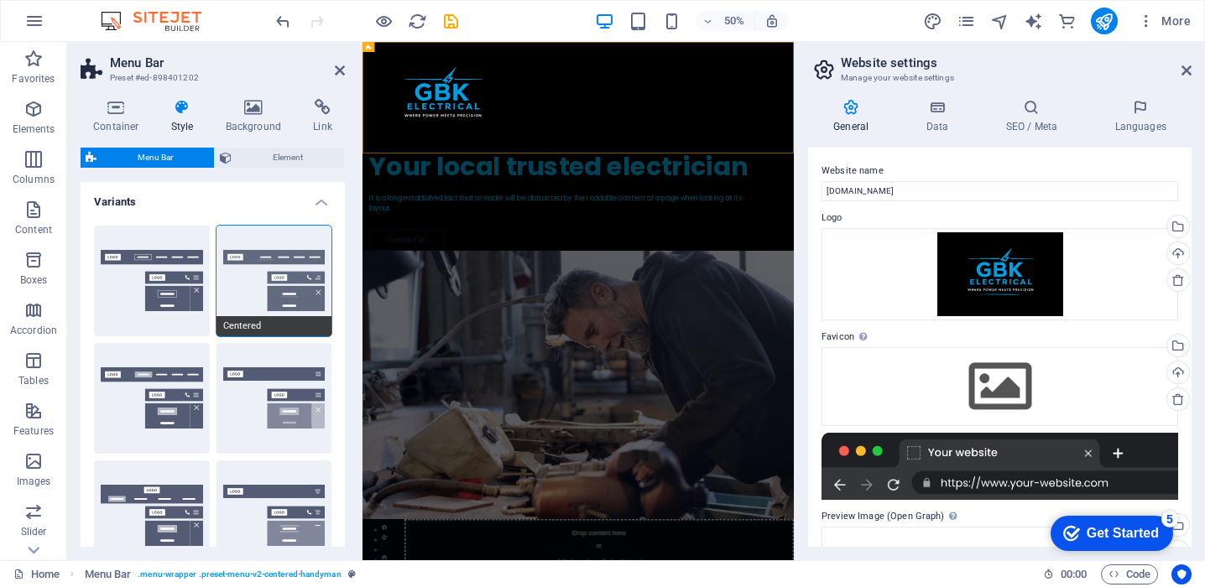
select select "400"
click at [117, 114] on icon at bounding box center [116, 107] width 71 height 17
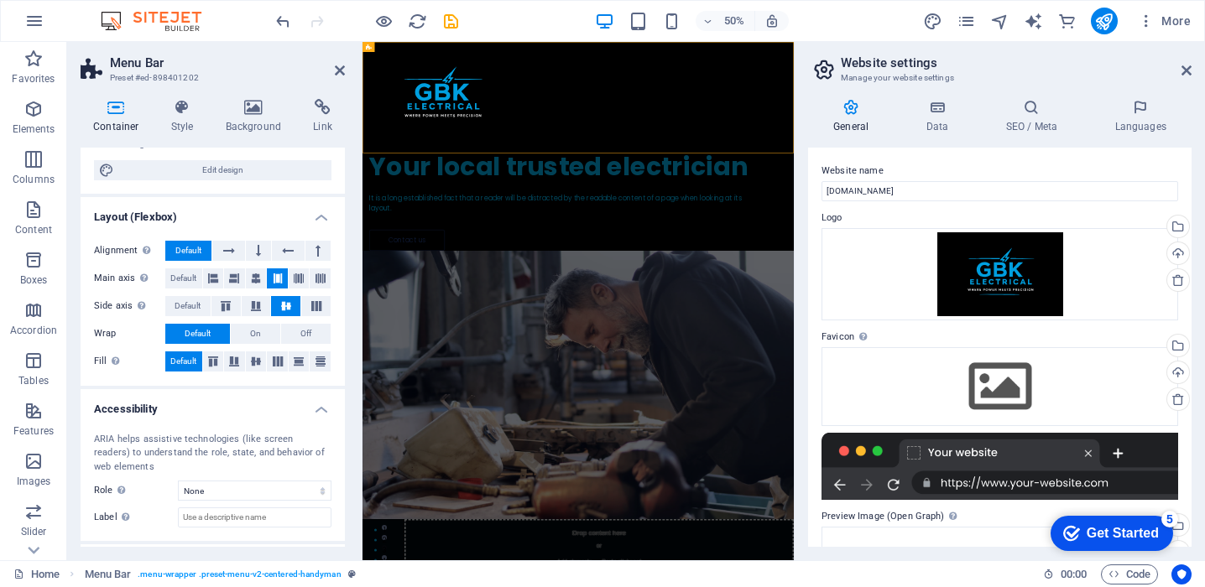
scroll to position [251, 0]
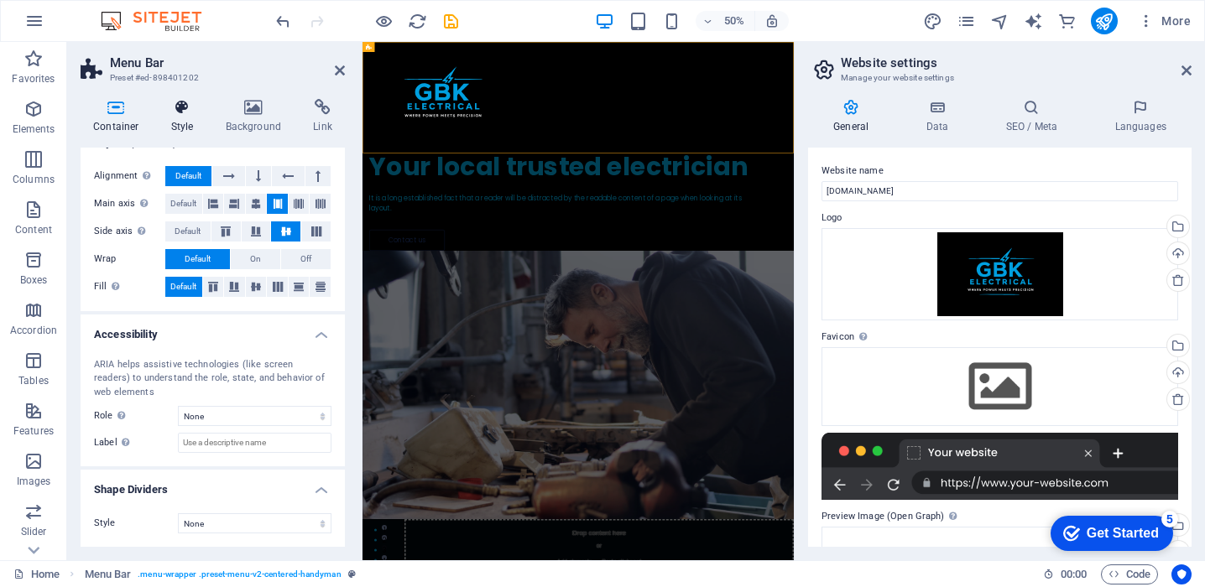
click at [178, 114] on icon at bounding box center [183, 107] width 48 height 17
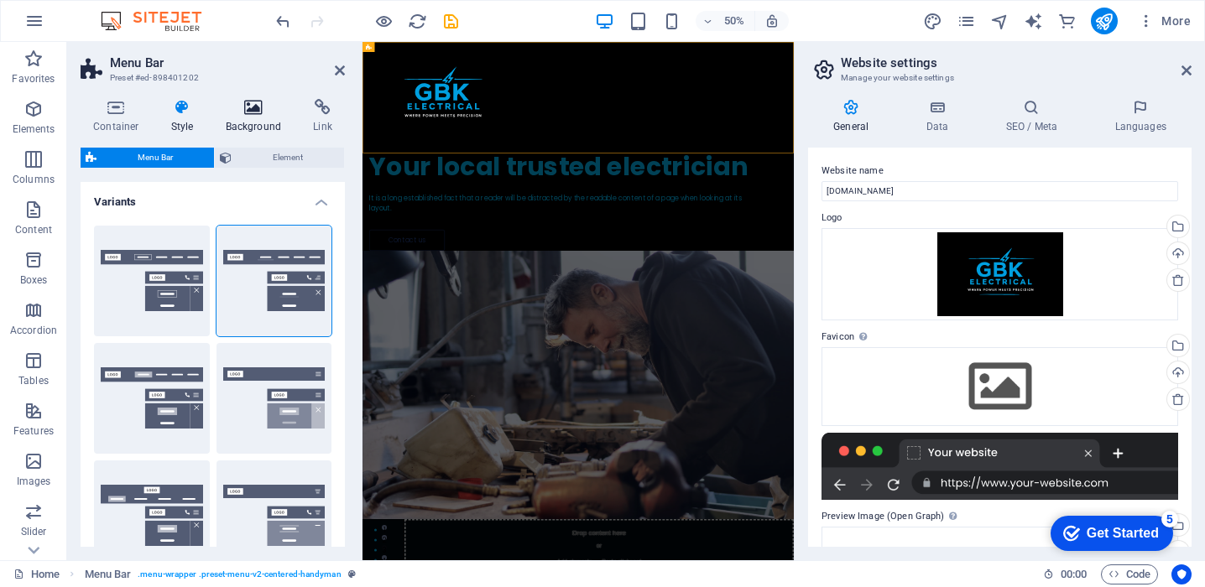
click at [242, 114] on icon at bounding box center [253, 107] width 81 height 17
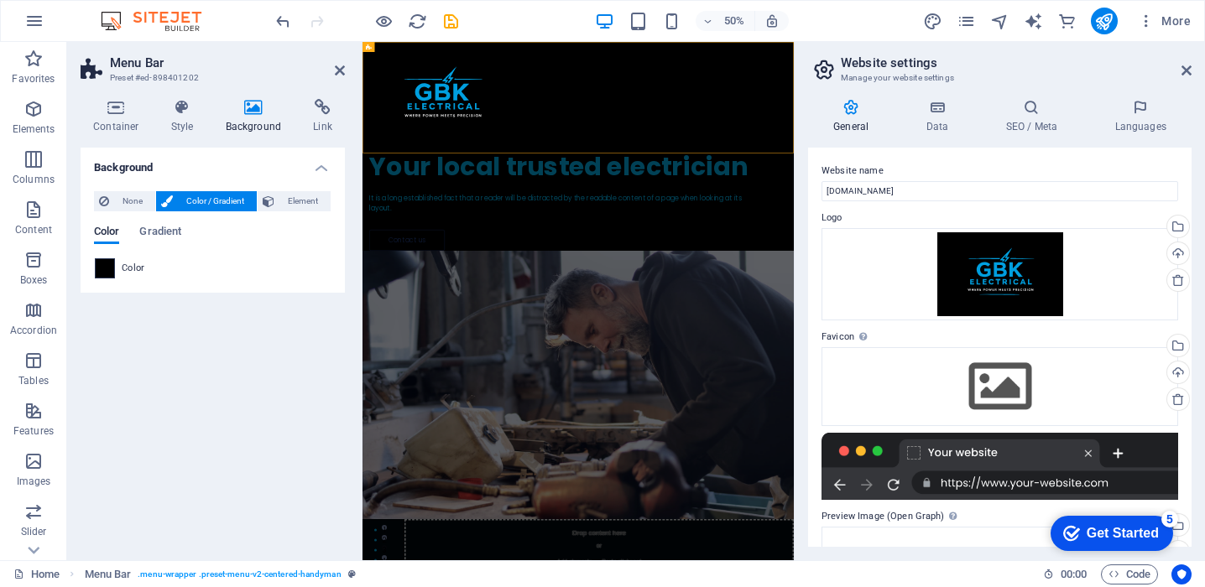
click at [102, 271] on span at bounding box center [105, 268] width 18 height 18
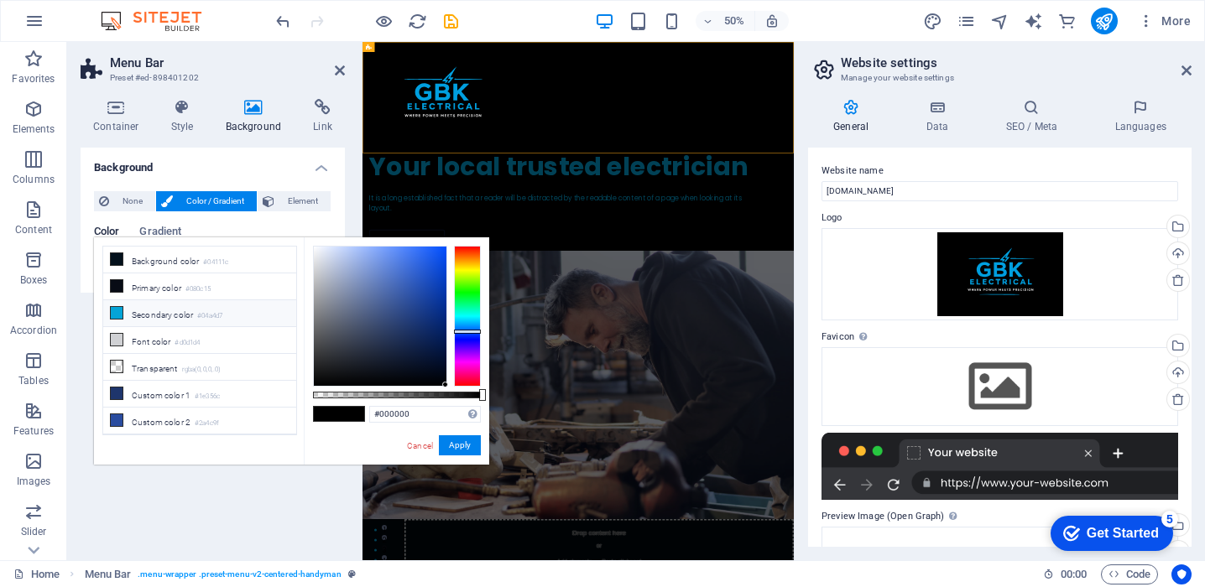
click at [150, 315] on li "Secondary color #04a4d7" at bounding box center [199, 313] width 193 height 27
type input "#04a4d7"
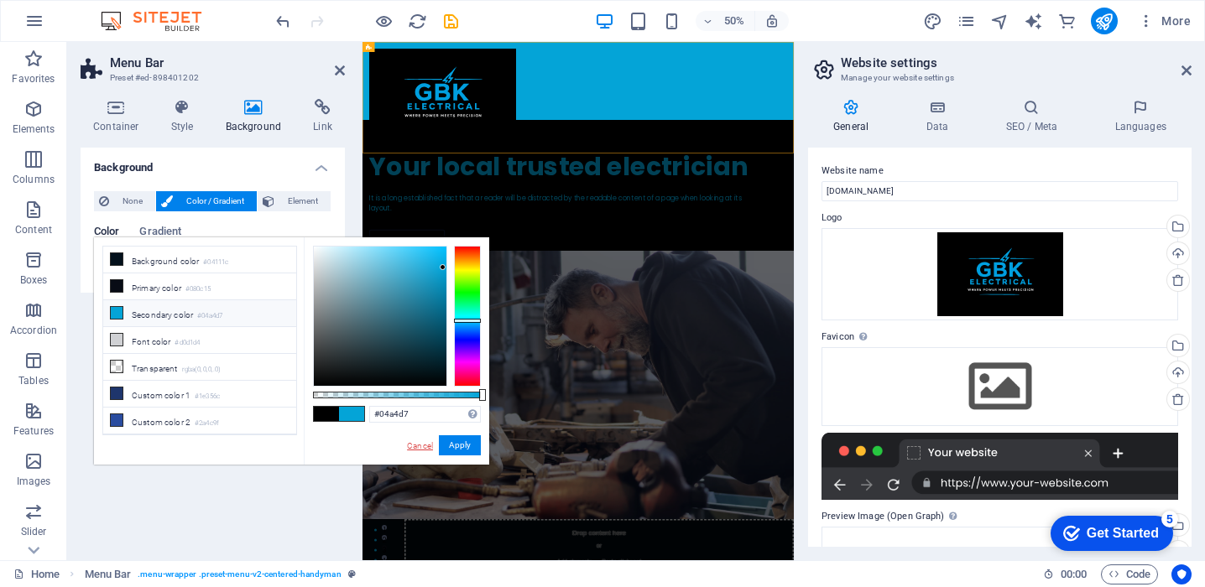
click at [424, 449] on link "Cancel" at bounding box center [419, 446] width 29 height 13
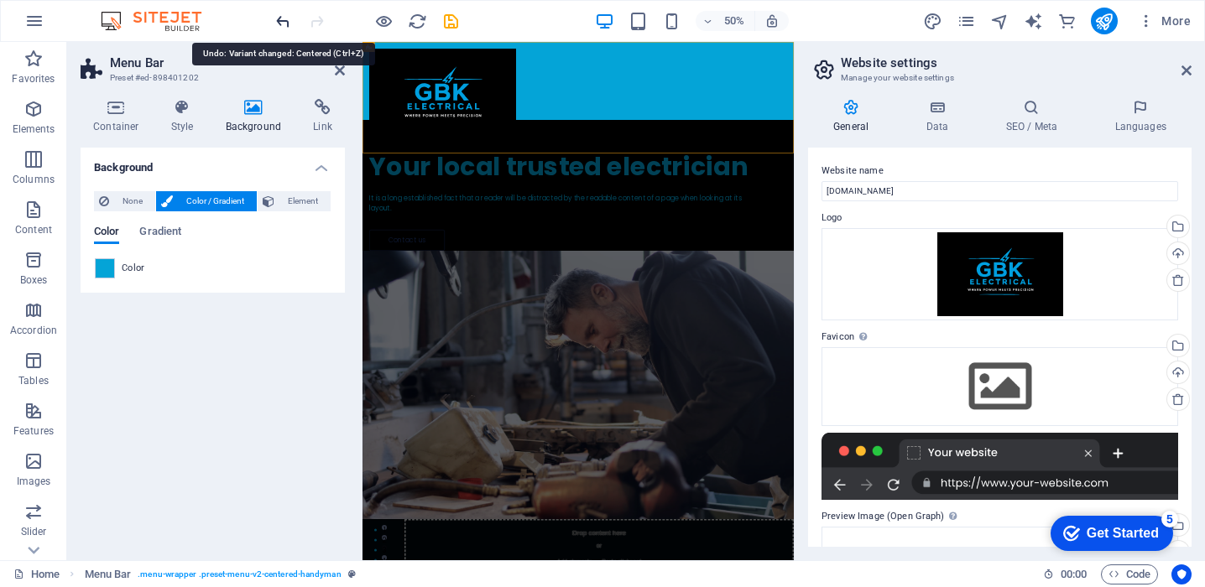
click at [283, 20] on icon "undo" at bounding box center [282, 21] width 19 height 19
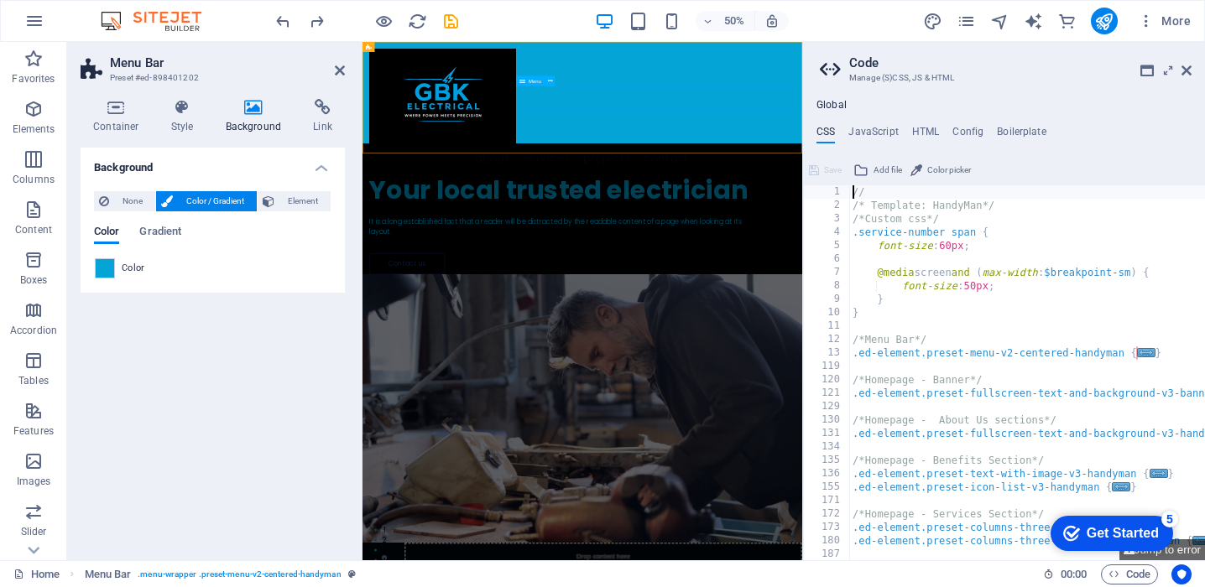
click at [776, 251] on nav "About Services Projects Contact" at bounding box center [802, 274] width 852 height 47
click at [867, 251] on nav "About Services Projects Contact" at bounding box center [802, 274] width 852 height 47
click at [335, 74] on icon at bounding box center [340, 70] width 10 height 13
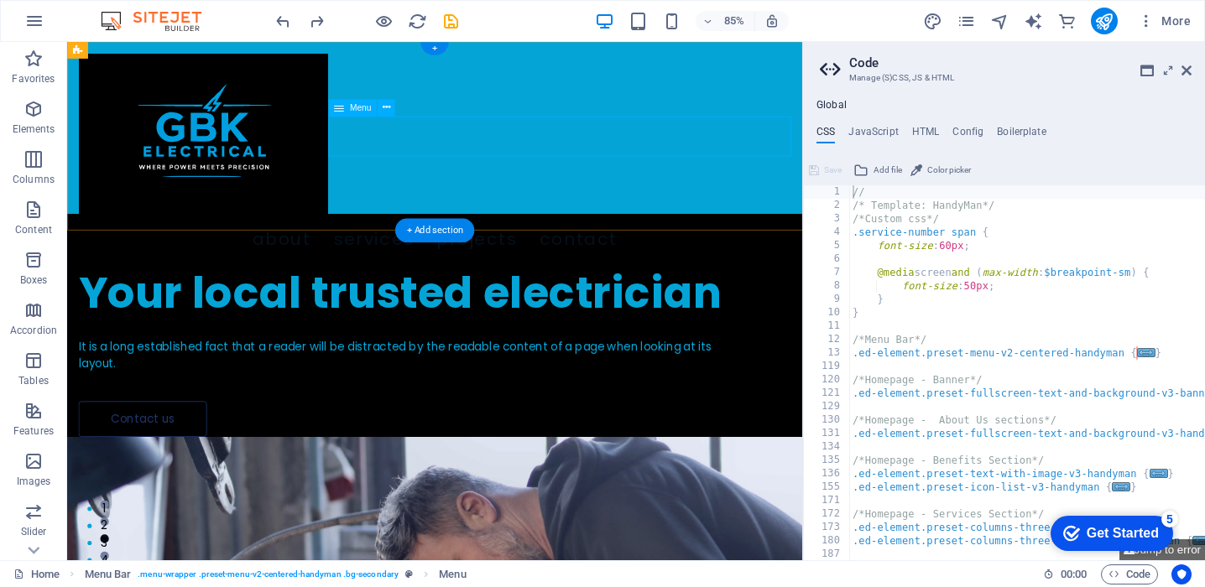
click at [473, 251] on nav "About Services Projects Contact" at bounding box center [500, 274] width 838 height 47
click at [581, 251] on nav "About Services Projects Contact" at bounding box center [500, 274] width 838 height 47
click at [1188, 70] on icon at bounding box center [1186, 70] width 10 height 13
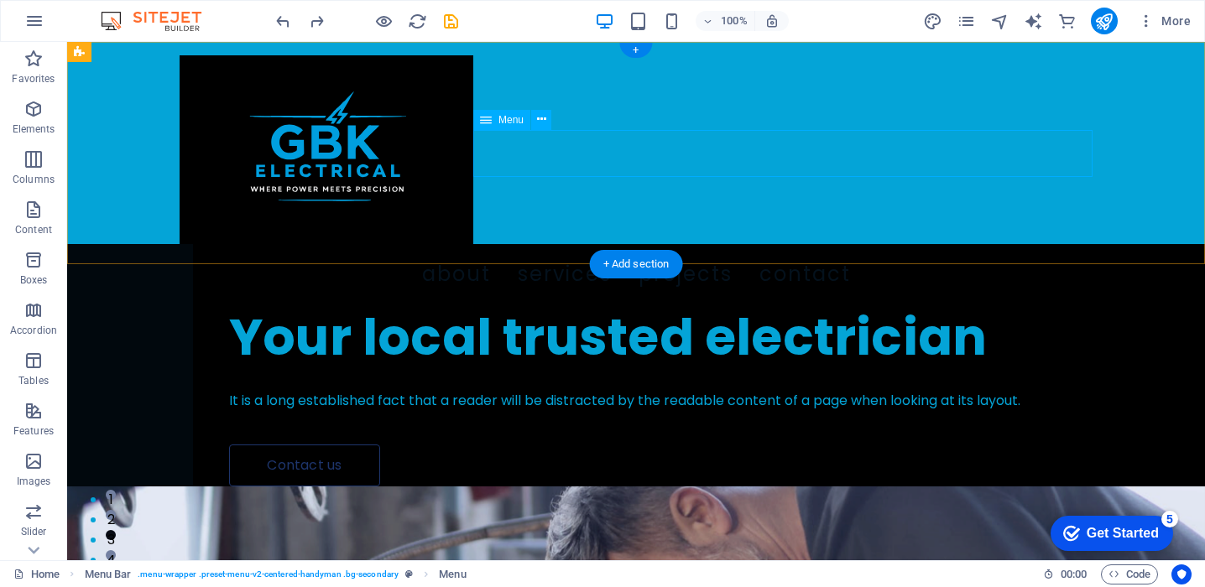
click at [588, 251] on nav "About Services Projects Contact" at bounding box center [636, 274] width 913 height 47
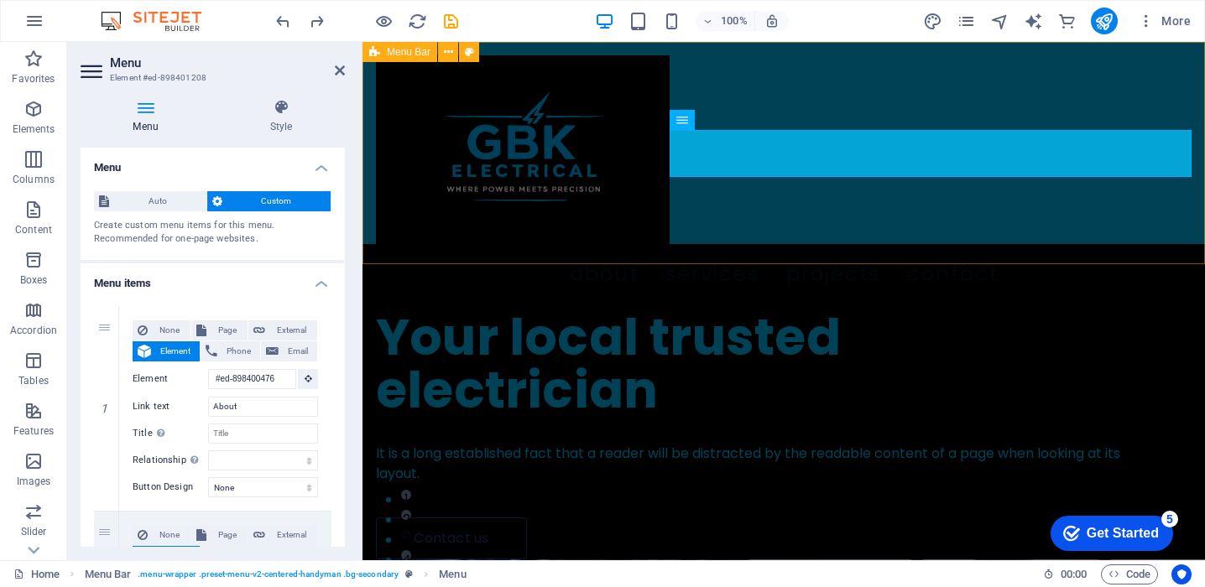
click at [697, 207] on div "About Services Projects Contact" at bounding box center [783, 176] width 842 height 269
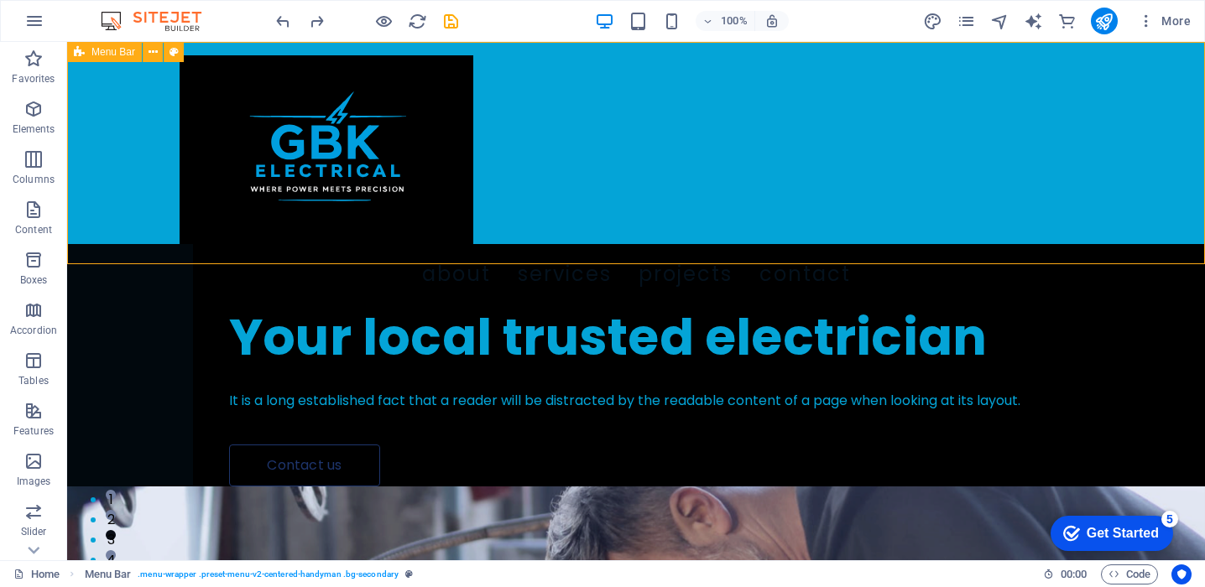
click at [697, 207] on div "About Services Projects Contact" at bounding box center [636, 176] width 1138 height 269
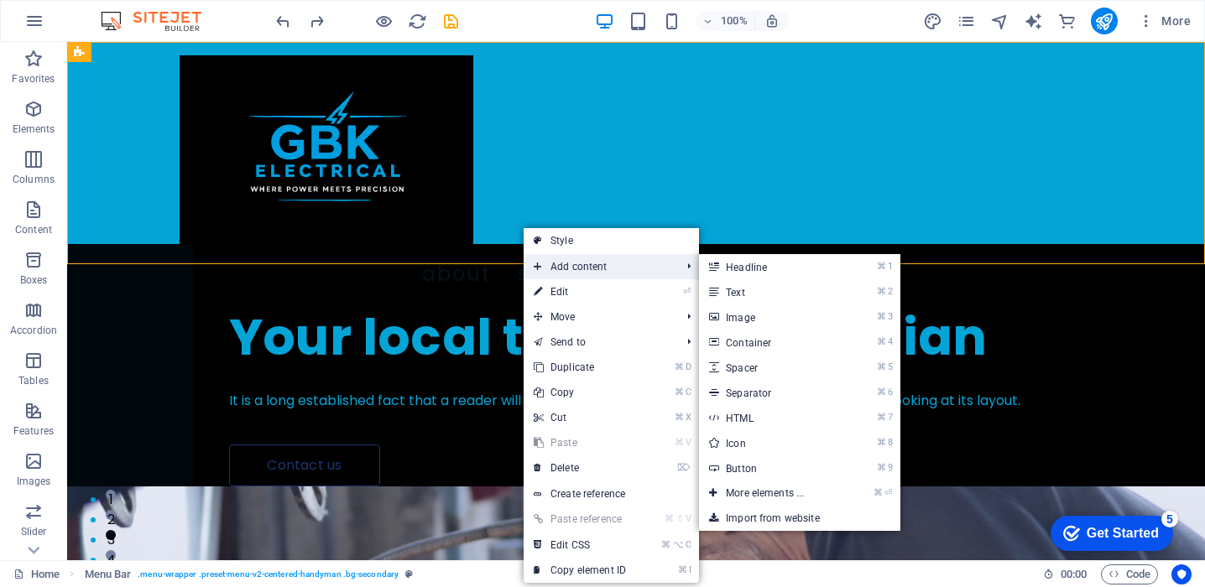
click at [590, 265] on span "Add content" at bounding box center [598, 266] width 150 height 25
click at [789, 317] on link "⌘ 3 Image" at bounding box center [768, 317] width 138 height 25
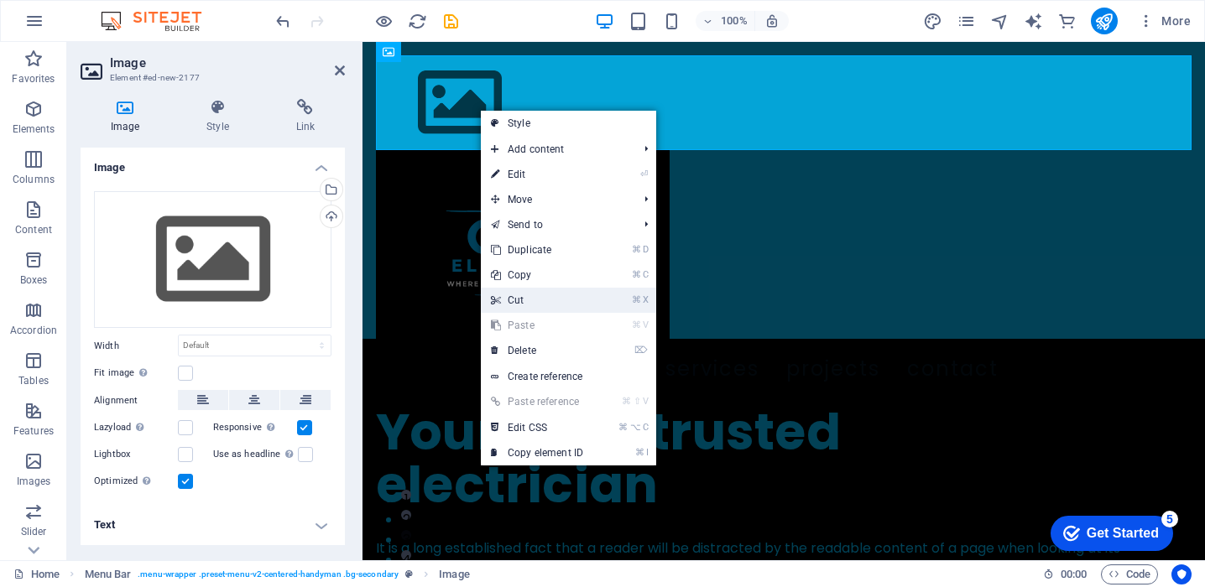
click at [568, 294] on link "⌘ X Cut" at bounding box center [537, 300] width 112 height 25
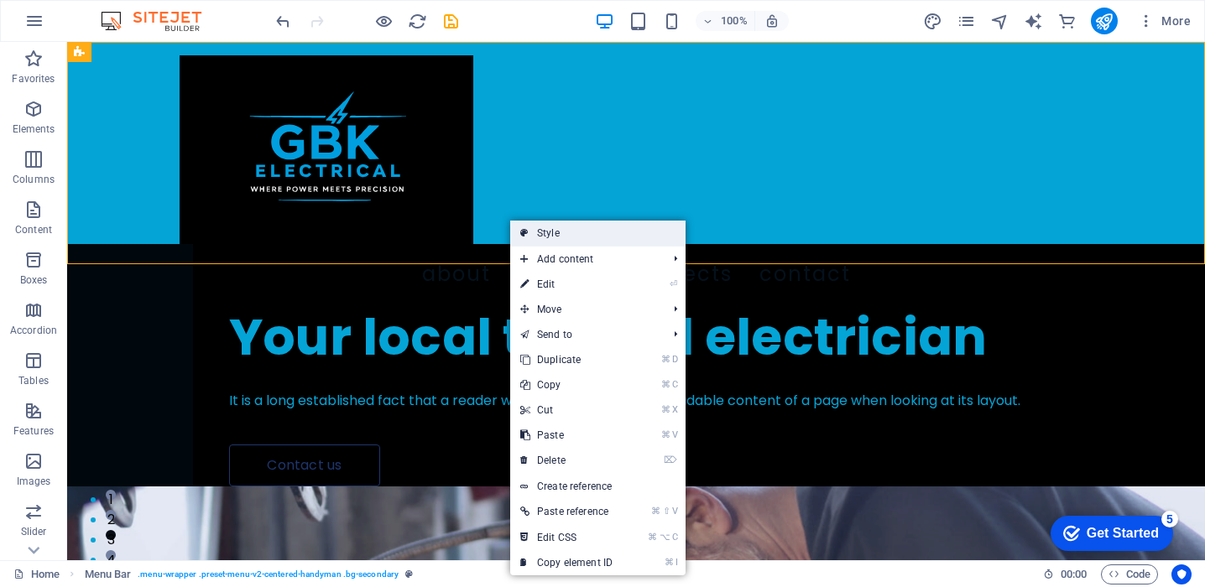
click at [544, 237] on link "Style" at bounding box center [597, 233] width 175 height 25
select select "rem"
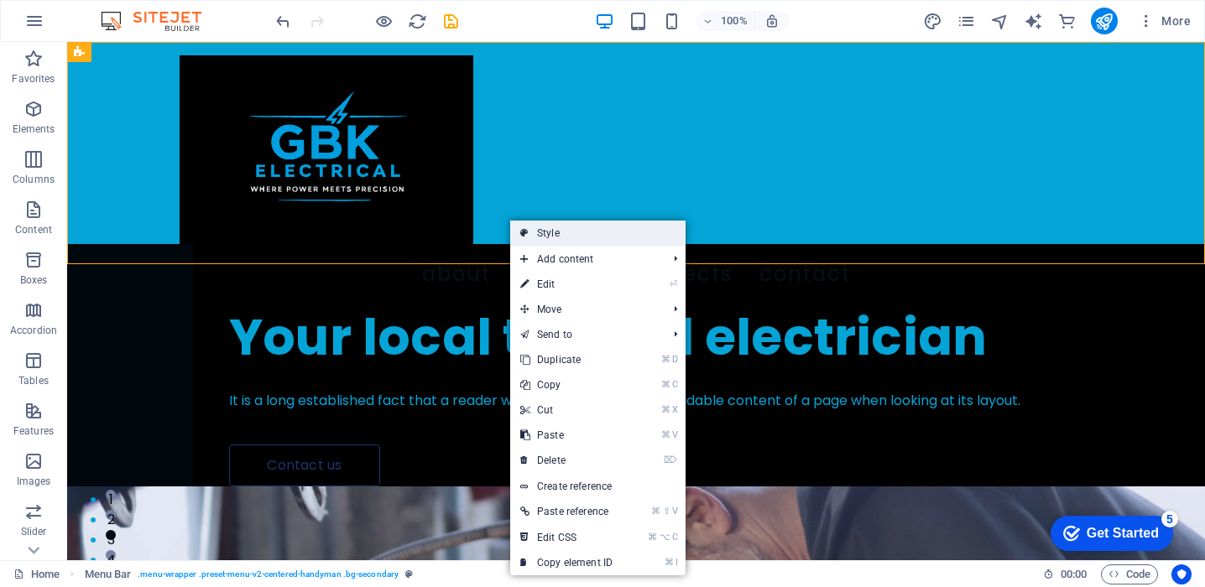
select select "rem"
select select "sticky_reverse"
select select "px"
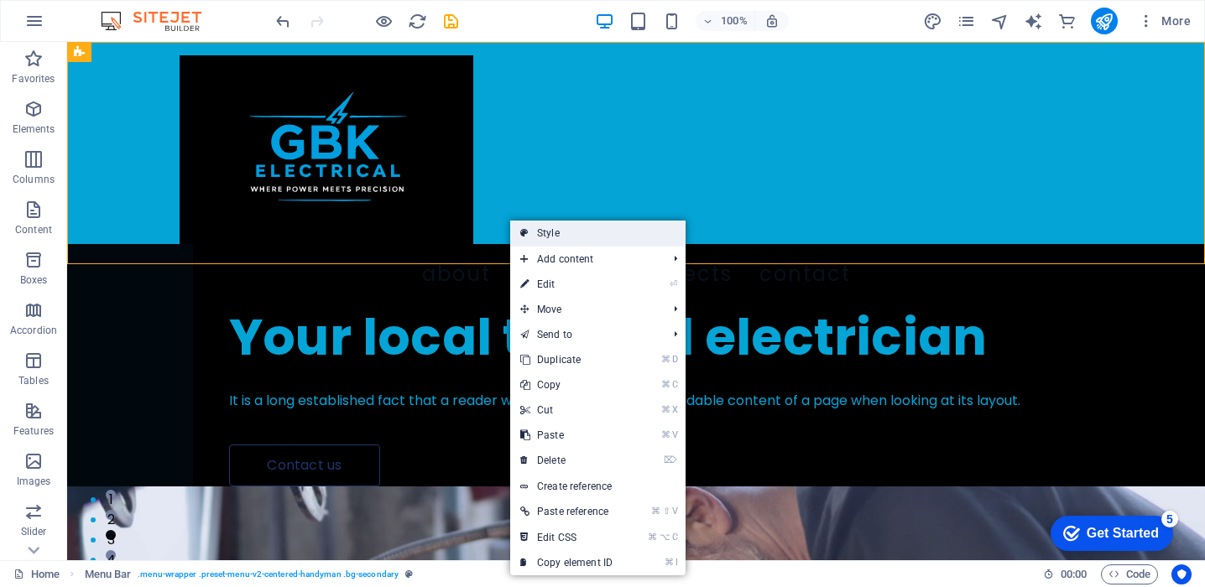
select select "px"
select select "hover_border"
select select "px"
select select "rem"
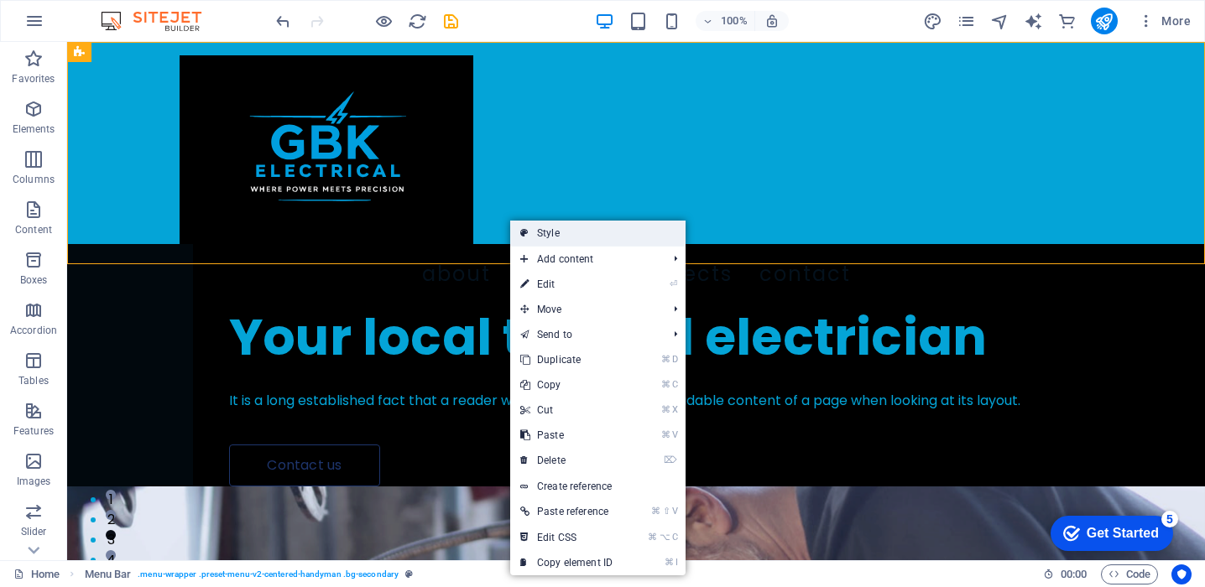
select select "rem"
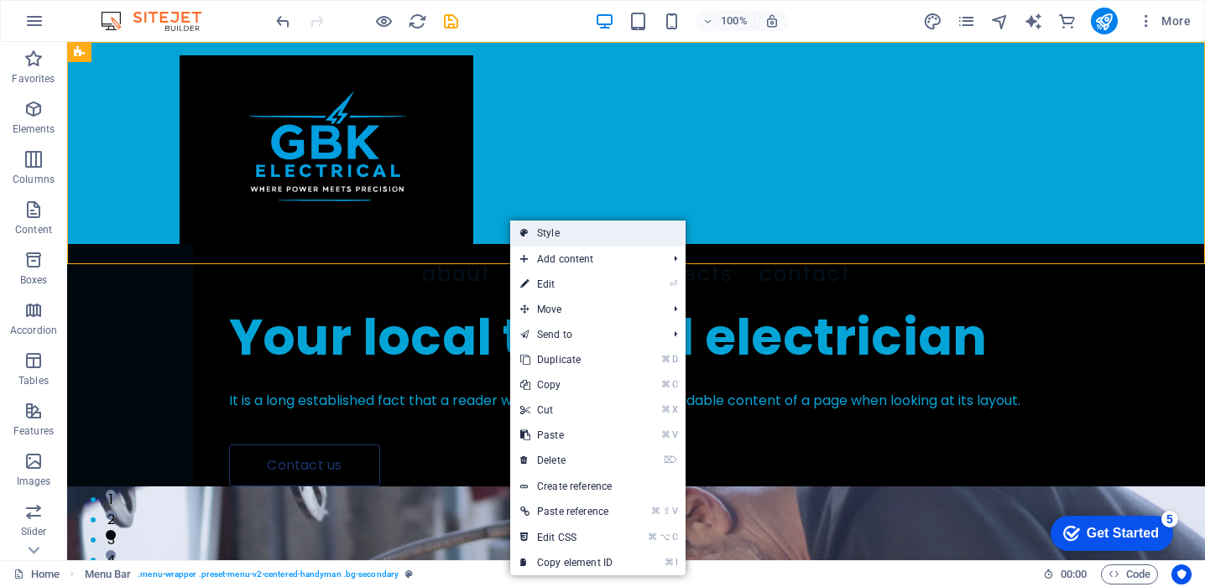
select select "link-special-font"
select select "rem"
select select "400"
select select "px"
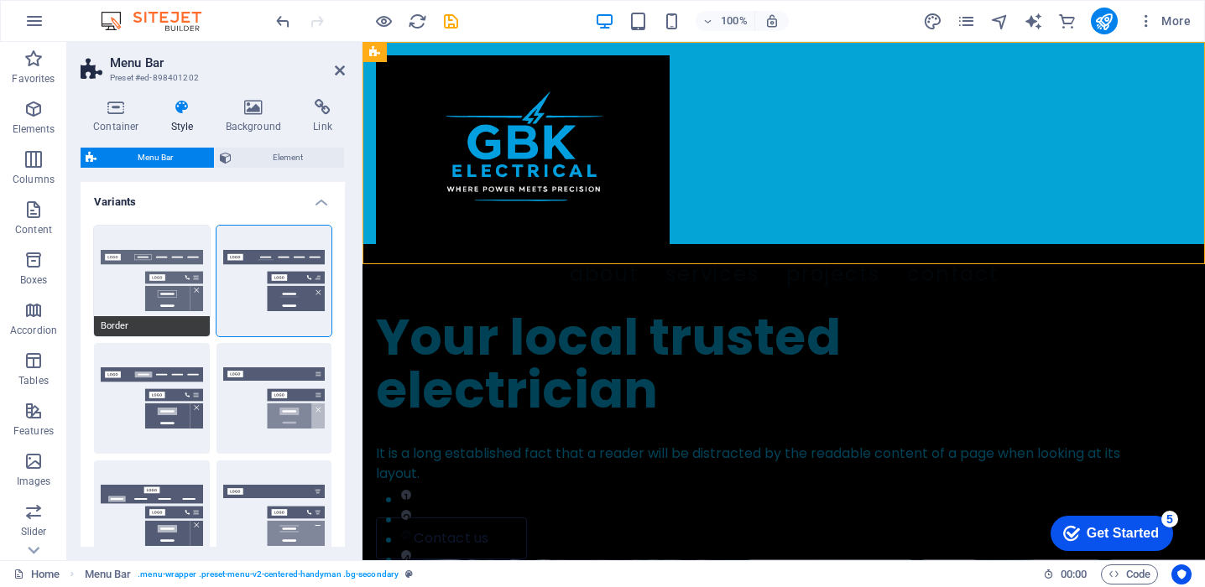
click at [164, 325] on span "Border" at bounding box center [152, 326] width 116 height 20
select select "sticky_reverse"
type input "0"
select select "hover_border"
type input "1"
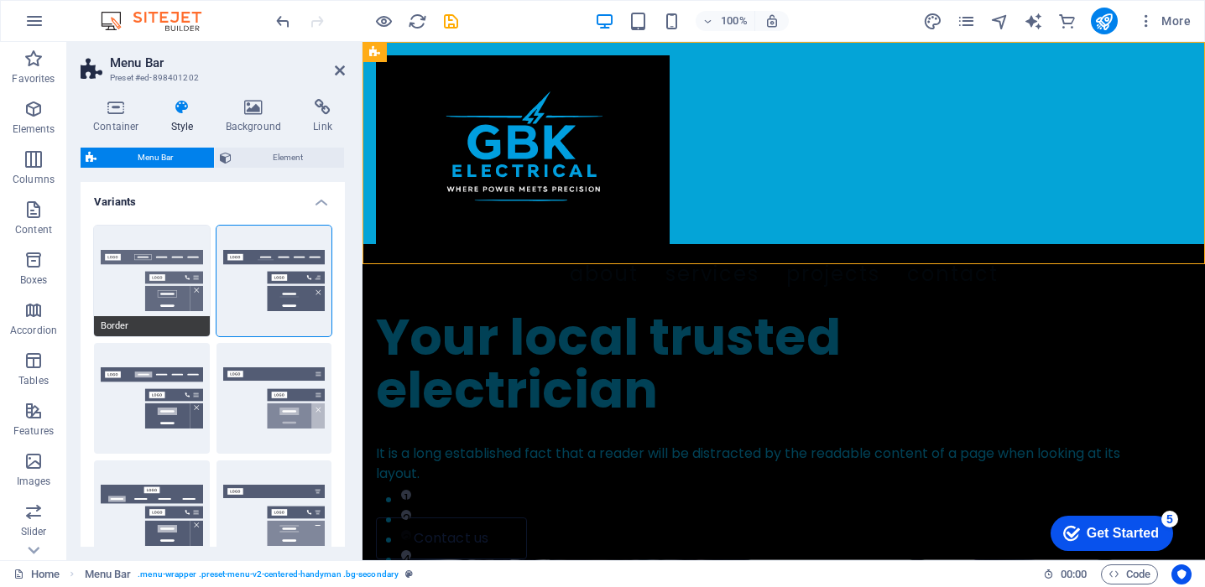
type input "3"
type input "1"
select select "link-special-font"
type input "1.1"
select select "rem"
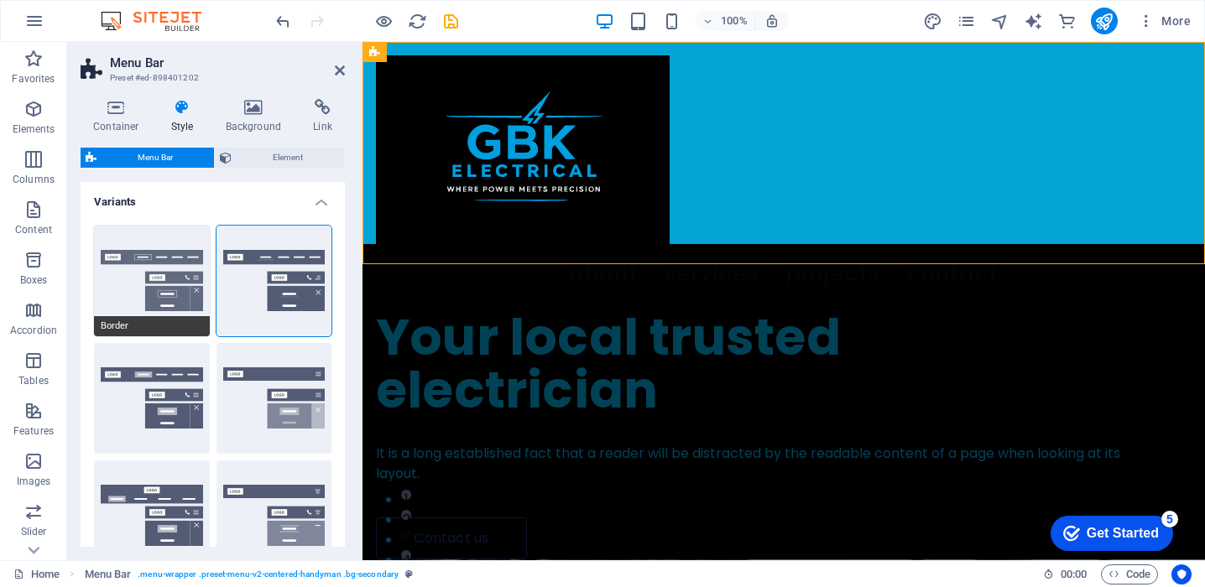
select select
type input "1"
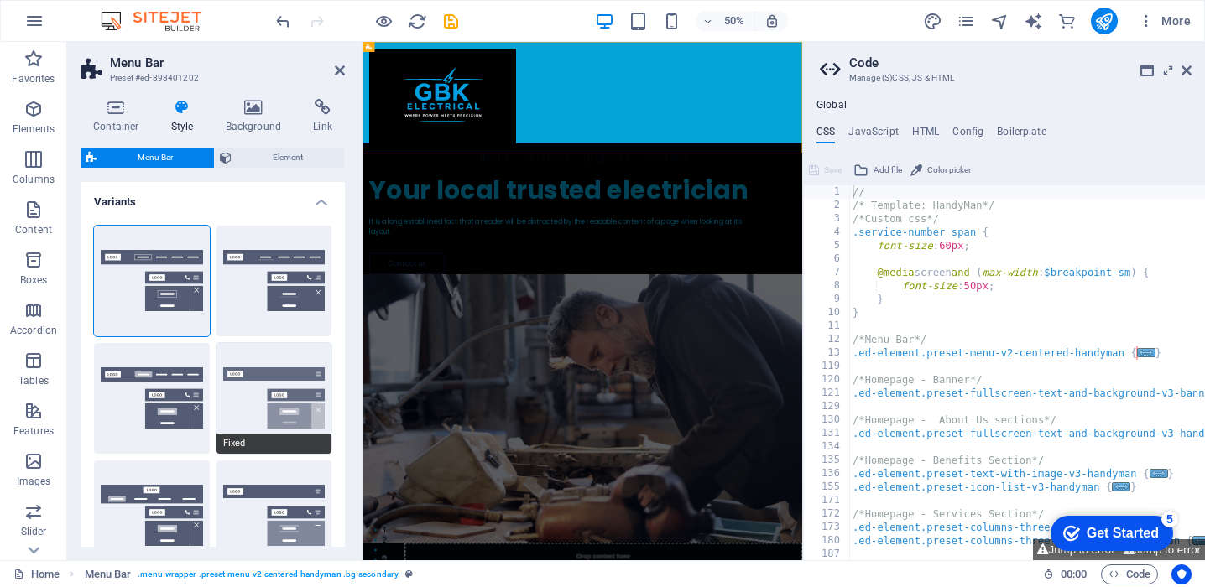
click at [284, 383] on button "Fixed" at bounding box center [274, 398] width 116 height 111
select select "sticky_menu"
select select "hover_box_bottom"
type input "0"
type input "2"
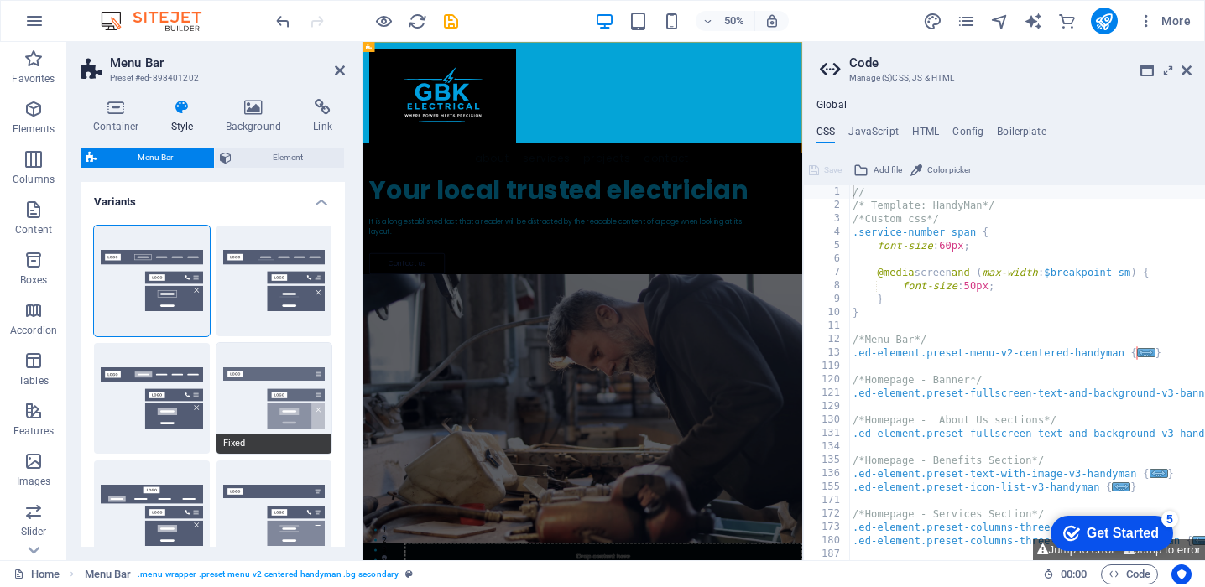
select select "link-special-font"
type input "1.5"
select select "rem"
select select "700"
type input "0"
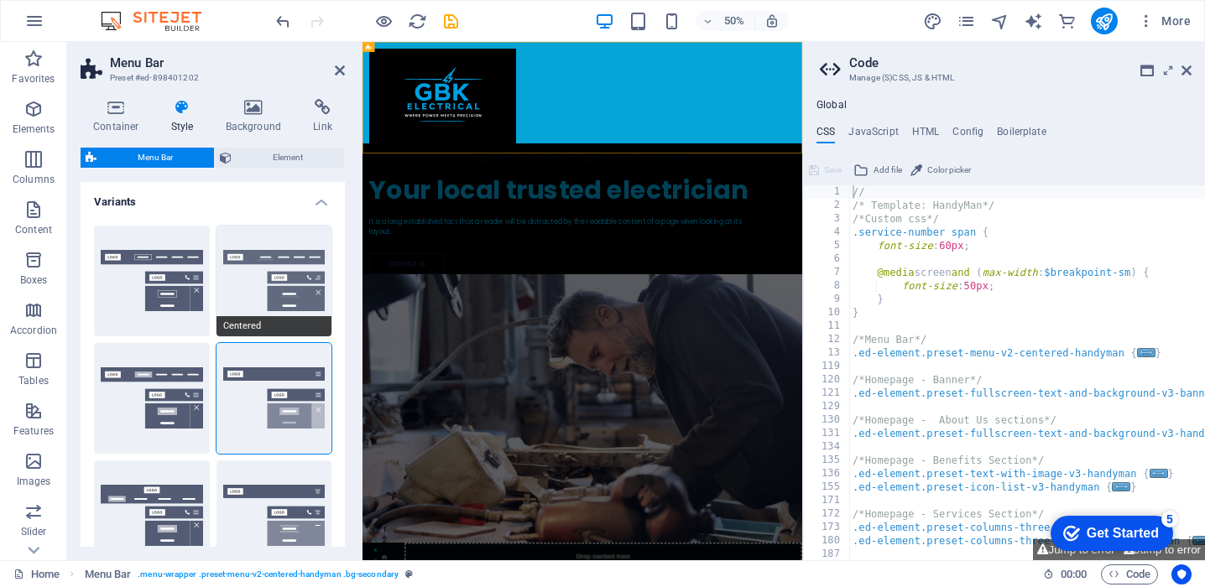
click at [281, 259] on button "Centered" at bounding box center [274, 281] width 116 height 111
select select "hover_border_bottom"
type input "1"
select select "DISABLED_OPTION_VALUE"
type input "0"
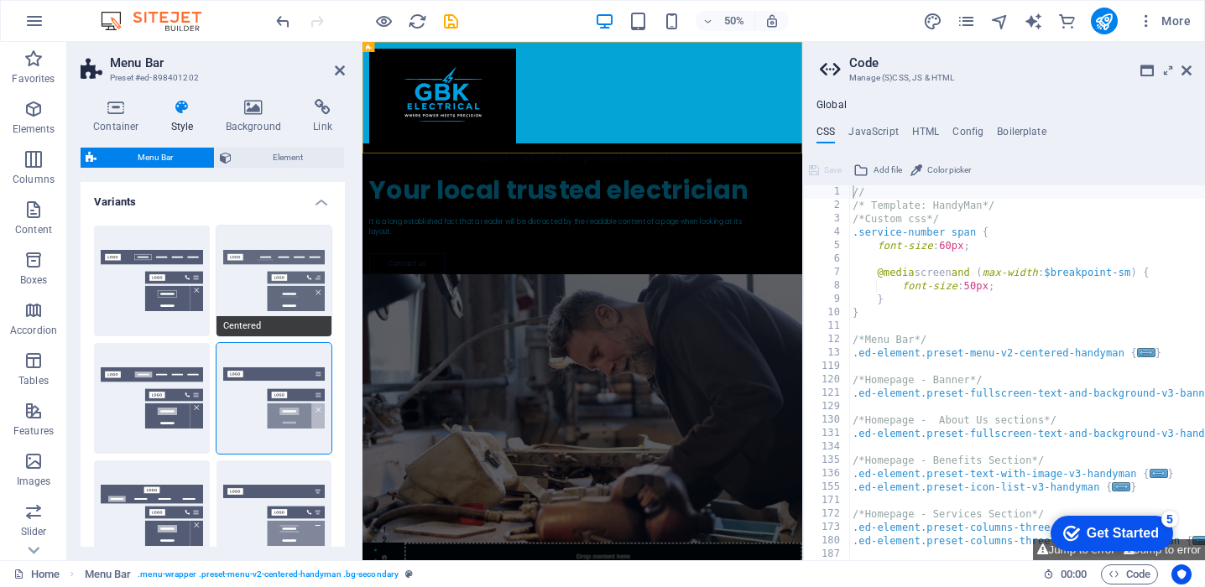
type input "0"
select select "link-special-font"
type input "1.5"
select select "rem"
select select
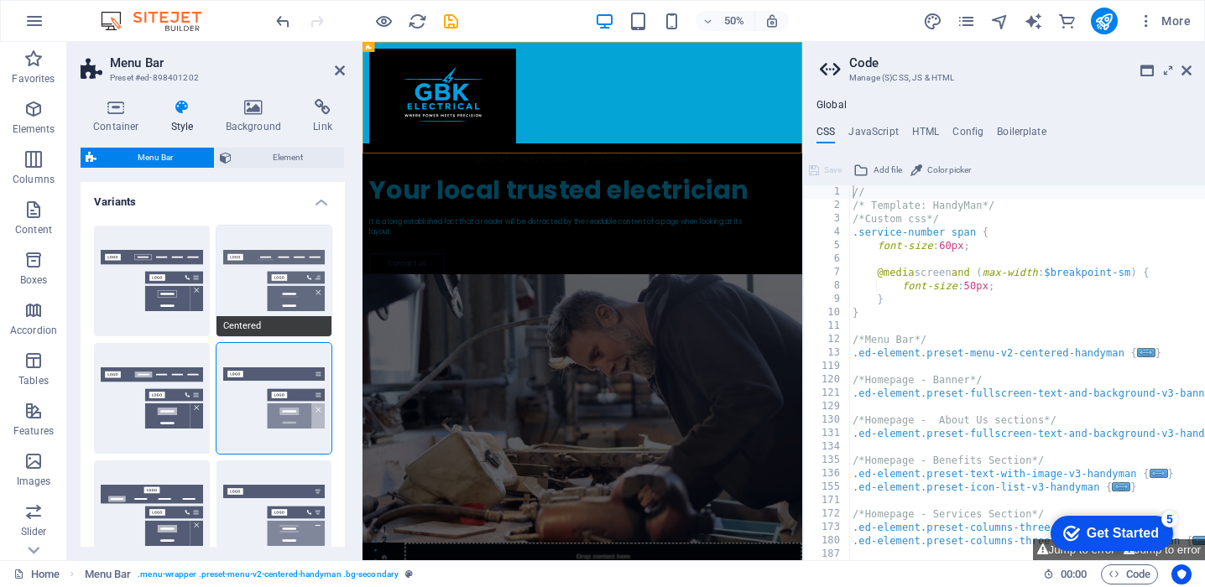
type input "2"
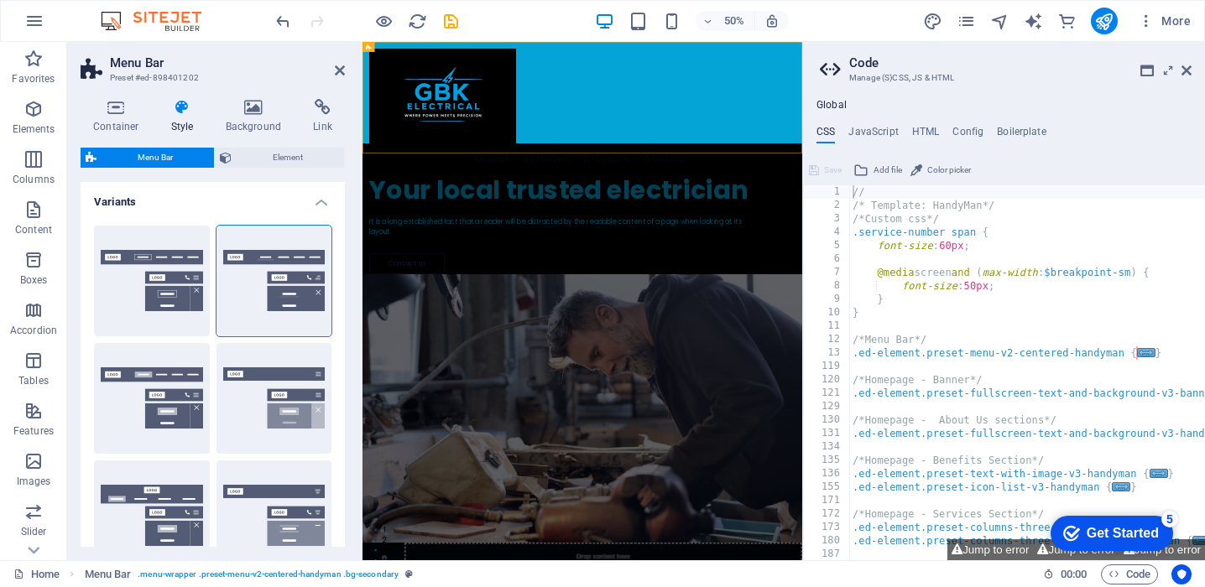
click at [1193, 71] on aside "Code Manage (S)CSS, JS & HTML Global CSS JavaScript HTML Config Boilerplate // …" at bounding box center [1003, 301] width 403 height 518
click at [1190, 71] on icon at bounding box center [1186, 70] width 10 height 13
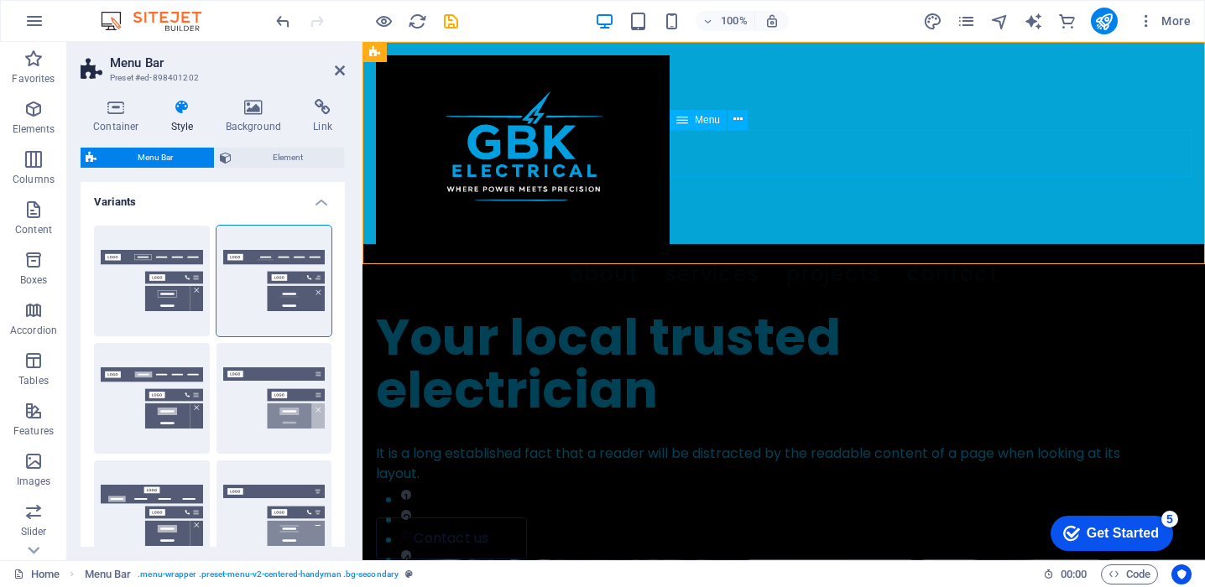
click at [1005, 251] on nav "About Services Projects Contact" at bounding box center [783, 274] width 815 height 47
click at [1148, 18] on icon "button" at bounding box center [1146, 21] width 17 height 17
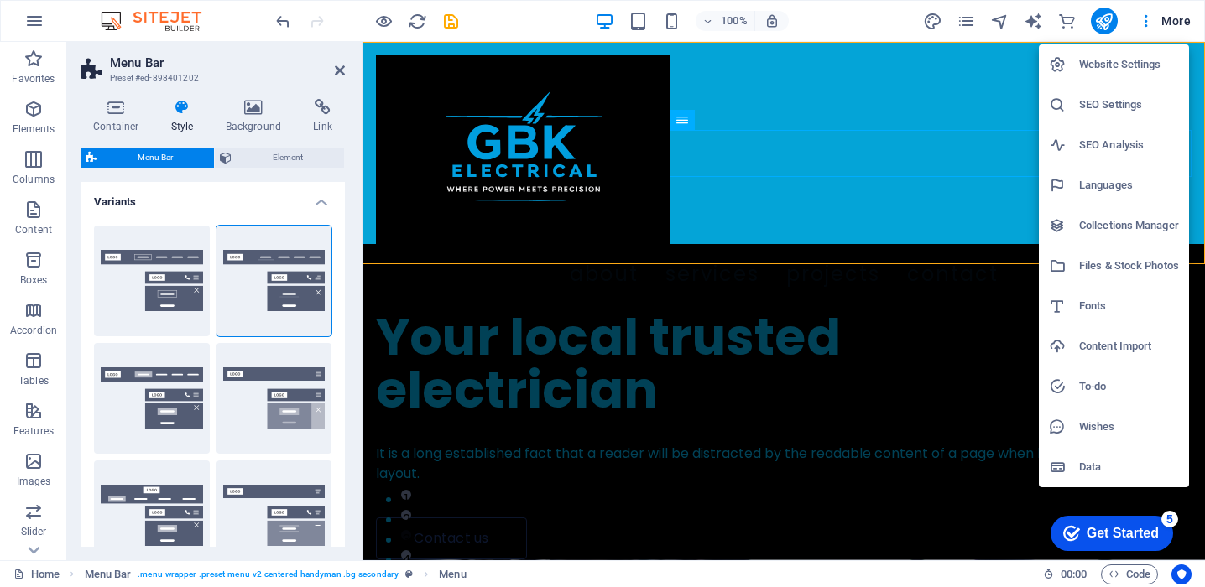
click at [1125, 65] on h6 "Website Settings" at bounding box center [1129, 65] width 100 height 20
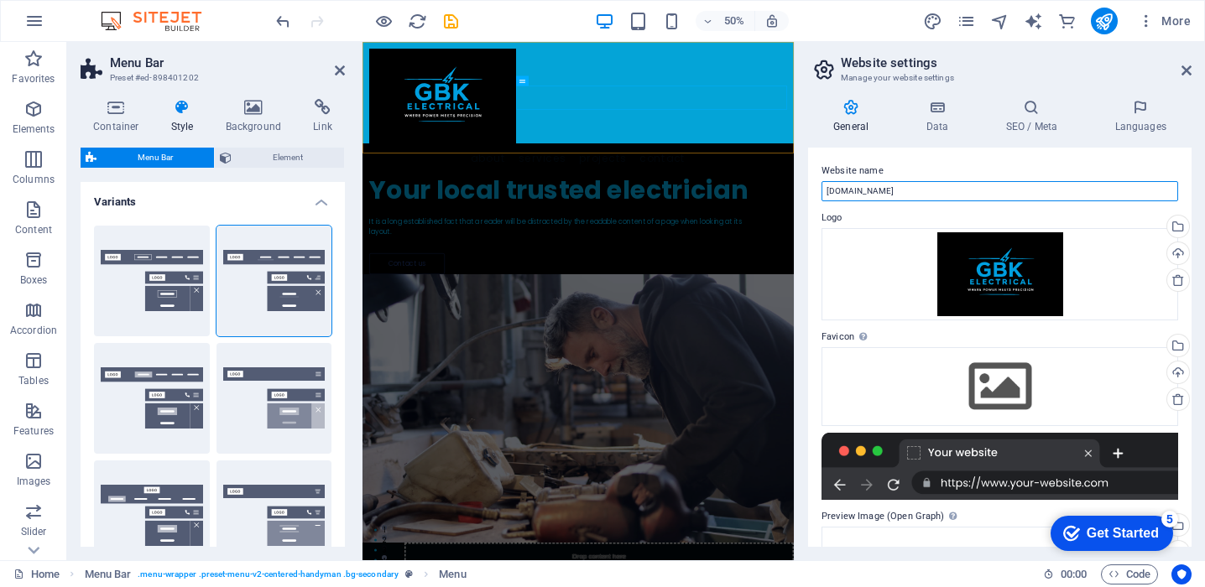
click at [1027, 192] on input "[DOMAIN_NAME]" at bounding box center [999, 191] width 357 height 20
type input "g"
click at [30, 28] on icon "button" at bounding box center [34, 21] width 20 height 20
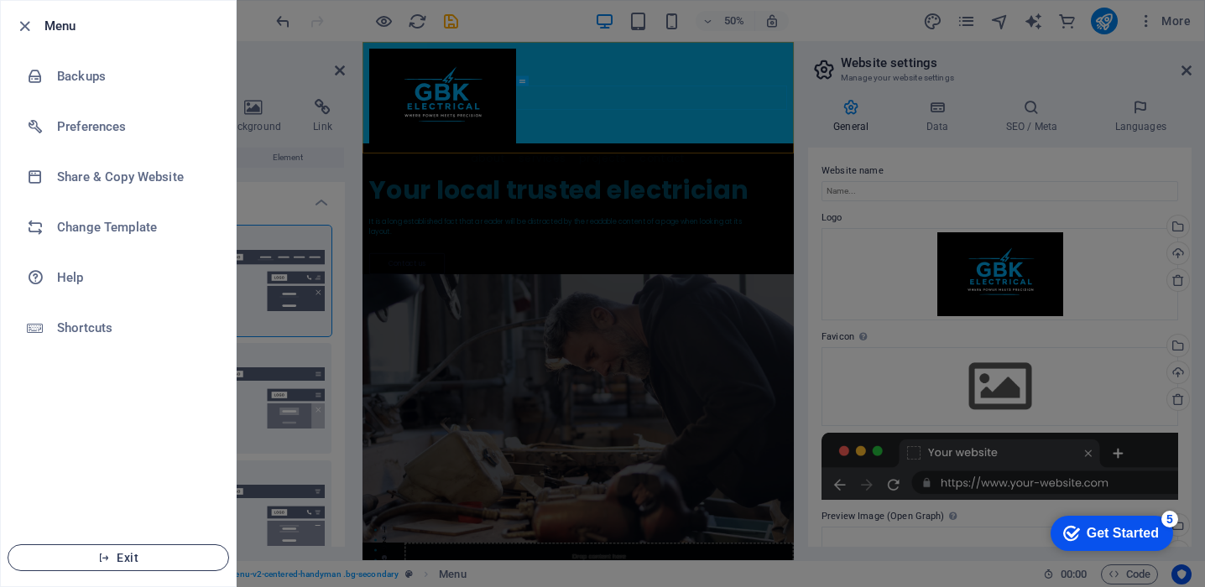
click at [134, 555] on span "Exit" at bounding box center [118, 557] width 193 height 13
